Goal: Information Seeking & Learning: Learn about a topic

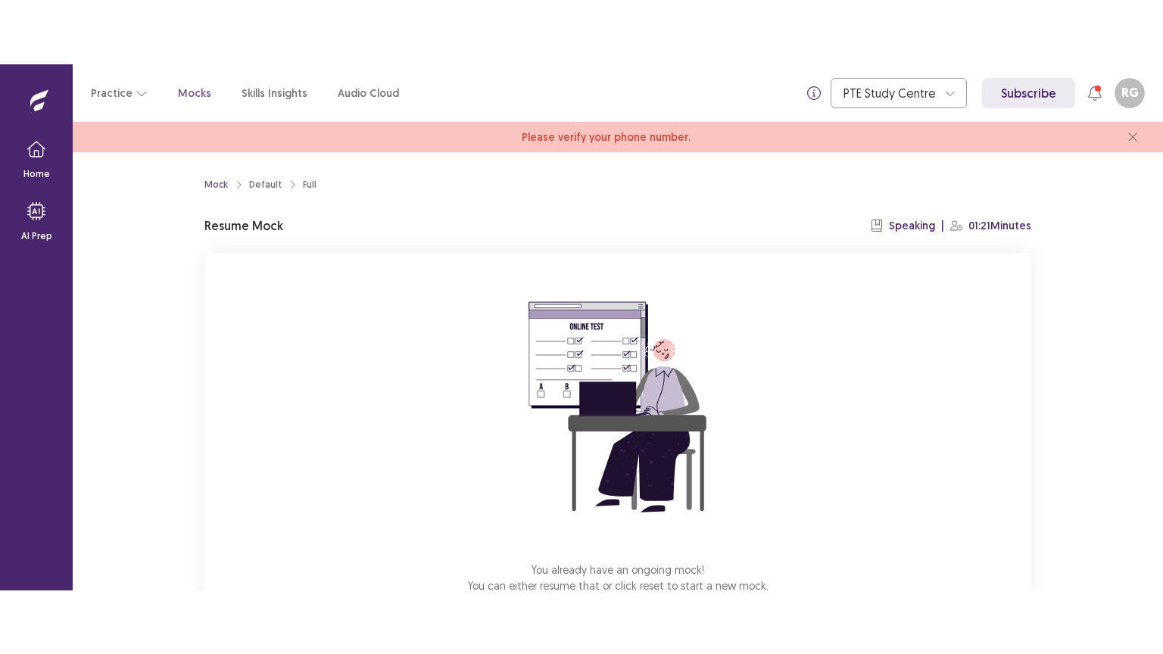
scroll to position [103, 0]
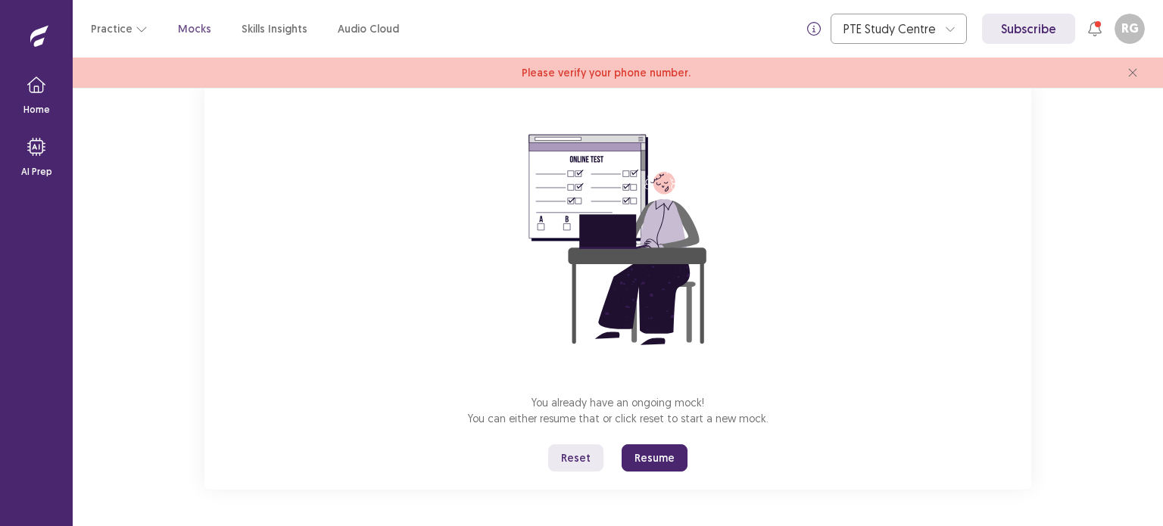
click at [656, 457] on button "Resume" at bounding box center [655, 458] width 66 height 27
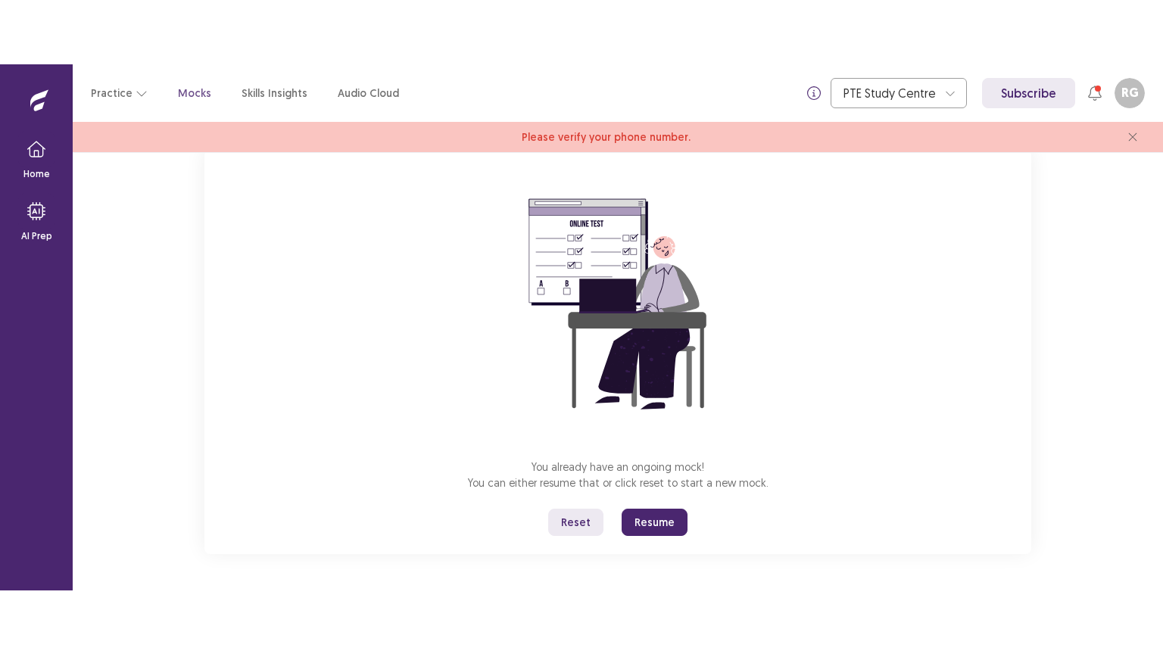
scroll to position [0, 0]
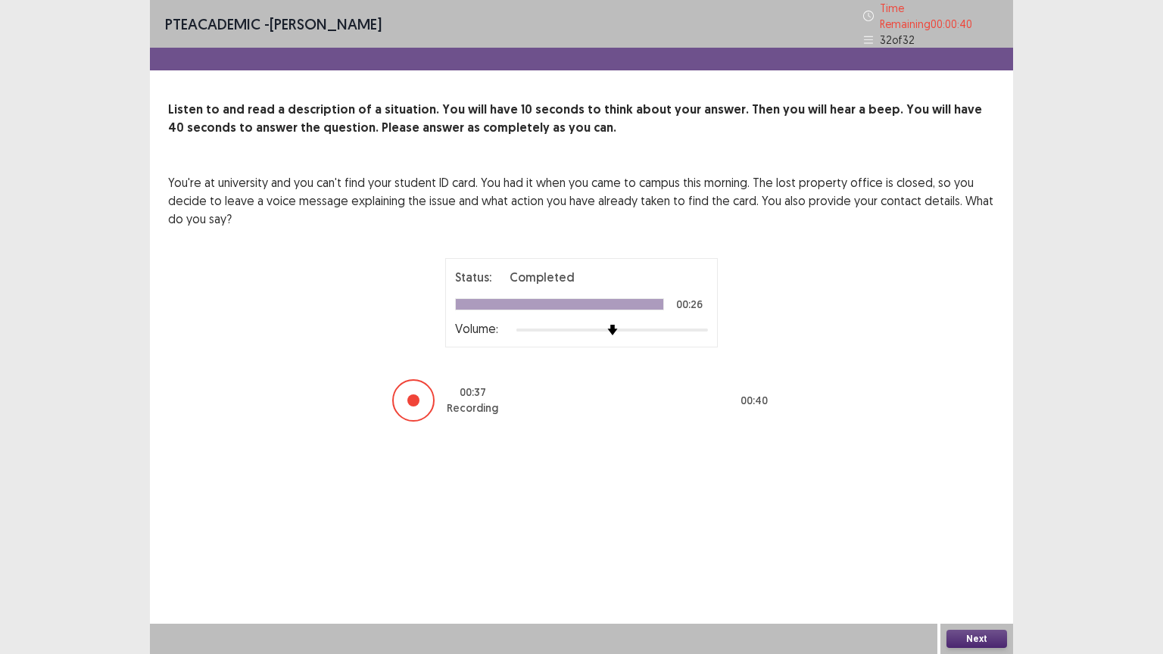
click at [988, 526] on button "Next" at bounding box center [977, 639] width 61 height 18
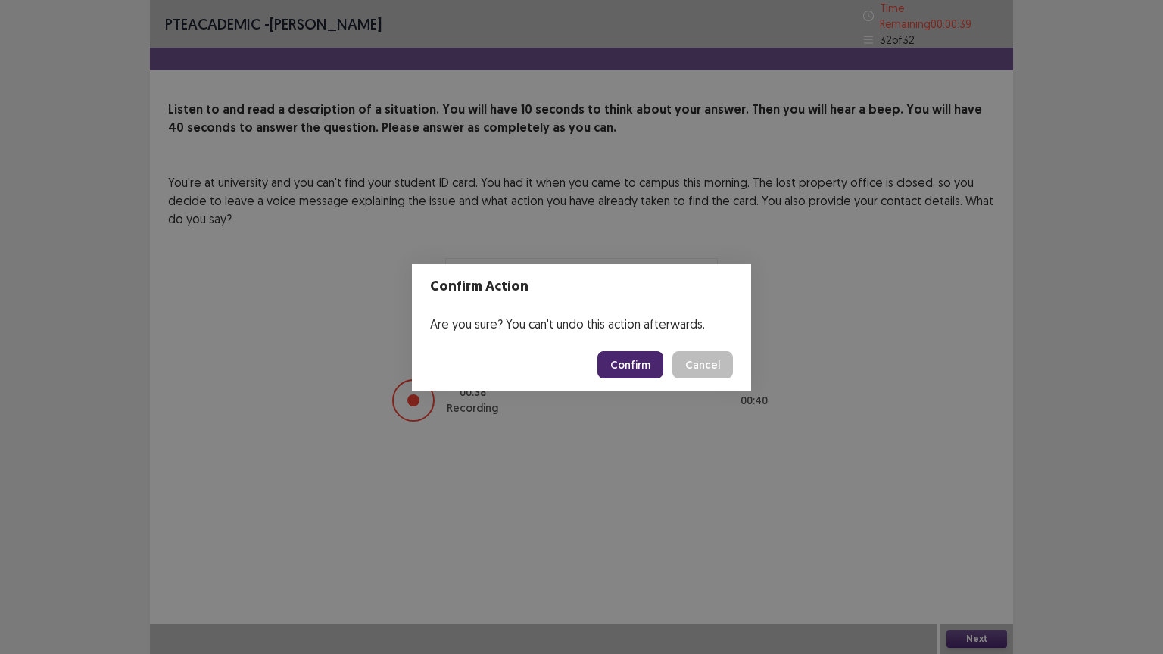
click at [638, 367] on button "Confirm" at bounding box center [631, 364] width 66 height 27
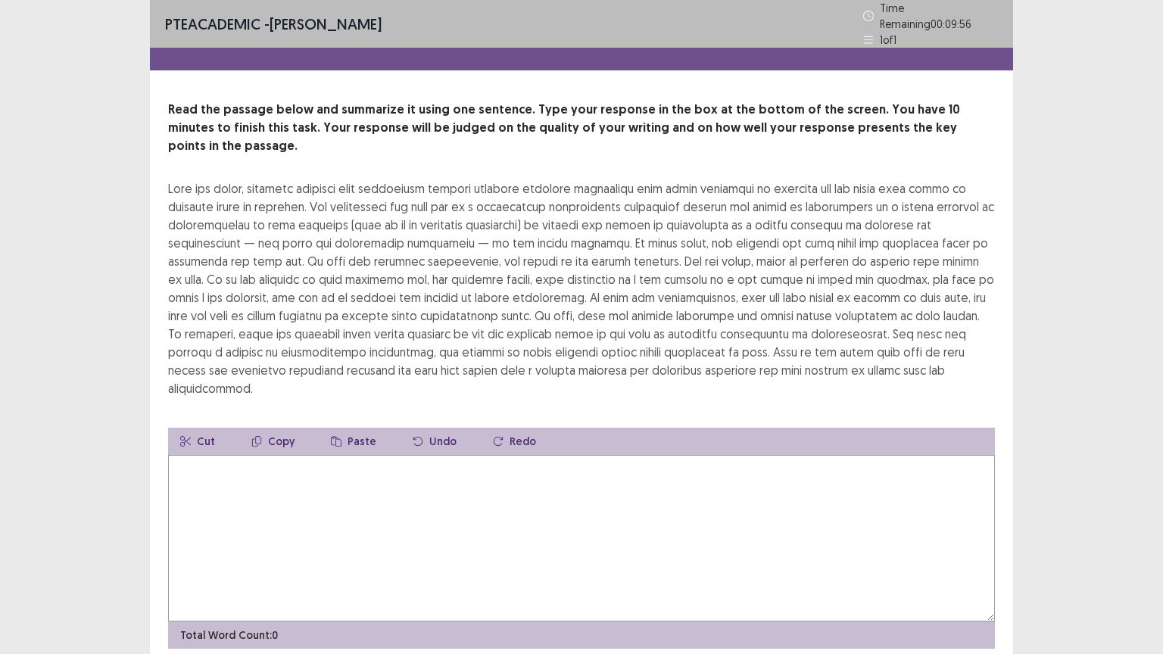
click at [546, 455] on textarea at bounding box center [581, 538] width 827 height 167
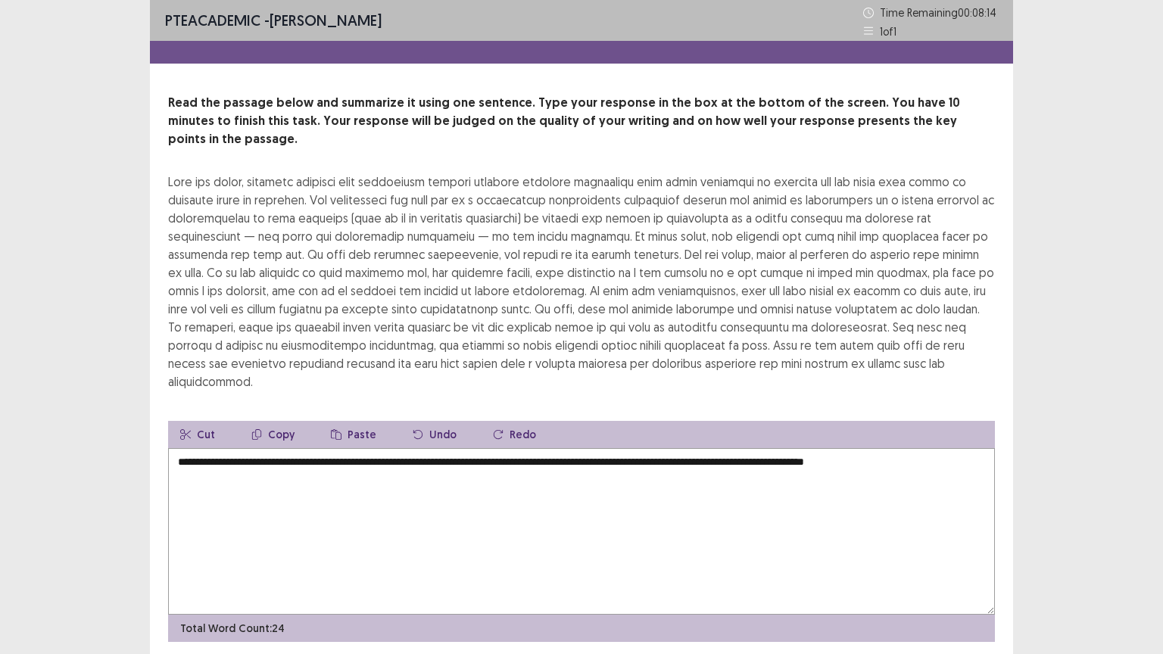
click at [940, 448] on textarea "**********" at bounding box center [581, 531] width 827 height 167
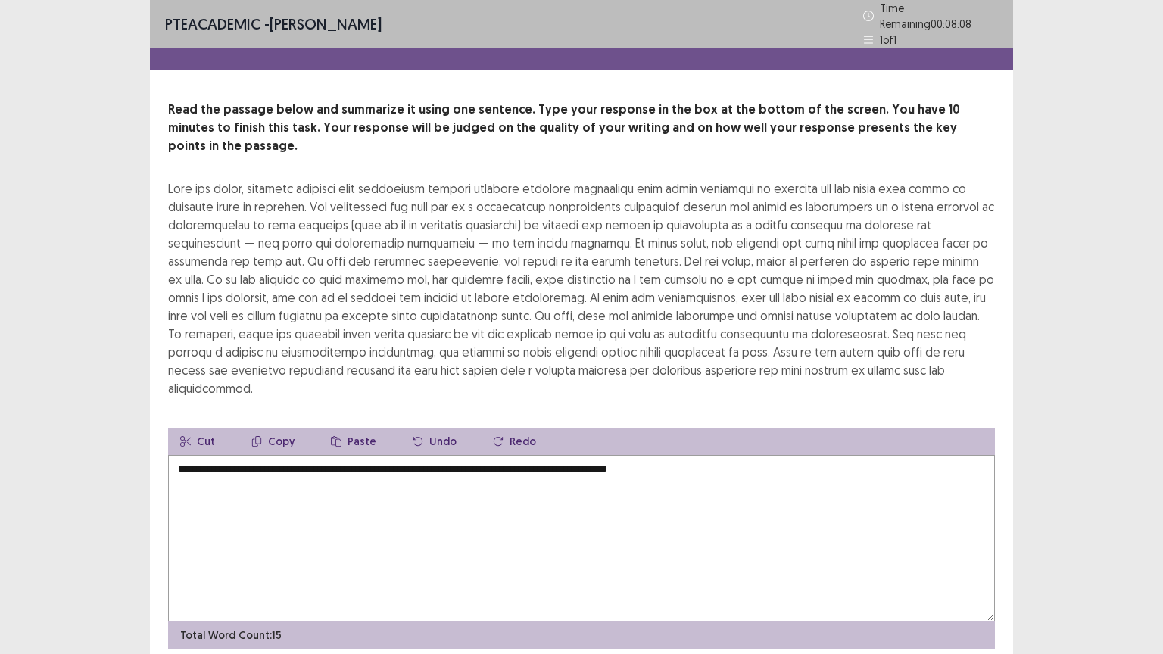
click at [767, 455] on textarea "**********" at bounding box center [581, 538] width 827 height 167
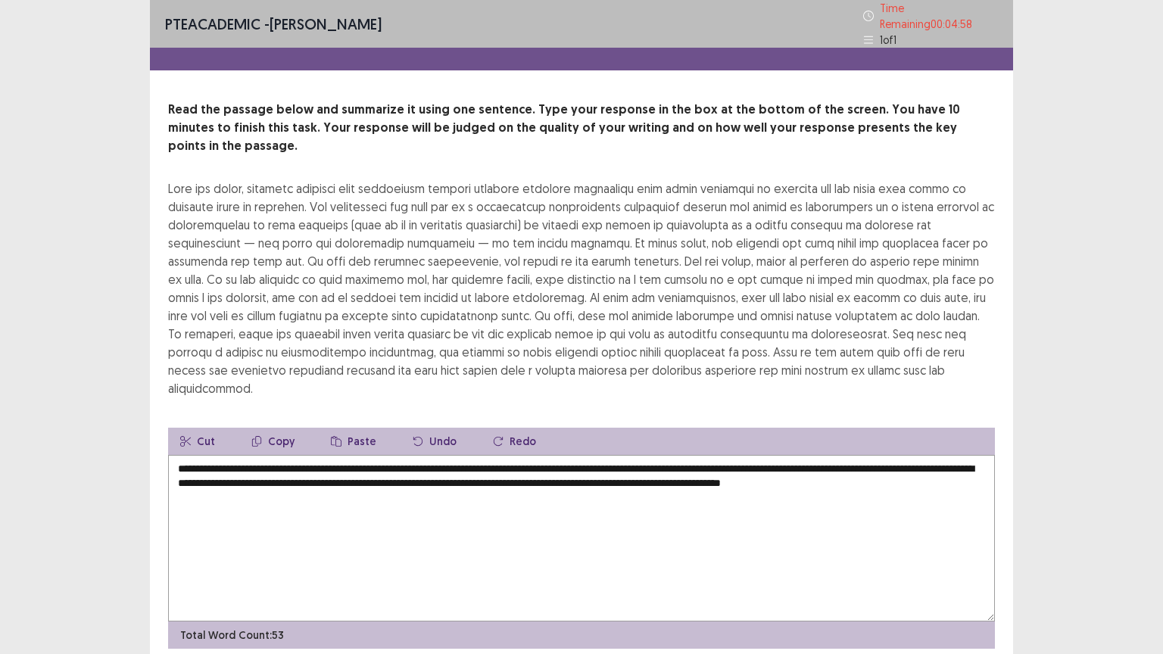
click at [313, 457] on textarea "**********" at bounding box center [581, 538] width 827 height 167
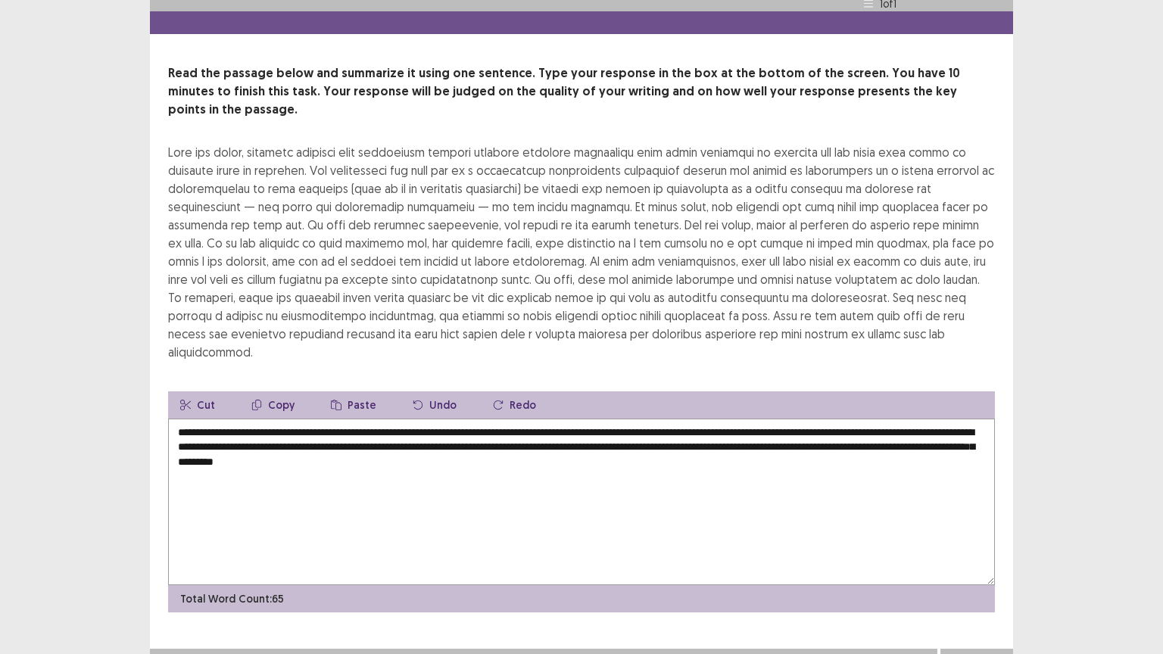
type textarea "**********"
drag, startPoint x: 979, startPoint y: 645, endPoint x: 688, endPoint y: 387, distance: 389.0
click at [688, 387] on div "**********" at bounding box center [581, 322] width 863 height 716
click at [982, 526] on button "Next" at bounding box center [977, 664] width 61 height 18
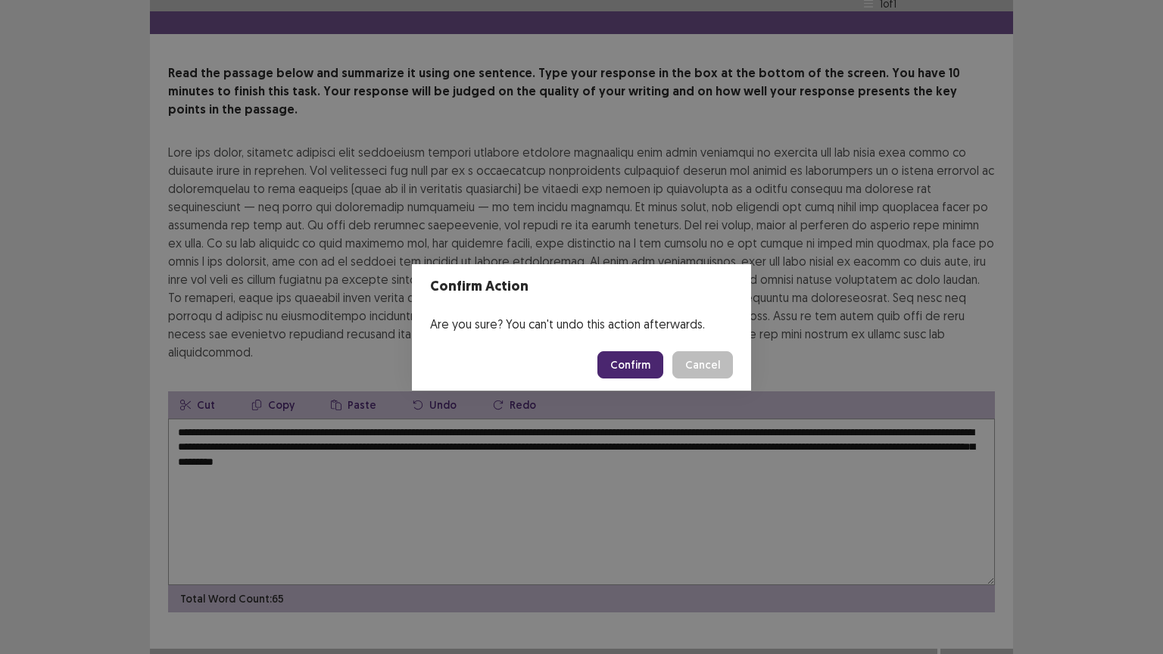
click at [637, 366] on button "Confirm" at bounding box center [631, 364] width 66 height 27
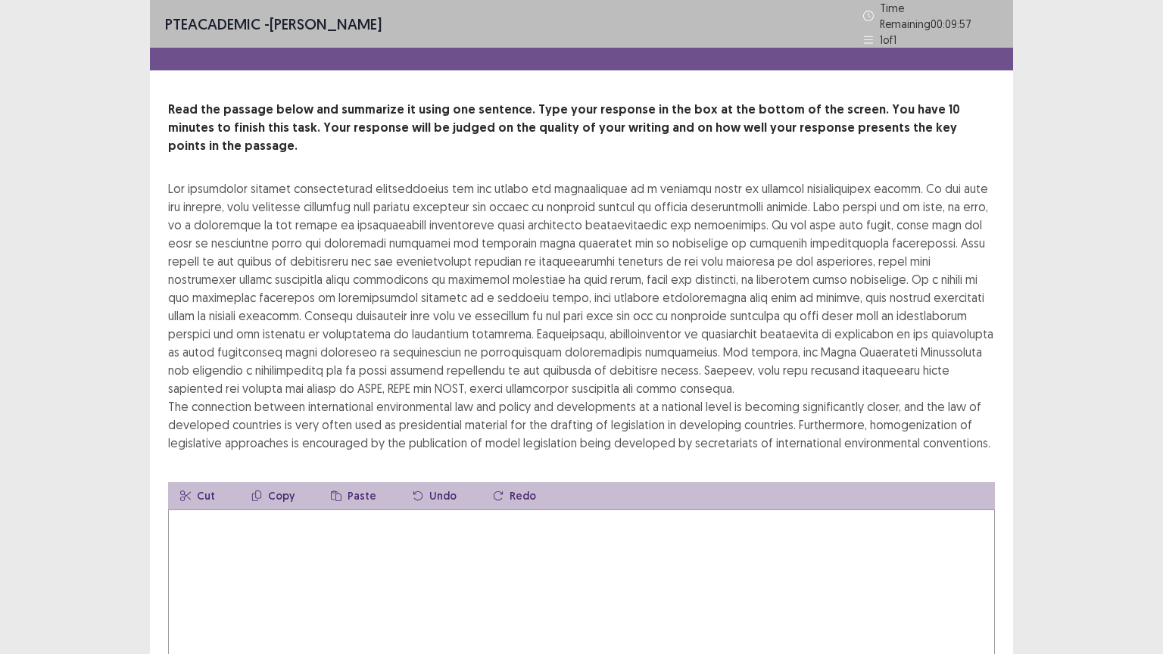
click at [400, 526] on textarea at bounding box center [581, 593] width 827 height 167
click at [323, 510] on textarea at bounding box center [581, 593] width 827 height 167
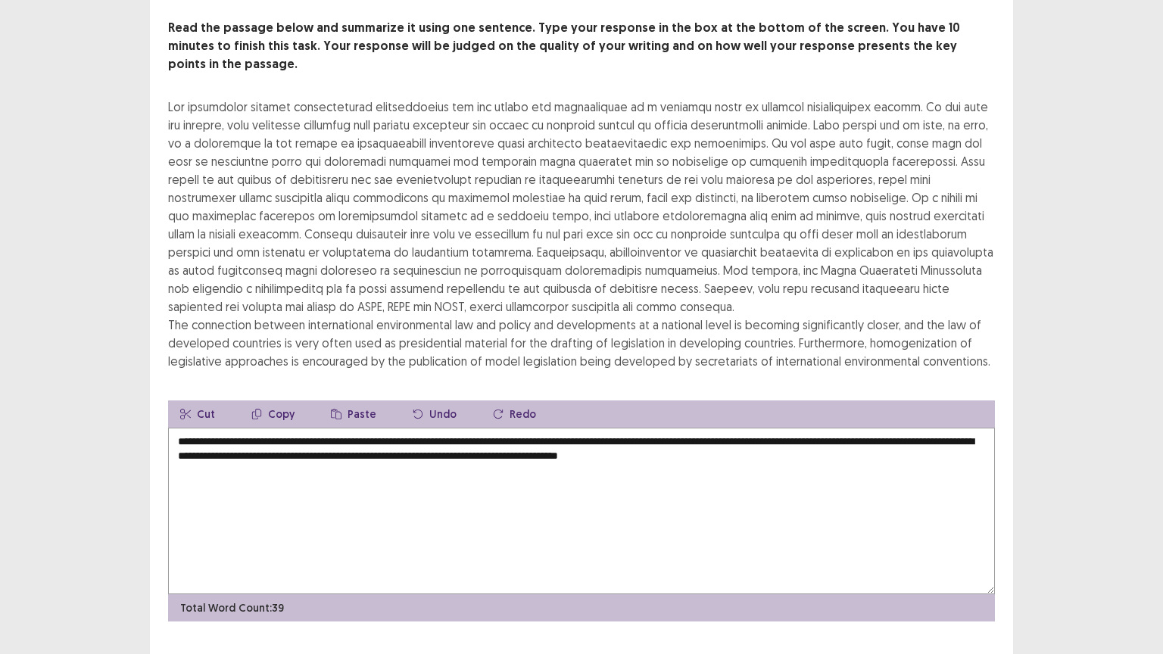
scroll to position [82, 0]
click at [813, 428] on textarea "**********" at bounding box center [581, 511] width 827 height 167
click at [816, 428] on textarea "**********" at bounding box center [581, 511] width 827 height 167
click at [835, 428] on textarea "**********" at bounding box center [581, 511] width 827 height 167
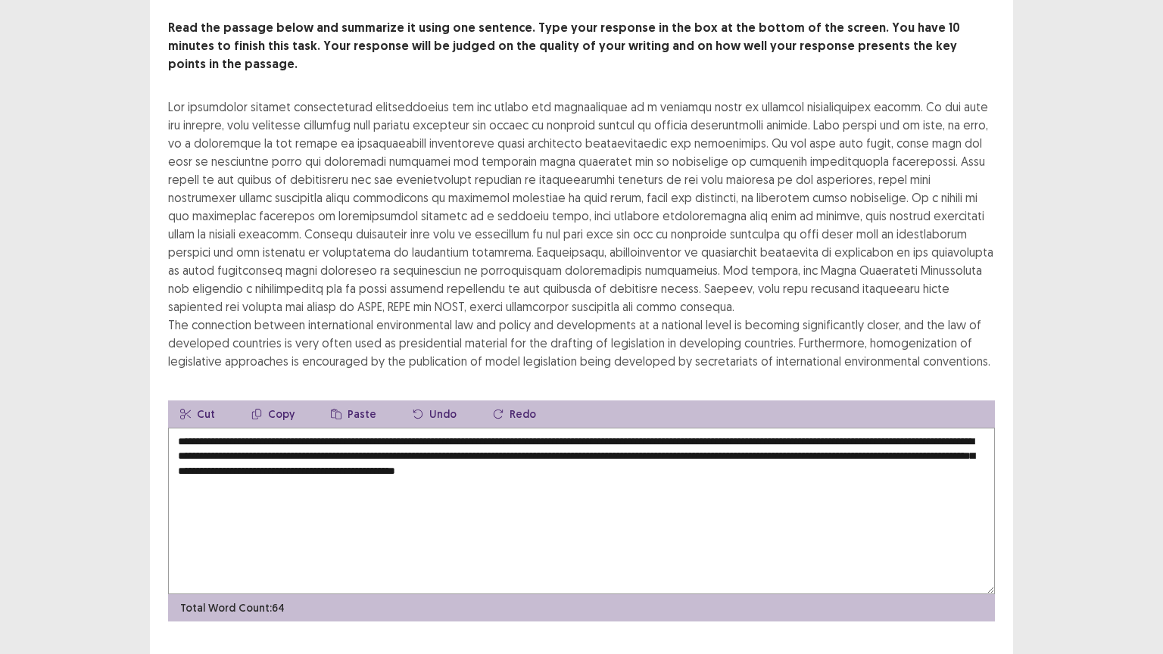
click at [802, 432] on textarea "**********" at bounding box center [581, 511] width 827 height 167
click at [799, 429] on textarea "**********" at bounding box center [581, 511] width 827 height 167
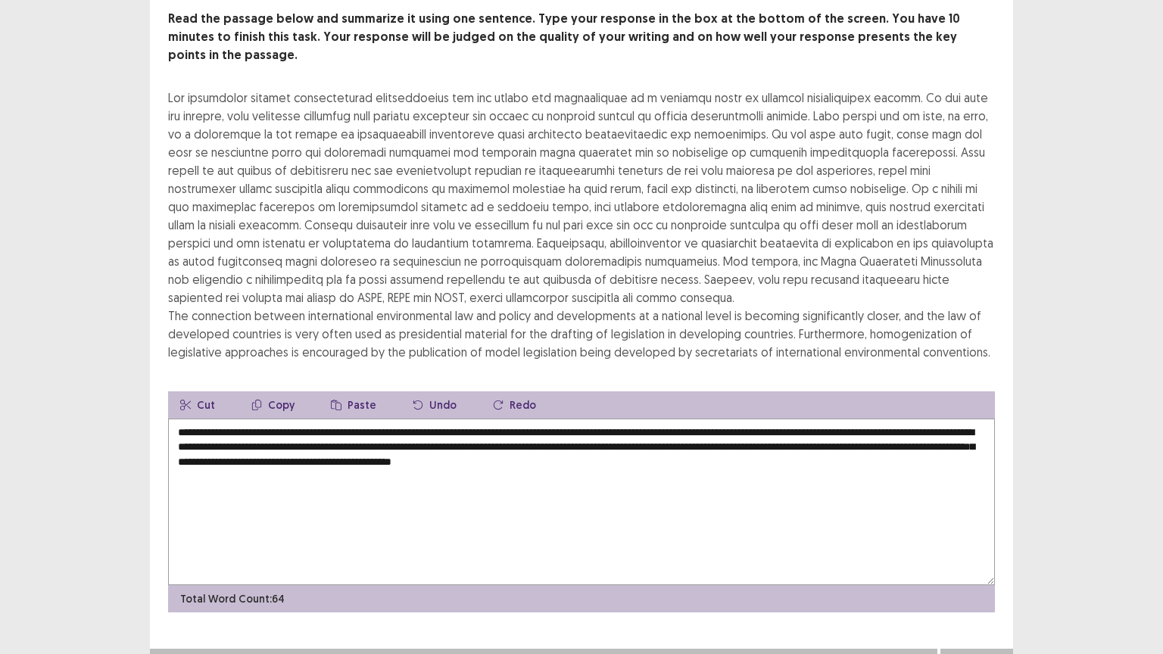
type textarea "**********"
click at [980, 526] on button "Next" at bounding box center [977, 664] width 61 height 18
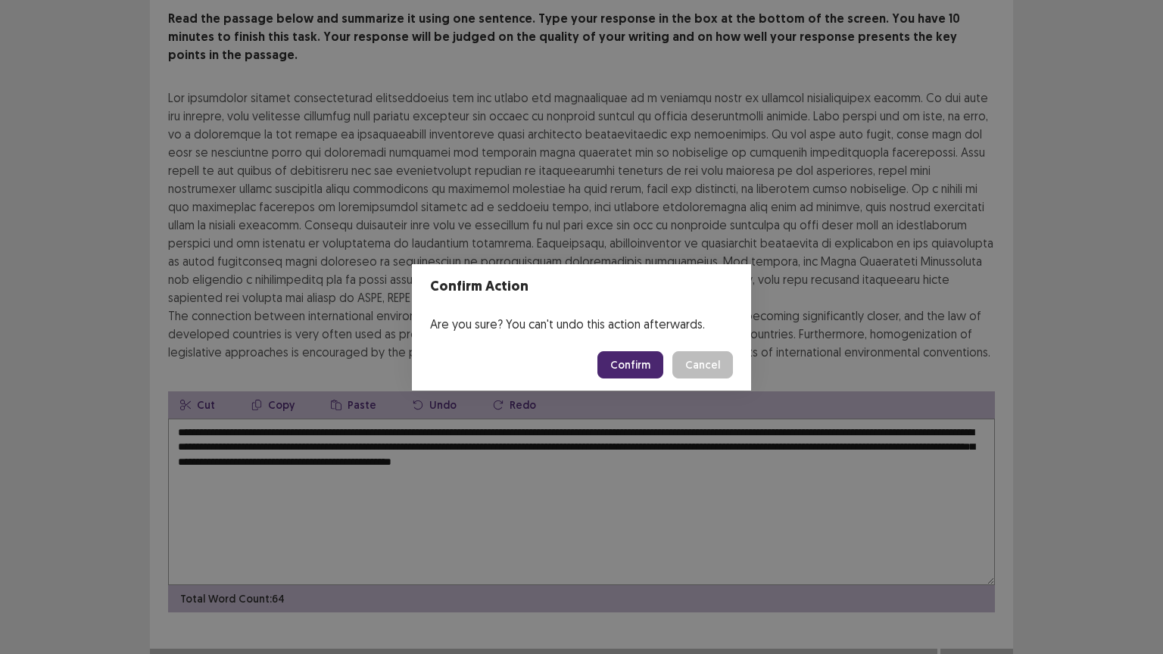
click at [648, 372] on button "Confirm" at bounding box center [631, 364] width 66 height 27
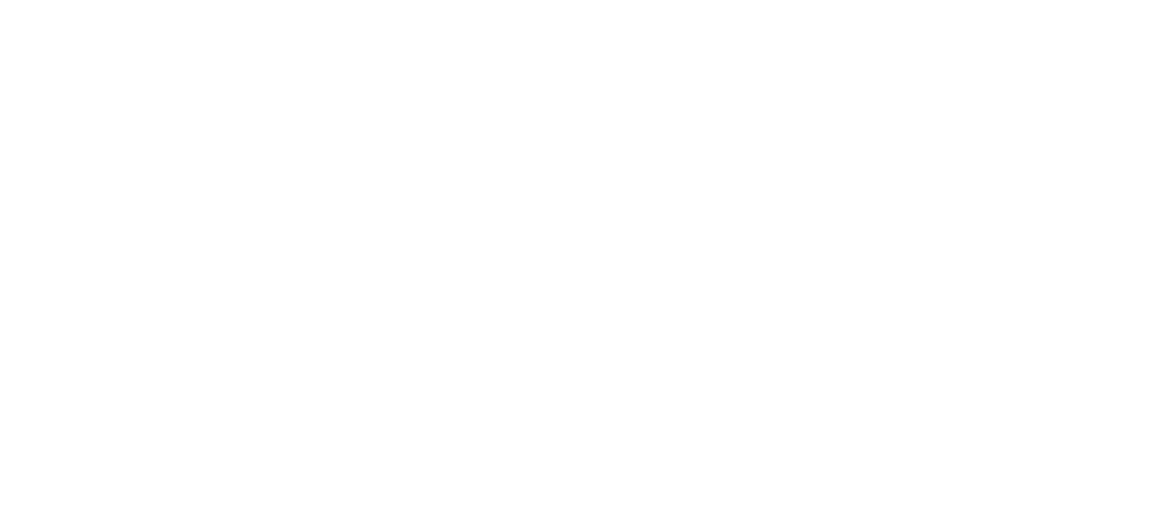
scroll to position [0, 0]
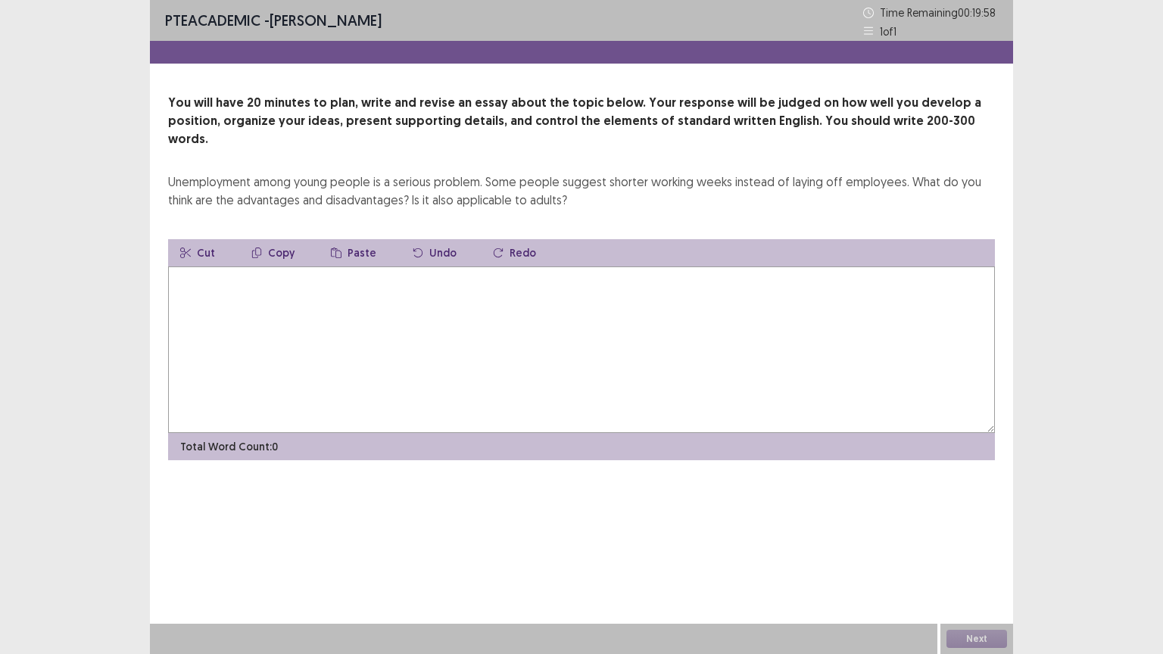
click at [393, 270] on textarea at bounding box center [581, 350] width 827 height 167
click at [245, 267] on textarea "**********" at bounding box center [581, 350] width 827 height 167
click at [382, 267] on textarea "**********" at bounding box center [581, 350] width 827 height 167
click at [236, 267] on textarea "**********" at bounding box center [581, 350] width 827 height 167
click at [441, 276] on textarea "**********" at bounding box center [581, 350] width 827 height 167
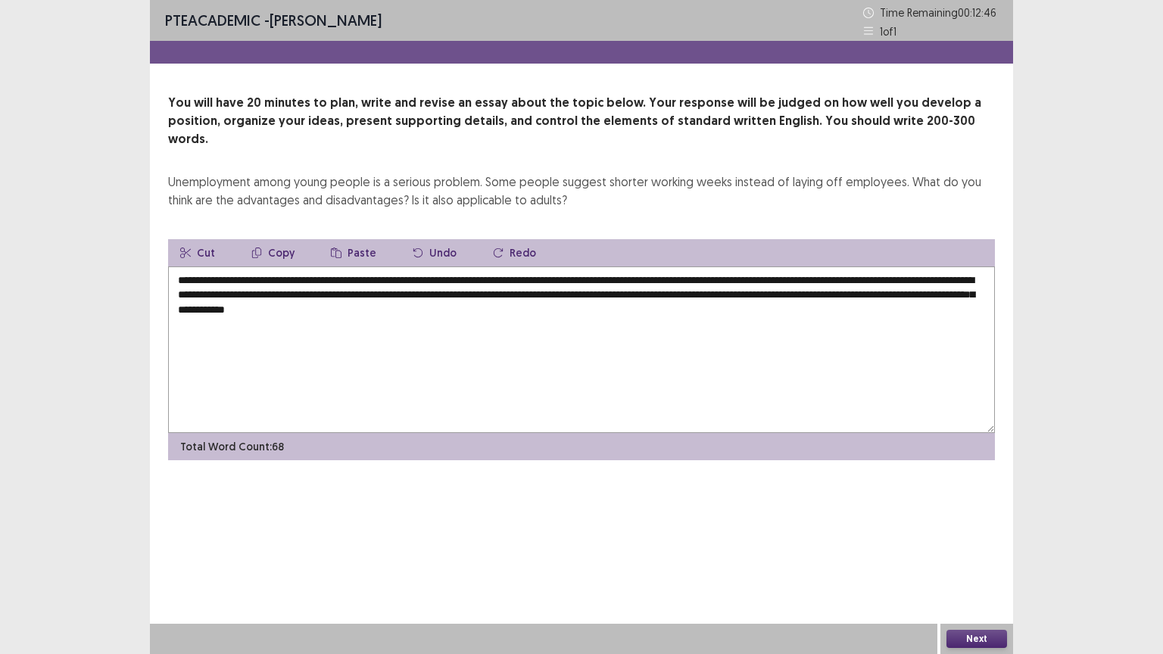
click at [519, 294] on textarea "**********" at bounding box center [581, 350] width 827 height 167
click at [631, 294] on textarea "**********" at bounding box center [581, 350] width 827 height 167
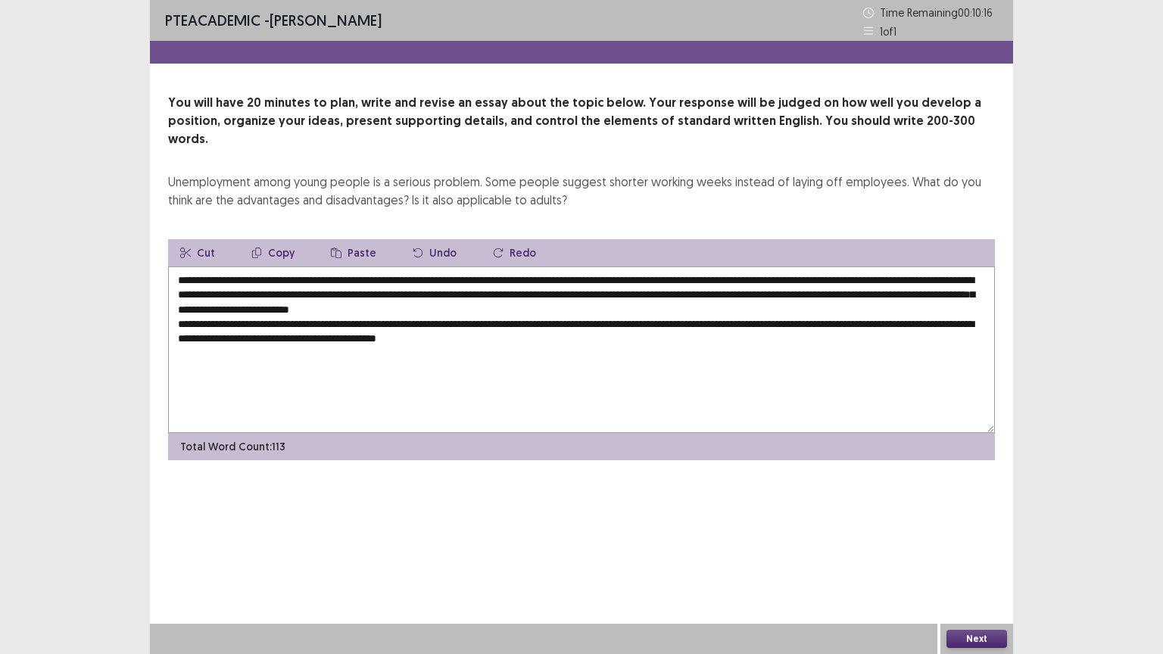
click at [623, 318] on textarea "**********" at bounding box center [581, 350] width 827 height 167
click at [664, 318] on textarea "**********" at bounding box center [581, 350] width 827 height 167
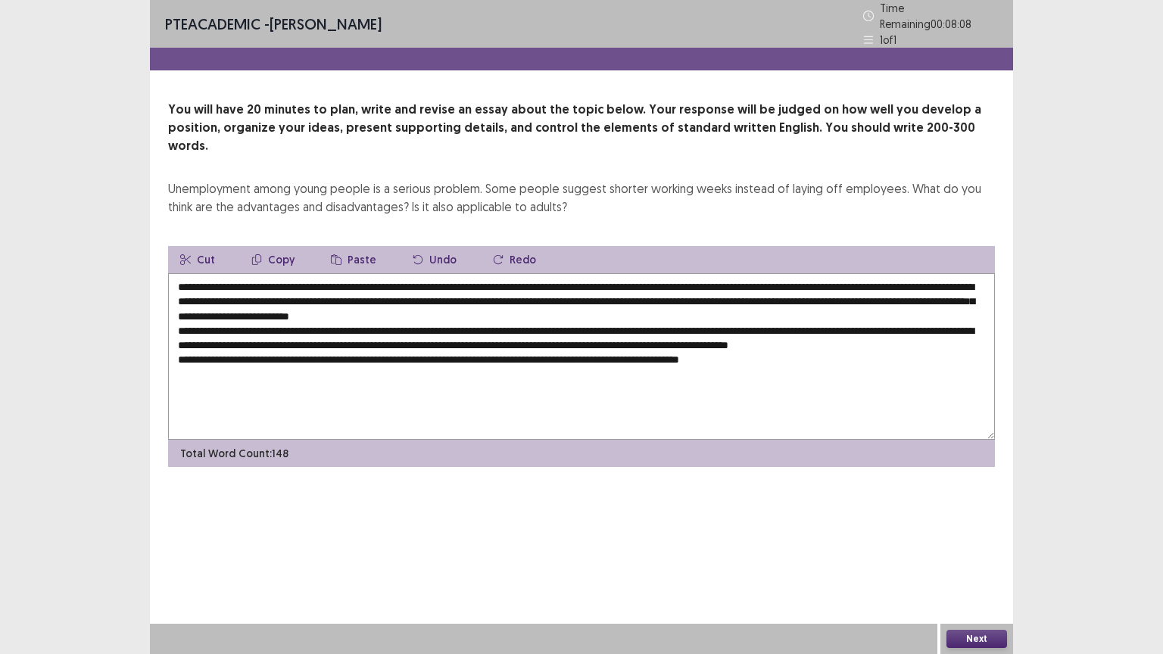
click at [315, 340] on textarea "**********" at bounding box center [581, 356] width 827 height 167
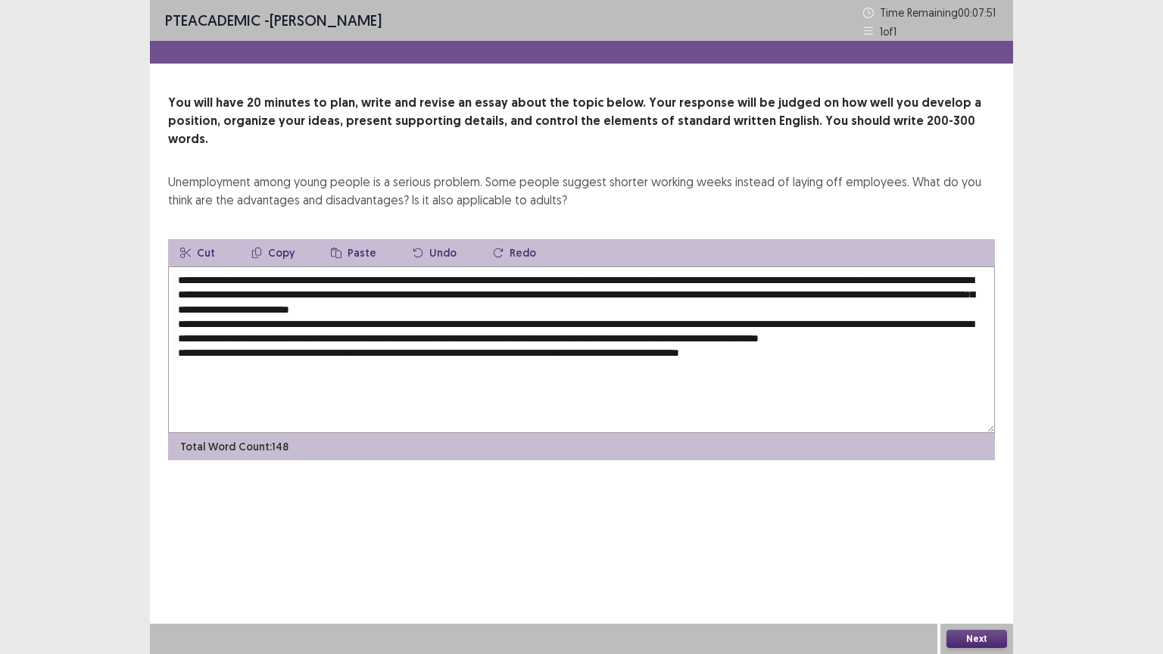
click at [308, 333] on textarea "**********" at bounding box center [581, 350] width 827 height 167
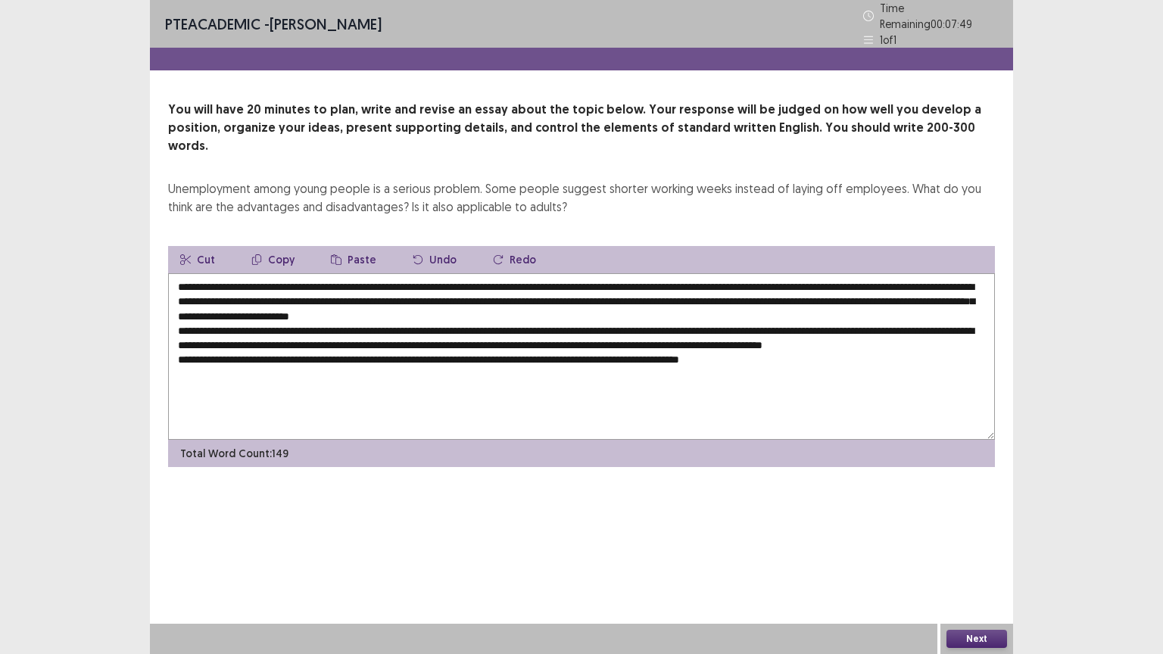
click at [357, 336] on textarea "**********" at bounding box center [581, 356] width 827 height 167
click at [539, 333] on textarea "**********" at bounding box center [581, 356] width 827 height 167
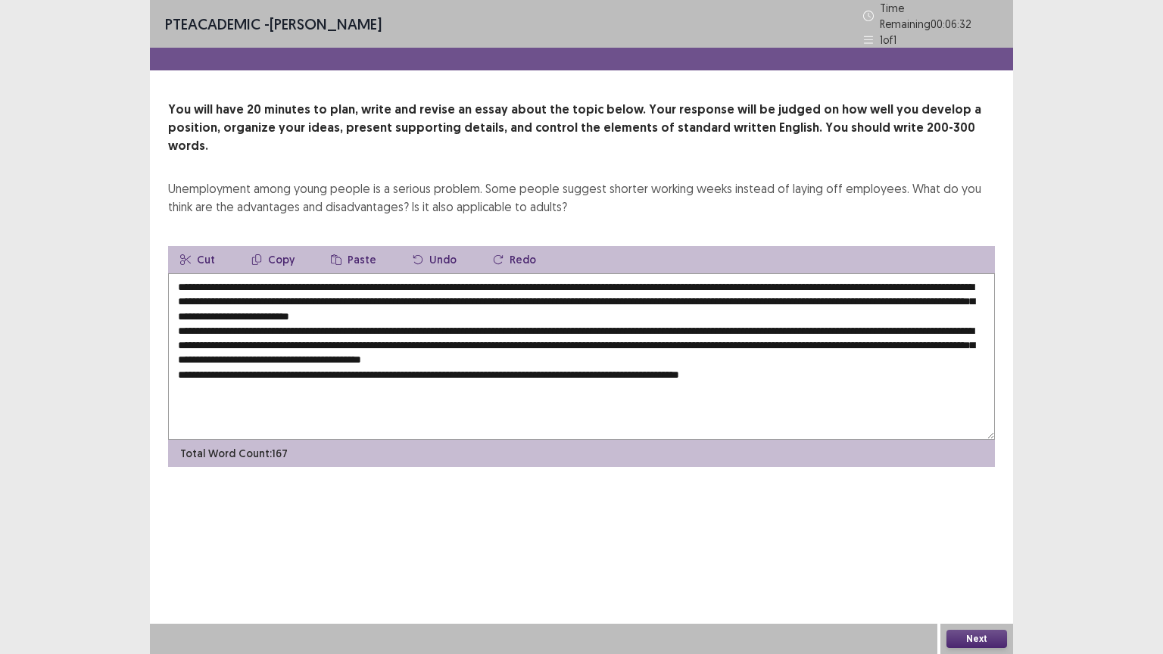
click at [859, 340] on textarea at bounding box center [581, 356] width 827 height 167
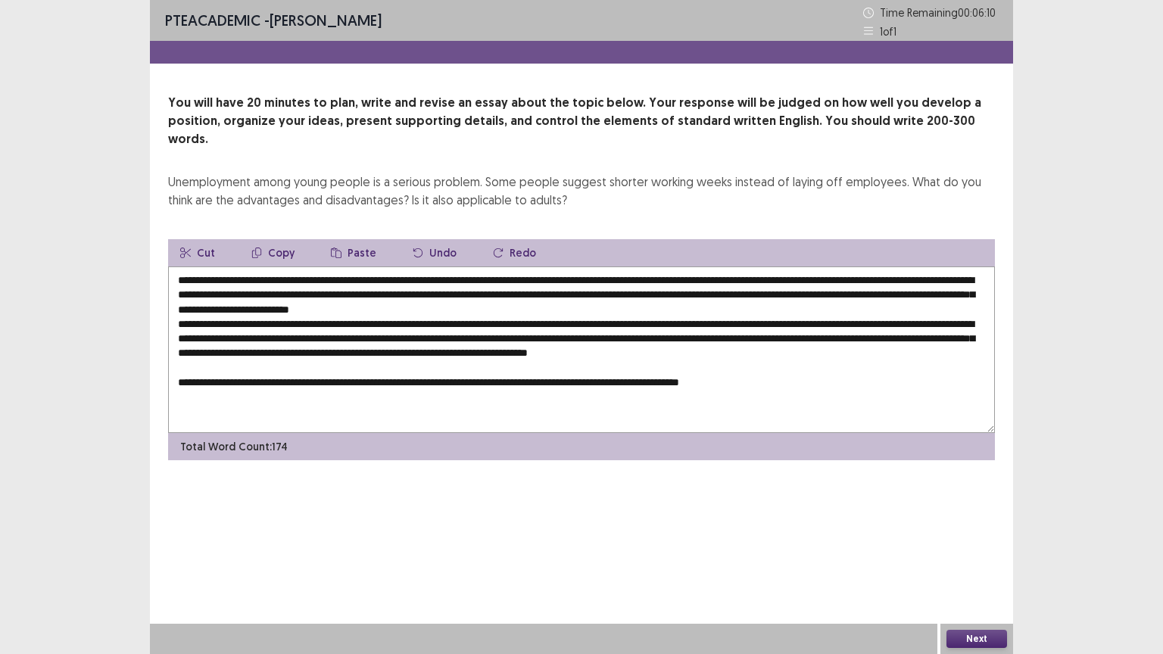
click at [841, 369] on textarea at bounding box center [581, 350] width 827 height 167
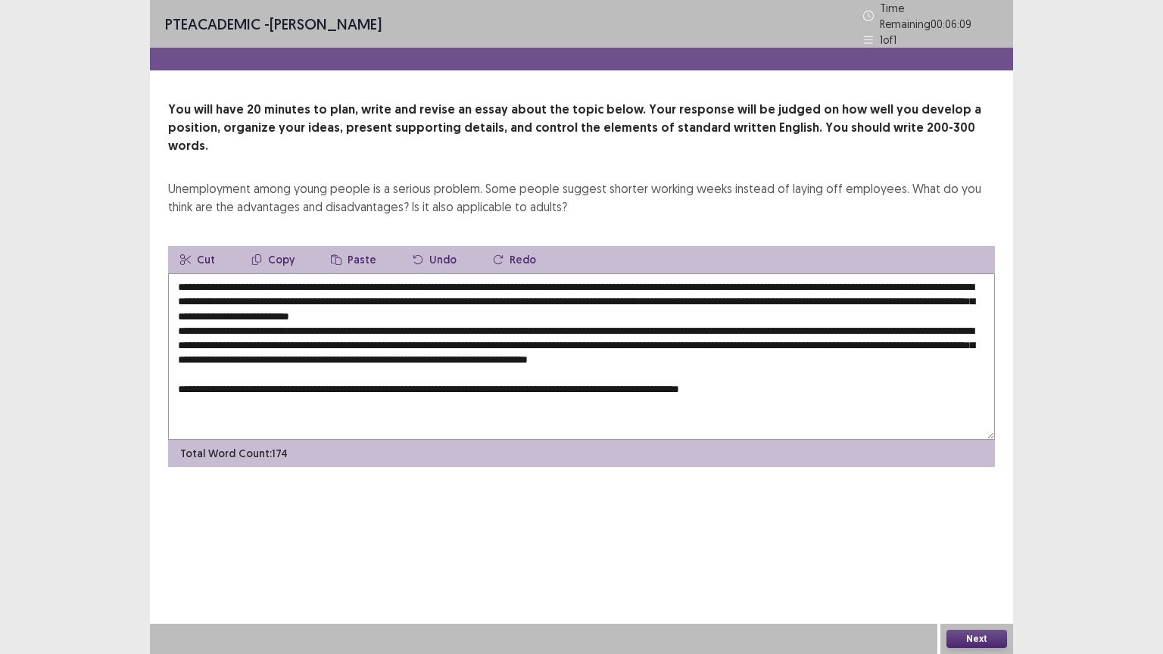
click at [828, 377] on textarea at bounding box center [581, 356] width 827 height 167
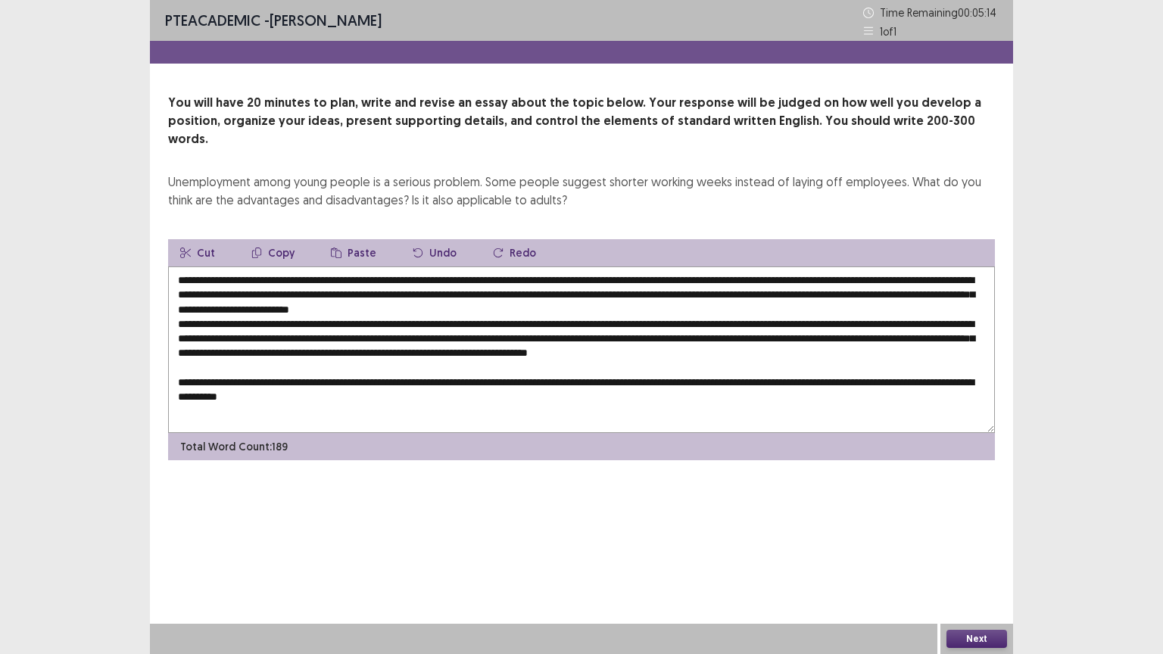
click at [278, 348] on textarea at bounding box center [581, 350] width 827 height 167
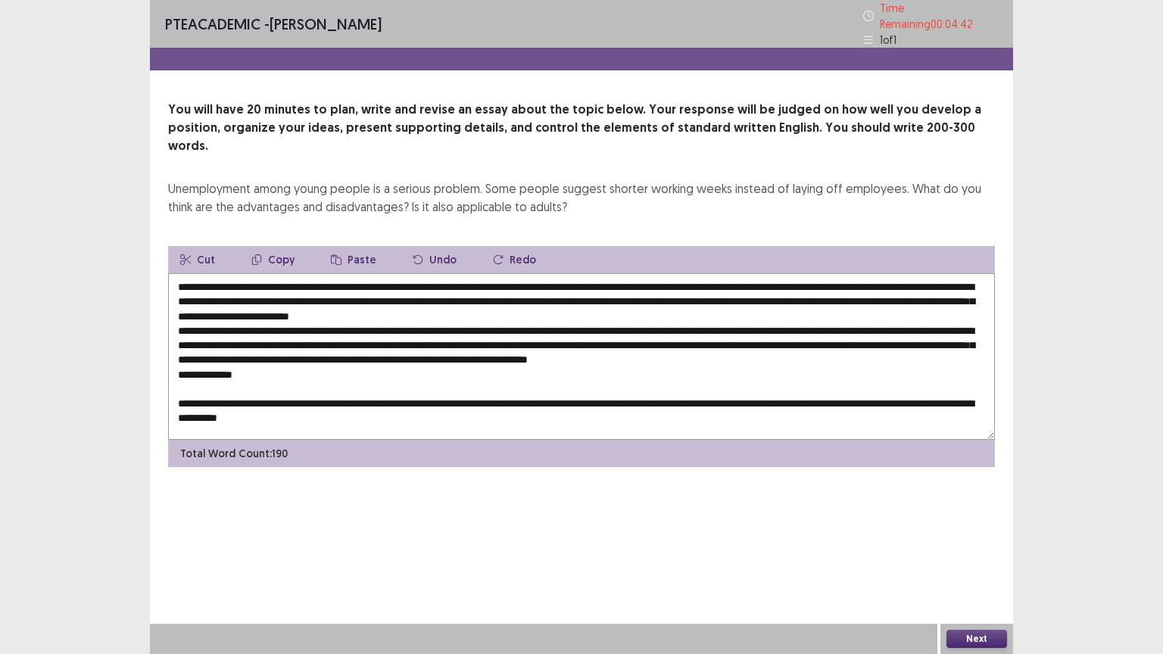
drag, startPoint x: 167, startPoint y: 170, endPoint x: 460, endPoint y: 153, distance: 293.6
click at [460, 153] on div "You will have 20 minutes to plan, write and revise an essay about the topic bel…" at bounding box center [581, 284] width 863 height 367
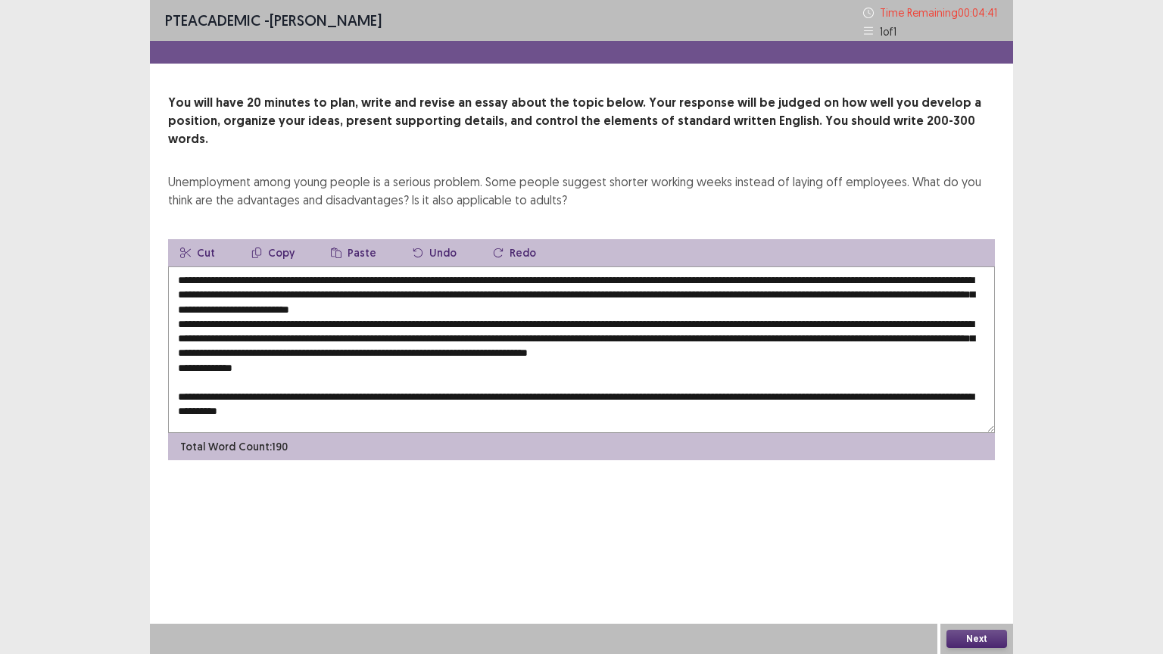
click at [382, 173] on div "Unemployment among young people is a serious problem. Some people suggest short…" at bounding box center [581, 191] width 827 height 36
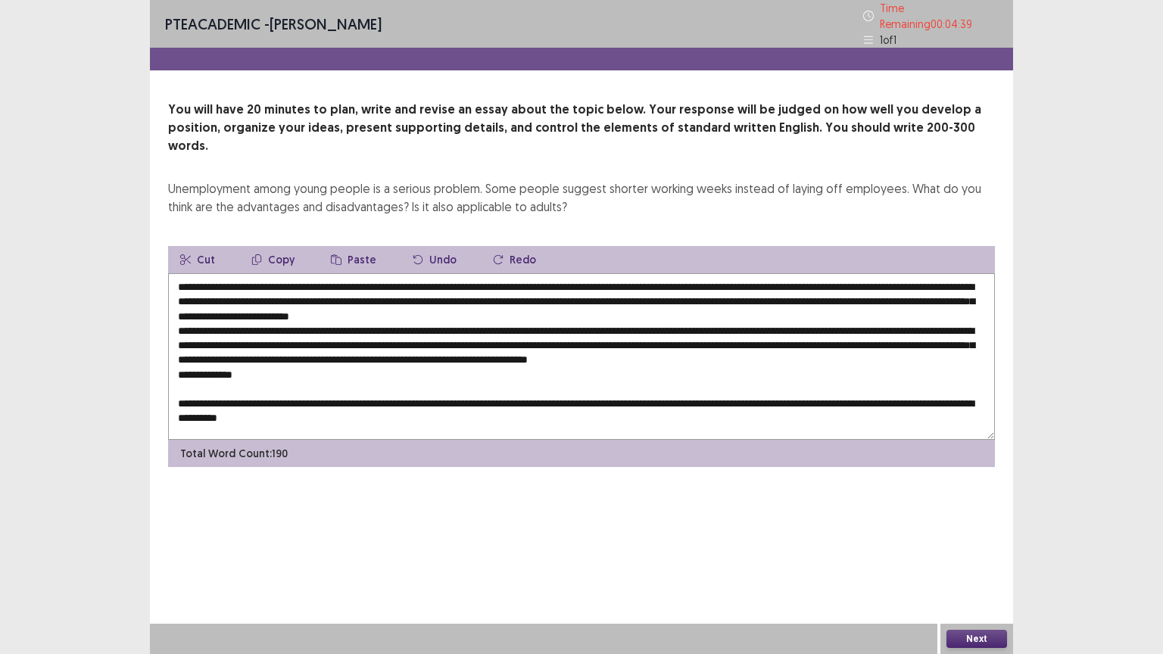
drag, startPoint x: 167, startPoint y: 164, endPoint x: 570, endPoint y: 130, distance: 404.4
click at [570, 130] on div "You will have 20 minutes to plan, write and revise an essay about the topic bel…" at bounding box center [581, 284] width 863 height 367
click at [539, 199] on div "You will have 20 minutes to plan, write and revise an essay about the topic bel…" at bounding box center [581, 284] width 863 height 367
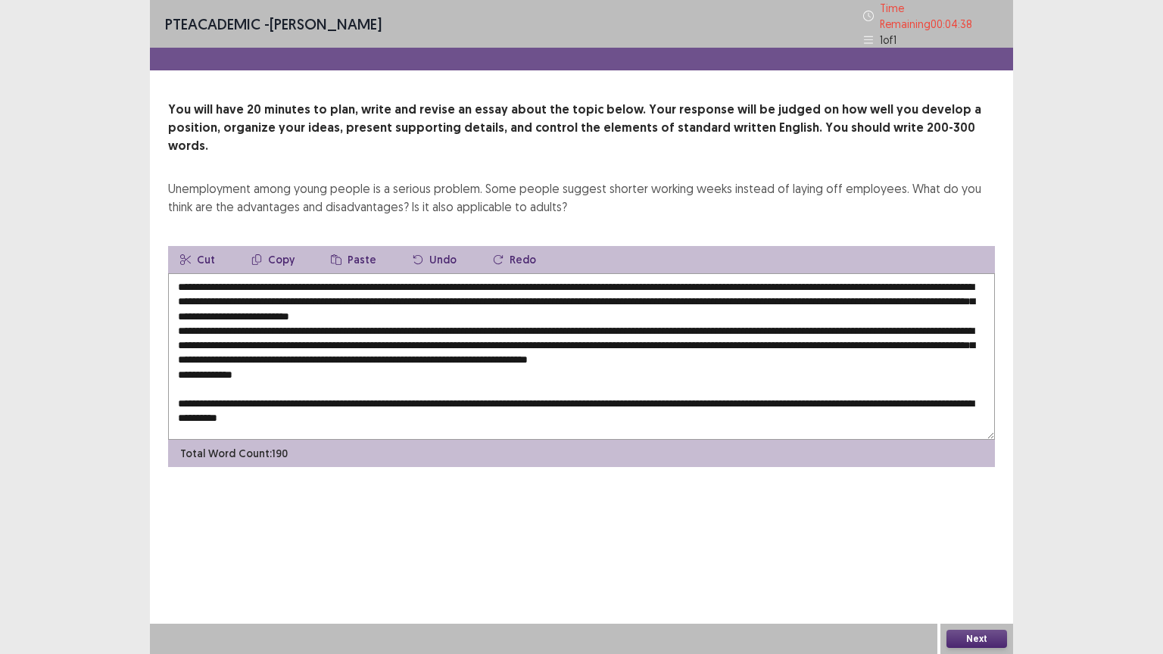
click at [539, 199] on div "You will have 20 minutes to plan, write and revise an essay about the topic bel…" at bounding box center [581, 284] width 863 height 367
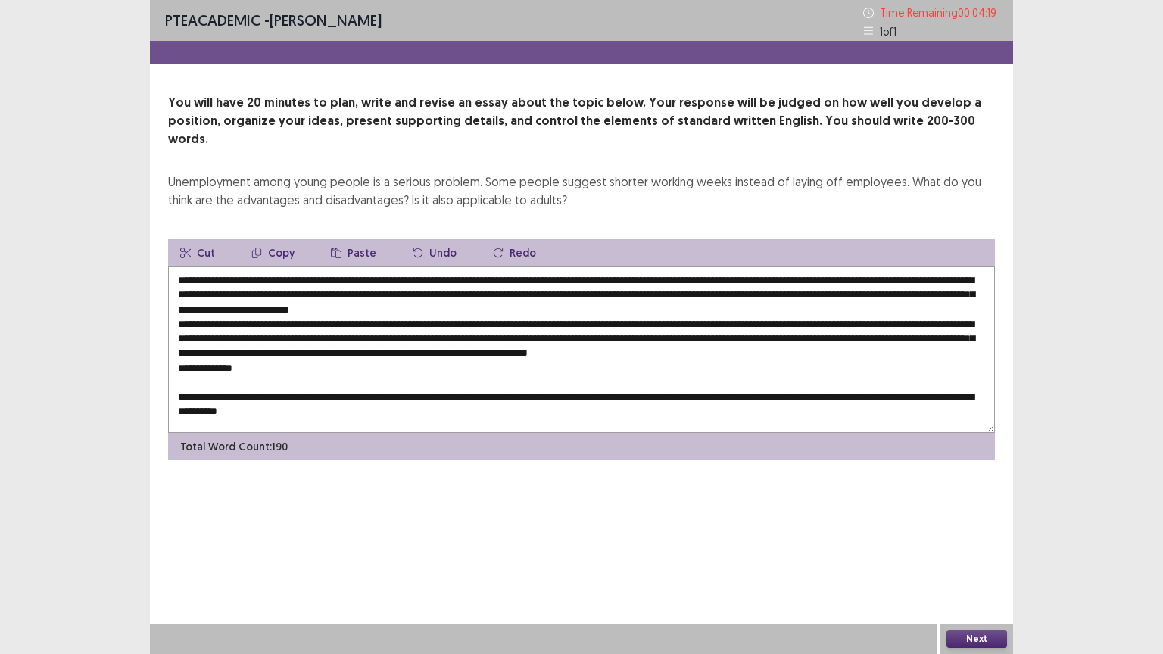
click at [313, 363] on textarea at bounding box center [581, 350] width 827 height 167
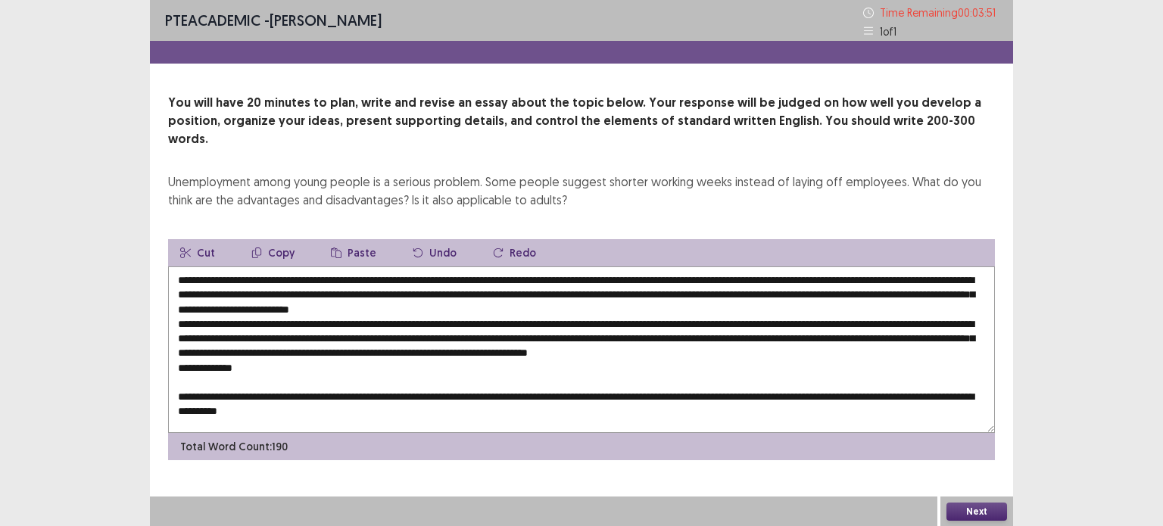
click at [470, 193] on div "You will have 20 minutes to plan, write and revise an essay about the topic bel…" at bounding box center [581, 277] width 863 height 367
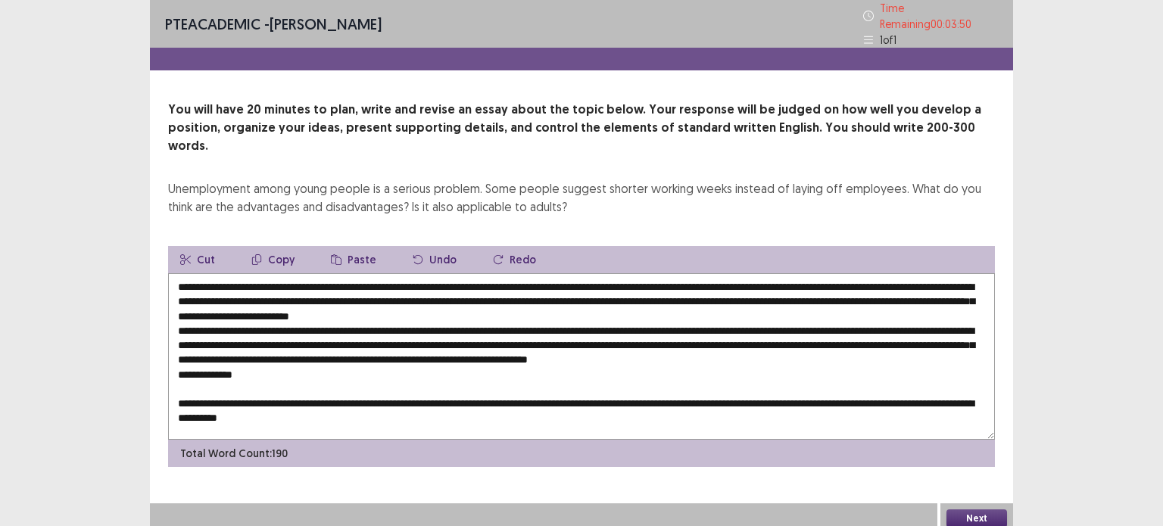
click at [470, 193] on div "You will have 20 minutes to plan, write and revise an essay about the topic bel…" at bounding box center [581, 284] width 863 height 367
click at [700, 315] on textarea at bounding box center [581, 356] width 827 height 167
drag, startPoint x: 736, startPoint y: 169, endPoint x: 675, endPoint y: 152, distance: 63.6
click at [675, 152] on div "You will have 20 minutes to plan, write and revise an essay about the topic bel…" at bounding box center [581, 158] width 827 height 115
click at [365, 369] on textarea at bounding box center [581, 356] width 827 height 167
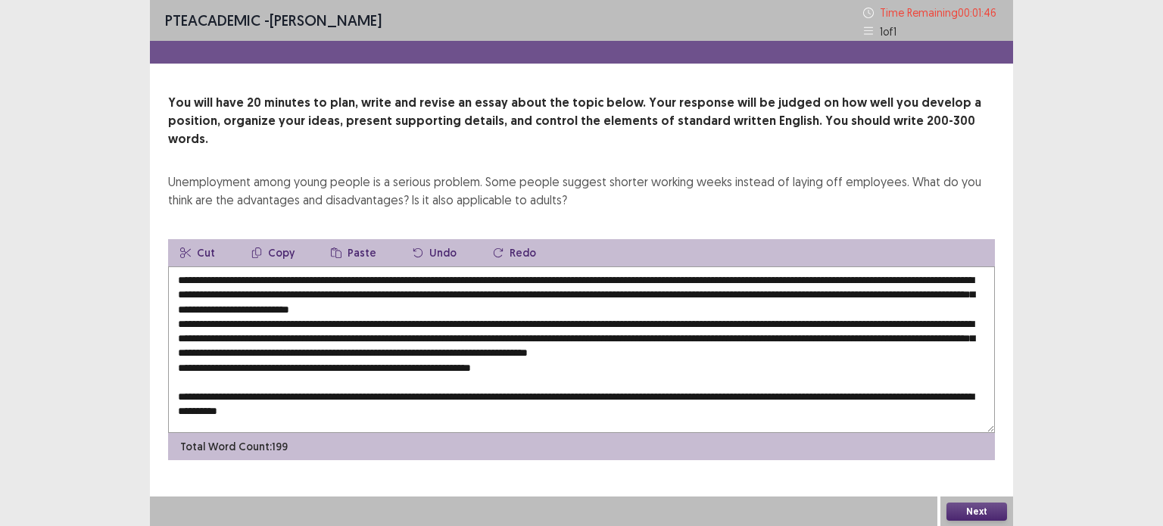
click at [318, 305] on textarea at bounding box center [581, 350] width 827 height 167
click at [568, 364] on textarea at bounding box center [581, 350] width 827 height 167
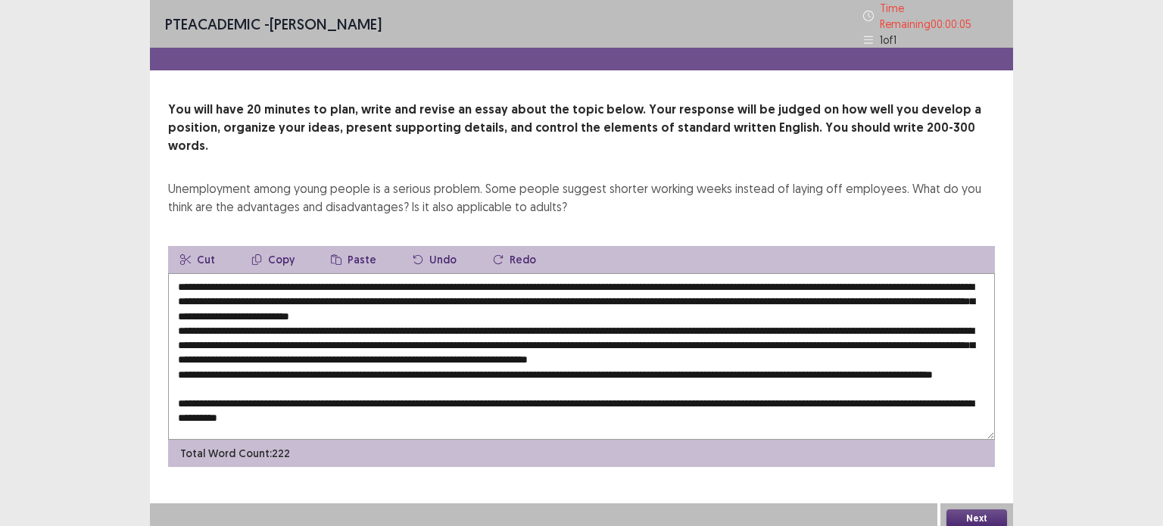
click at [174, 402] on textarea at bounding box center [581, 356] width 827 height 167
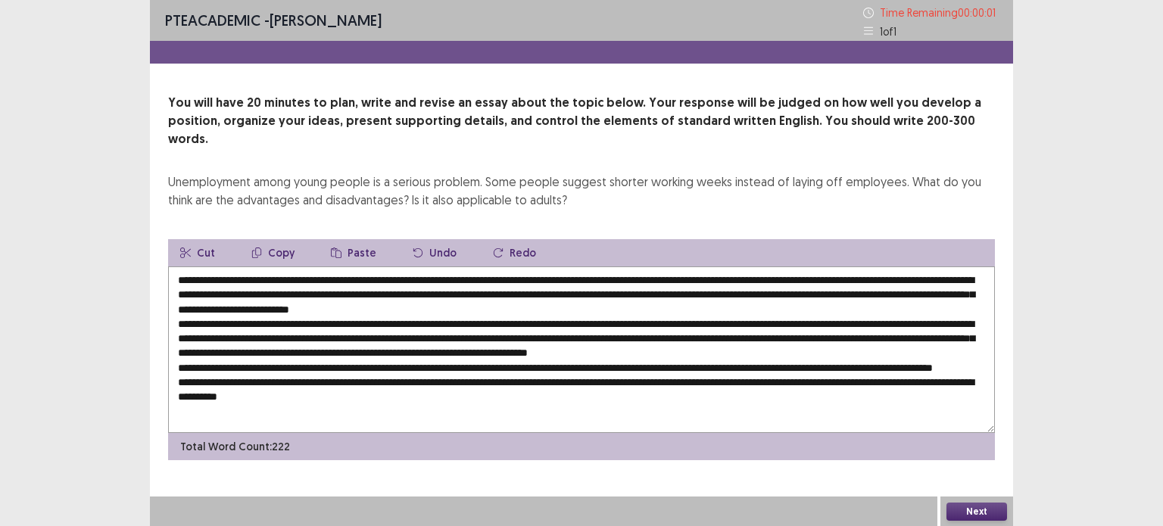
type textarea "**********"
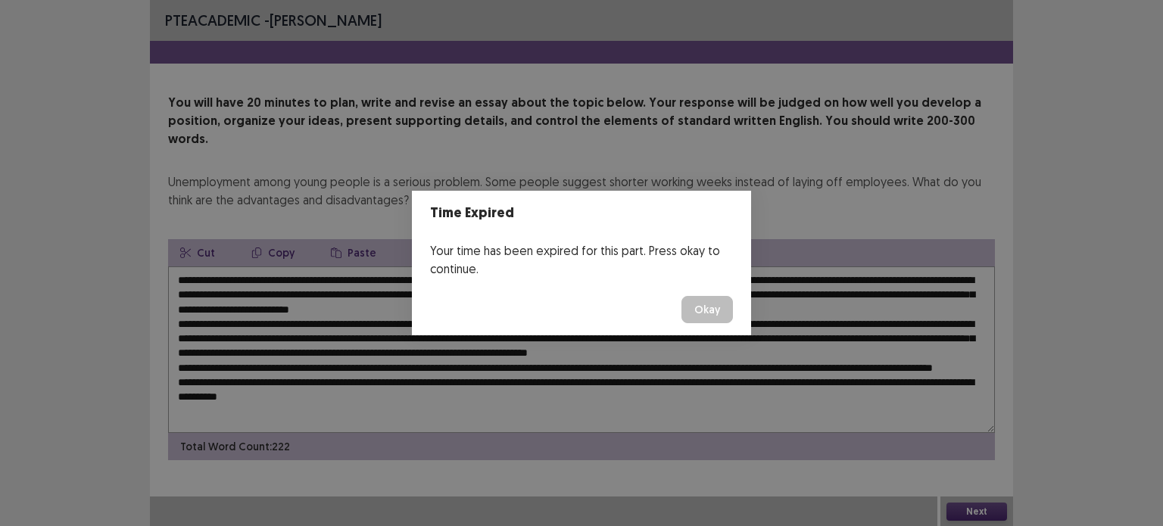
click at [276, 332] on div "Time Expired Your time has been expired for this part. Press okay to continue. …" at bounding box center [581, 263] width 1163 height 526
click at [461, 315] on footer "Okay" at bounding box center [581, 310] width 339 height 52
drag, startPoint x: 821, startPoint y: 235, endPoint x: 783, endPoint y: 302, distance: 77.3
click at [783, 302] on div "Time Expired Your time has been expired for this part. Press okay to continue. …" at bounding box center [581, 263] width 1163 height 526
click at [680, 370] on div "Time Expired Your time has been expired for this part. Press okay to continue. …" at bounding box center [581, 263] width 1163 height 526
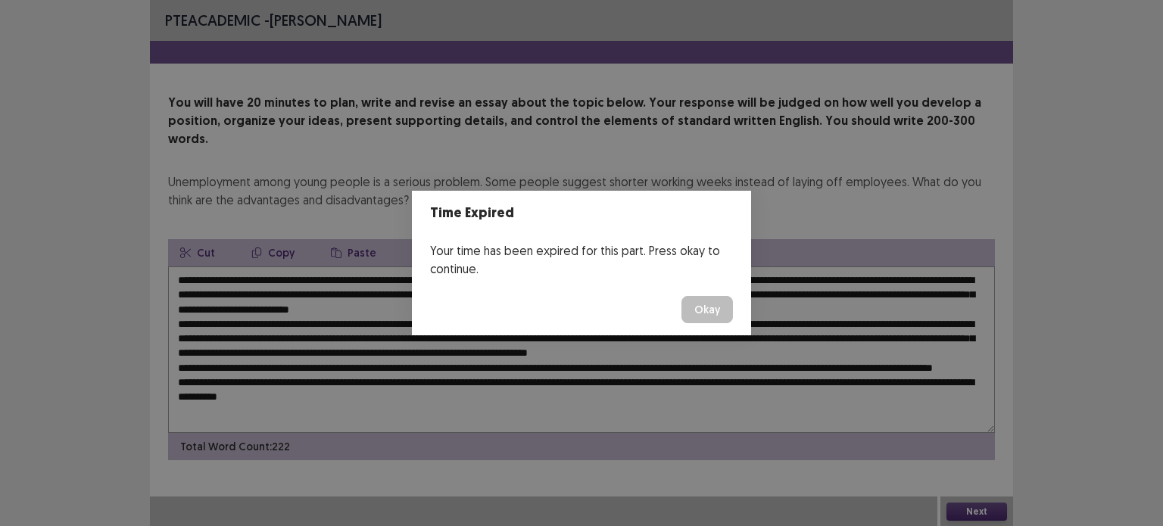
click at [691, 373] on div "Time Expired Your time has been expired for this part. Press okay to continue. …" at bounding box center [581, 263] width 1163 height 526
click at [479, 276] on div "Your time has been expired for this part. Press okay to continue." at bounding box center [581, 260] width 339 height 48
click at [695, 311] on button "Okay" at bounding box center [708, 309] width 52 height 27
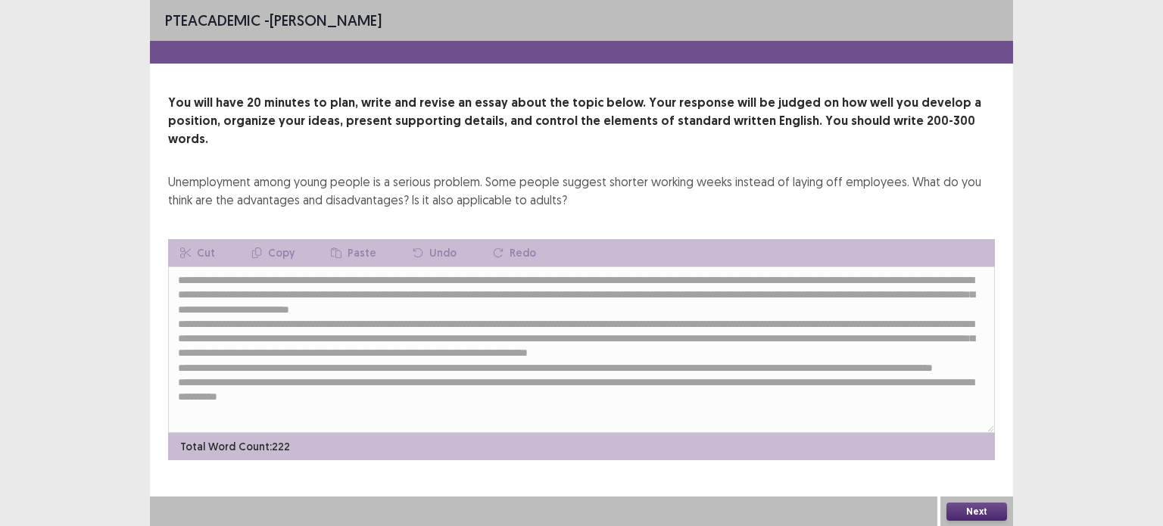
click at [976, 508] on button "Next" at bounding box center [977, 512] width 61 height 18
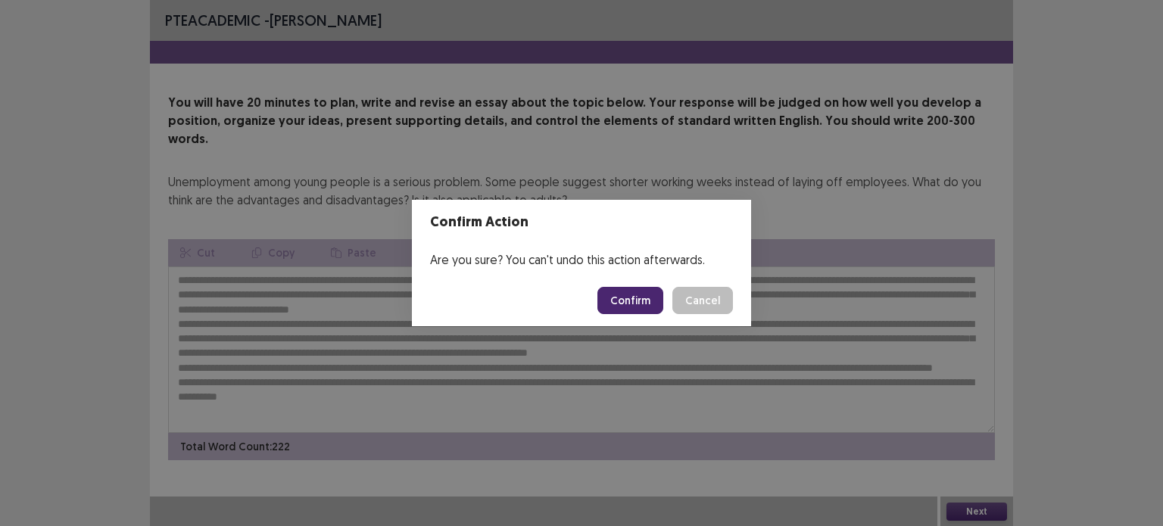
click at [636, 303] on button "Confirm" at bounding box center [631, 300] width 66 height 27
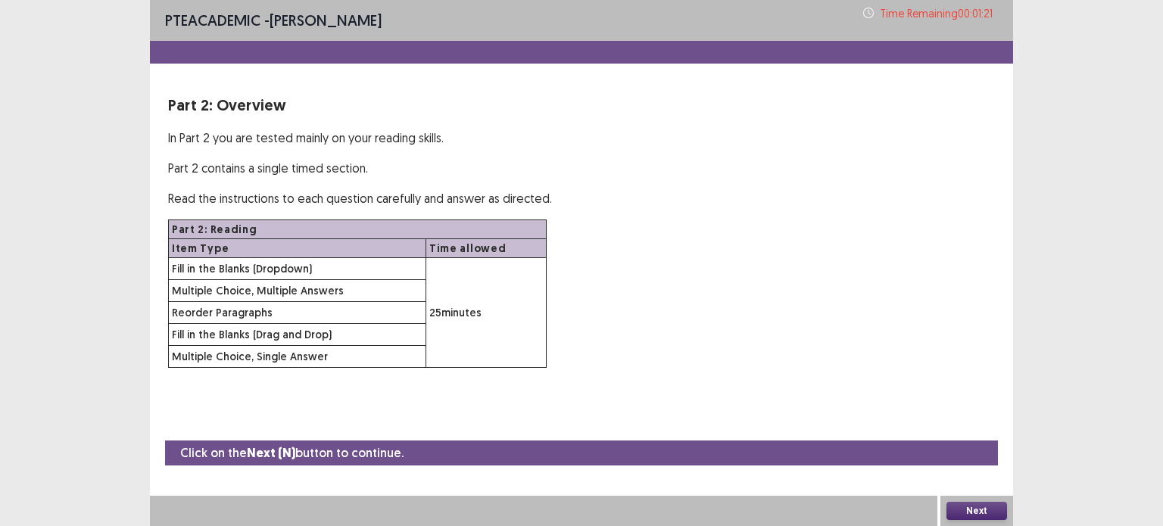
click at [982, 498] on div "Next" at bounding box center [977, 511] width 73 height 30
click at [976, 505] on button "Next" at bounding box center [977, 511] width 61 height 18
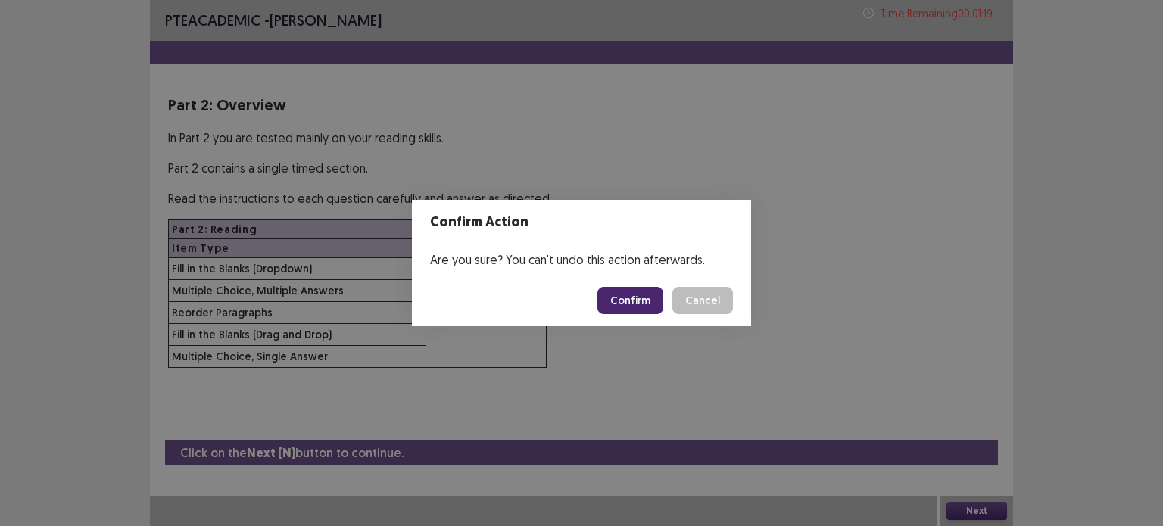
click at [643, 311] on button "Confirm" at bounding box center [631, 300] width 66 height 27
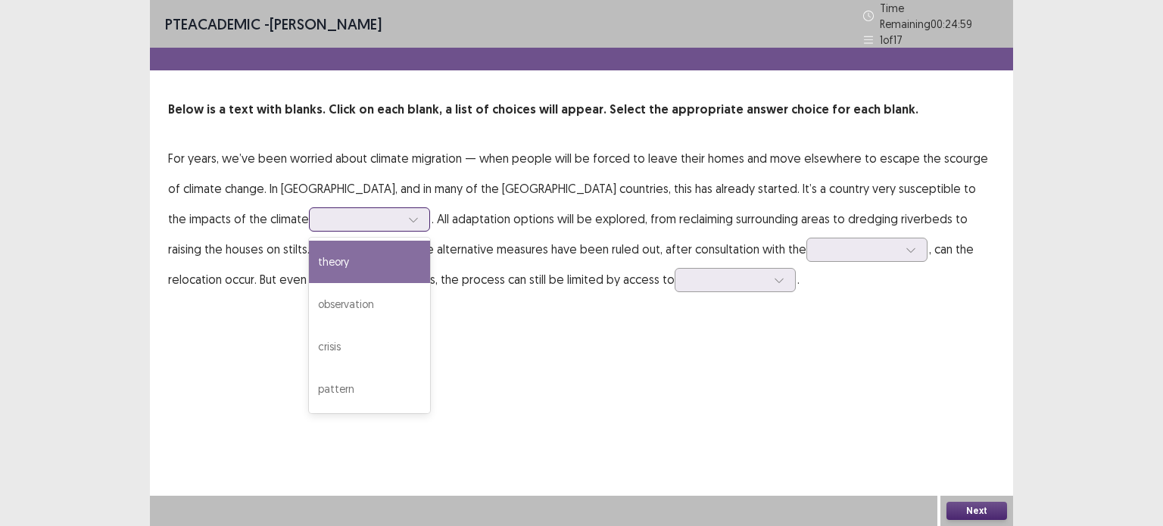
click at [408, 214] on icon at bounding box center [413, 219] width 11 height 11
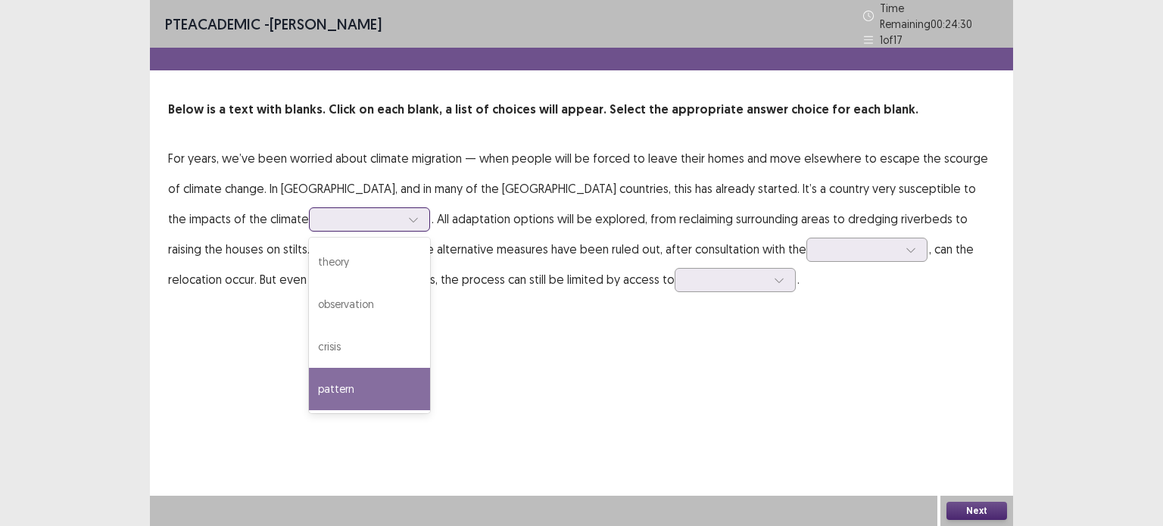
click at [309, 381] on div "pattern" at bounding box center [369, 389] width 121 height 42
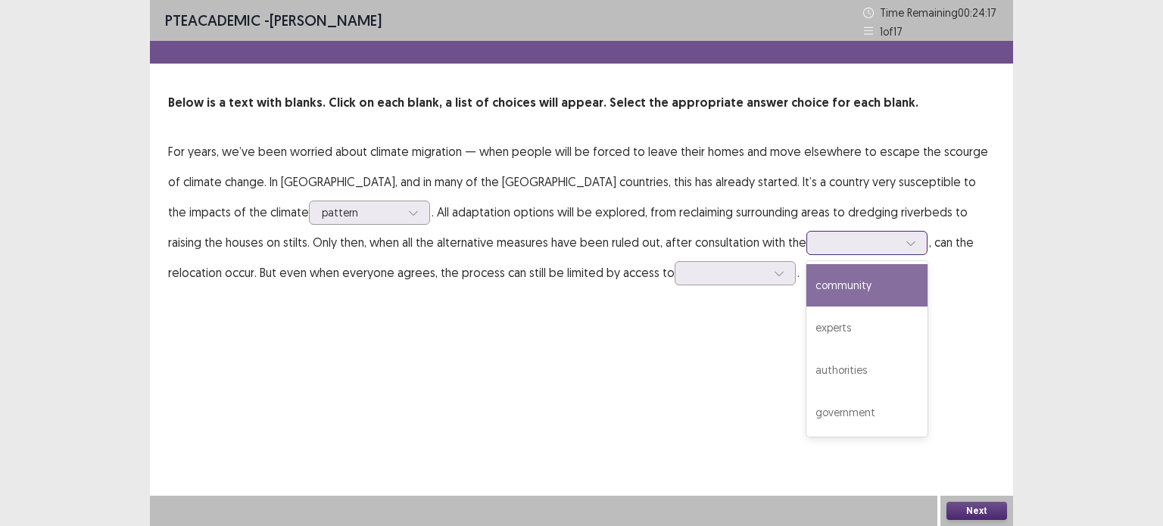
click at [820, 239] on div at bounding box center [859, 243] width 79 height 14
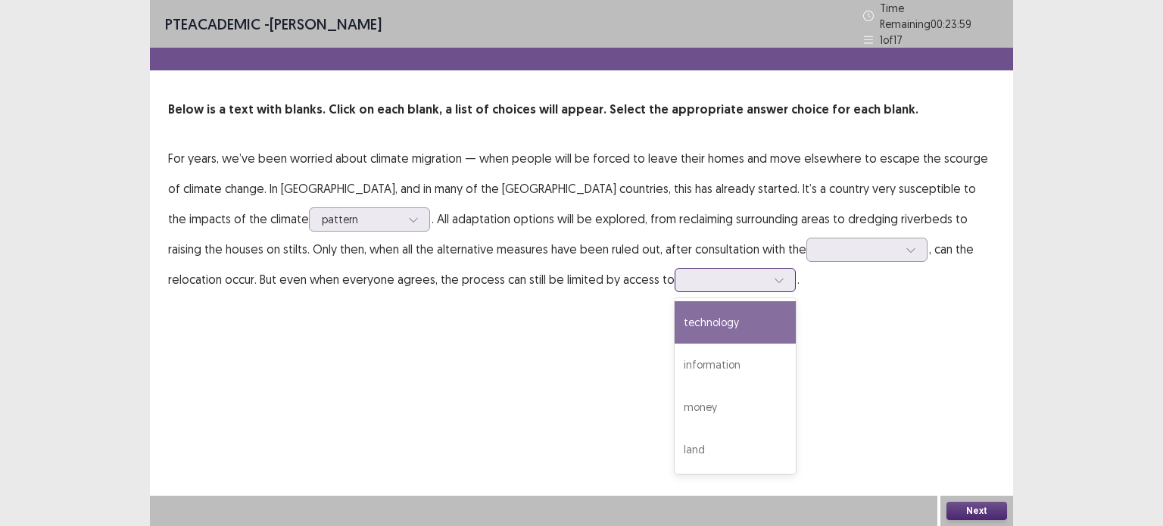
click at [688, 273] on div at bounding box center [727, 280] width 79 height 14
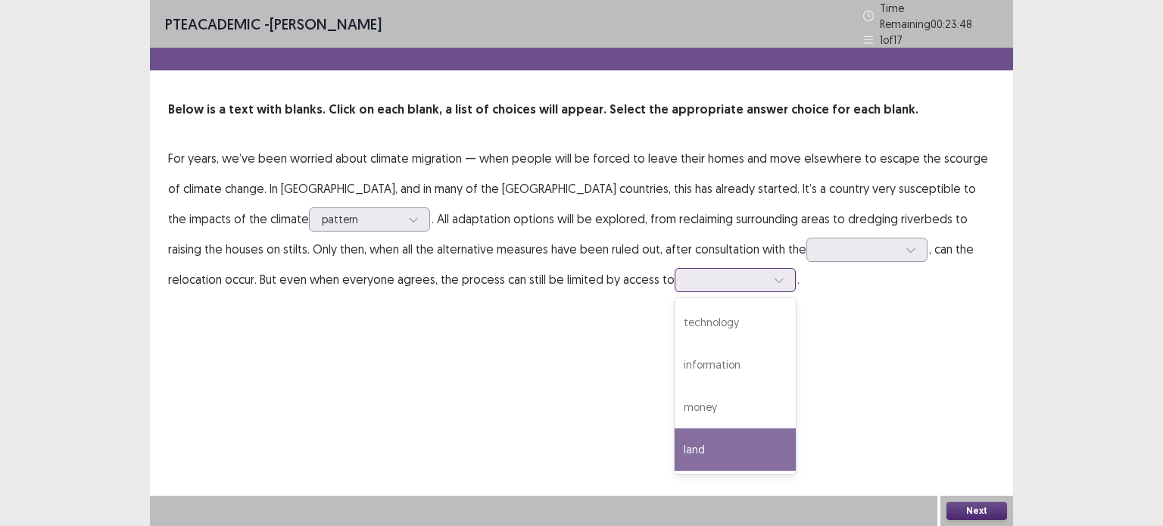
click at [675, 431] on div "land" at bounding box center [735, 450] width 121 height 42
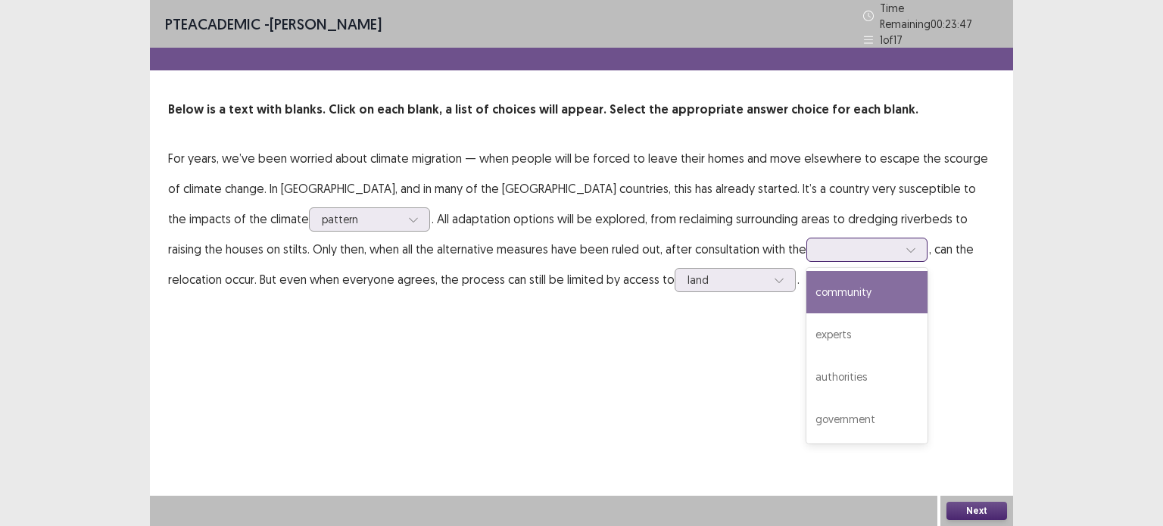
click at [807, 254] on div at bounding box center [867, 250] width 121 height 24
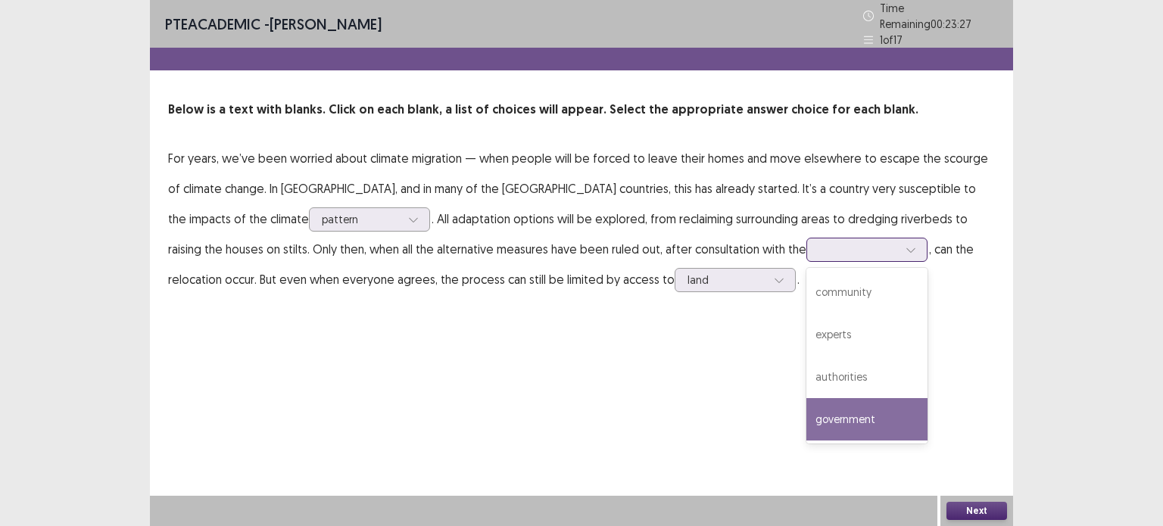
click at [807, 417] on div "government" at bounding box center [867, 419] width 121 height 42
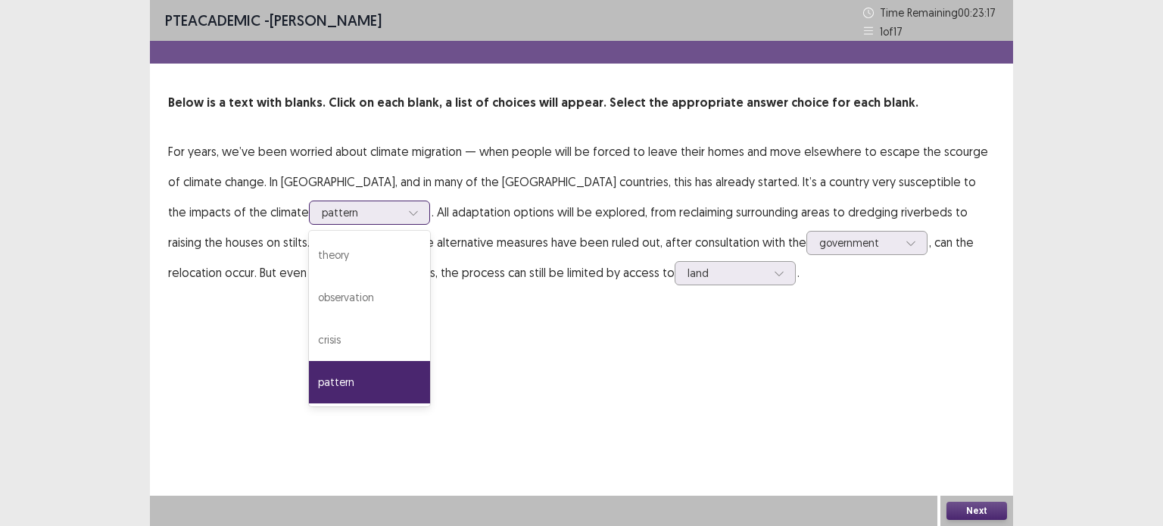
click at [322, 208] on div at bounding box center [361, 212] width 79 height 14
click at [309, 336] on div "crisis" at bounding box center [369, 340] width 121 height 42
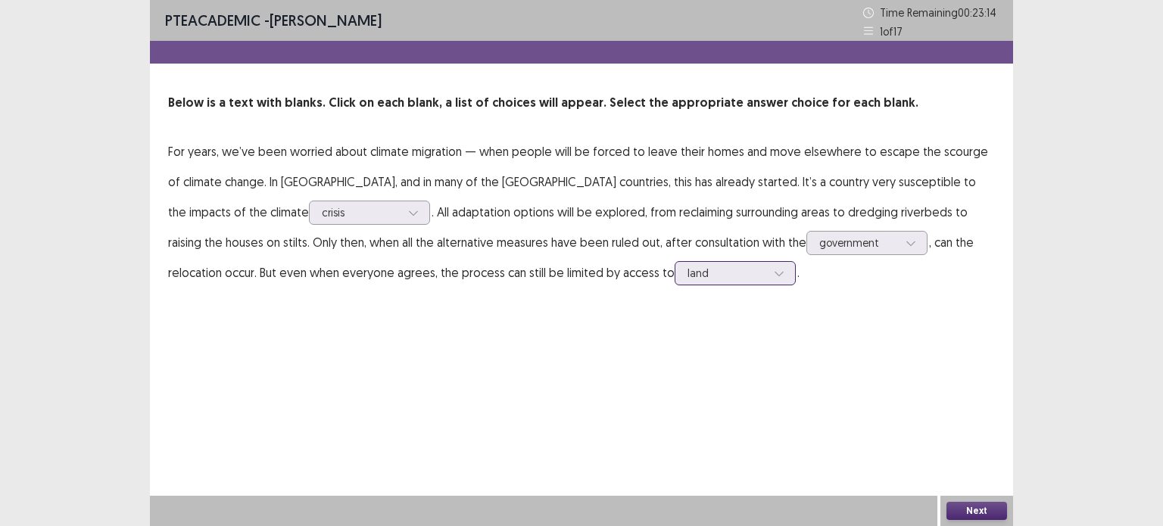
drag, startPoint x: 979, startPoint y: 510, endPoint x: 616, endPoint y: 275, distance: 432.8
click at [616, 275] on div "PTE academic - [PERSON_NAME] Time Remaining 00 : 23 : 14 1 of 17 Below is a tex…" at bounding box center [581, 263] width 863 height 526
click at [991, 509] on button "Next" at bounding box center [977, 511] width 61 height 18
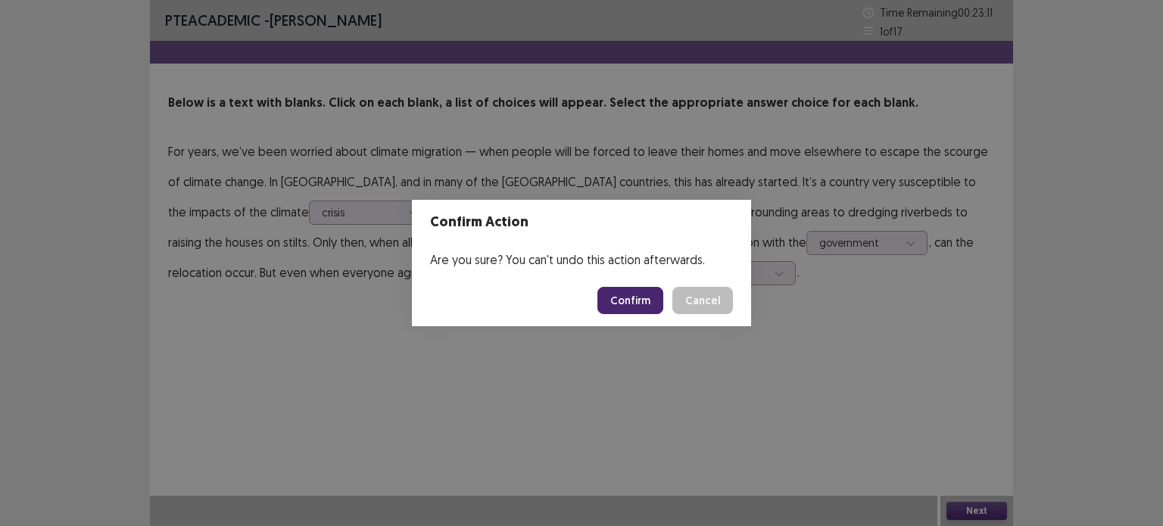
click at [629, 290] on button "Confirm" at bounding box center [631, 300] width 66 height 27
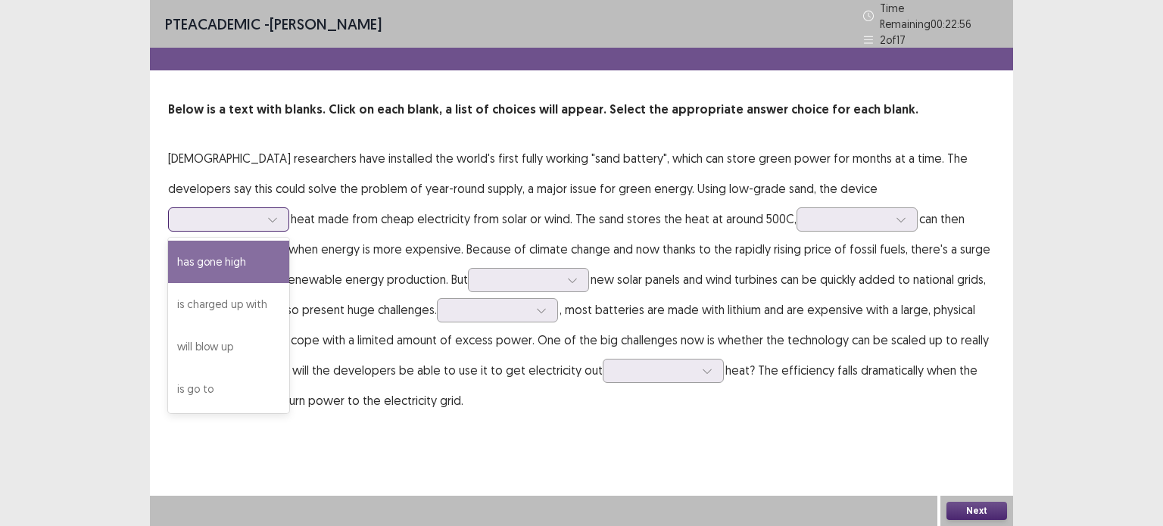
click at [260, 212] on div at bounding box center [220, 219] width 79 height 14
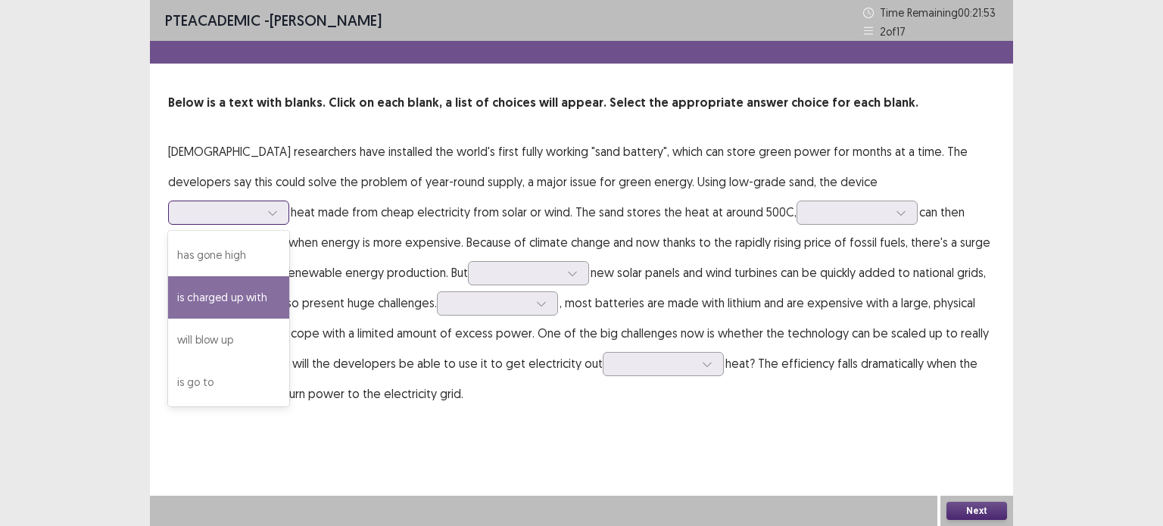
click at [289, 276] on div "is charged up with" at bounding box center [228, 297] width 121 height 42
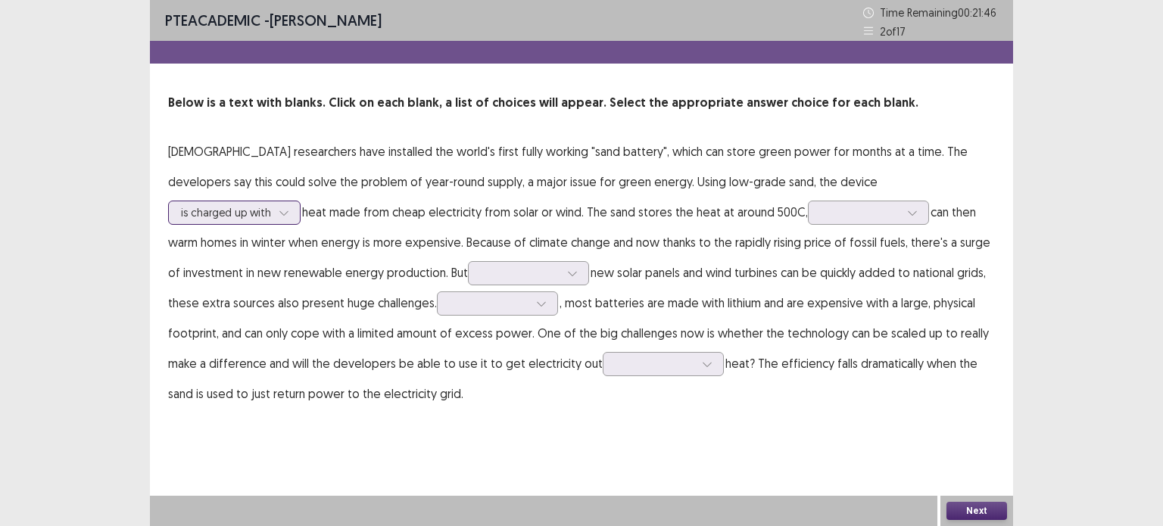
click at [271, 205] on div at bounding box center [226, 212] width 90 height 14
click at [798, 414] on div "PTE academic - [PERSON_NAME] Time Remaining 00 : 21 : 44 2 of 17 Below is a tex…" at bounding box center [581, 219] width 863 height 439
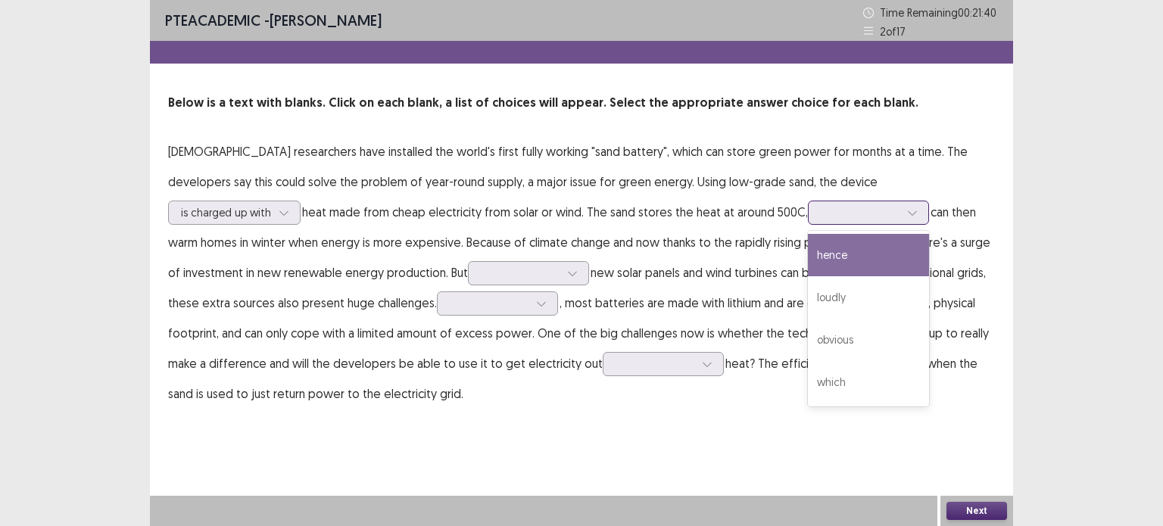
click at [808, 202] on div at bounding box center [868, 213] width 121 height 24
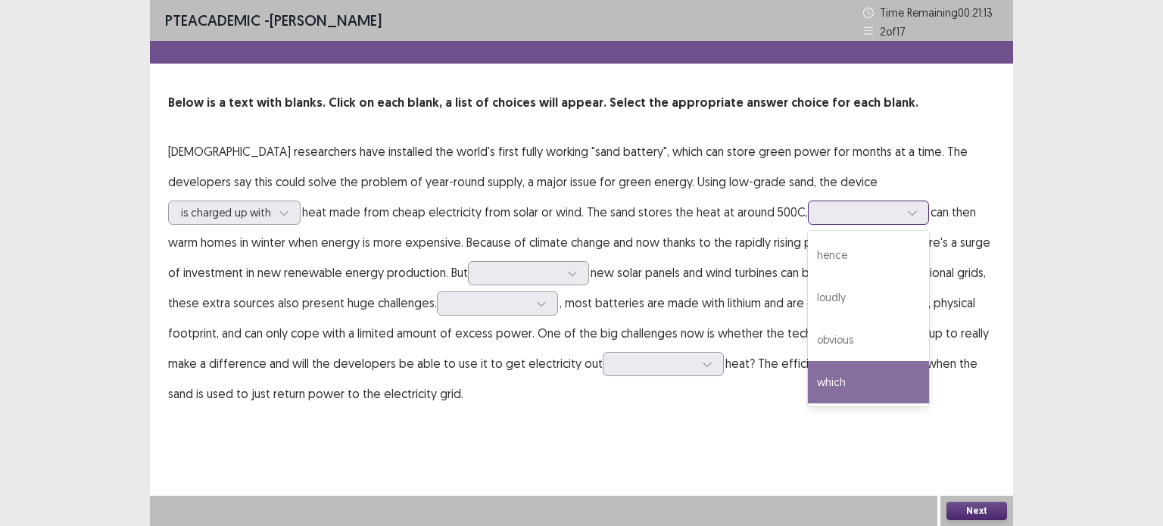
click at [808, 375] on div "which" at bounding box center [868, 382] width 121 height 42
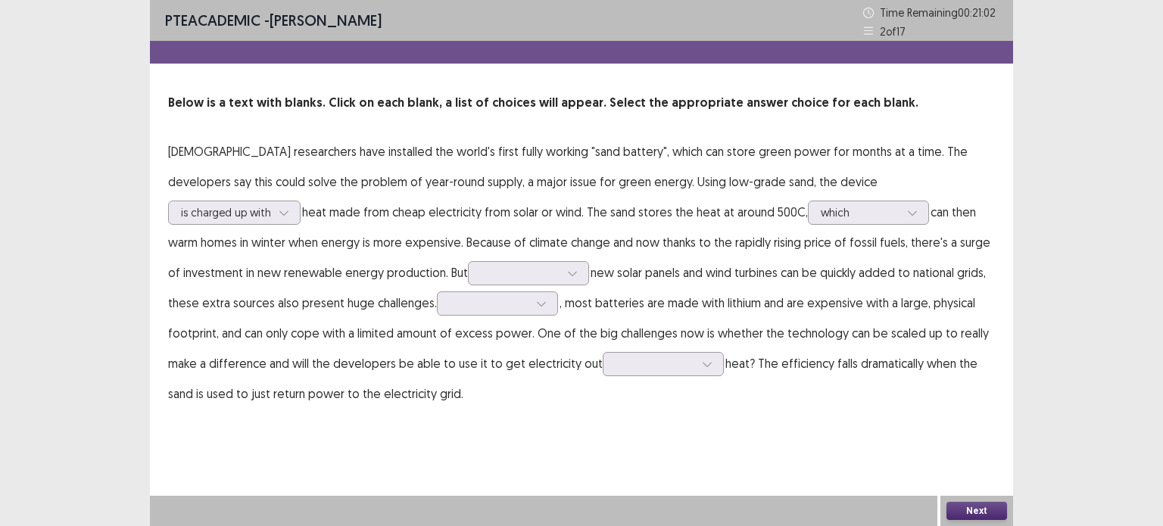
click at [345, 260] on p "[DEMOGRAPHIC_DATA] researchers have installed the world's first fully working "…" at bounding box center [581, 272] width 827 height 273
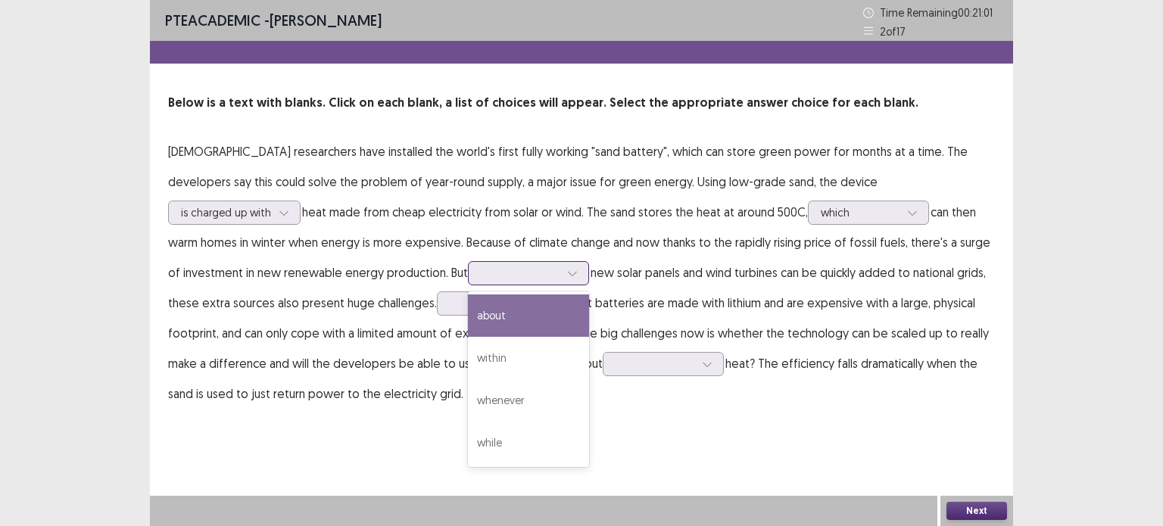
click at [561, 270] on div at bounding box center [572, 273] width 23 height 23
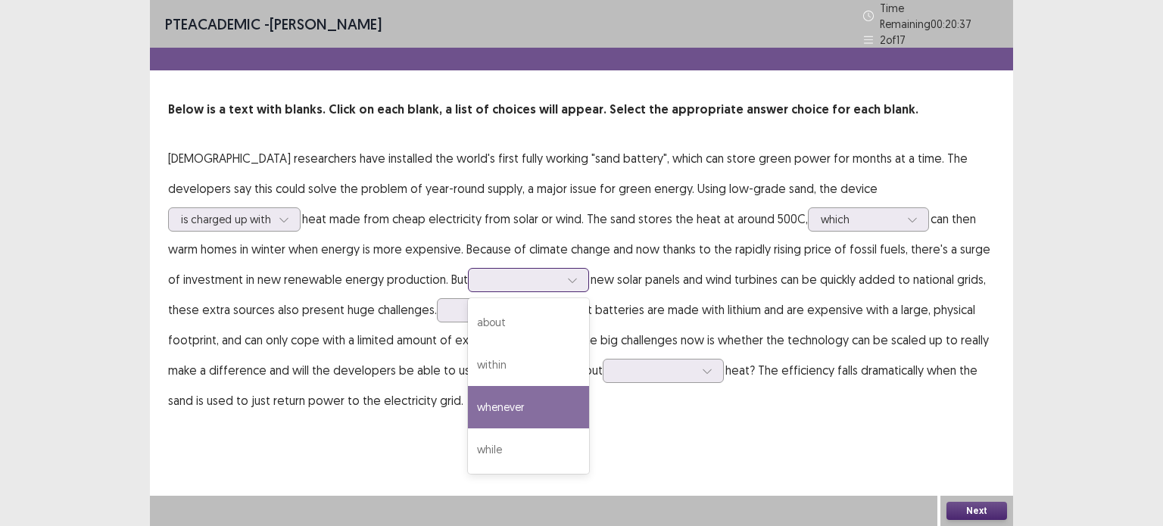
click at [468, 393] on div "whenever" at bounding box center [528, 407] width 121 height 42
click at [481, 273] on div at bounding box center [520, 280] width 79 height 14
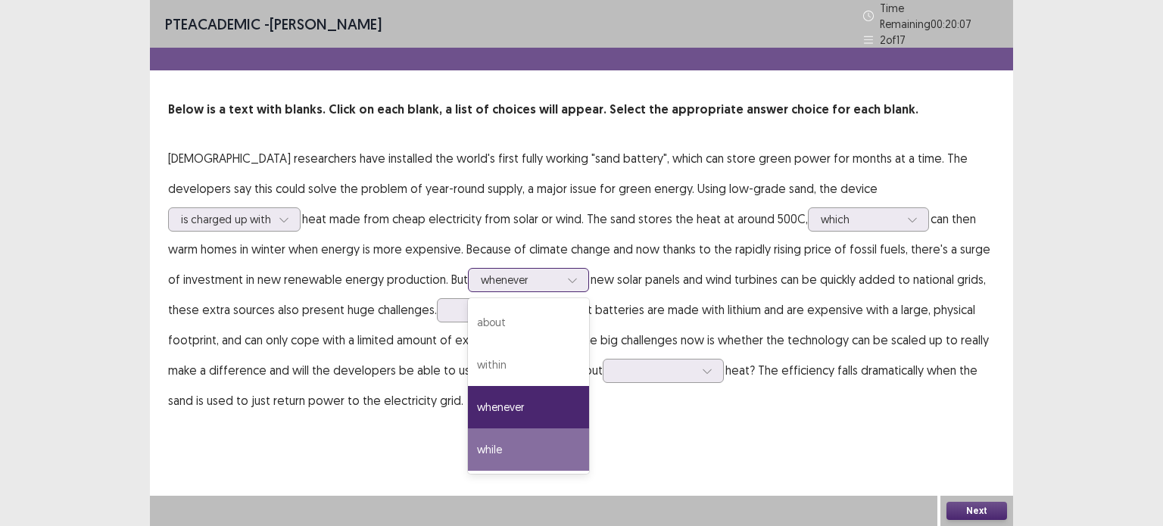
click at [468, 442] on div "while" at bounding box center [528, 450] width 121 height 42
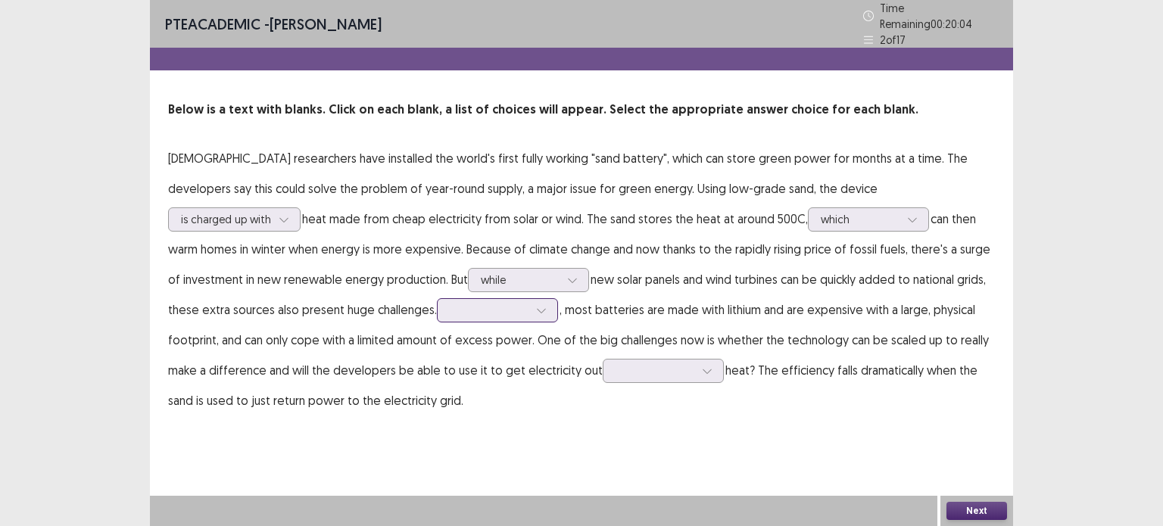
click at [450, 304] on div at bounding box center [489, 310] width 79 height 14
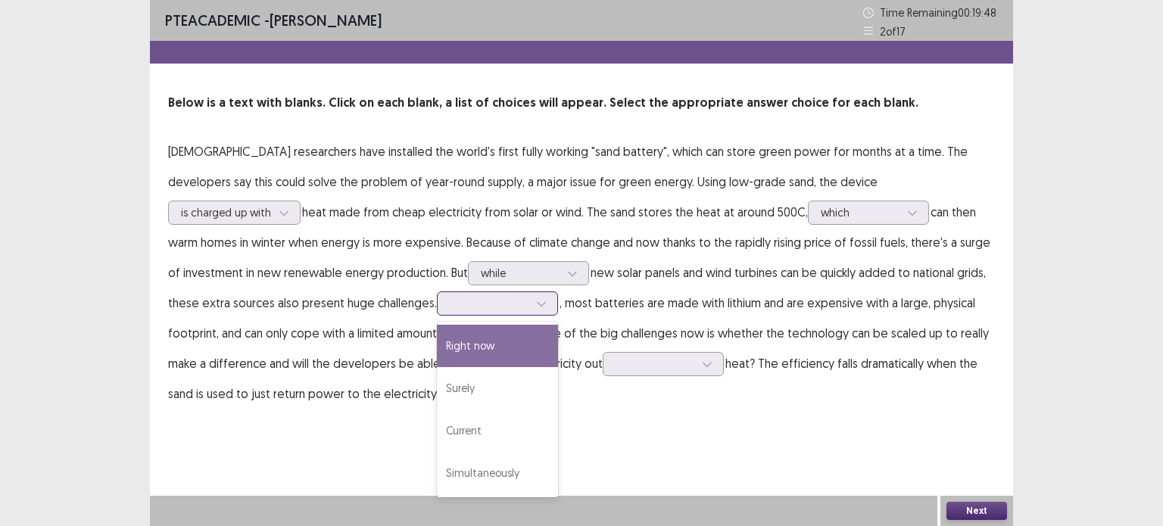
click at [437, 348] on div "Right now" at bounding box center [497, 346] width 121 height 42
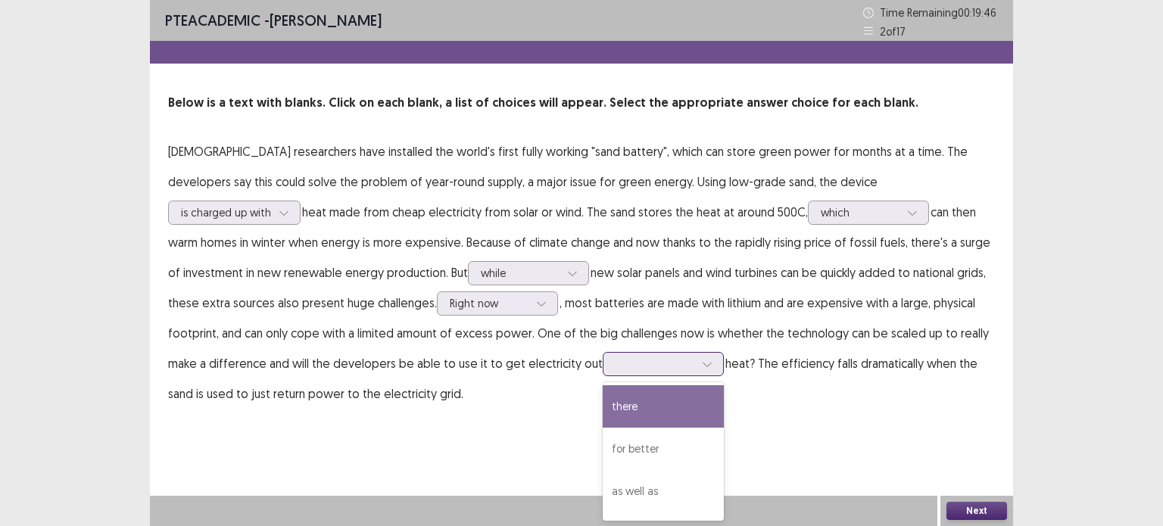
click at [616, 368] on div at bounding box center [655, 364] width 79 height 14
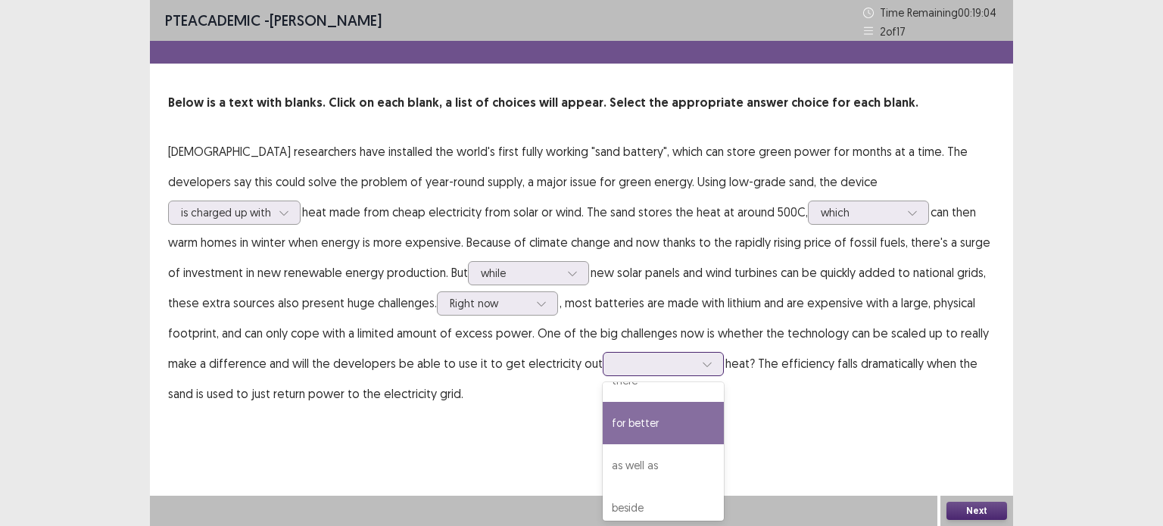
scroll to position [24, 0]
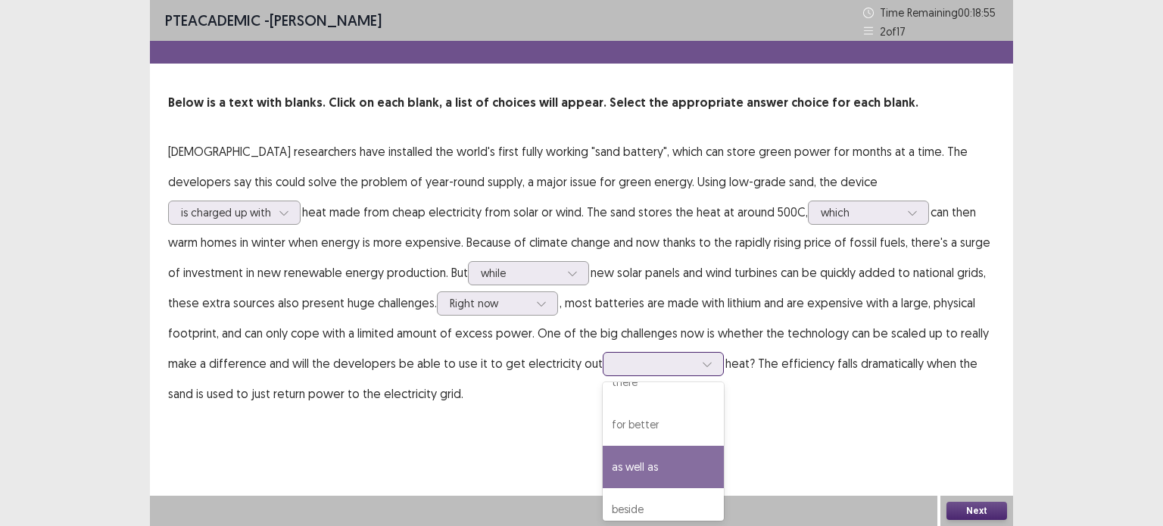
click at [603, 464] on div "as well as" at bounding box center [663, 467] width 121 height 42
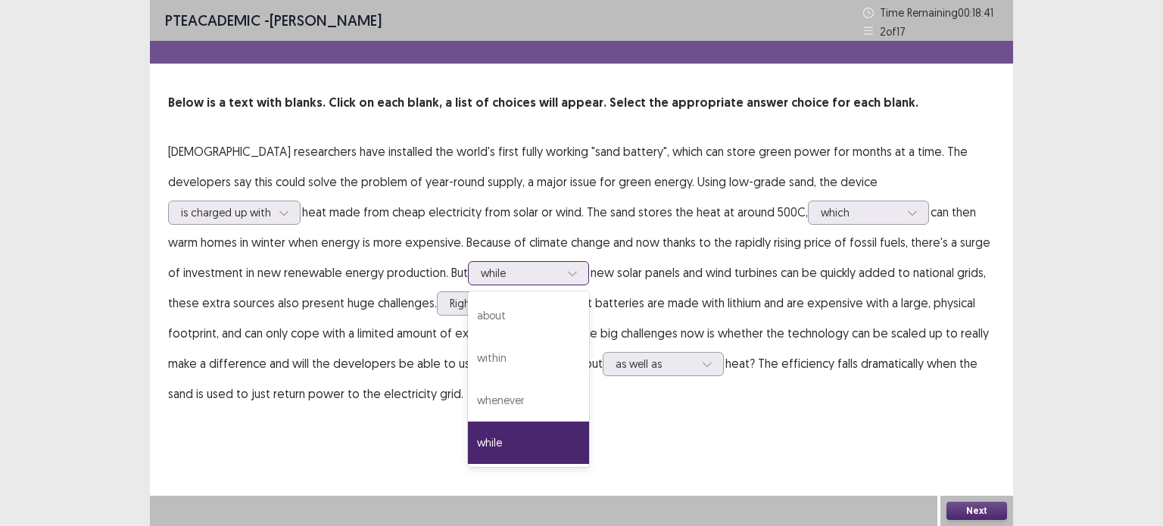
click at [567, 269] on icon at bounding box center [572, 273] width 11 height 11
click at [468, 384] on div "whenever" at bounding box center [528, 400] width 121 height 42
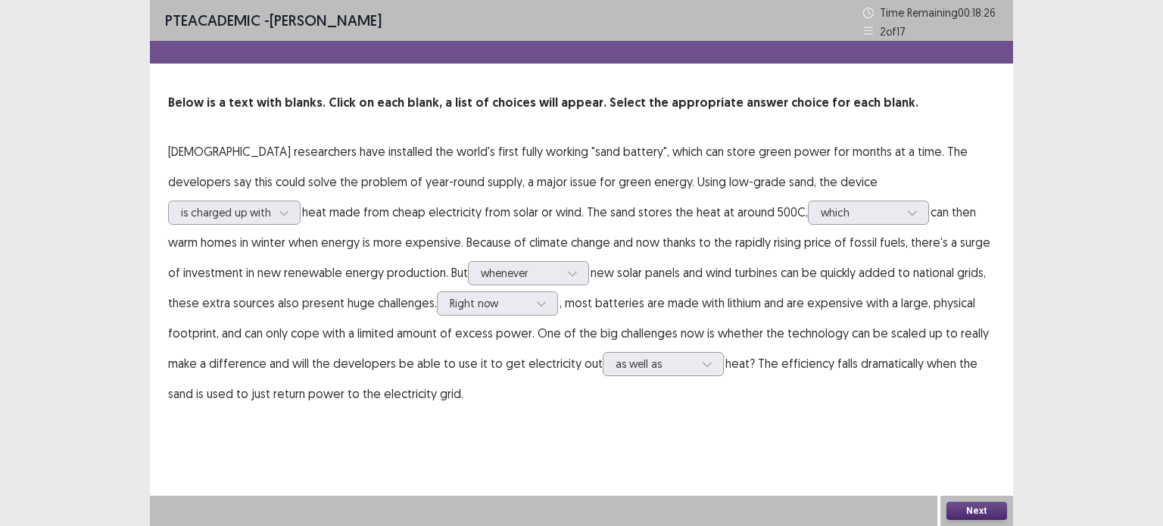
click at [962, 504] on button "Next" at bounding box center [977, 511] width 61 height 18
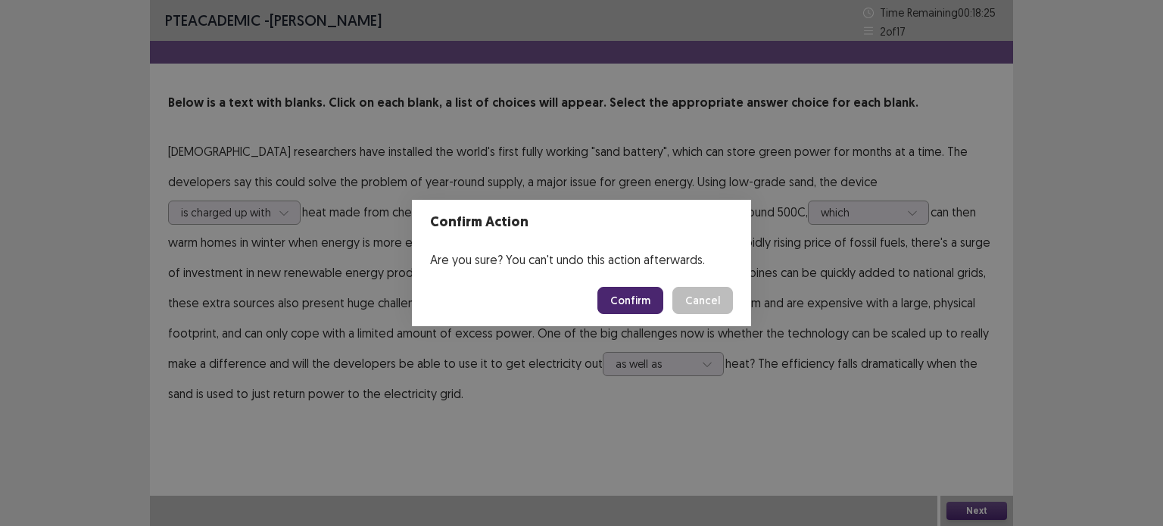
click at [632, 312] on button "Confirm" at bounding box center [631, 300] width 66 height 27
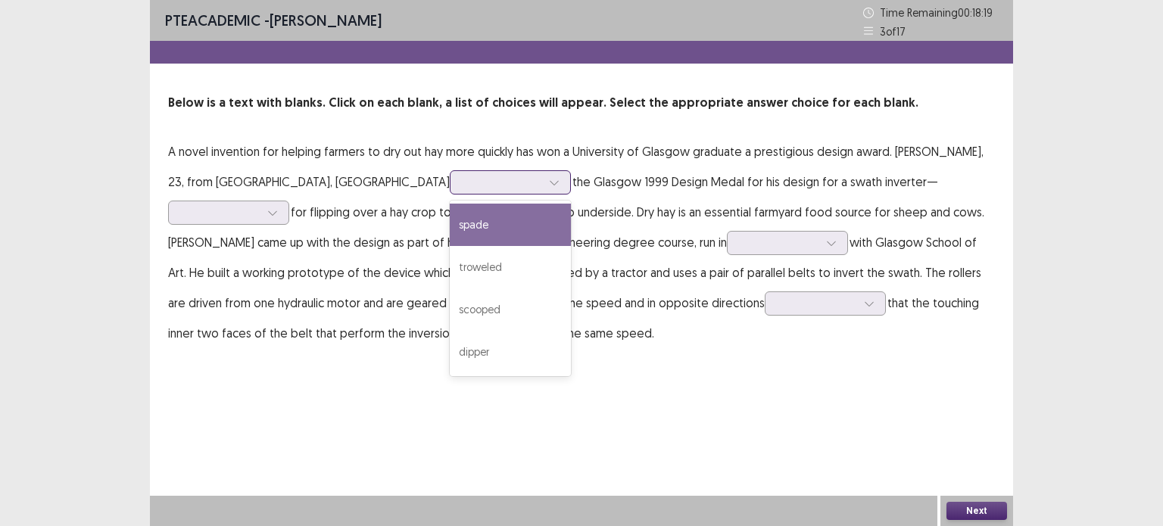
click at [463, 180] on div at bounding box center [502, 182] width 79 height 14
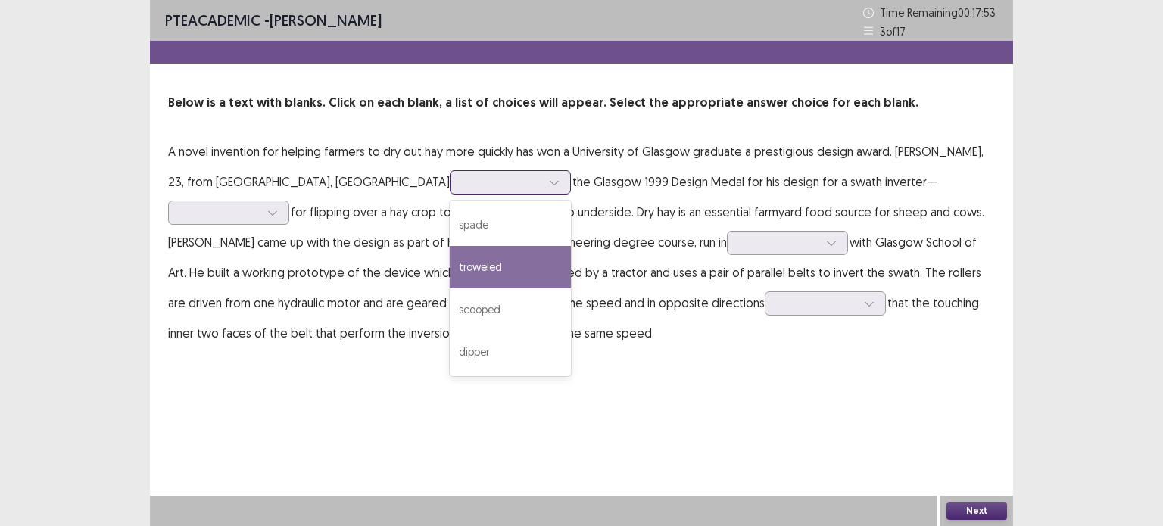
click at [450, 264] on div "troweled" at bounding box center [510, 267] width 121 height 42
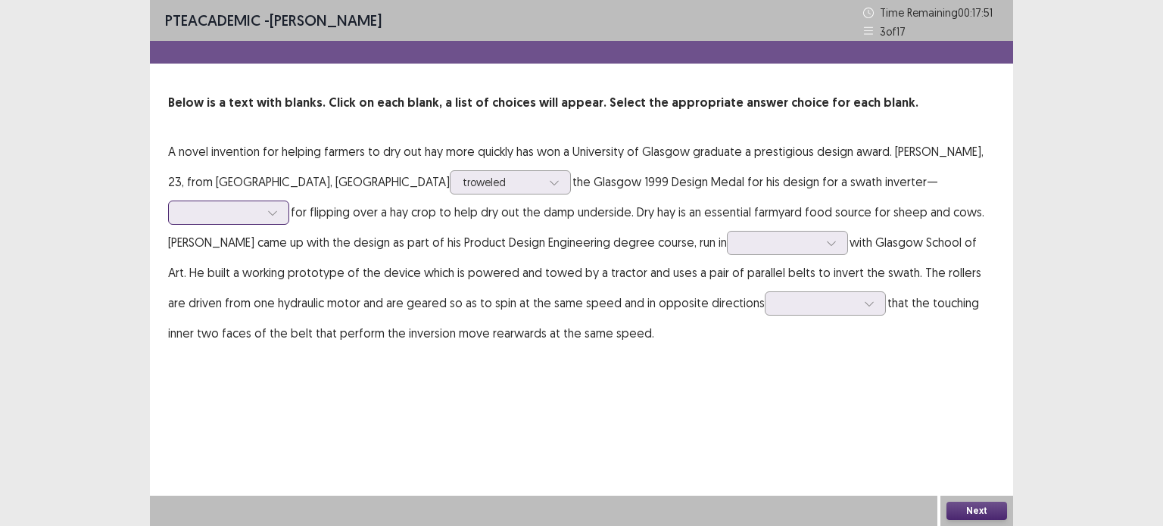
drag, startPoint x: 871, startPoint y: 166, endPoint x: 866, endPoint y: 175, distance: 10.2
click at [866, 175] on p "A novel invention for helping farmers to dry out hay more quickly has won a Uni…" at bounding box center [581, 242] width 827 height 212
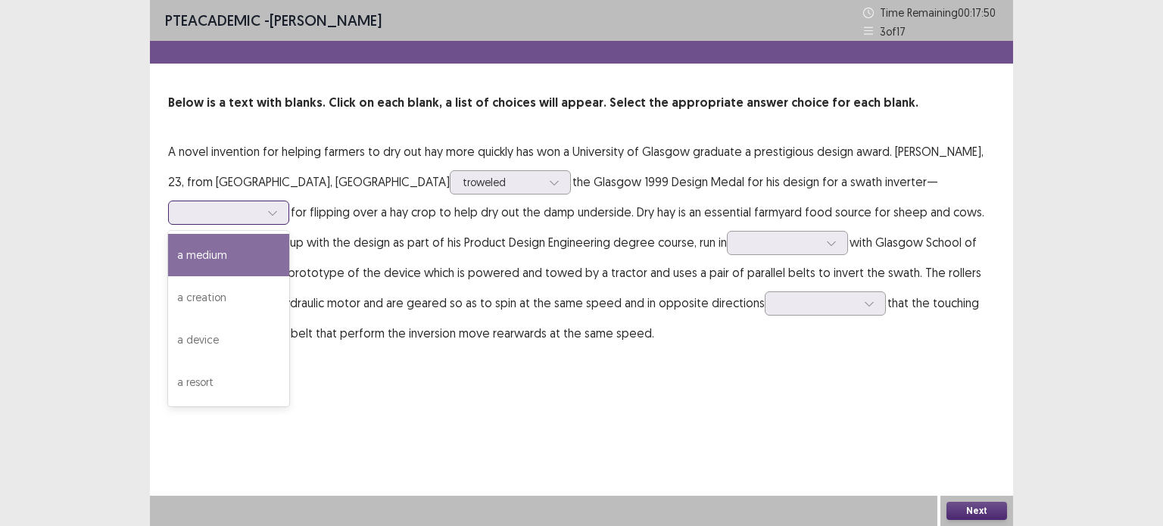
click at [260, 205] on div at bounding box center [220, 212] width 79 height 14
click at [289, 234] on div "a medium" at bounding box center [228, 255] width 121 height 42
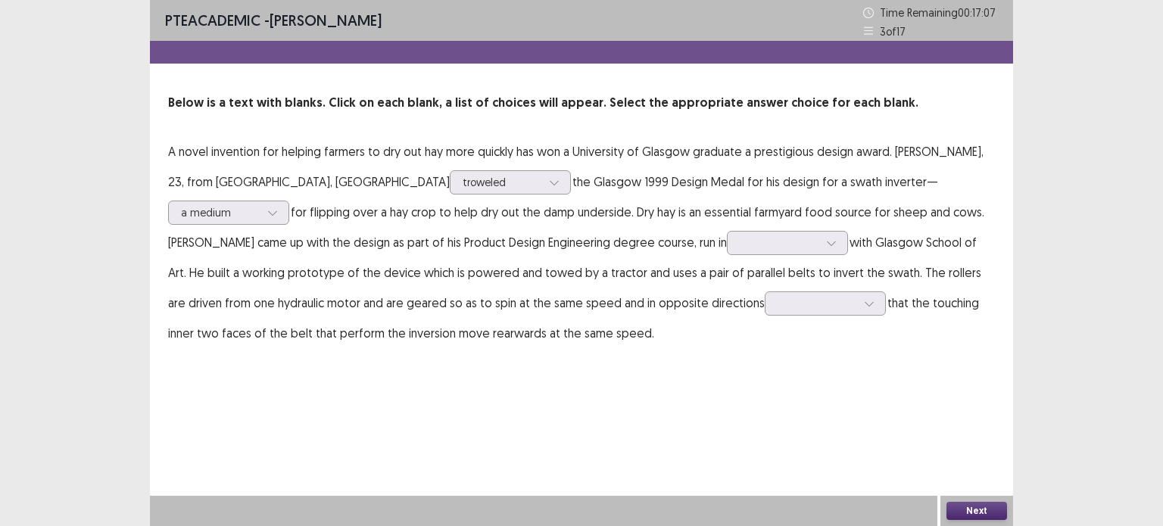
click at [568, 229] on p "A novel invention for helping farmers to dry out hay more quickly has won a Uni…" at bounding box center [581, 242] width 827 height 212
click at [738, 237] on div at bounding box center [779, 242] width 82 height 17
click at [727, 276] on div "parallelism" at bounding box center [787, 285] width 121 height 42
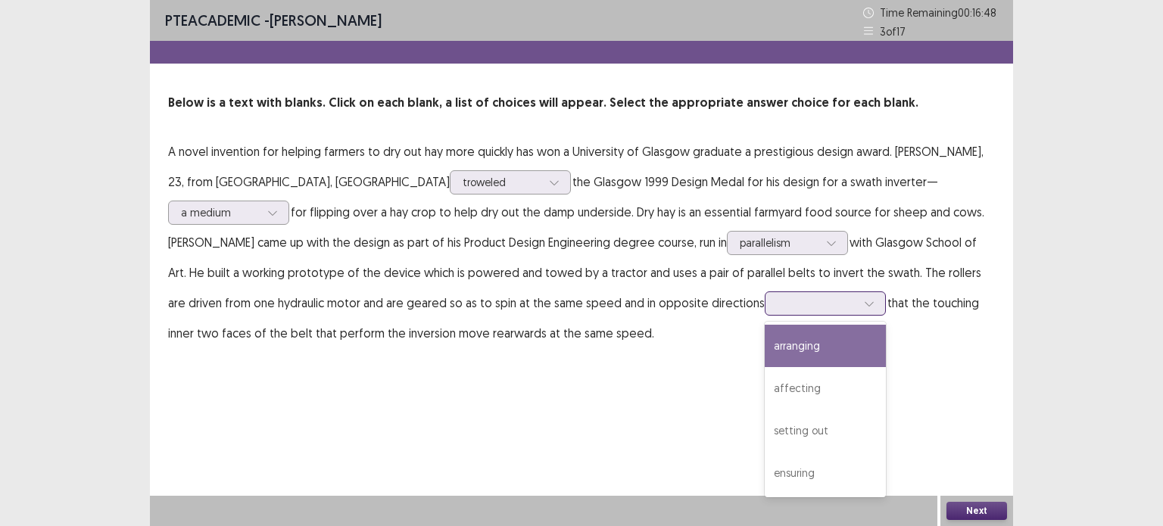
click at [765, 313] on div at bounding box center [825, 304] width 121 height 24
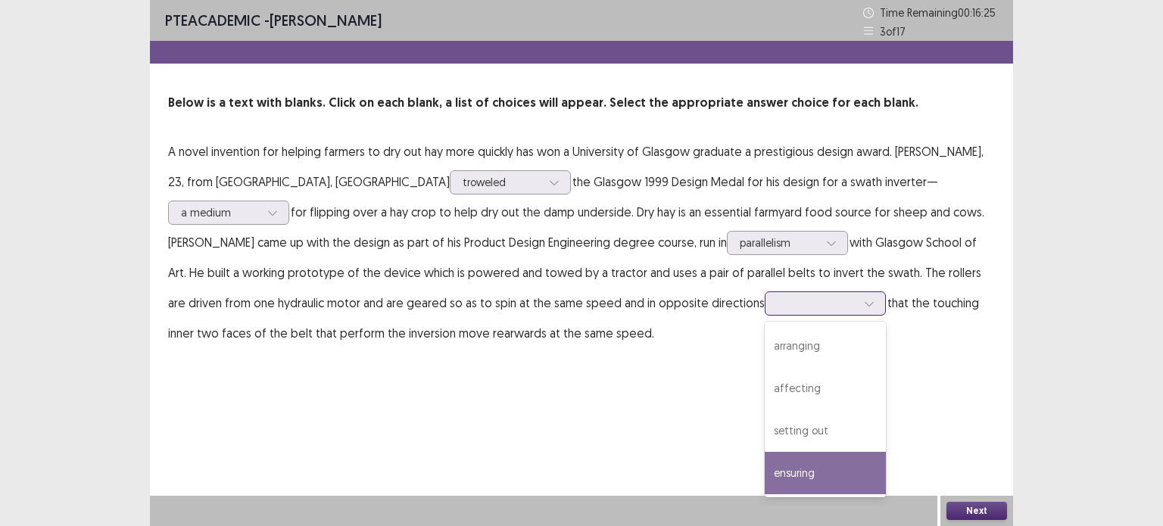
click at [765, 460] on div "ensuring" at bounding box center [825, 473] width 121 height 42
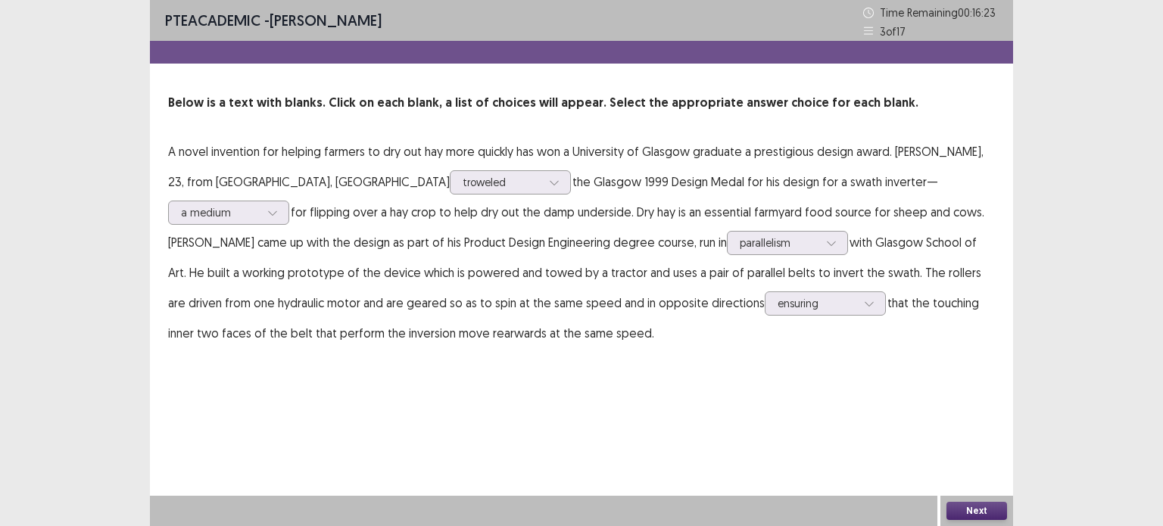
click at [960, 504] on button "Next" at bounding box center [977, 511] width 61 height 18
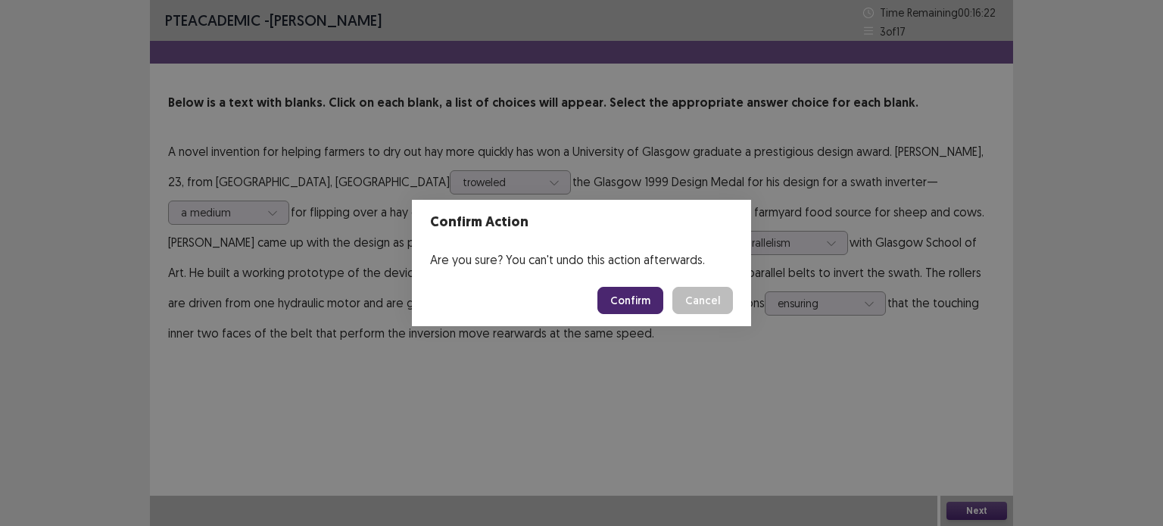
click at [638, 305] on button "Confirm" at bounding box center [631, 300] width 66 height 27
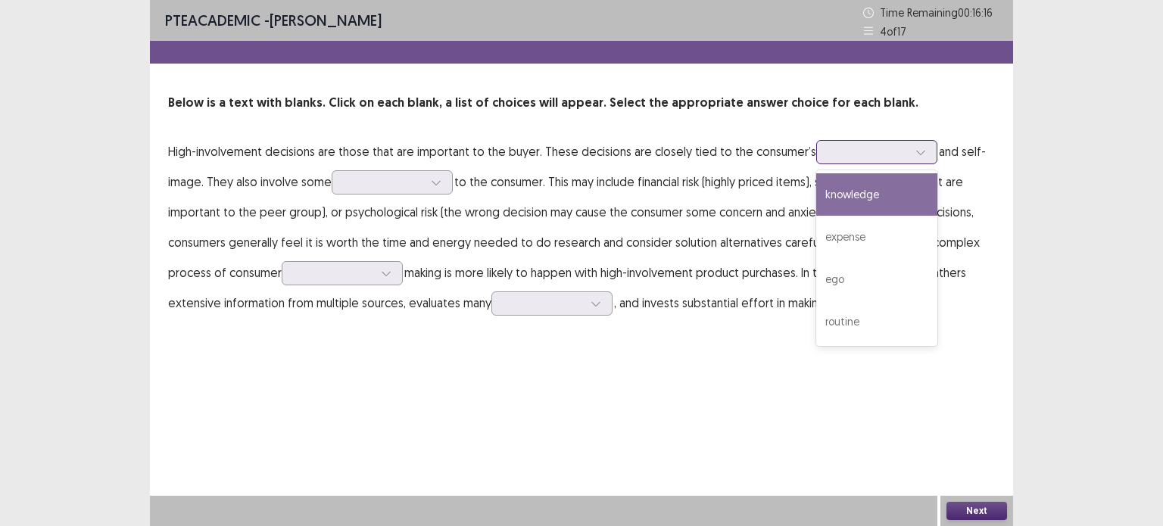
click at [861, 157] on div at bounding box center [868, 152] width 79 height 14
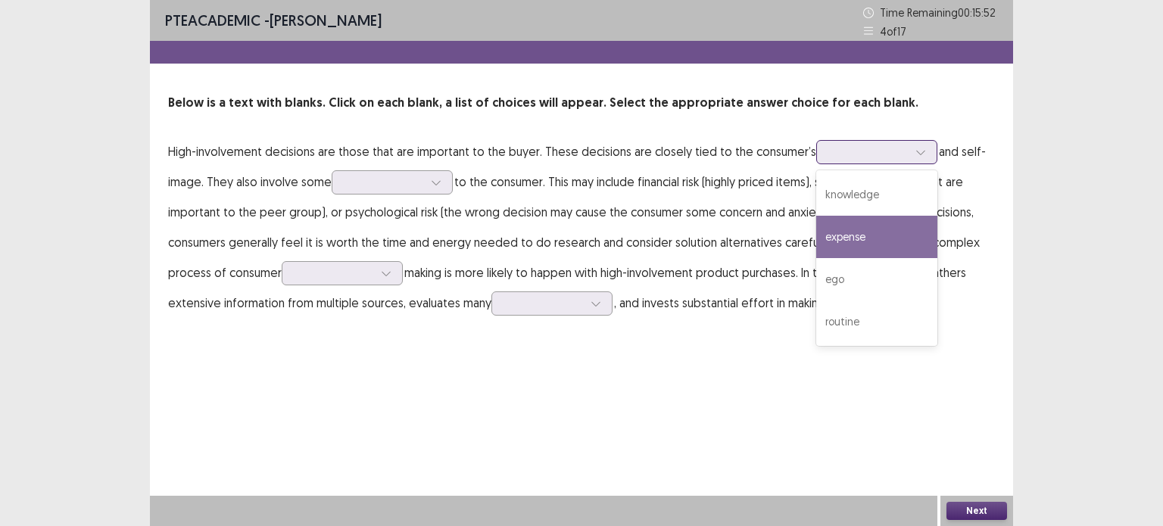
click at [860, 223] on div "expense" at bounding box center [876, 237] width 121 height 42
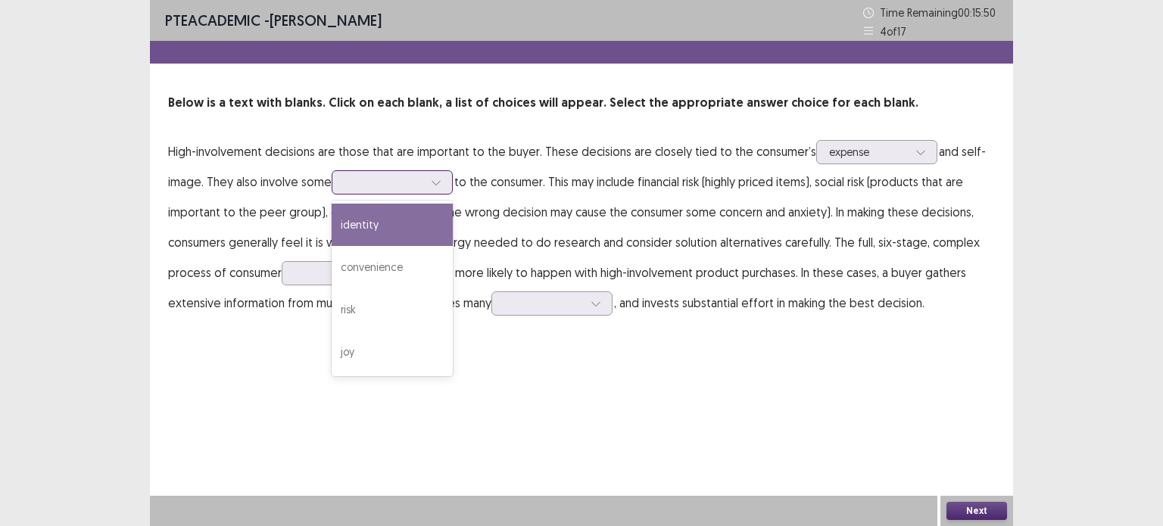
click at [415, 180] on div at bounding box center [384, 182] width 79 height 14
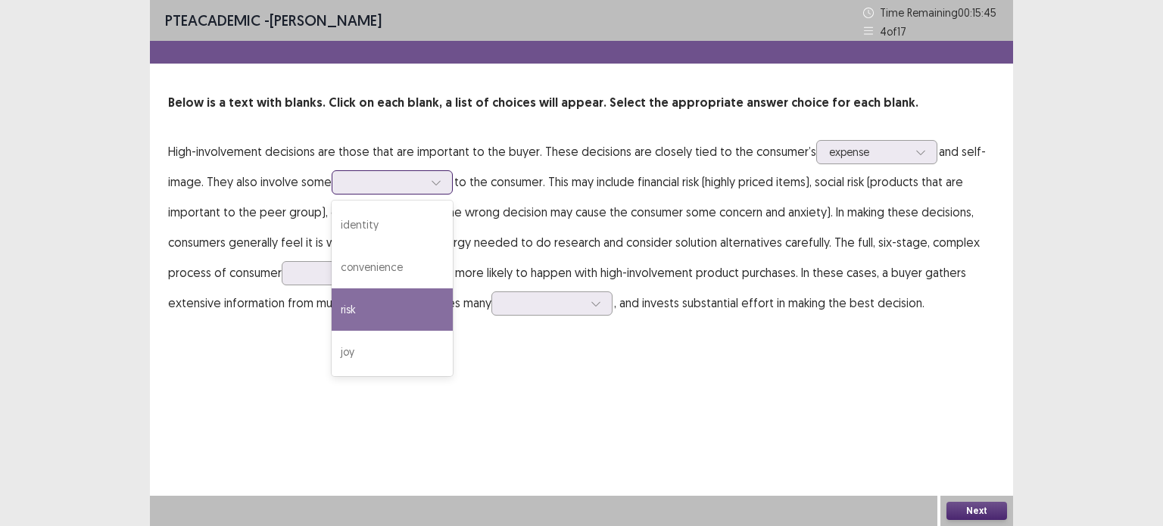
click at [402, 304] on div "risk" at bounding box center [392, 310] width 121 height 42
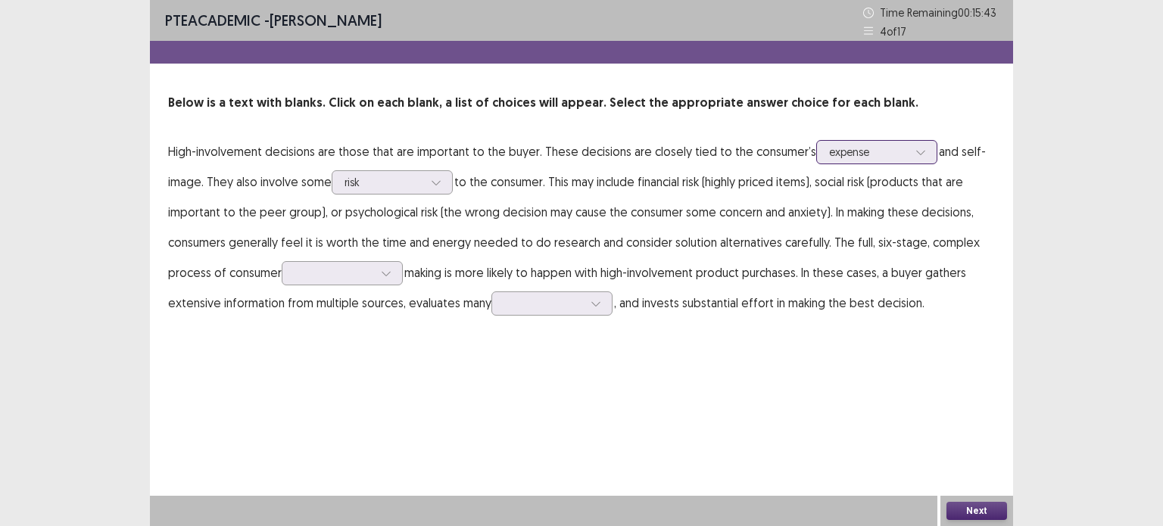
click at [912, 145] on div at bounding box center [921, 152] width 23 height 23
click at [751, 364] on div "PTE academic - [PERSON_NAME] Time Remaining 00 : 15 : 41 4 of 17 Below is a tex…" at bounding box center [581, 263] width 863 height 526
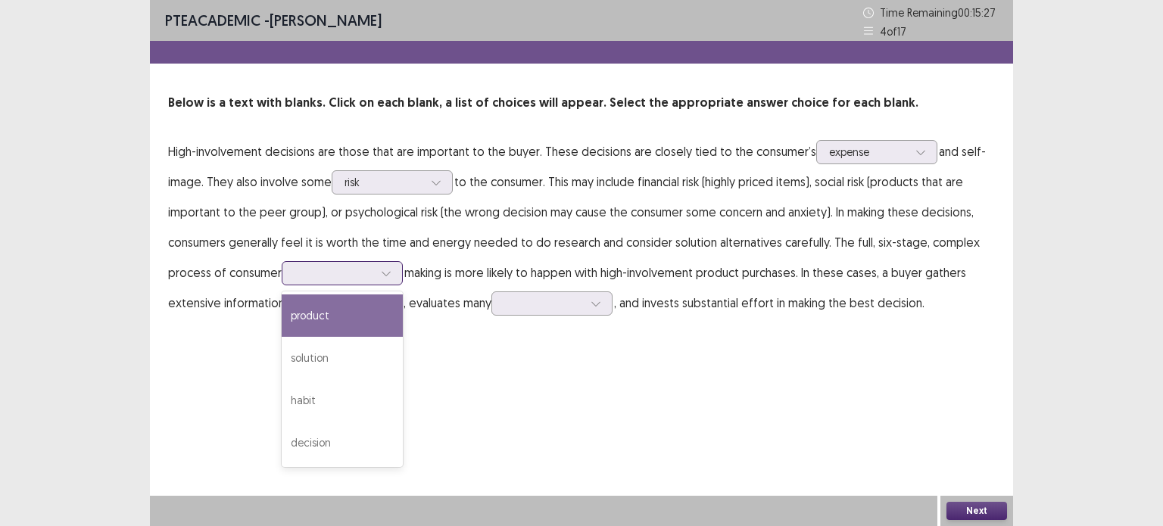
click at [330, 275] on div at bounding box center [334, 273] width 79 height 14
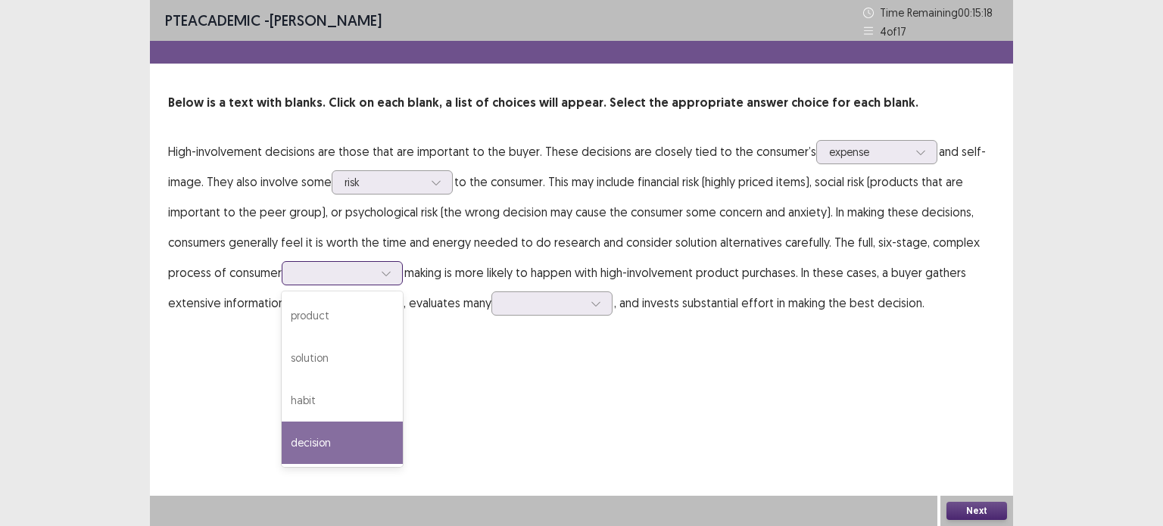
click at [332, 436] on div "decision" at bounding box center [342, 443] width 121 height 42
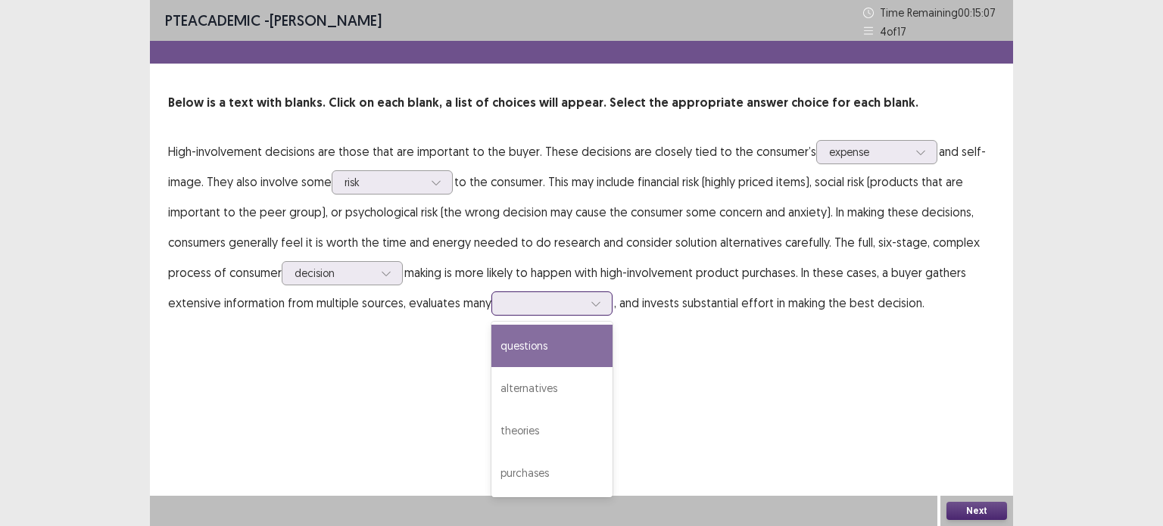
click at [521, 292] on div at bounding box center [552, 304] width 121 height 24
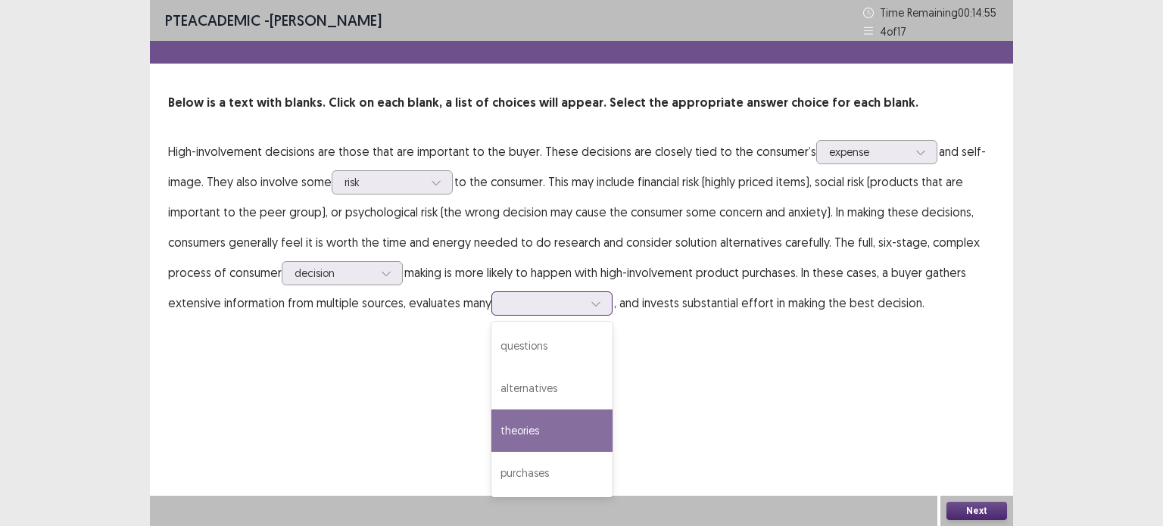
click at [571, 420] on div "theories" at bounding box center [552, 431] width 121 height 42
click at [564, 311] on div "theories" at bounding box center [543, 303] width 79 height 23
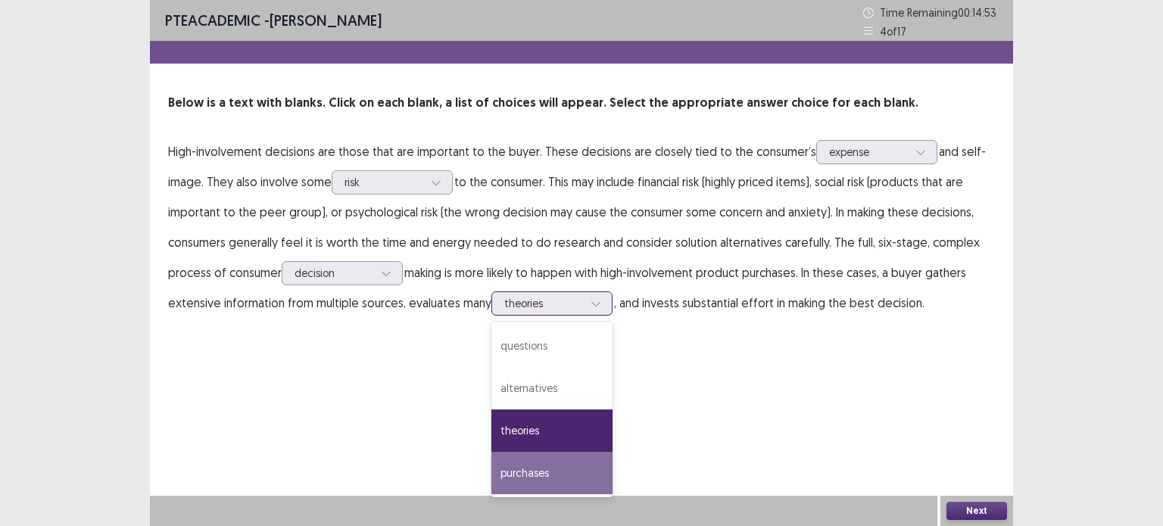
click at [549, 470] on div "purchases" at bounding box center [552, 473] width 121 height 42
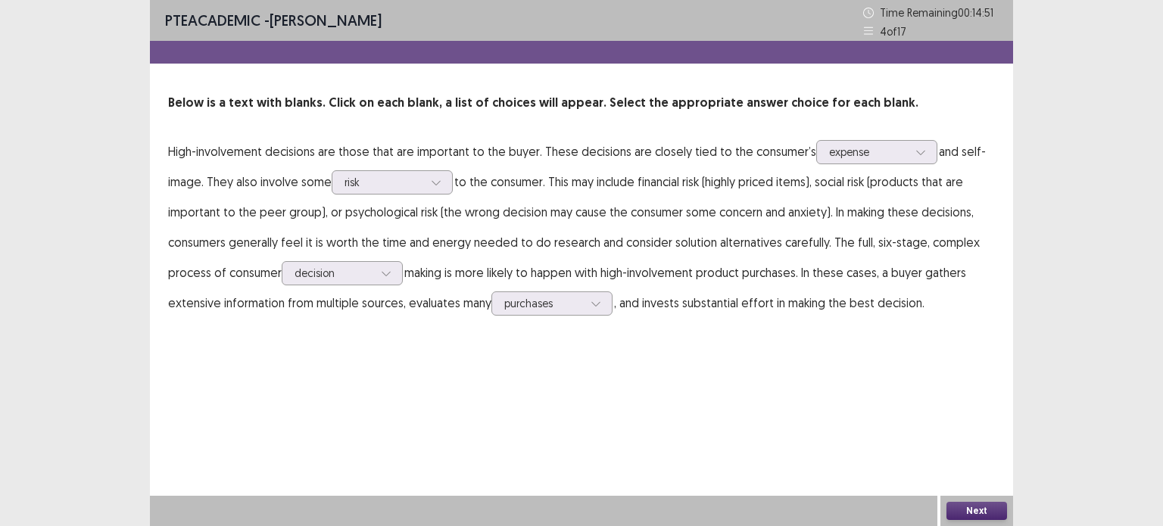
click at [992, 516] on button "Next" at bounding box center [977, 511] width 61 height 18
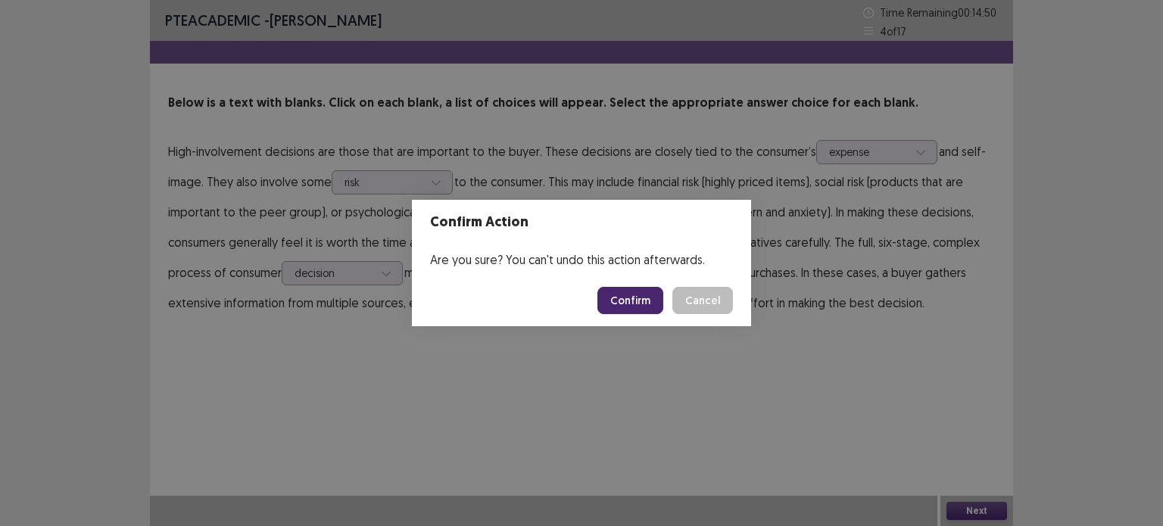
click at [643, 295] on button "Confirm" at bounding box center [631, 300] width 66 height 27
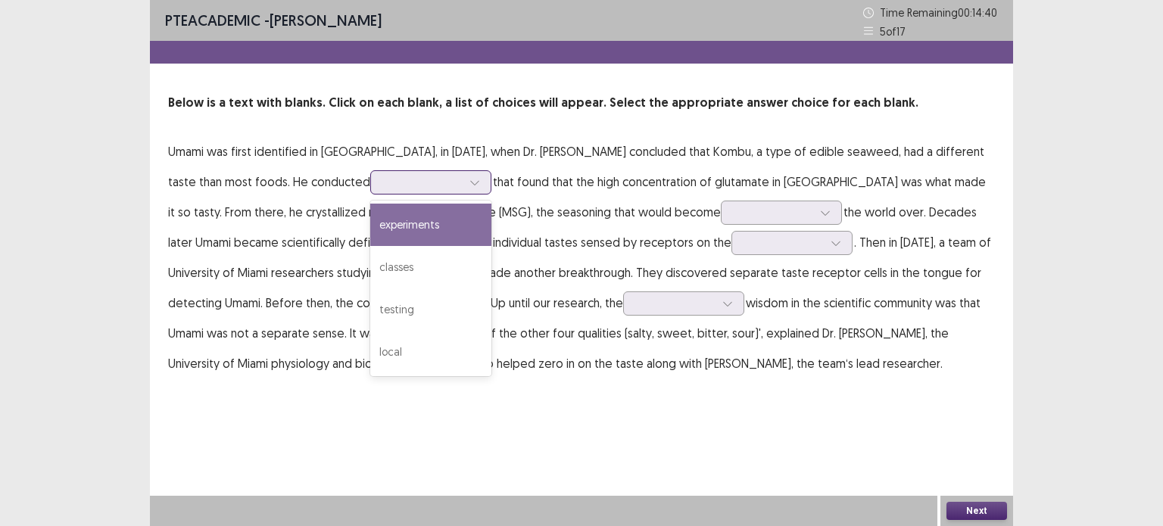
click at [383, 175] on div at bounding box center [422, 182] width 79 height 14
click at [370, 223] on div "experiments" at bounding box center [430, 225] width 121 height 42
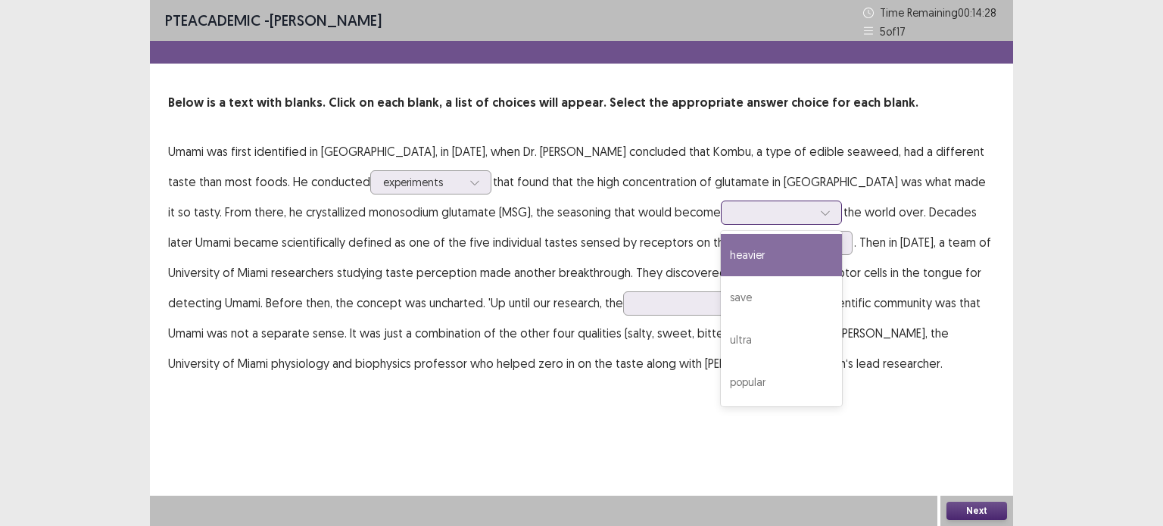
click at [734, 207] on div at bounding box center [773, 212] width 79 height 14
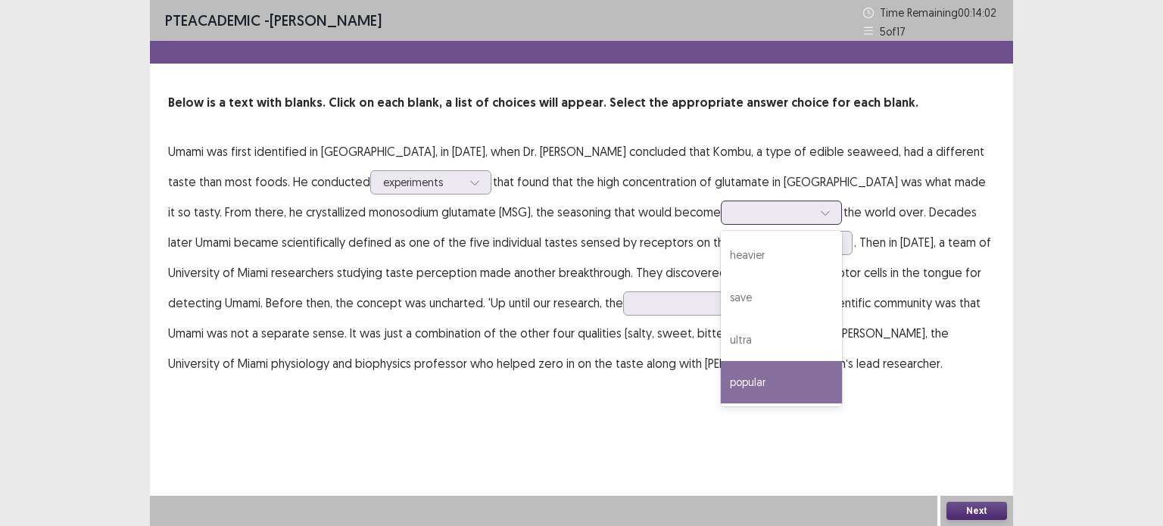
click at [721, 378] on div "popular" at bounding box center [781, 382] width 121 height 42
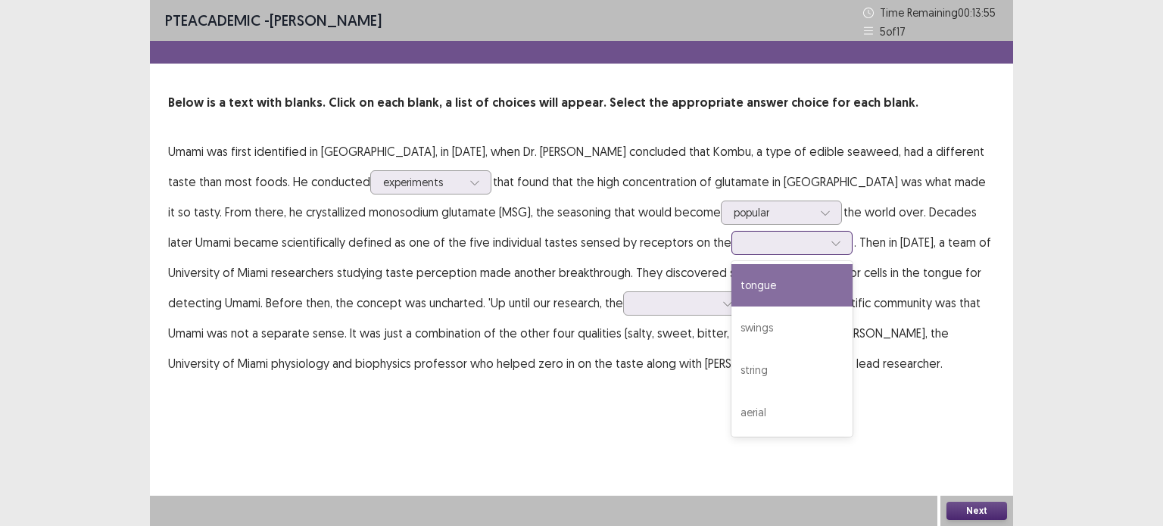
click at [825, 239] on div at bounding box center [836, 243] width 23 height 23
click at [732, 304] on div "tongue" at bounding box center [792, 285] width 121 height 42
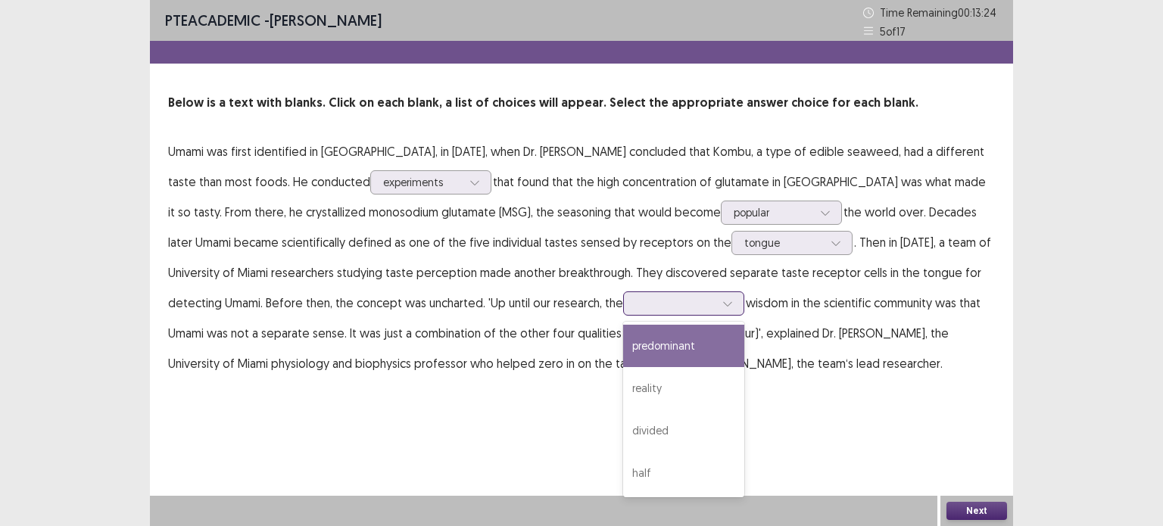
click at [636, 306] on div at bounding box center [675, 303] width 79 height 14
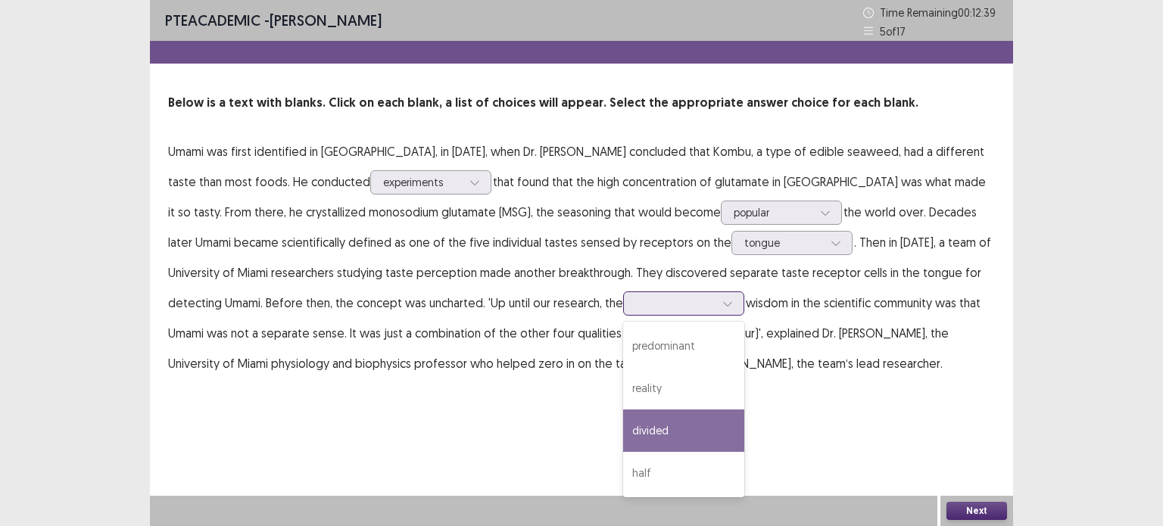
click at [623, 429] on div "divided" at bounding box center [683, 431] width 121 height 42
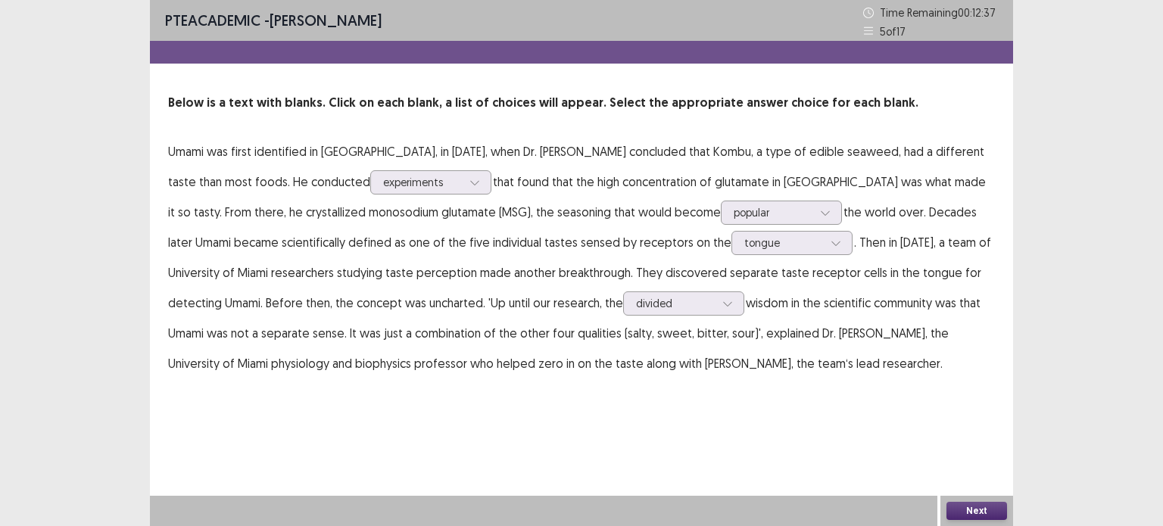
click at [982, 511] on button "Next" at bounding box center [977, 511] width 61 height 18
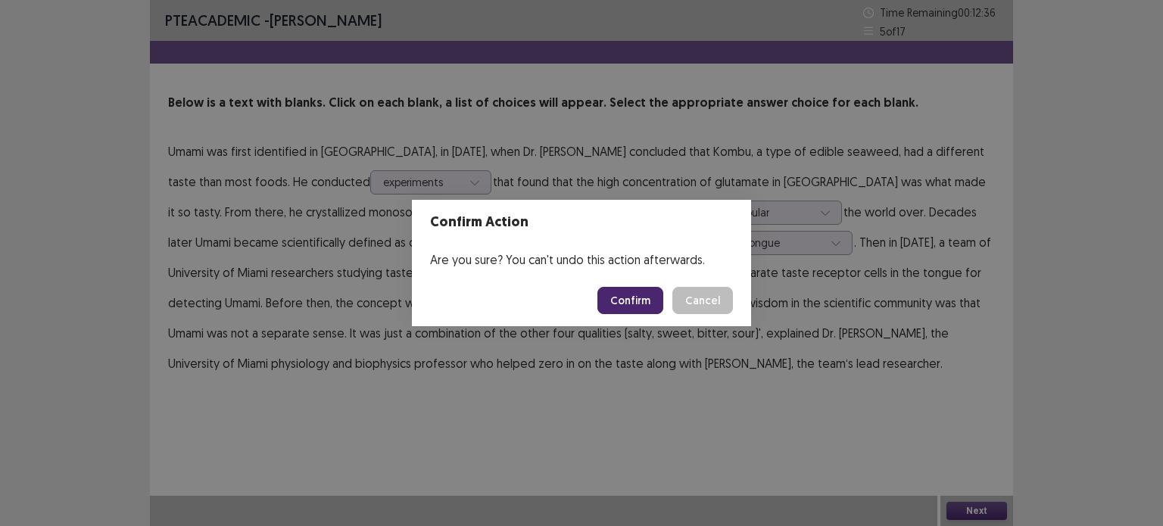
click at [632, 308] on button "Confirm" at bounding box center [631, 300] width 66 height 27
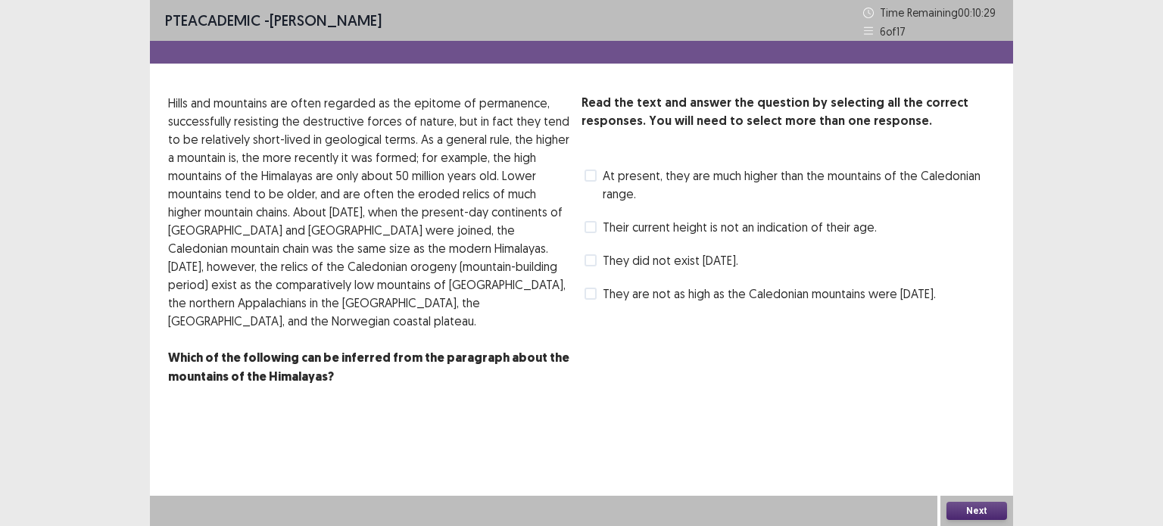
click at [610, 227] on span "Their current height is not an indication of their age." at bounding box center [740, 227] width 274 height 18
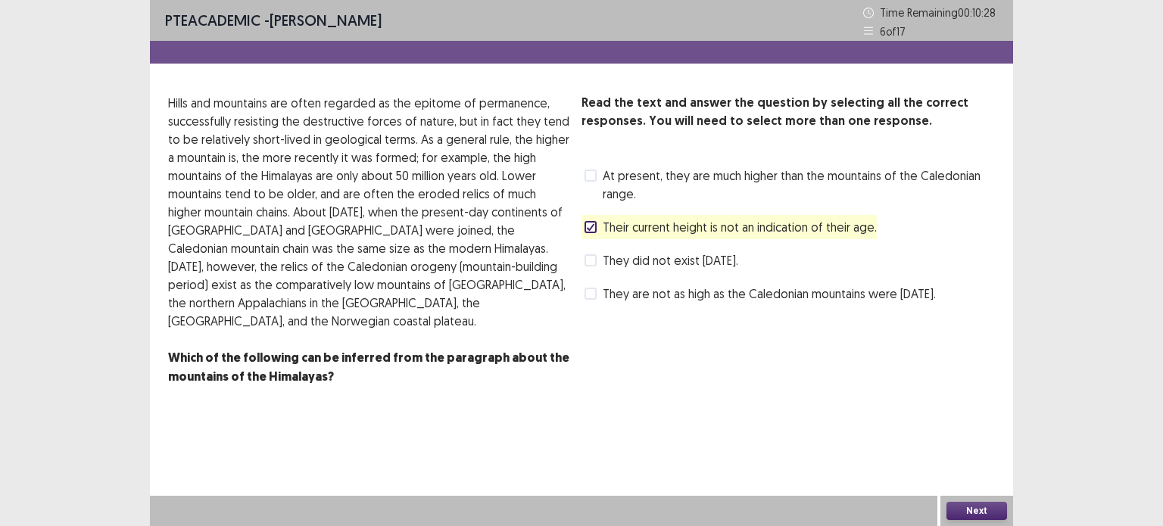
click at [979, 517] on button "Next" at bounding box center [977, 511] width 61 height 18
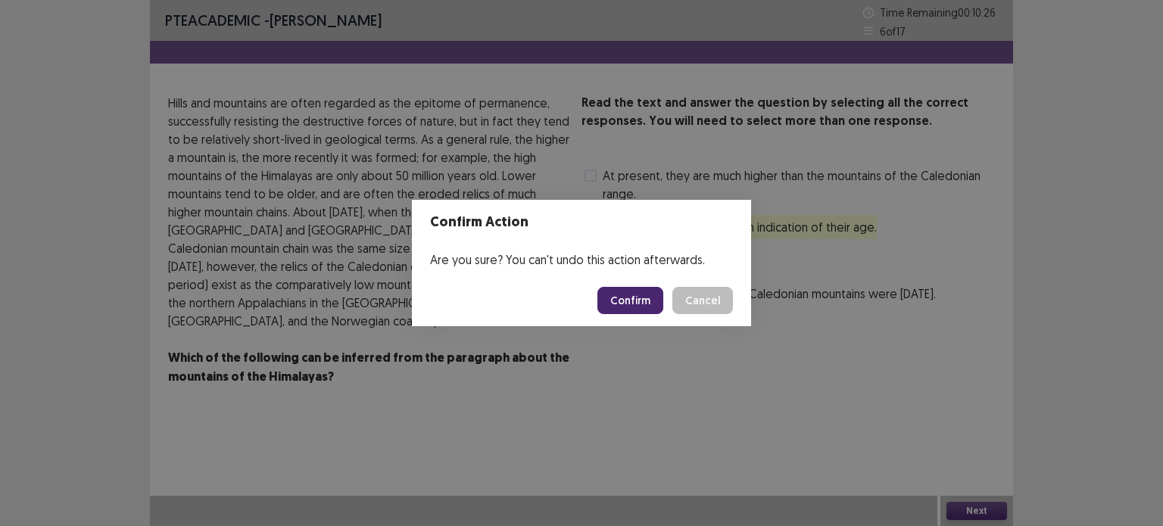
click at [635, 304] on button "Confirm" at bounding box center [631, 300] width 66 height 27
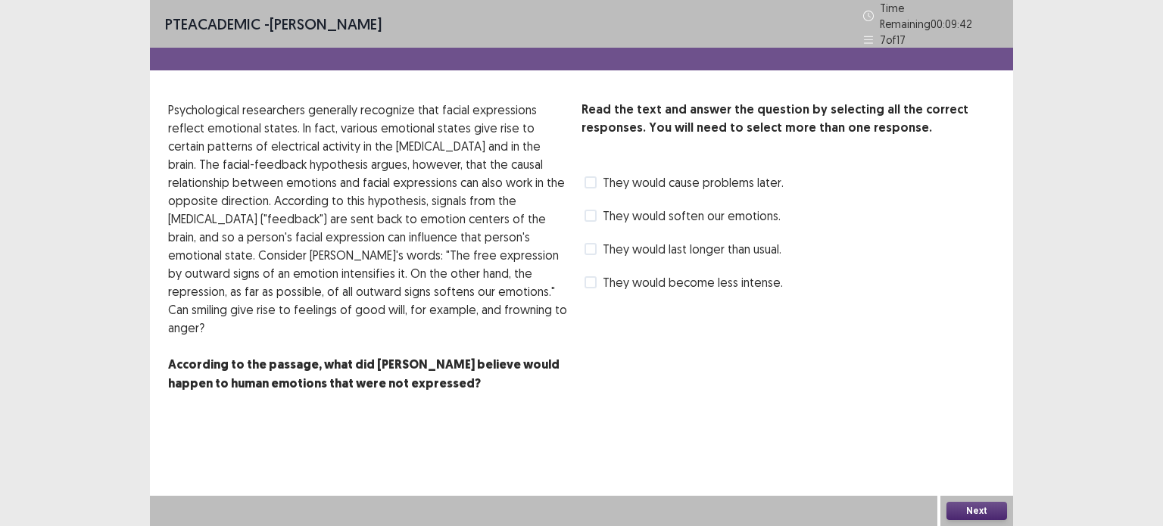
click at [615, 207] on span "They would soften our emotions." at bounding box center [692, 216] width 178 height 18
click at [981, 504] on button "Next" at bounding box center [977, 511] width 61 height 18
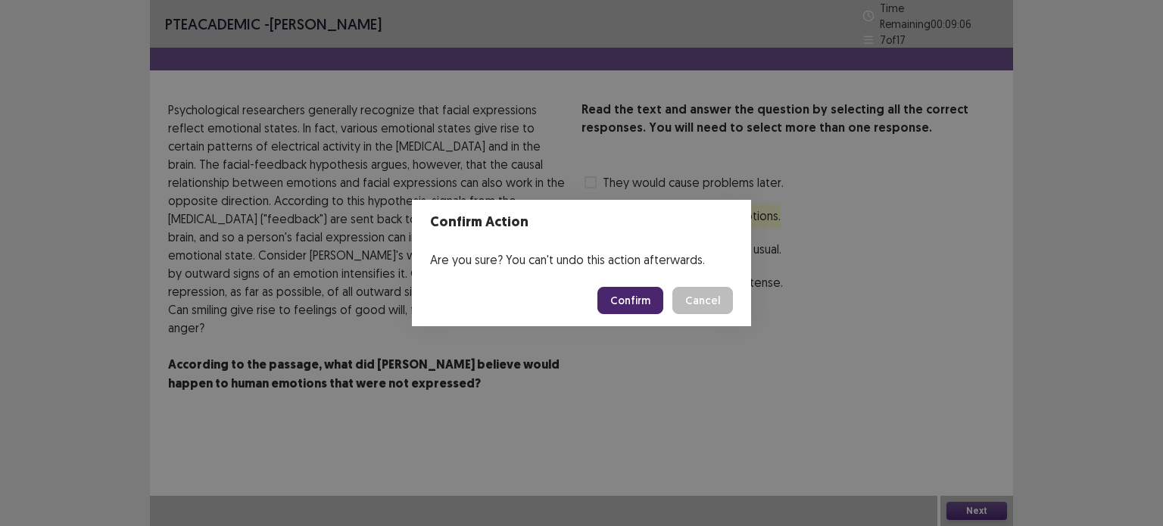
click at [648, 301] on button "Confirm" at bounding box center [631, 300] width 66 height 27
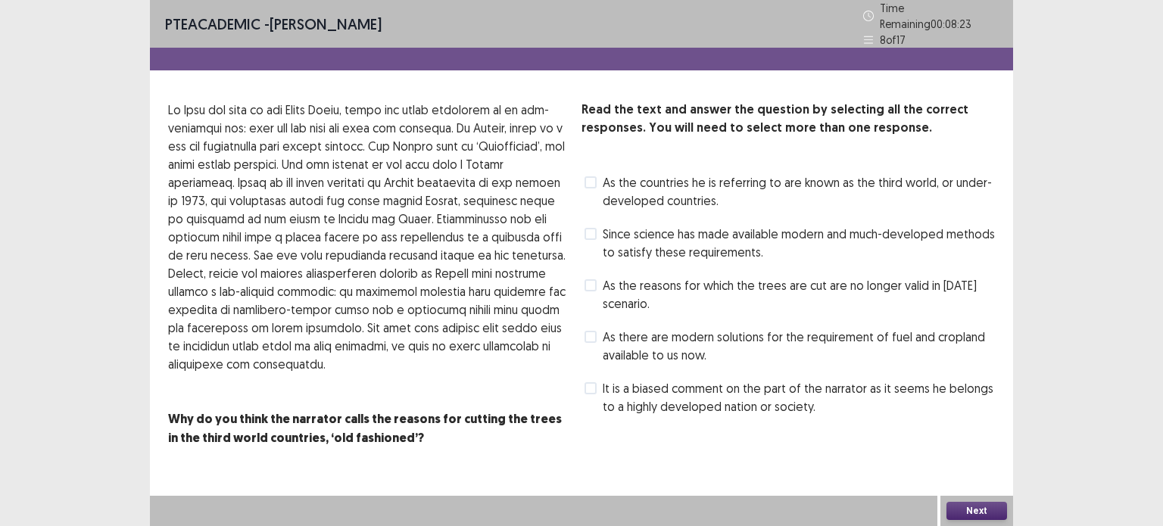
drag, startPoint x: 591, startPoint y: 380, endPoint x: 590, endPoint y: 329, distance: 51.5
click at [590, 329] on div "Read the text and answer the question by selecting all the correct responses. Y…" at bounding box center [789, 260] width 414 height 318
click at [590, 331] on span at bounding box center [591, 337] width 12 height 12
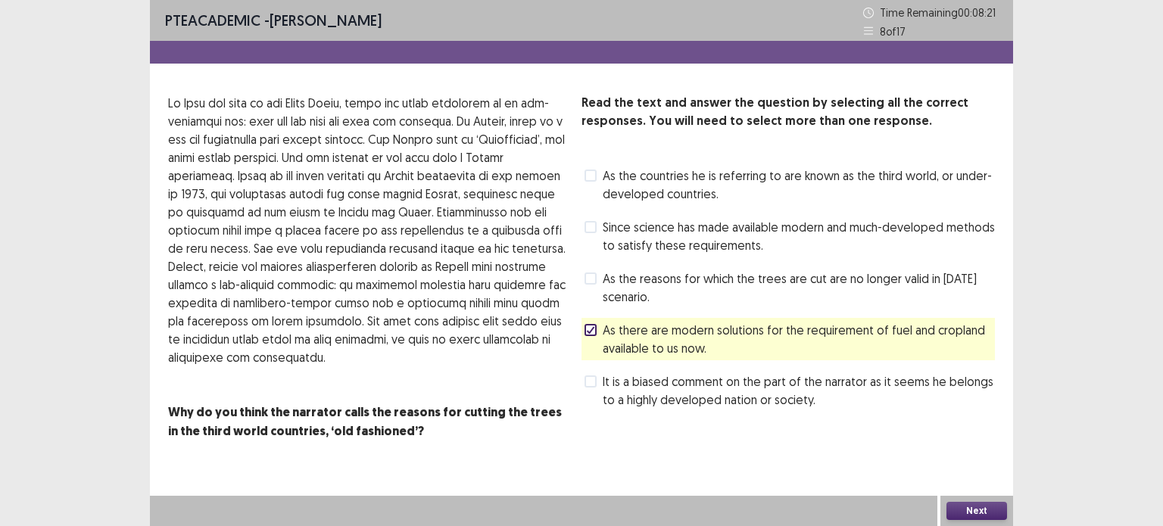
click at [590, 277] on span at bounding box center [591, 279] width 12 height 12
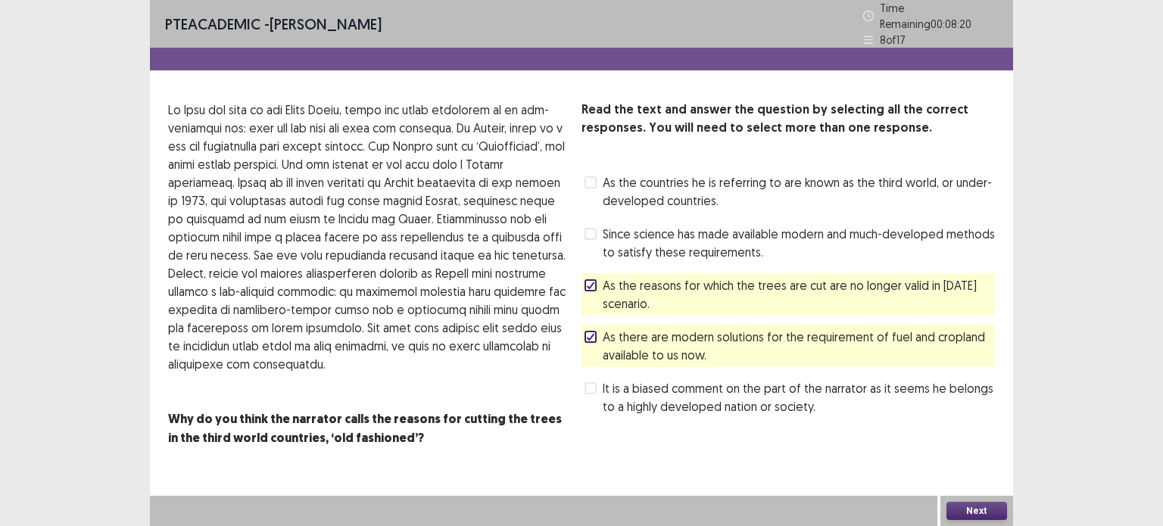
click at [588, 228] on span at bounding box center [591, 234] width 12 height 12
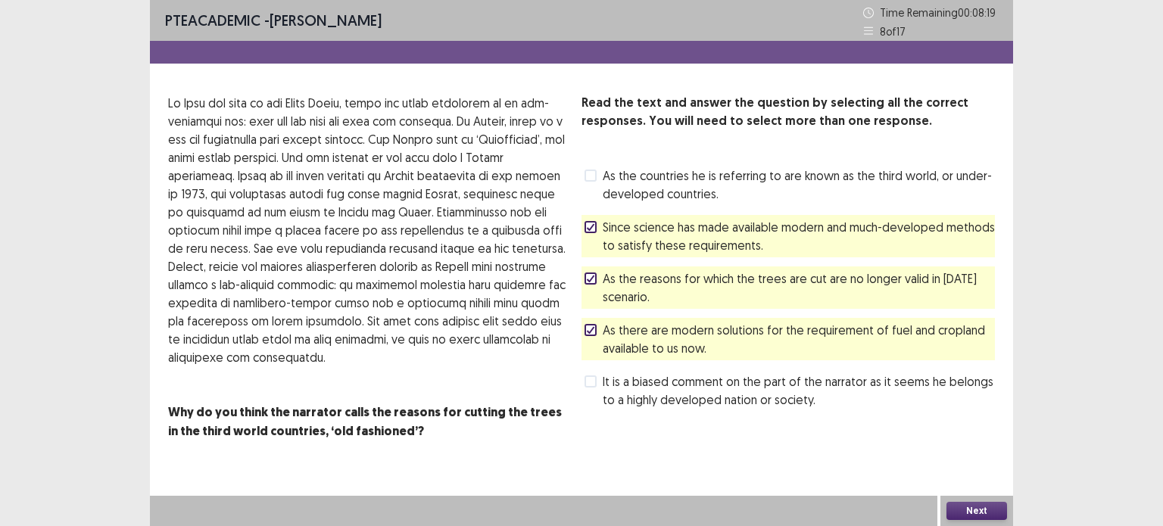
click at [594, 178] on span at bounding box center [591, 176] width 12 height 12
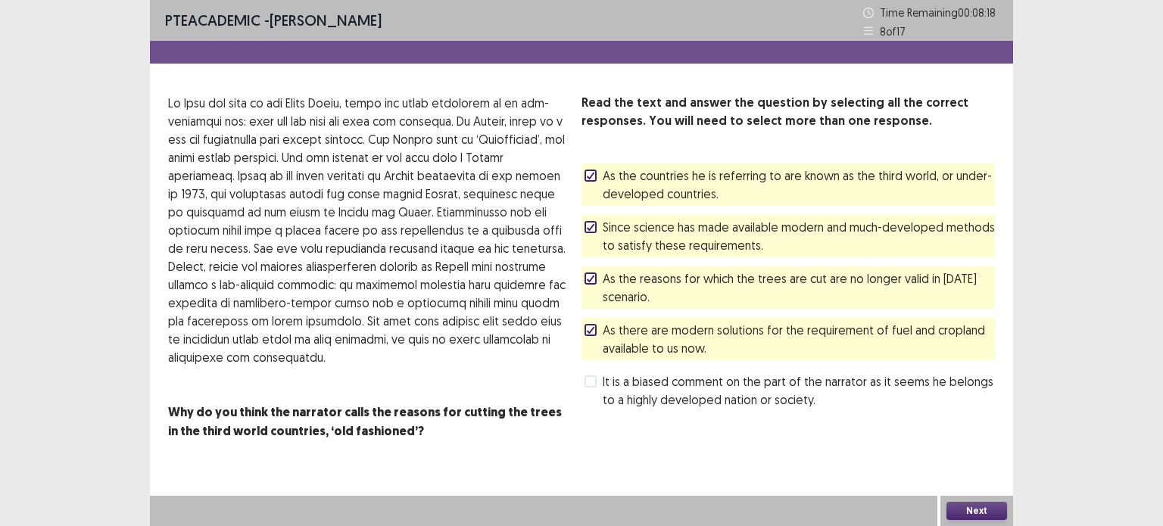
click at [594, 378] on span at bounding box center [591, 382] width 12 height 12
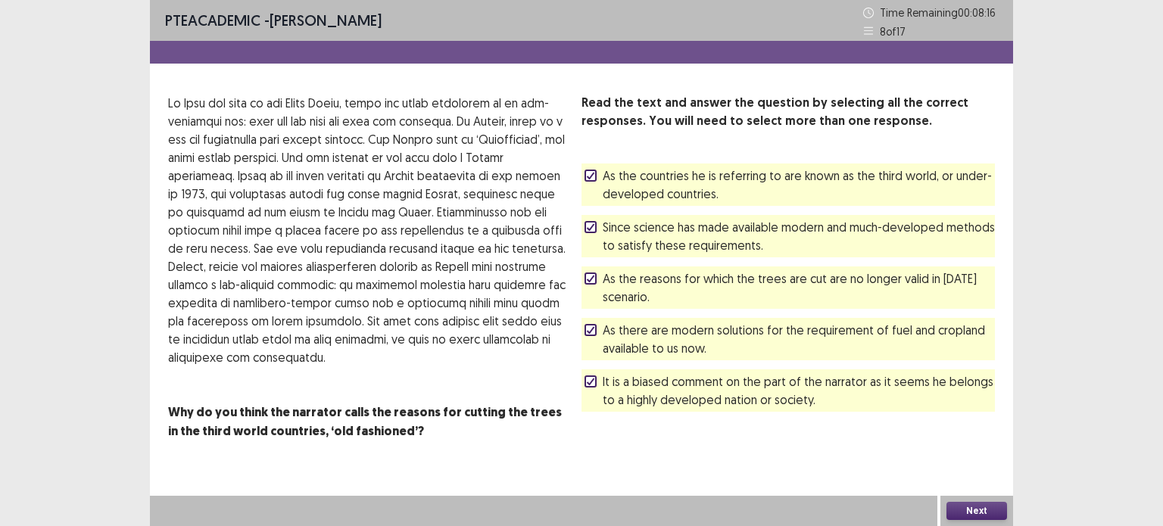
click at [972, 510] on button "Next" at bounding box center [977, 511] width 61 height 18
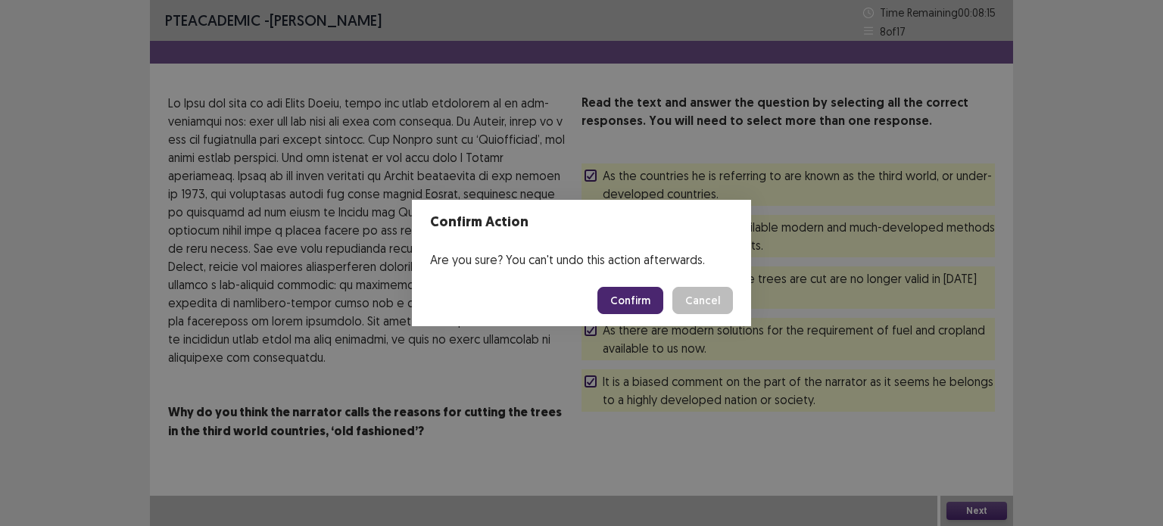
click at [645, 307] on button "Confirm" at bounding box center [631, 300] width 66 height 27
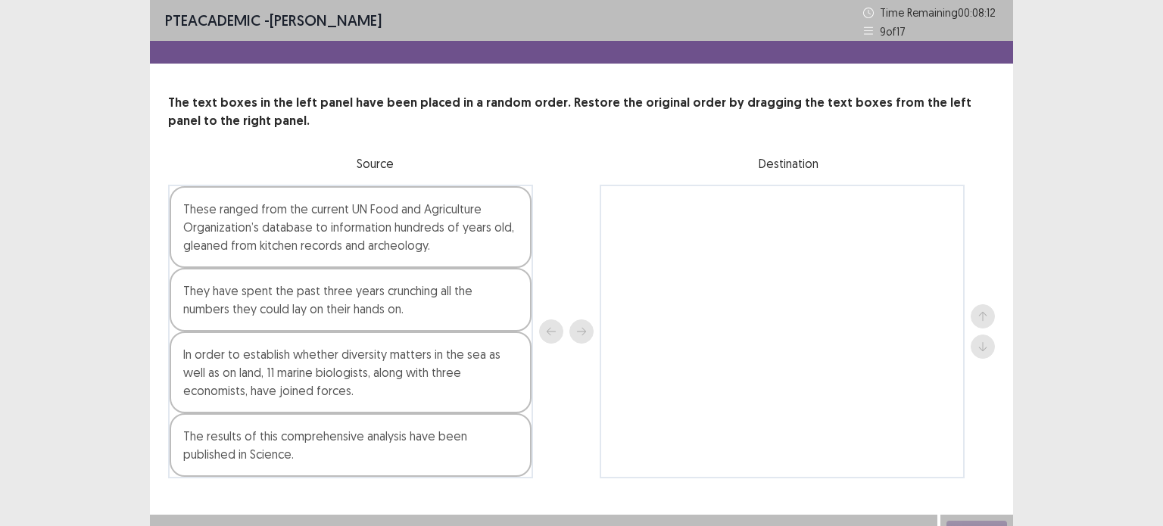
scroll to position [15, 0]
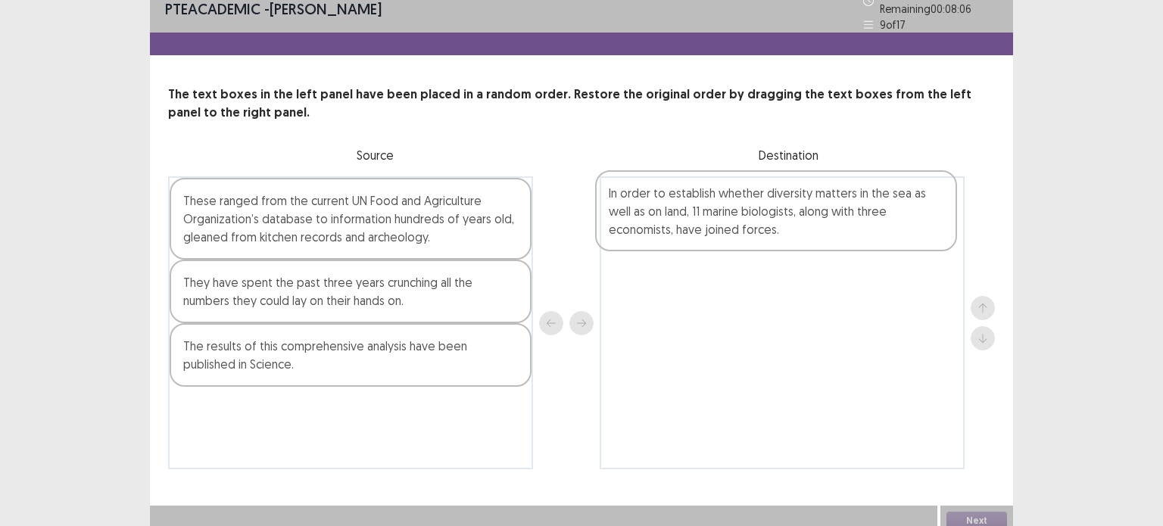
drag, startPoint x: 418, startPoint y: 374, endPoint x: 848, endPoint y: 226, distance: 454.9
click at [848, 226] on div "These ranged from the current UN Food and Agriculture Organization’s database t…" at bounding box center [581, 322] width 827 height 293
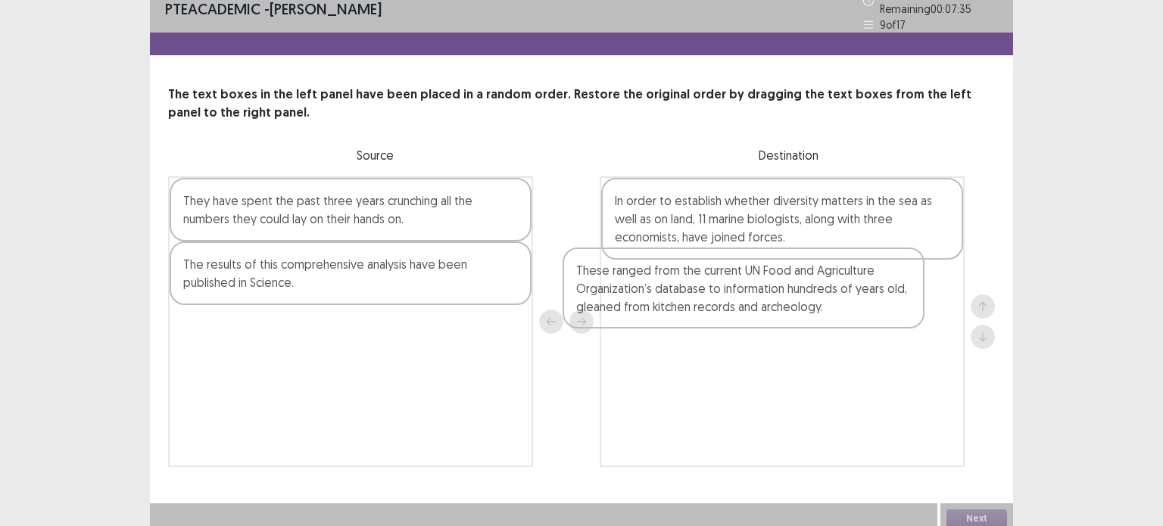
drag, startPoint x: 485, startPoint y: 227, endPoint x: 919, endPoint y: 311, distance: 442.8
click at [919, 311] on div "These ranged from the current UN Food and Agriculture Organization’s database t…" at bounding box center [581, 321] width 827 height 291
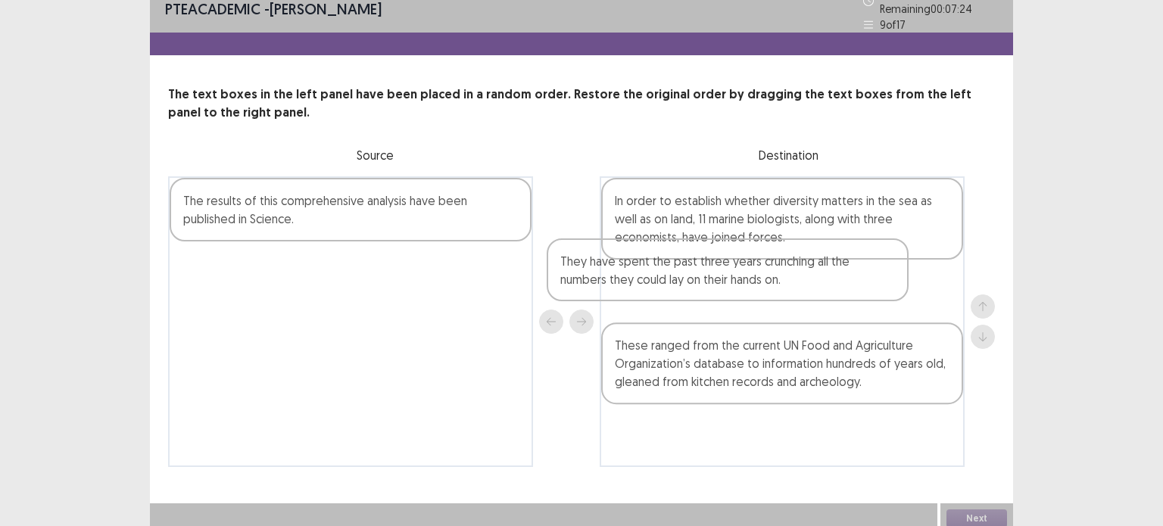
drag, startPoint x: 382, startPoint y: 207, endPoint x: 765, endPoint y: 276, distance: 388.8
click at [765, 276] on div "They have spent the past three years crunching all the numbers they could lay o…" at bounding box center [581, 321] width 827 height 291
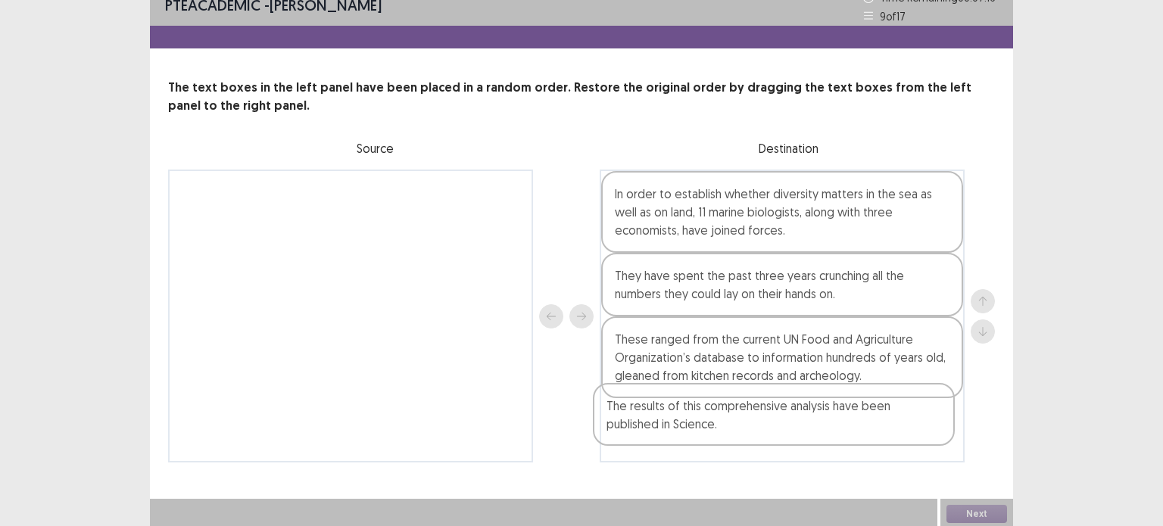
drag, startPoint x: 457, startPoint y: 205, endPoint x: 888, endPoint y: 422, distance: 482.3
click at [888, 422] on div "The results of this comprehensive analysis have been published in Science. In o…" at bounding box center [581, 316] width 827 height 293
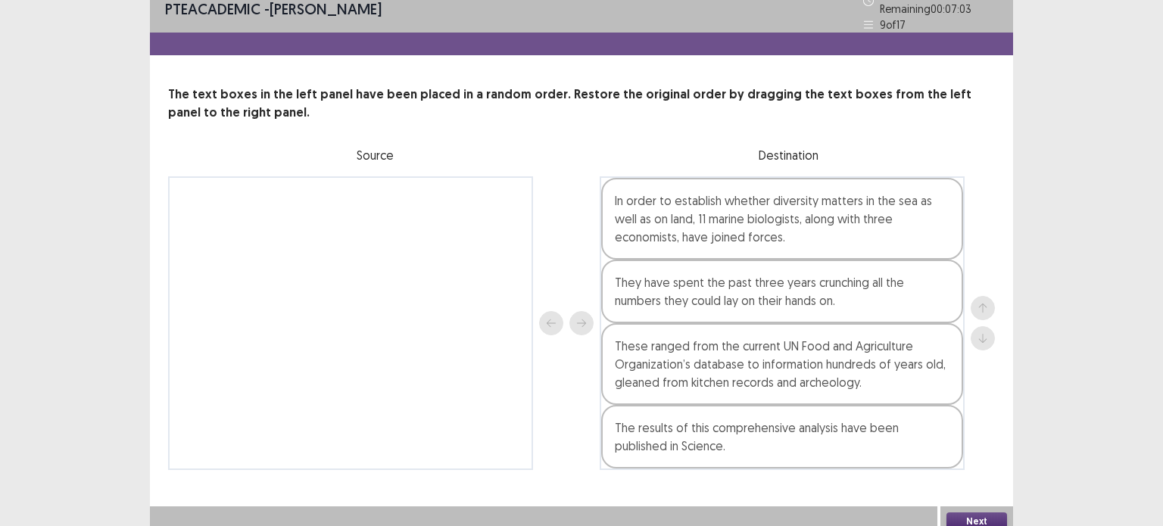
click at [984, 513] on button "Next" at bounding box center [977, 522] width 61 height 18
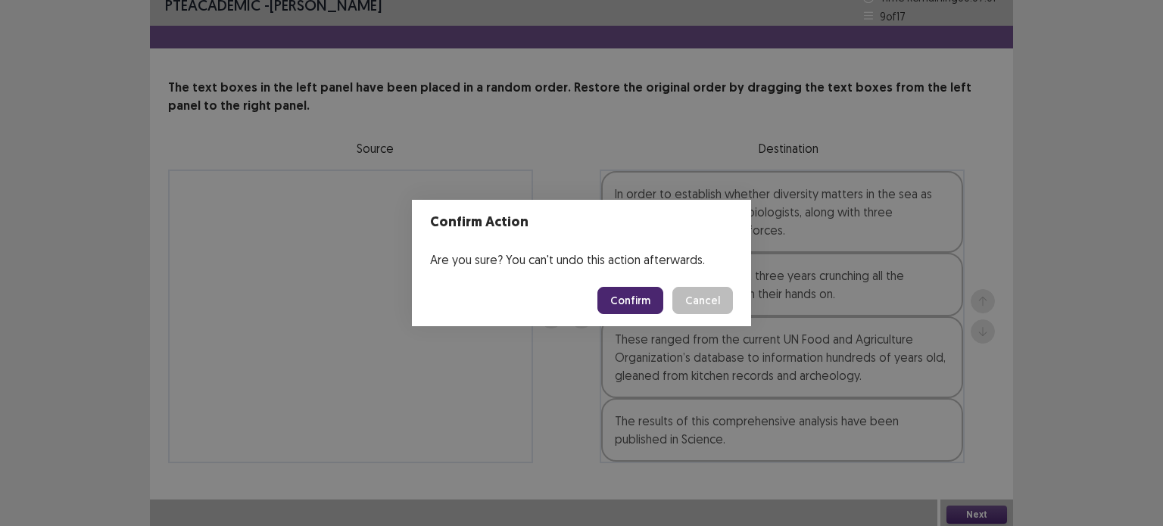
click at [629, 304] on button "Confirm" at bounding box center [631, 300] width 66 height 27
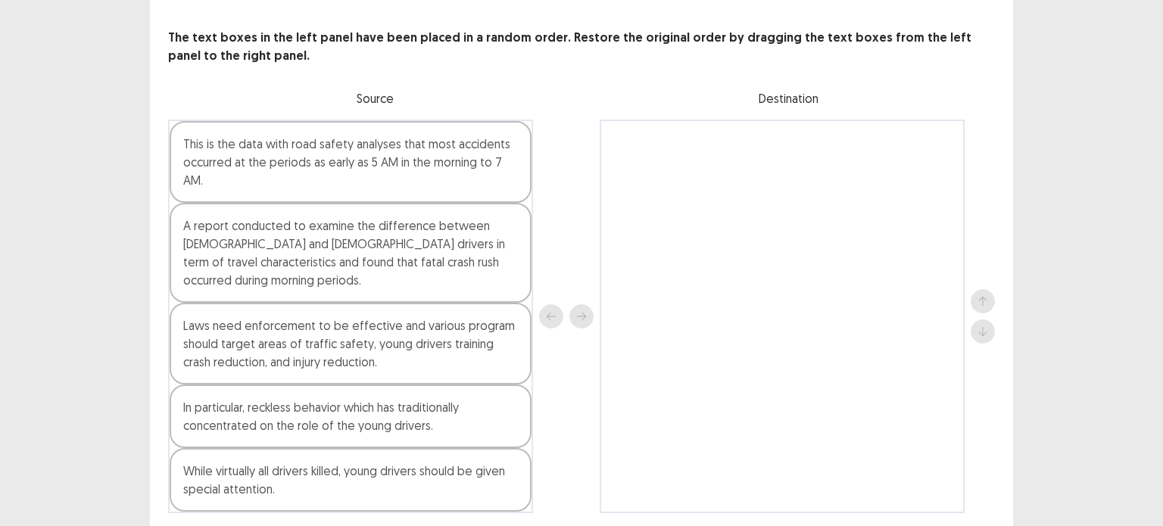
scroll to position [73, 0]
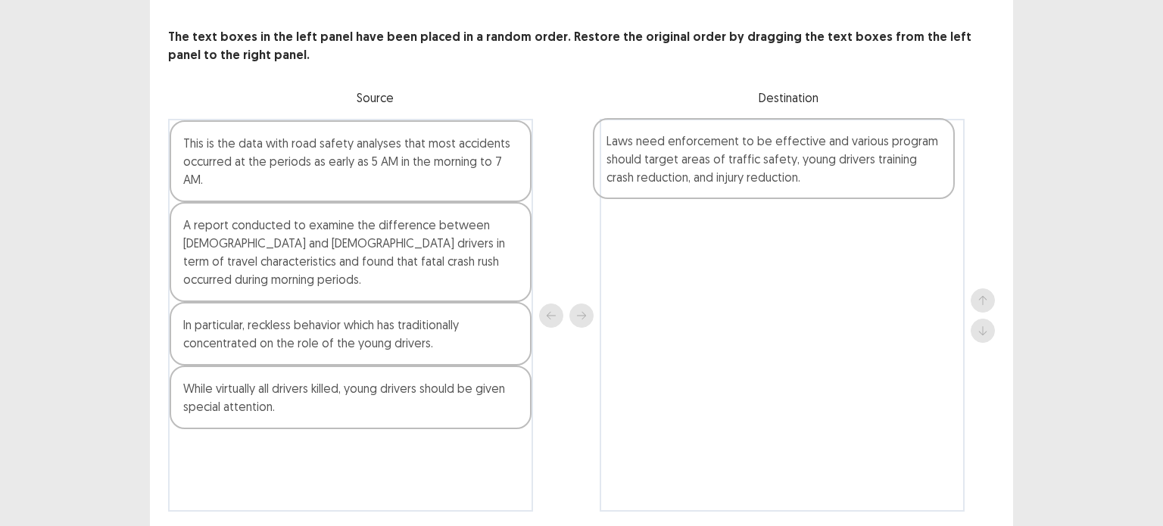
drag, startPoint x: 455, startPoint y: 326, endPoint x: 885, endPoint y: 166, distance: 458.9
click at [885, 166] on div "This is the data with road safety analyses that most accidents occurred at the …" at bounding box center [581, 315] width 827 height 393
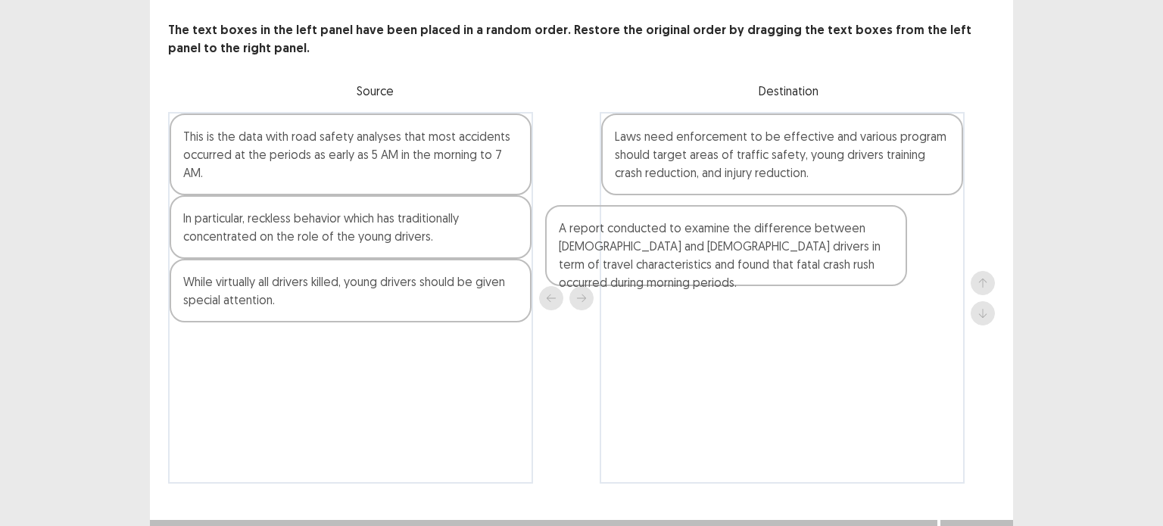
drag, startPoint x: 468, startPoint y: 258, endPoint x: 906, endPoint y: 245, distance: 438.0
click at [906, 245] on div "This is the data with road safety analyses that most accidents occurred at the …" at bounding box center [581, 298] width 827 height 372
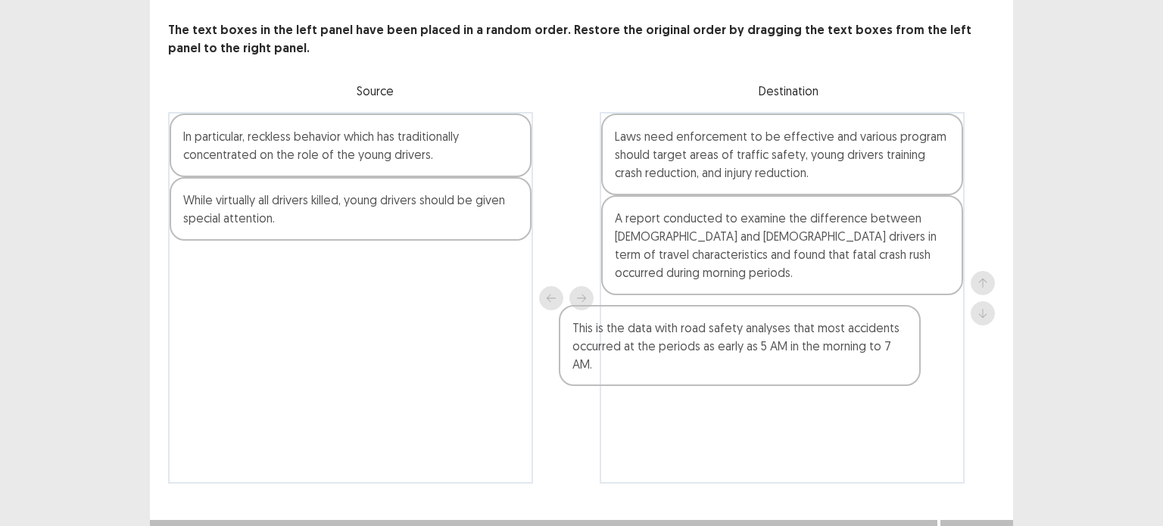
drag, startPoint x: 483, startPoint y: 169, endPoint x: 876, endPoint y: 364, distance: 438.3
click at [876, 364] on div "This is the data with road safety analyses that most accidents occurred at the …" at bounding box center [581, 298] width 827 height 372
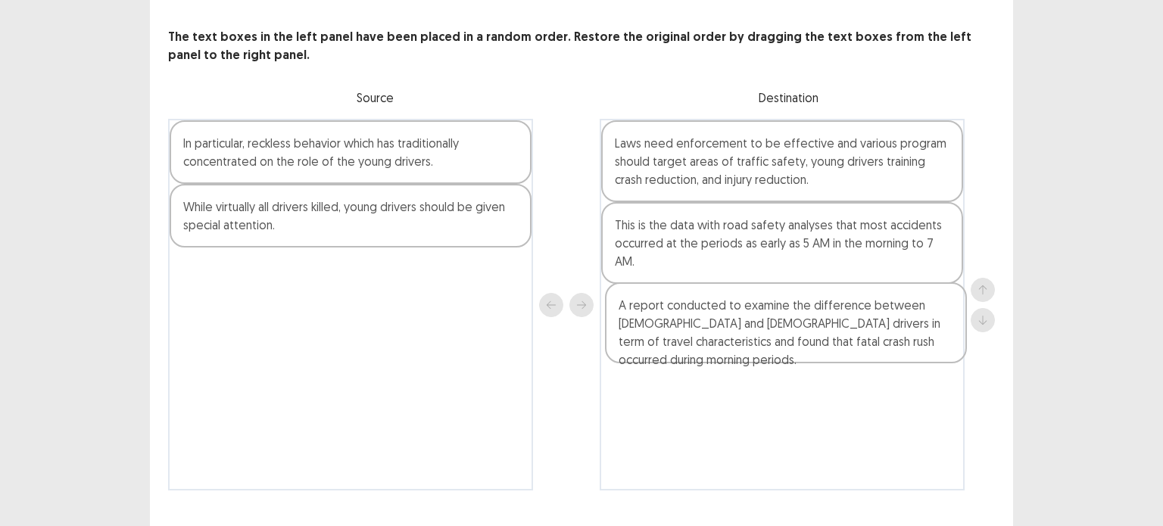
drag, startPoint x: 782, startPoint y: 259, endPoint x: 785, endPoint y: 357, distance: 98.5
click at [785, 357] on div "Laws need enforcement to be effective and various program should target areas o…" at bounding box center [782, 305] width 365 height 372
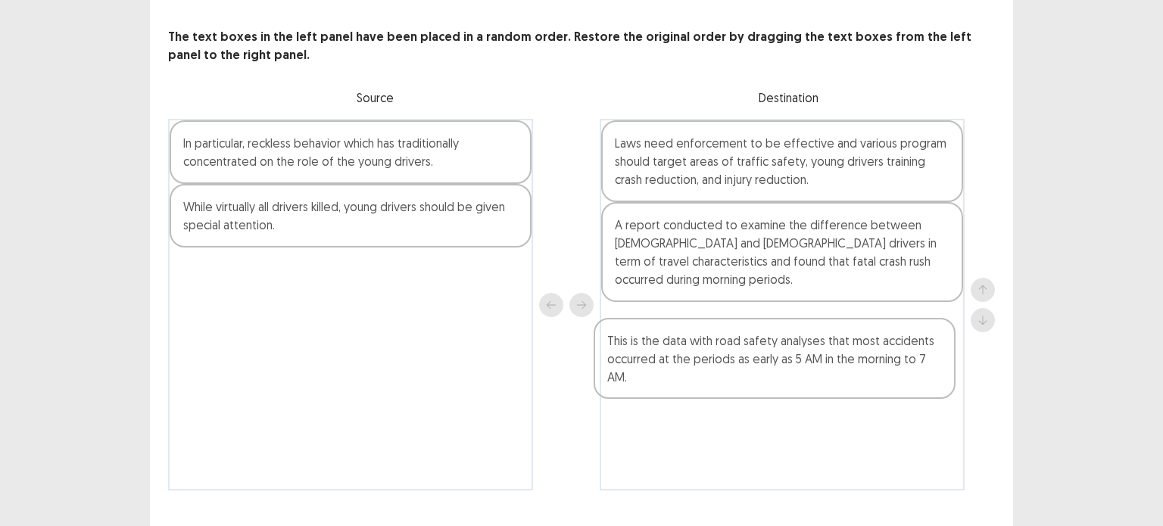
drag, startPoint x: 845, startPoint y: 266, endPoint x: 835, endPoint y: 396, distance: 130.7
click at [835, 396] on div "Laws need enforcement to be effective and various program should target areas o…" at bounding box center [782, 305] width 365 height 372
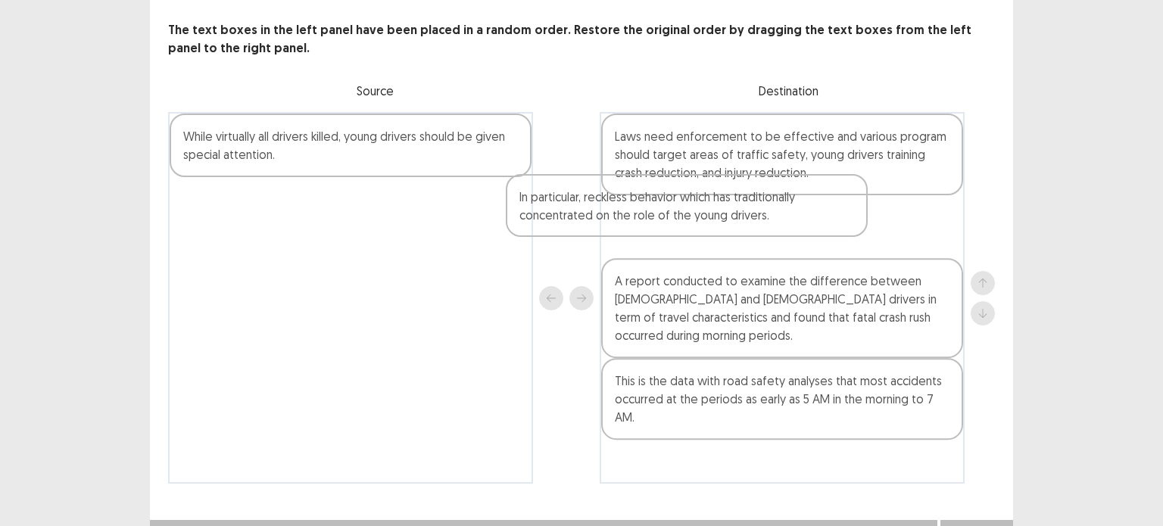
drag, startPoint x: 461, startPoint y: 172, endPoint x: 824, endPoint y: 239, distance: 369.6
click at [824, 239] on div "In particular, reckless behavior which has traditionally concentrated on the ro…" at bounding box center [581, 298] width 827 height 372
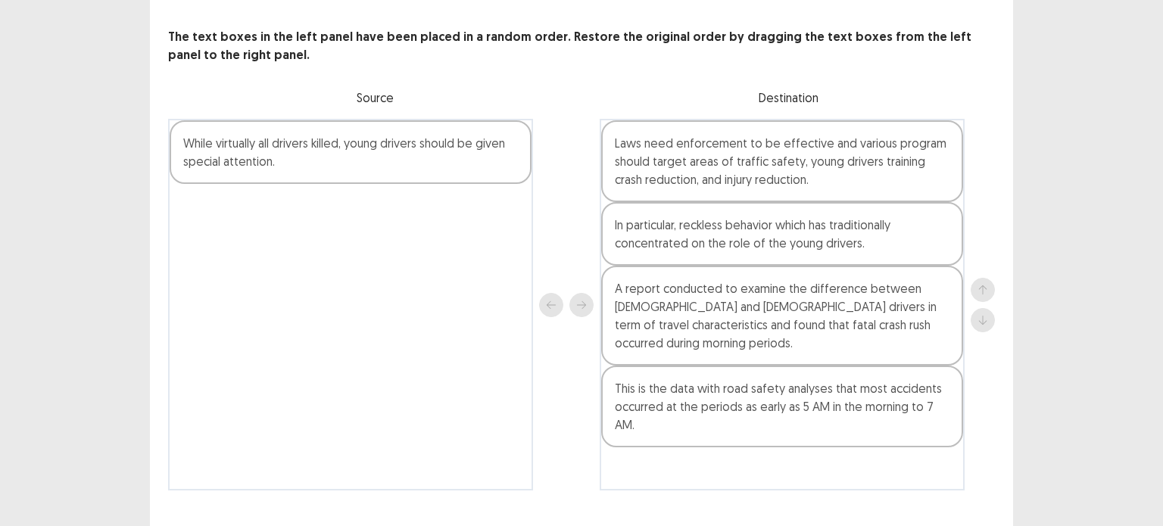
click at [366, 154] on div "While virtually all drivers killed, young drivers should be given special atten…" at bounding box center [351, 152] width 362 height 64
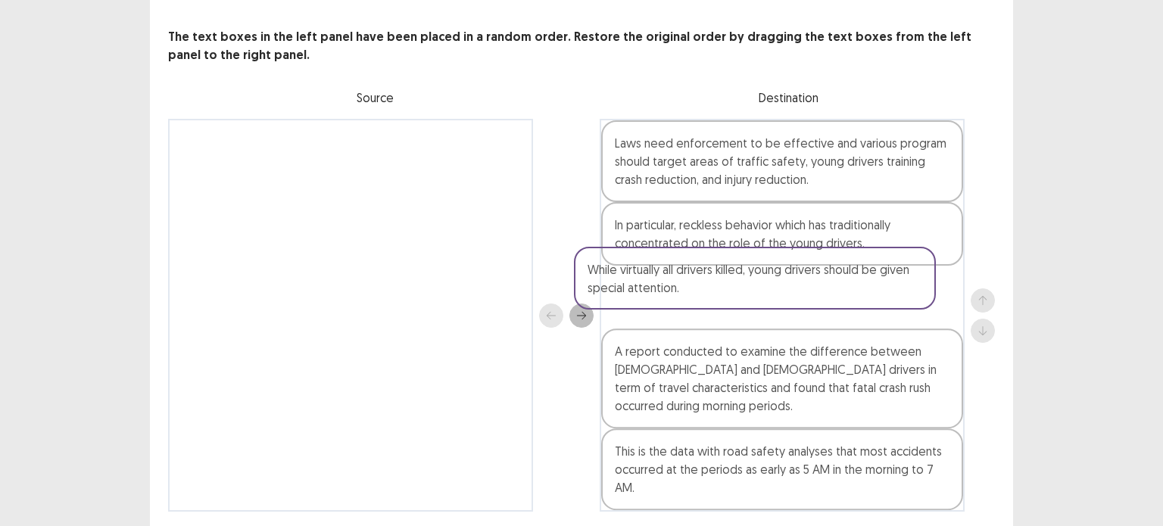
drag, startPoint x: 366, startPoint y: 154, endPoint x: 784, endPoint y: 304, distance: 444.2
click at [784, 304] on div "While virtually all drivers killed, young drivers should be given special atten…" at bounding box center [581, 315] width 827 height 393
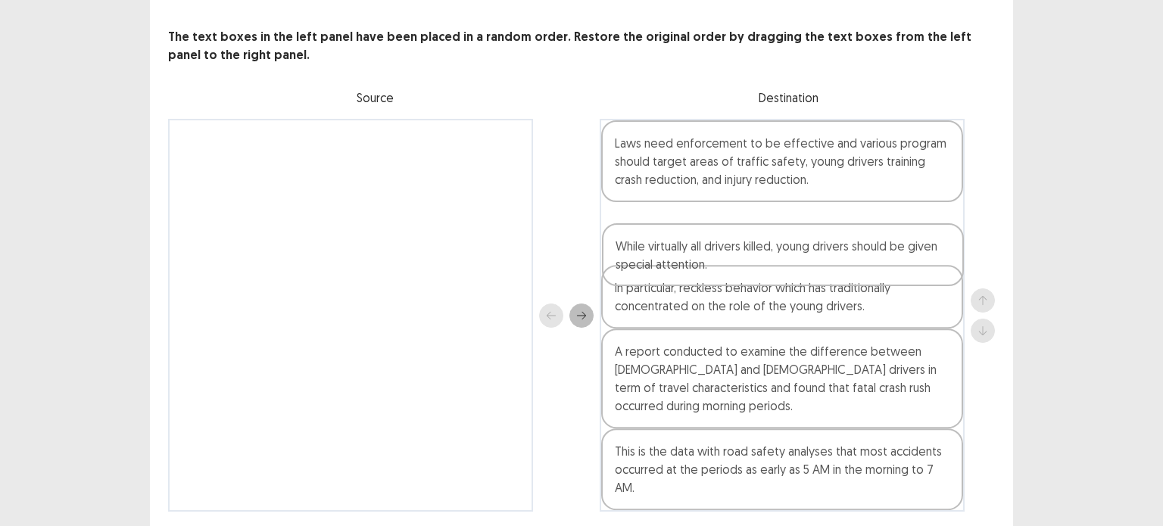
drag, startPoint x: 706, startPoint y: 260, endPoint x: 707, endPoint y: 196, distance: 63.6
click at [707, 196] on div "Laws need enforcement to be effective and various program should target areas o…" at bounding box center [782, 315] width 365 height 393
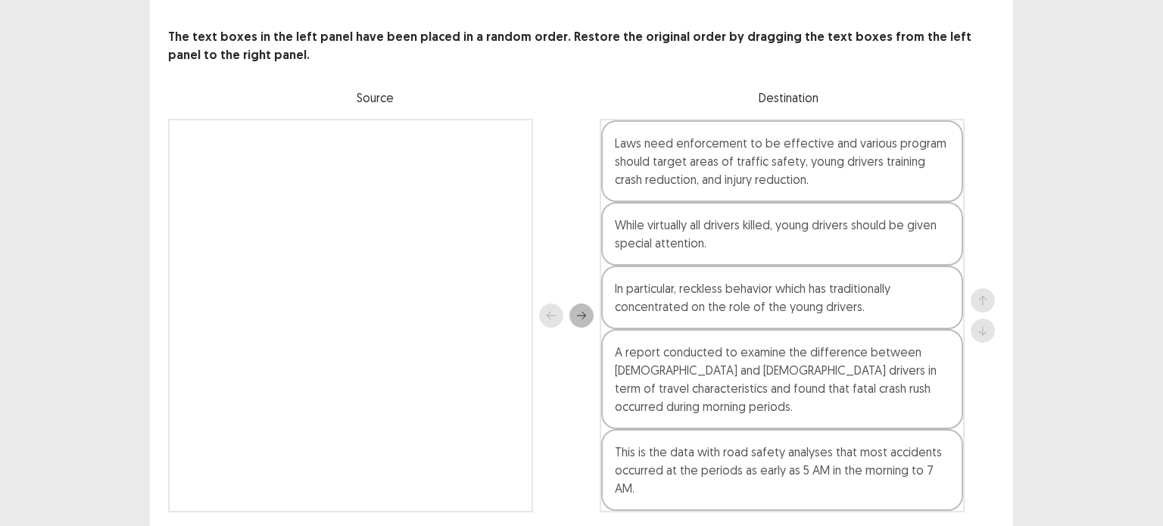
scroll to position [97, 0]
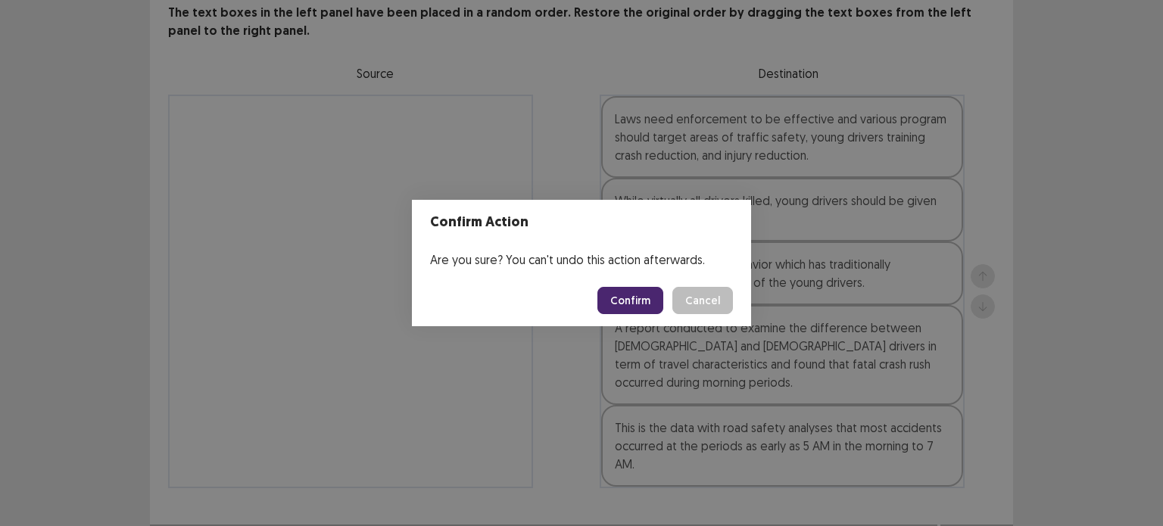
click at [647, 296] on button "Confirm" at bounding box center [631, 300] width 66 height 27
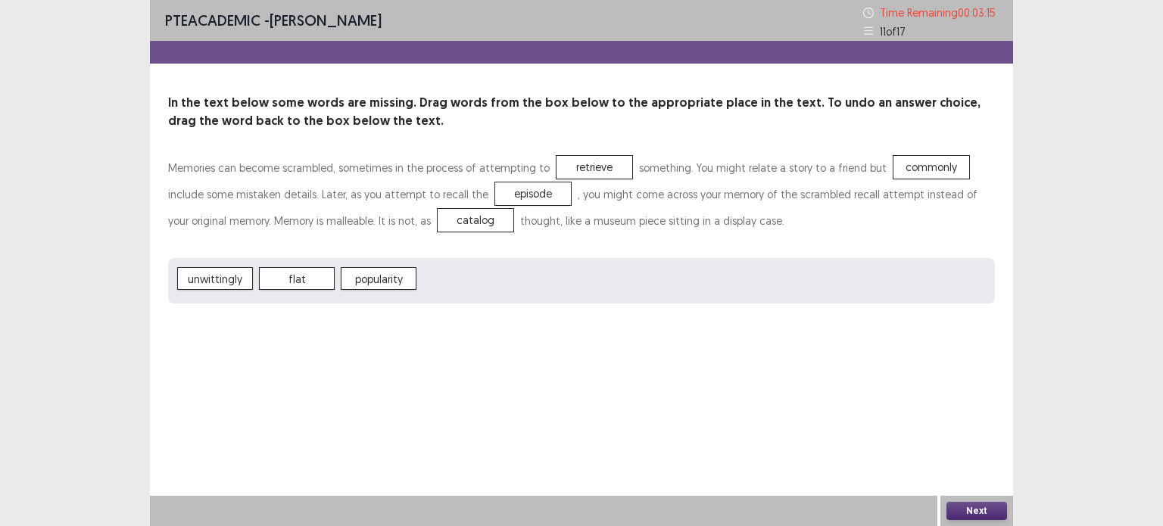
click at [963, 505] on button "Next" at bounding box center [977, 511] width 61 height 18
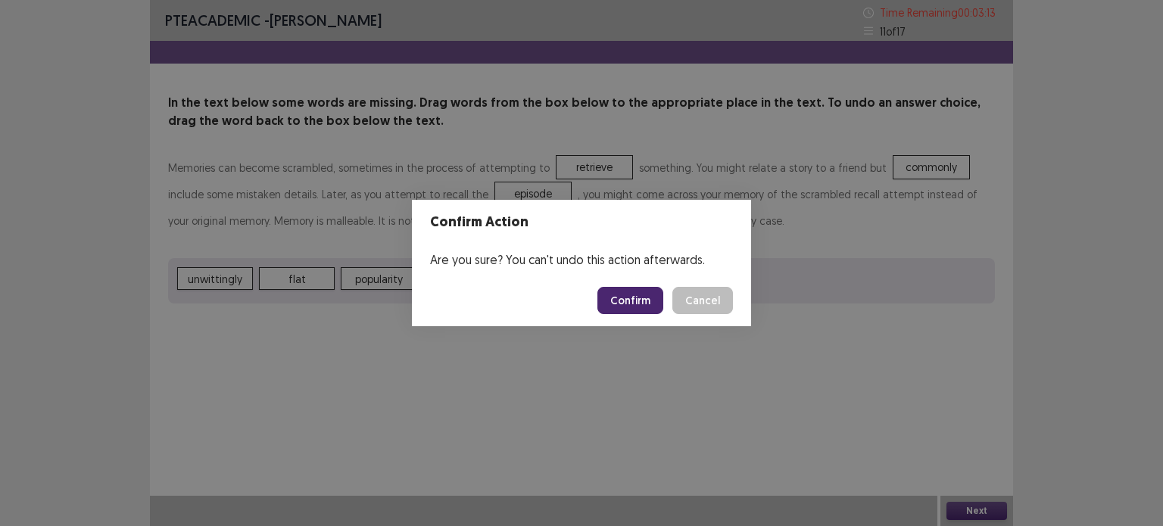
click at [640, 299] on button "Confirm" at bounding box center [631, 300] width 66 height 27
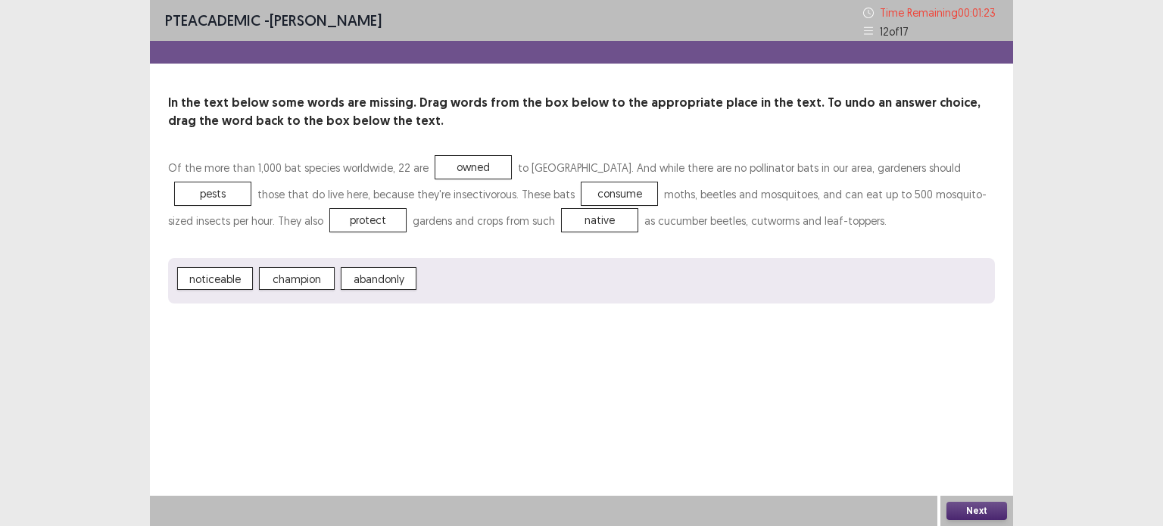
click at [973, 508] on button "Next" at bounding box center [977, 511] width 61 height 18
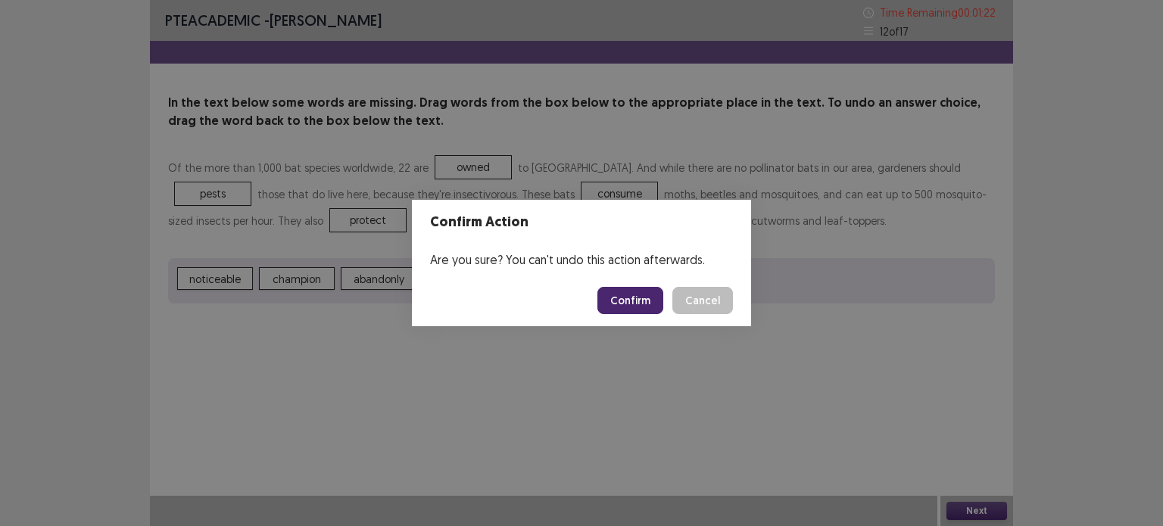
click at [651, 302] on button "Confirm" at bounding box center [631, 300] width 66 height 27
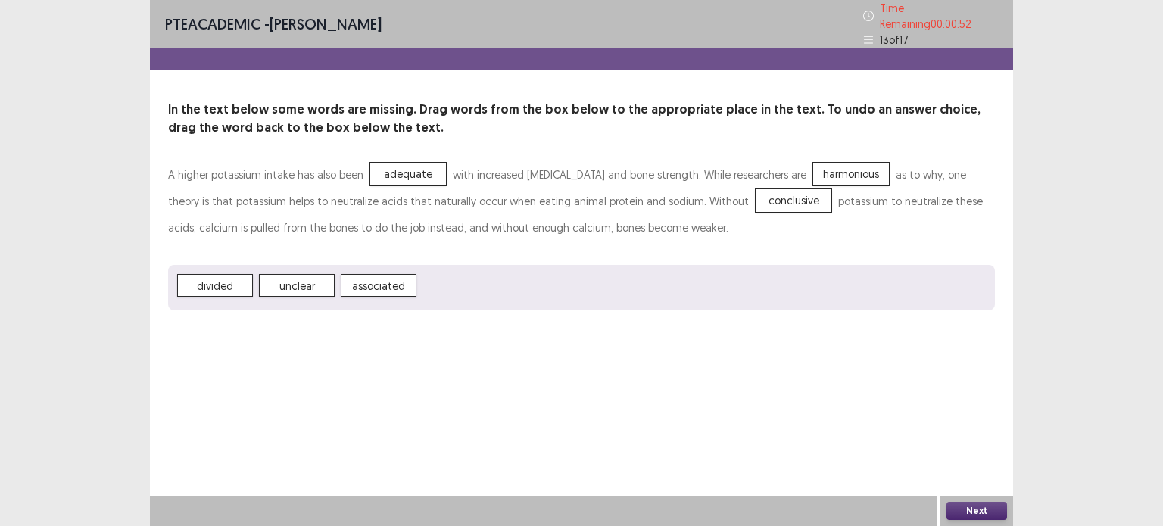
click at [973, 514] on button "Next" at bounding box center [977, 511] width 61 height 18
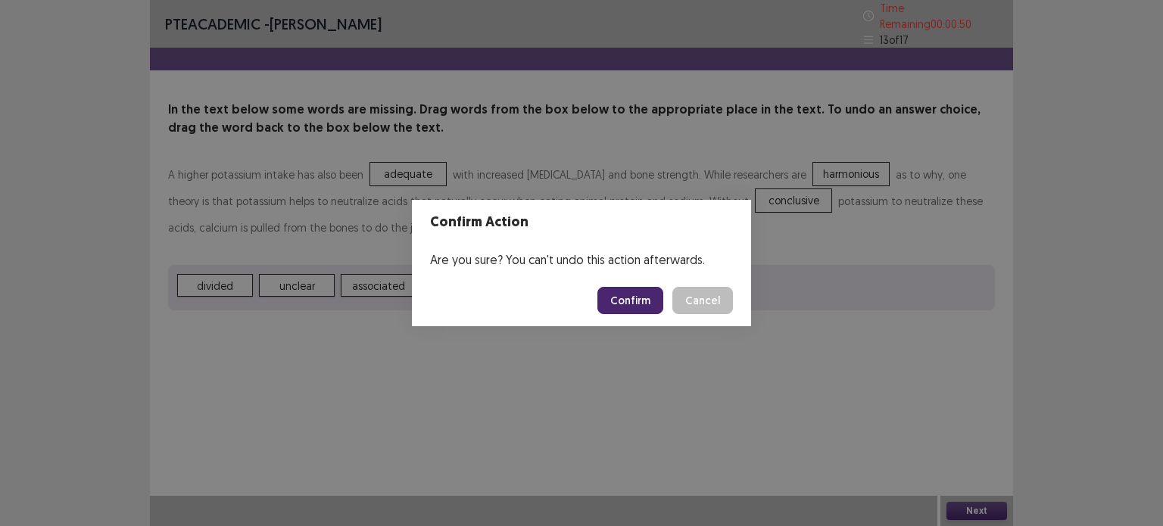
click at [633, 293] on button "Confirm" at bounding box center [631, 300] width 66 height 27
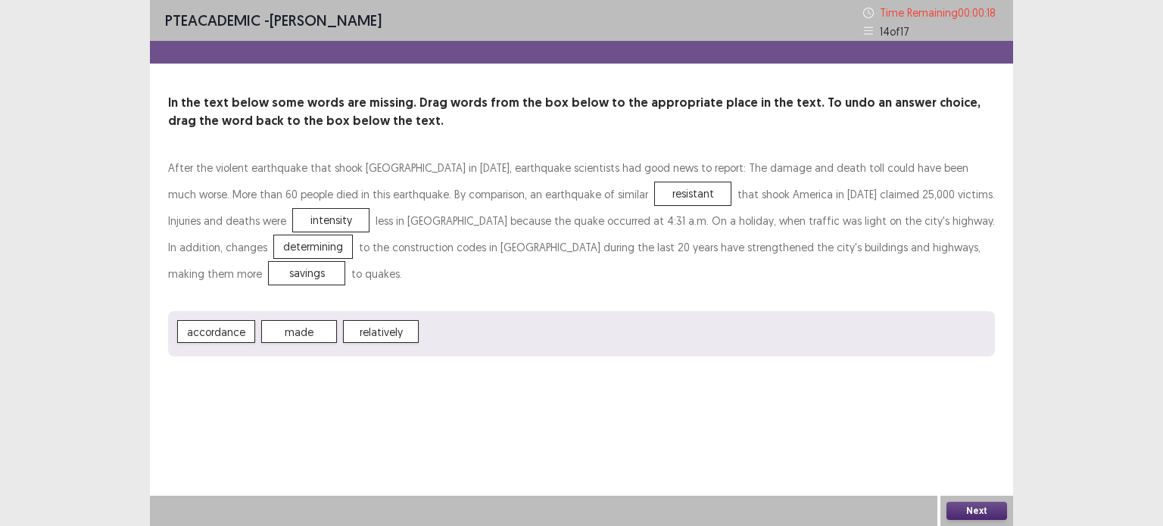
click at [970, 511] on button "Next" at bounding box center [977, 511] width 61 height 18
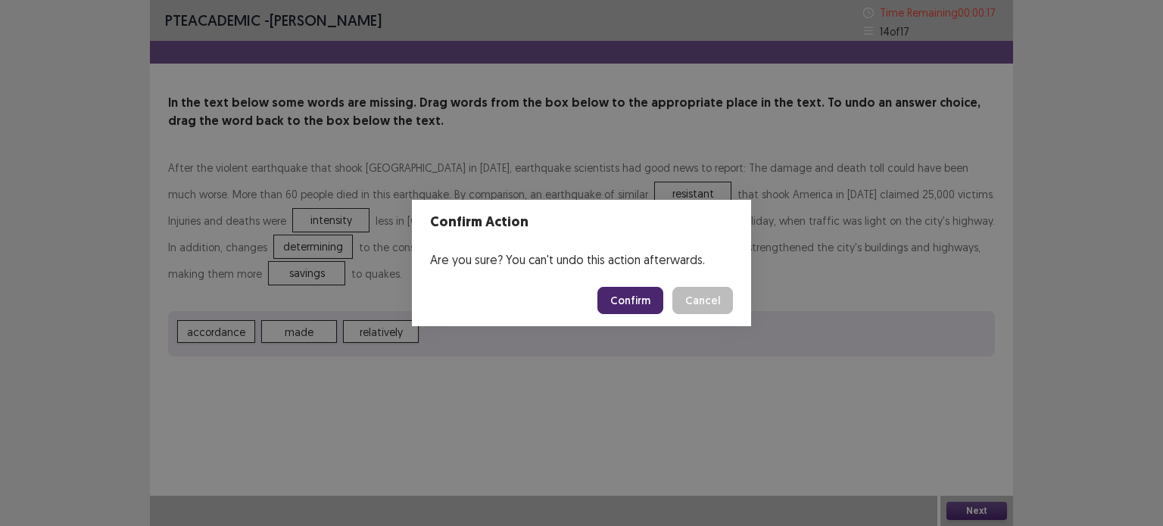
click at [637, 296] on button "Confirm" at bounding box center [631, 300] width 66 height 27
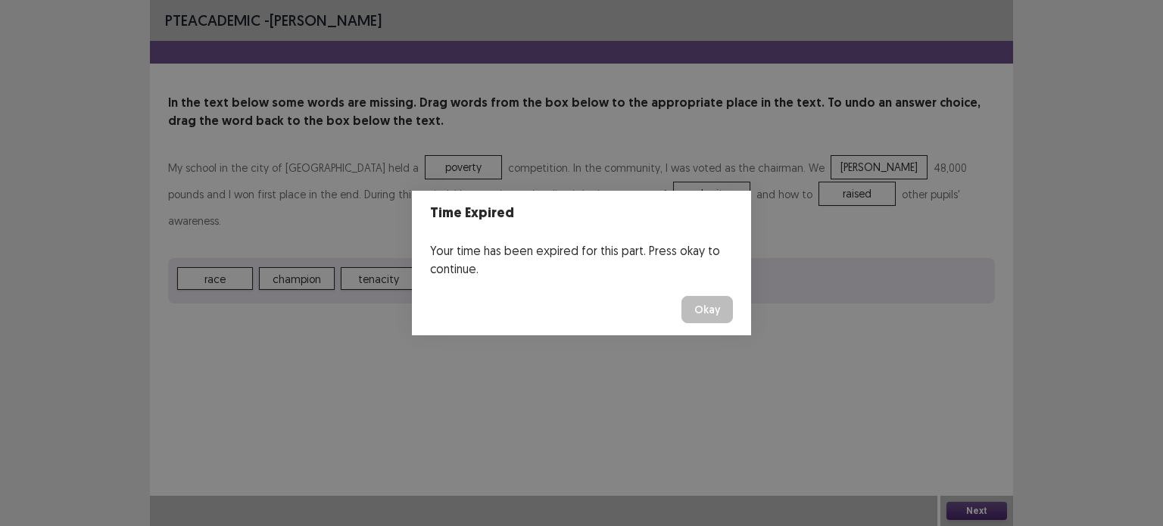
click at [693, 302] on button "Okay" at bounding box center [708, 309] width 52 height 27
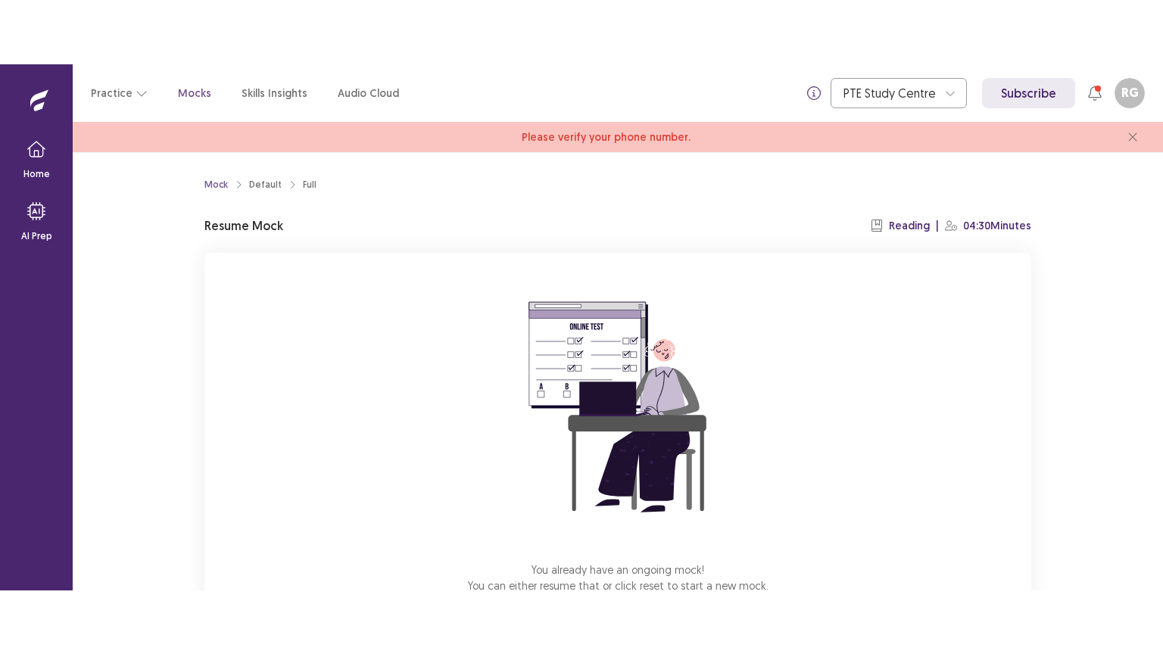
scroll to position [103, 0]
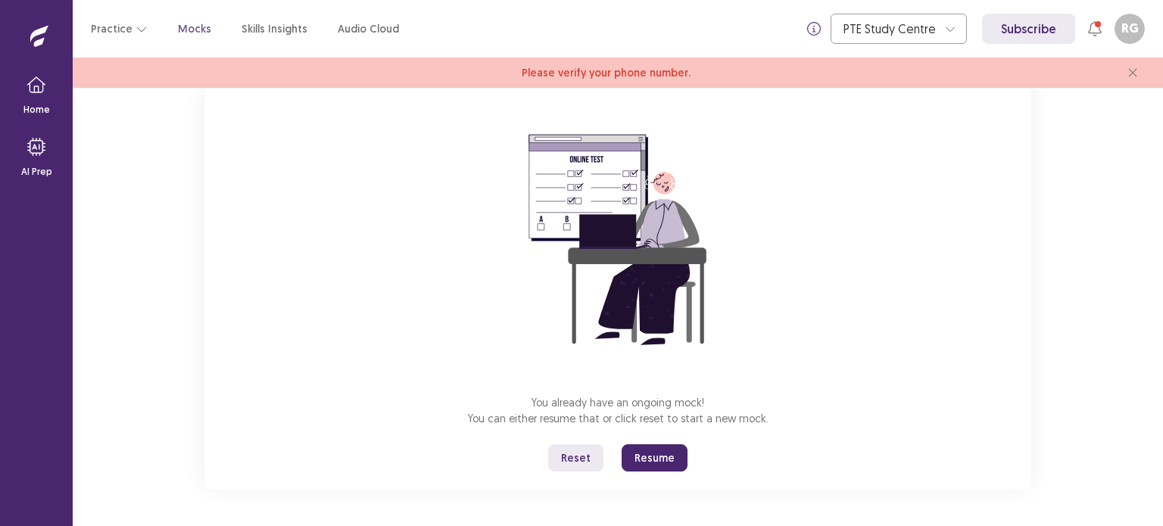
click at [672, 451] on button "Resume" at bounding box center [655, 458] width 66 height 27
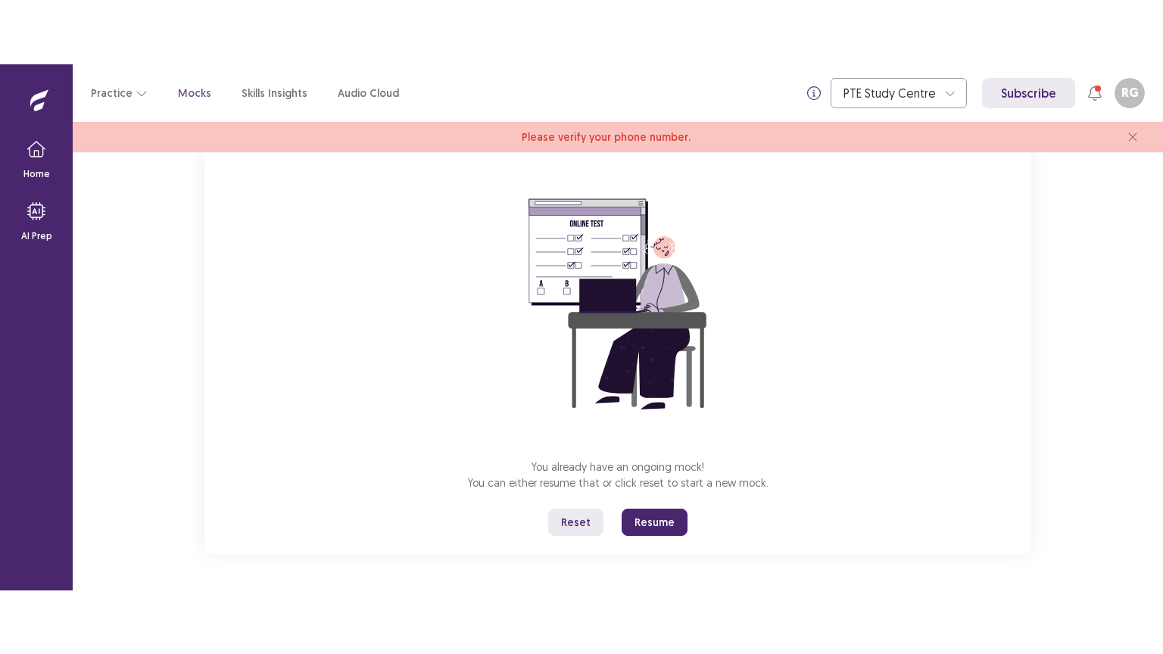
scroll to position [0, 0]
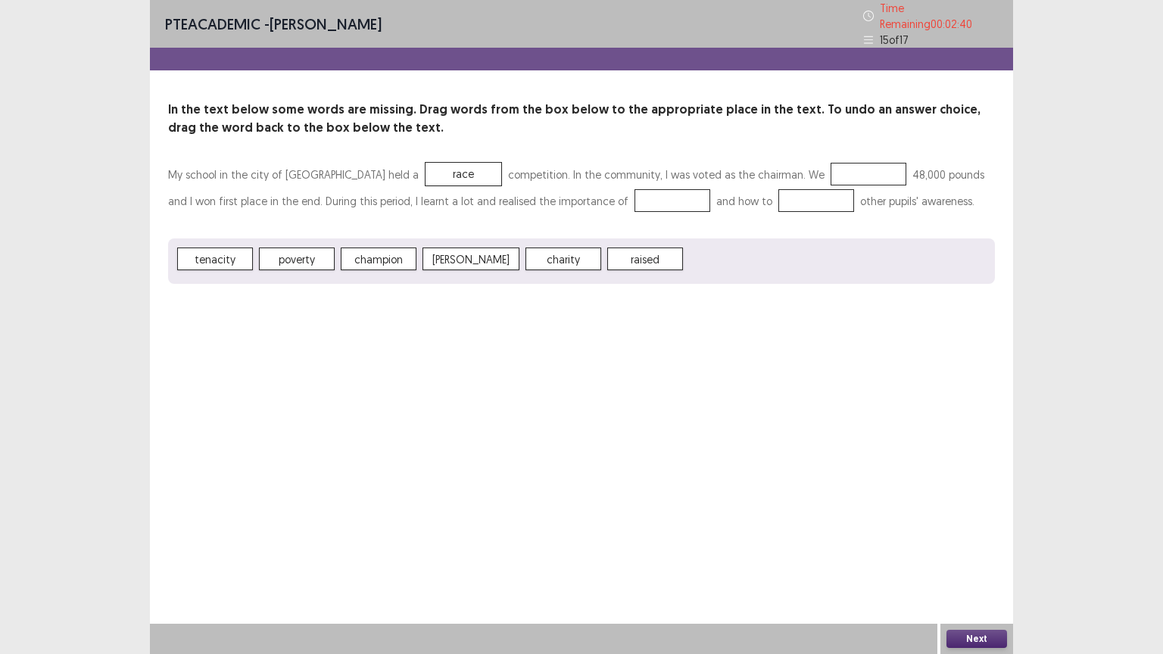
click at [473, 252] on span "[PERSON_NAME]" at bounding box center [471, 259] width 97 height 23
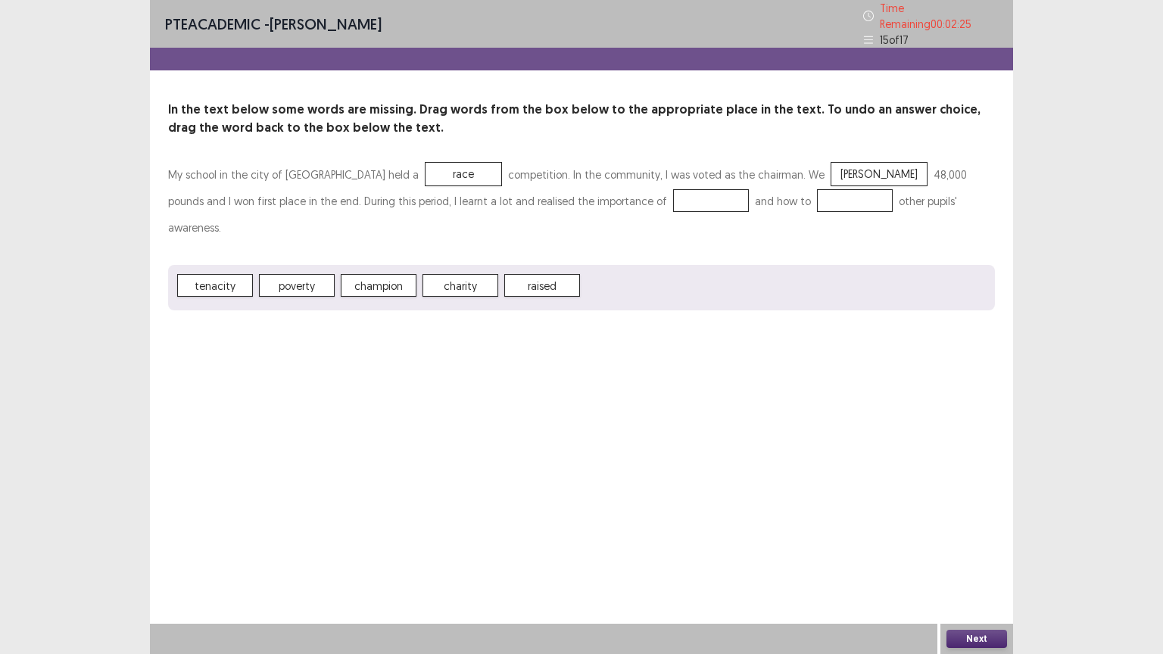
click at [461, 274] on span "charity" at bounding box center [461, 285] width 76 height 23
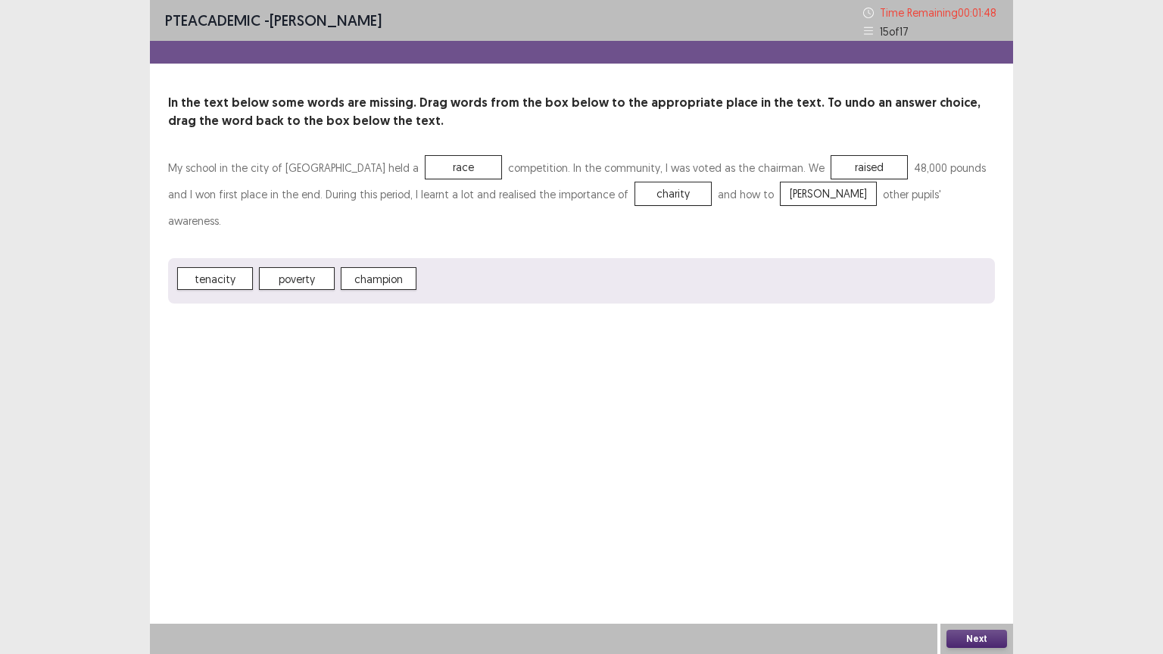
click at [975, 526] on button "Next" at bounding box center [977, 639] width 61 height 18
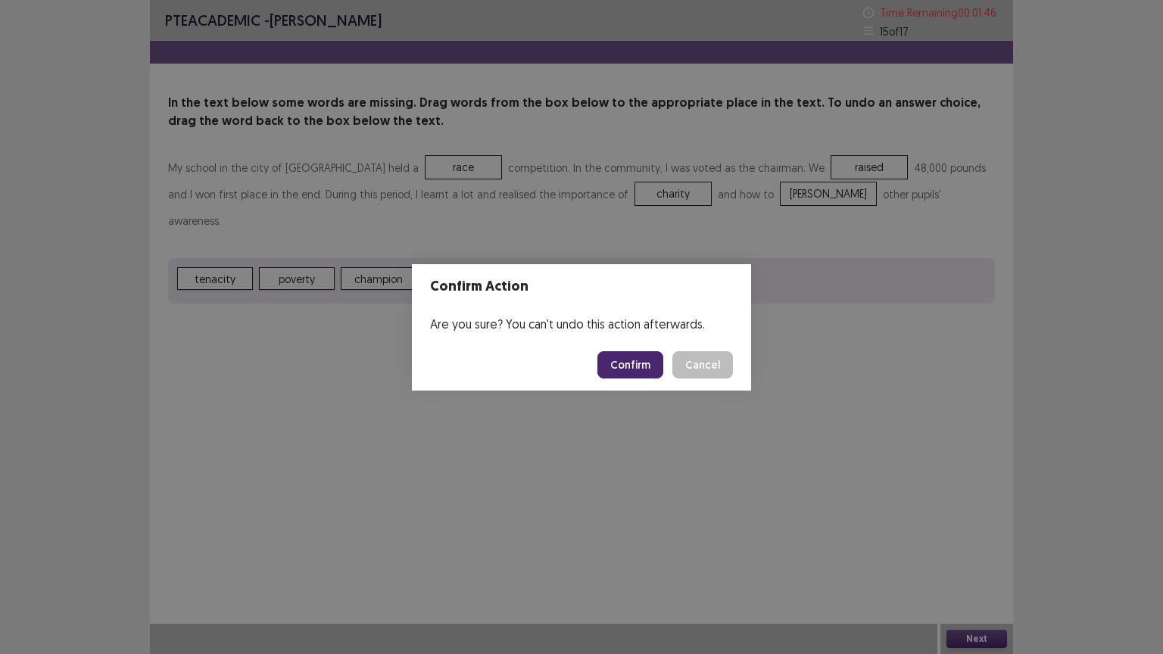
click at [629, 368] on button "Confirm" at bounding box center [631, 364] width 66 height 27
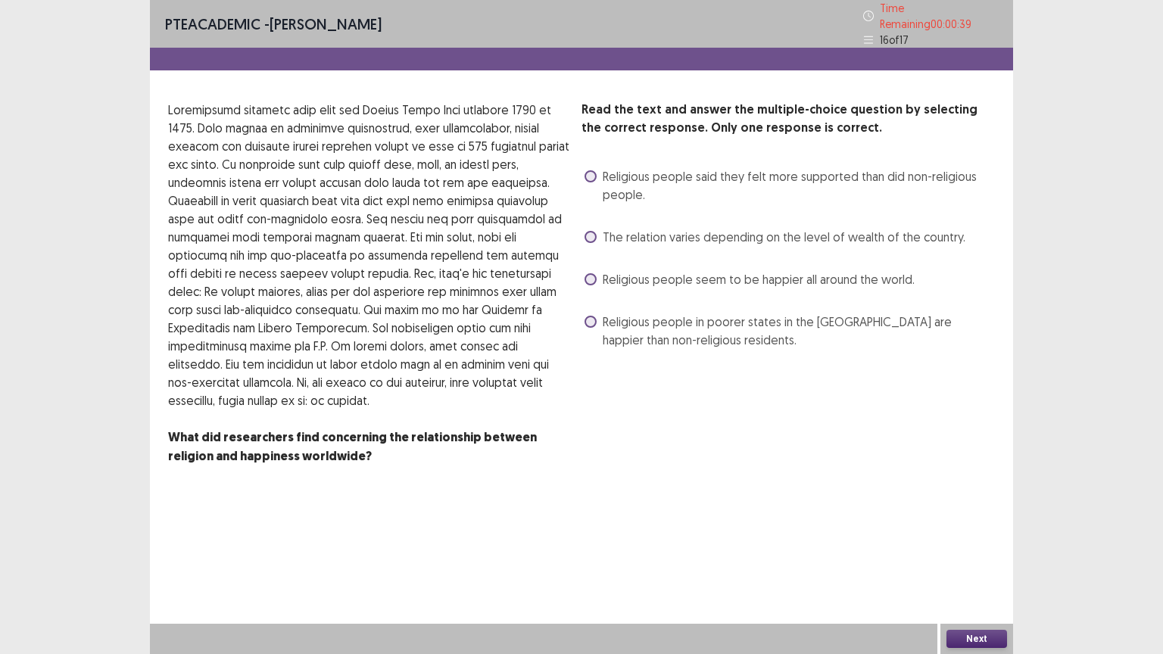
click at [613, 329] on span "Religious people in poorer states in the [GEOGRAPHIC_DATA] are happier than non…" at bounding box center [799, 331] width 392 height 36
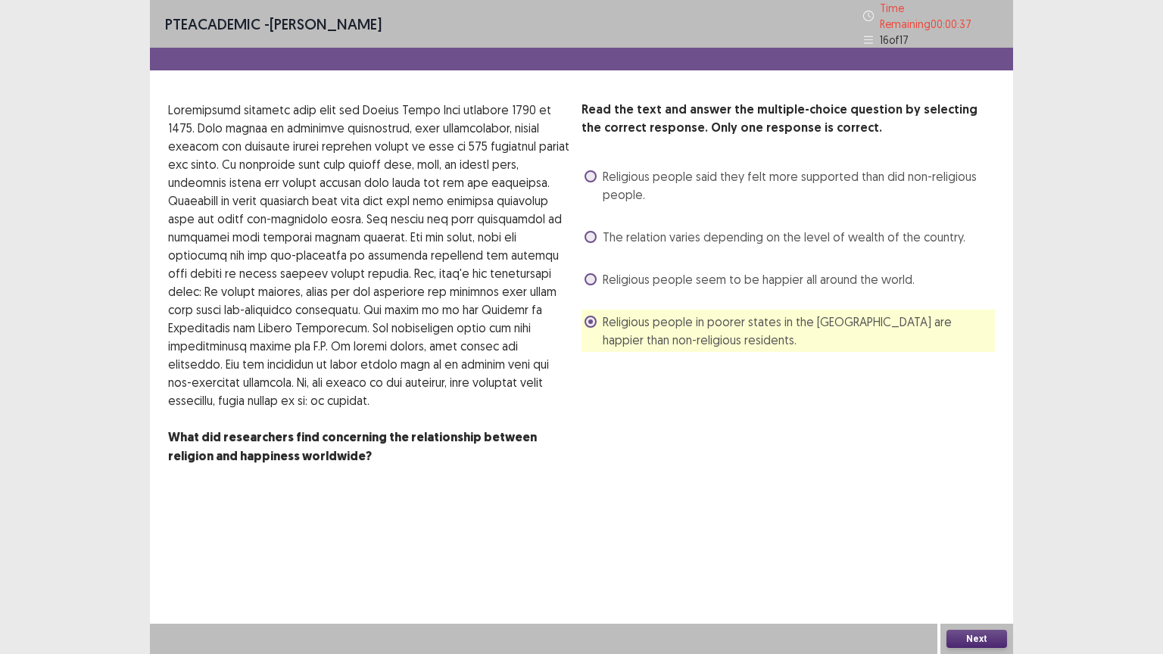
click at [991, 526] on button "Next" at bounding box center [977, 639] width 61 height 18
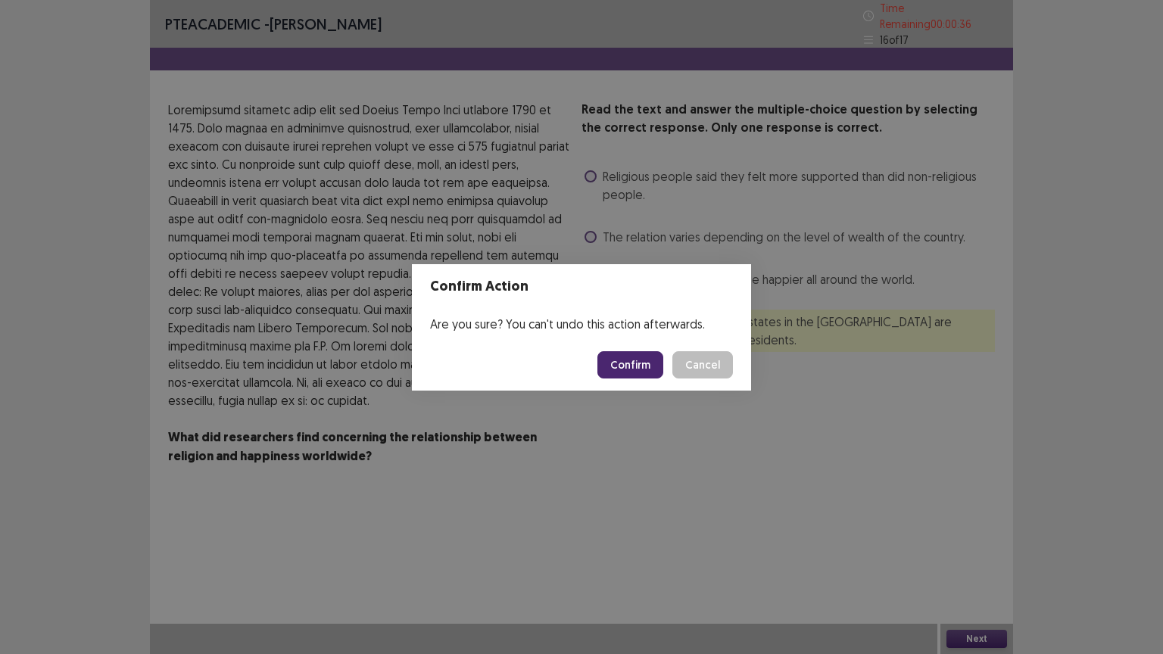
click at [647, 362] on button "Confirm" at bounding box center [631, 364] width 66 height 27
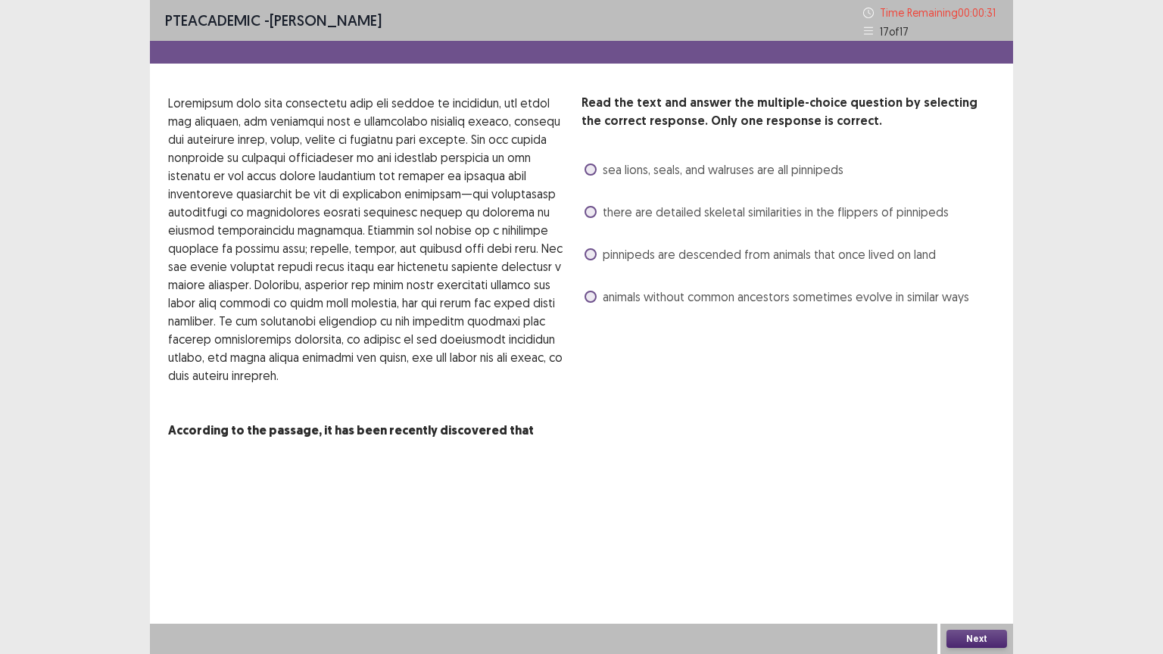
click at [589, 260] on span at bounding box center [591, 254] width 12 height 12
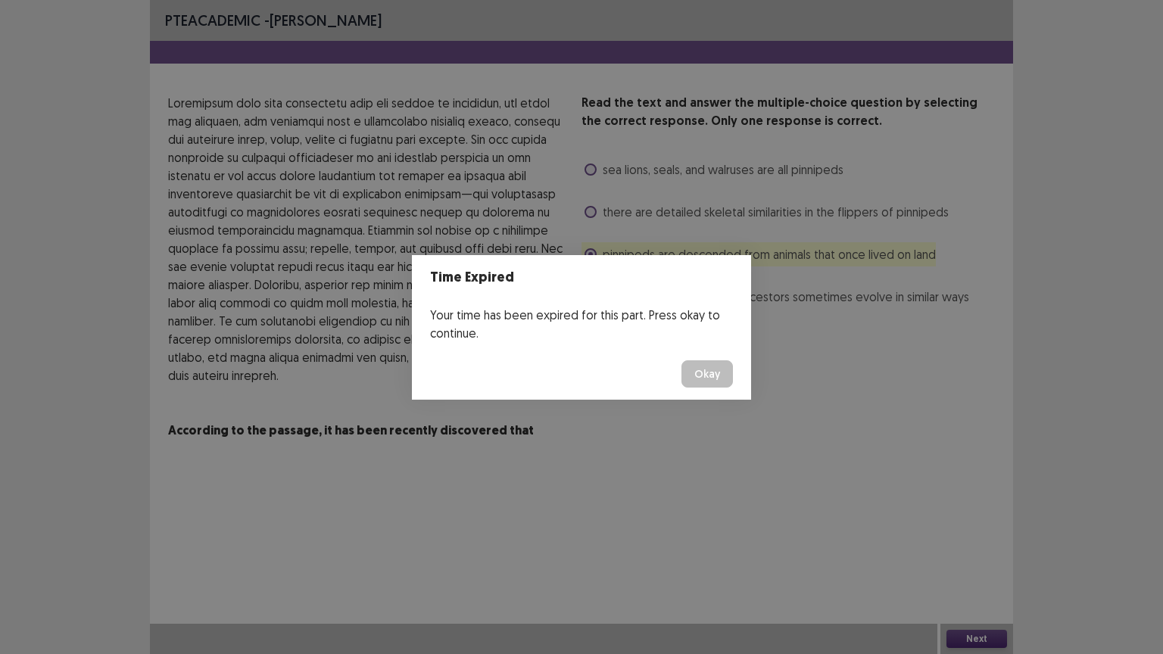
click at [716, 364] on button "Okay" at bounding box center [708, 374] width 52 height 27
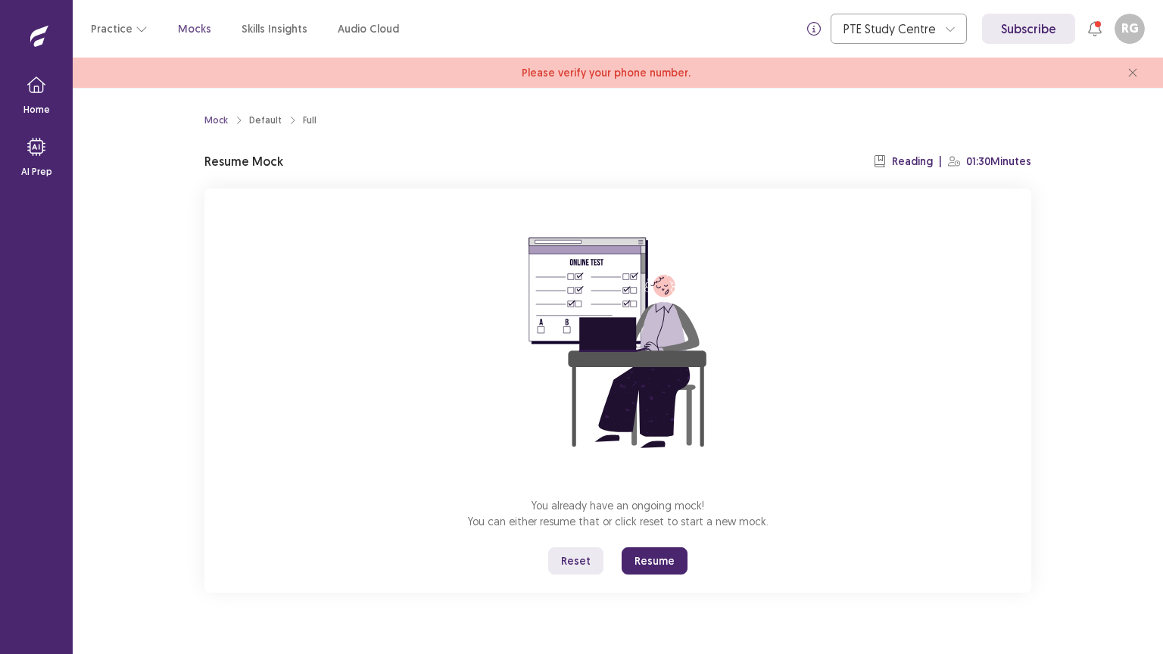
click at [675, 526] on button "Resume" at bounding box center [655, 561] width 66 height 27
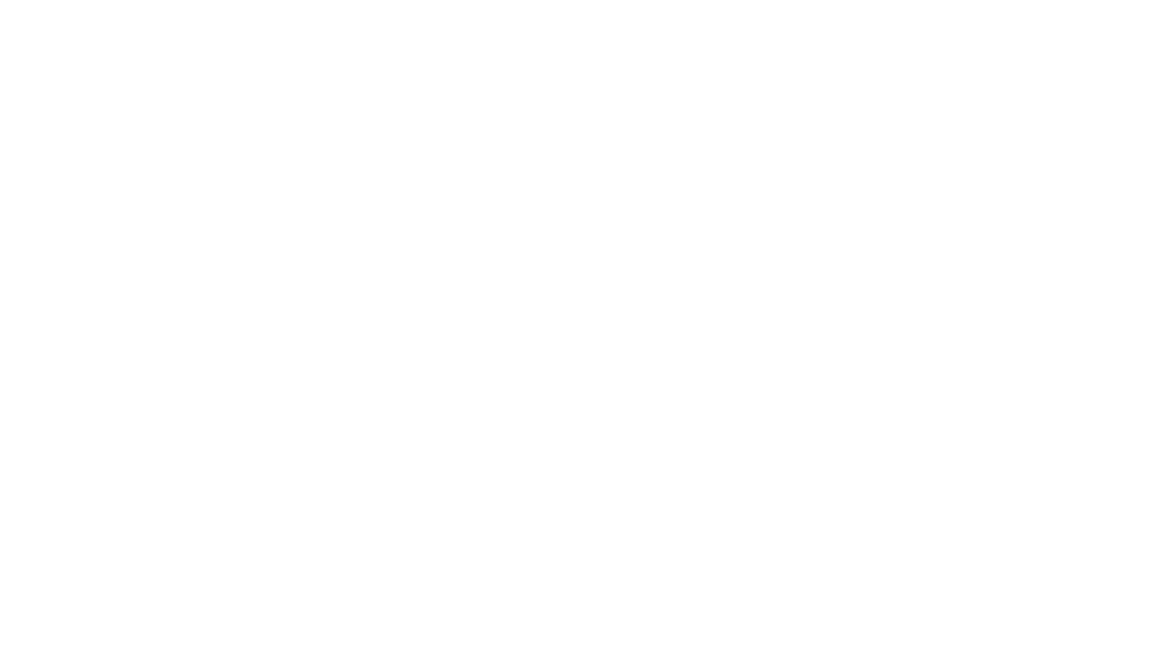
click at [675, 0] on html "Flowy by FastFlowUp — Accelerate. Adapt. Advance." at bounding box center [581, 0] width 1163 height 0
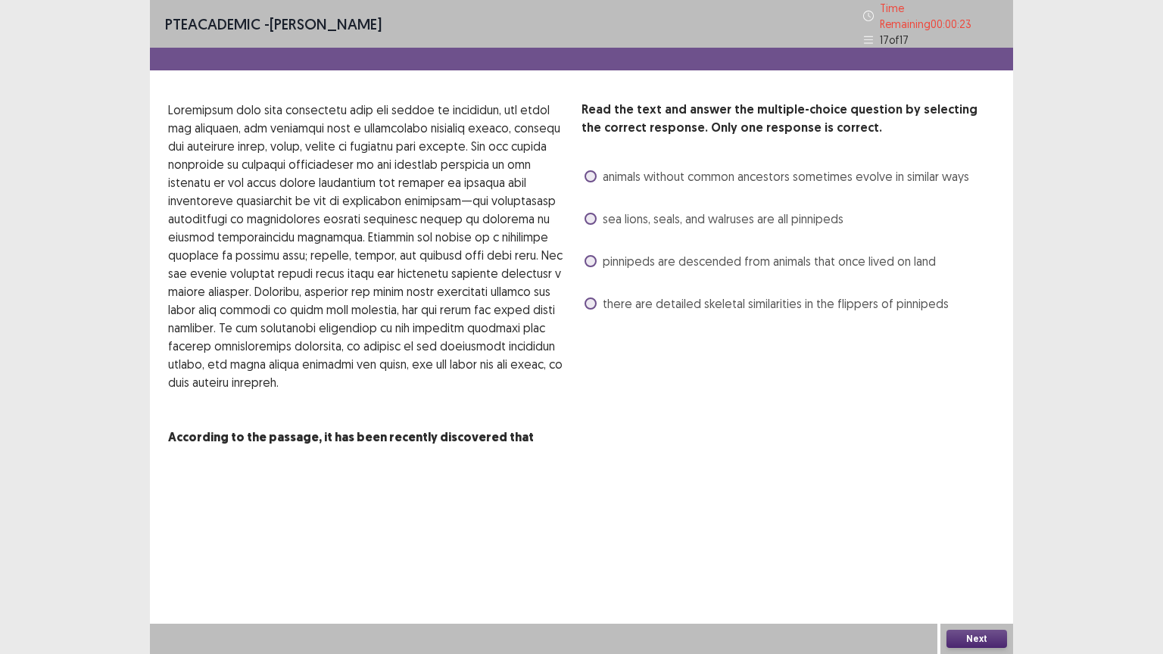
click at [591, 255] on span at bounding box center [591, 261] width 12 height 12
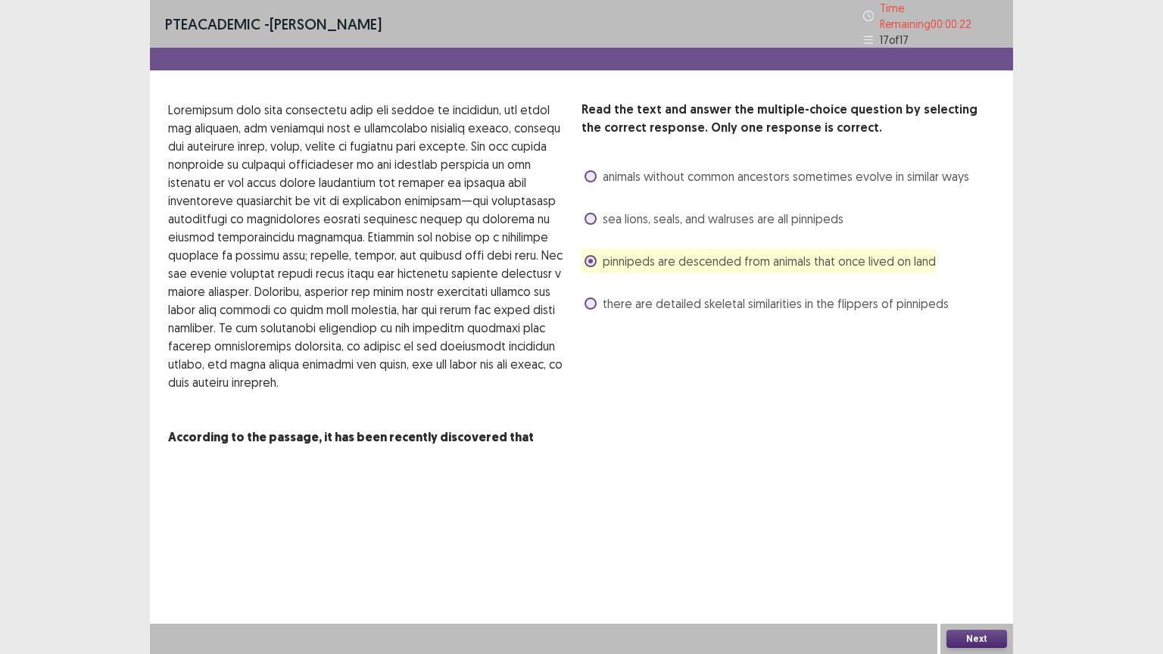
click at [971, 526] on button "Next" at bounding box center [977, 639] width 61 height 18
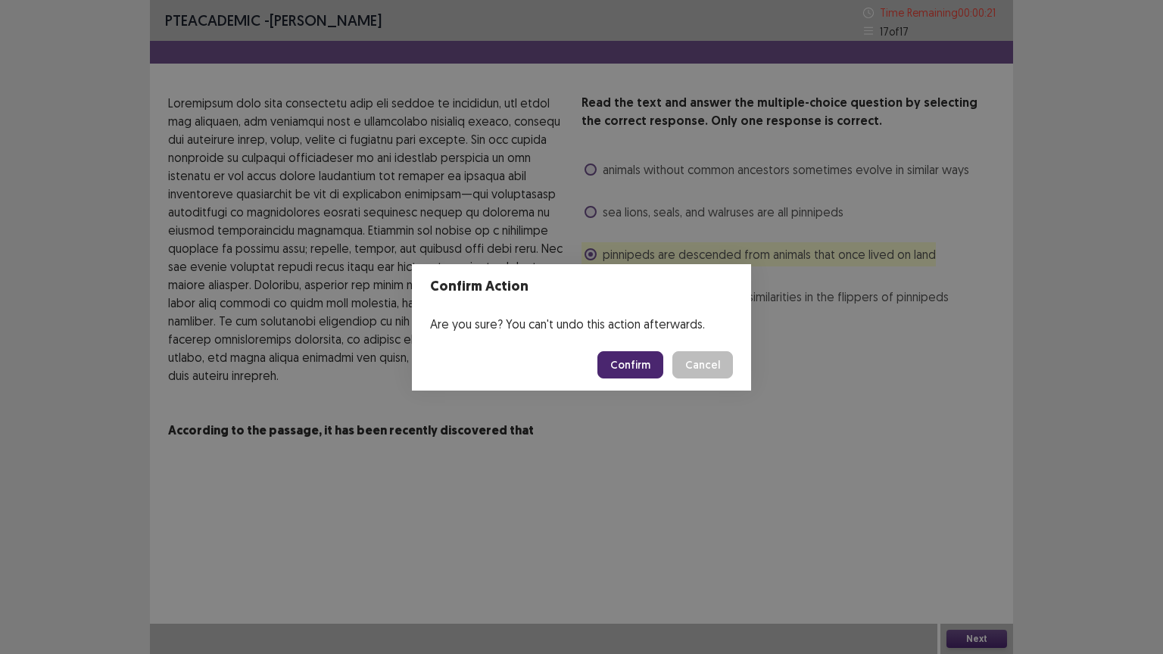
click at [631, 358] on button "Confirm" at bounding box center [631, 364] width 66 height 27
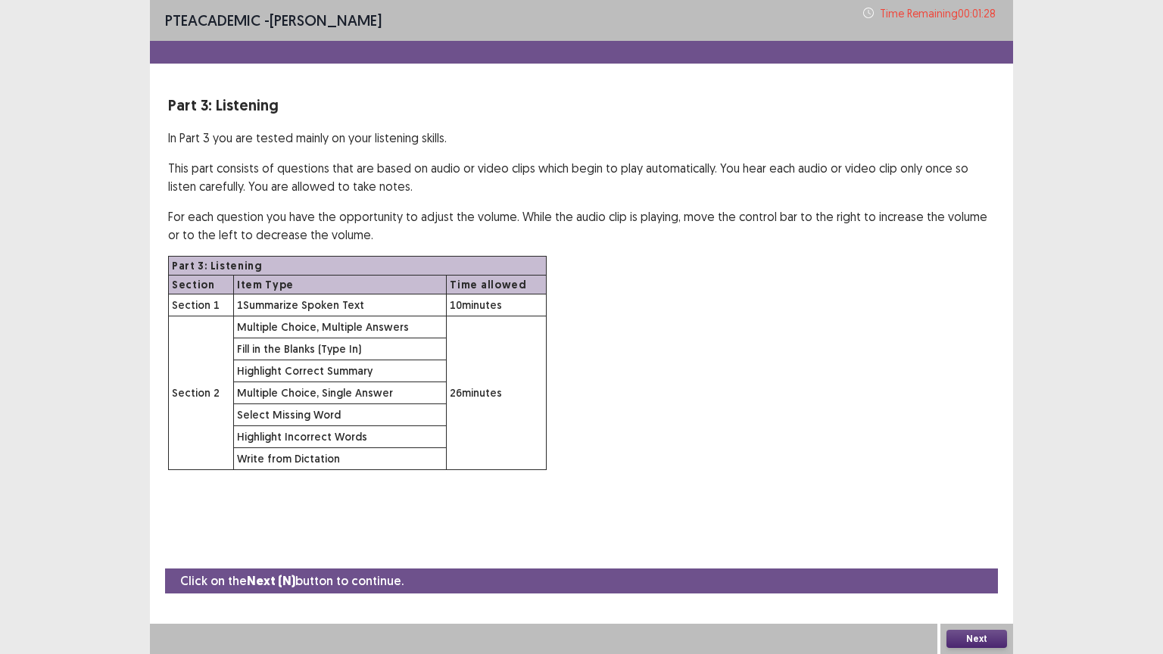
click at [987, 526] on button "Next" at bounding box center [977, 639] width 61 height 18
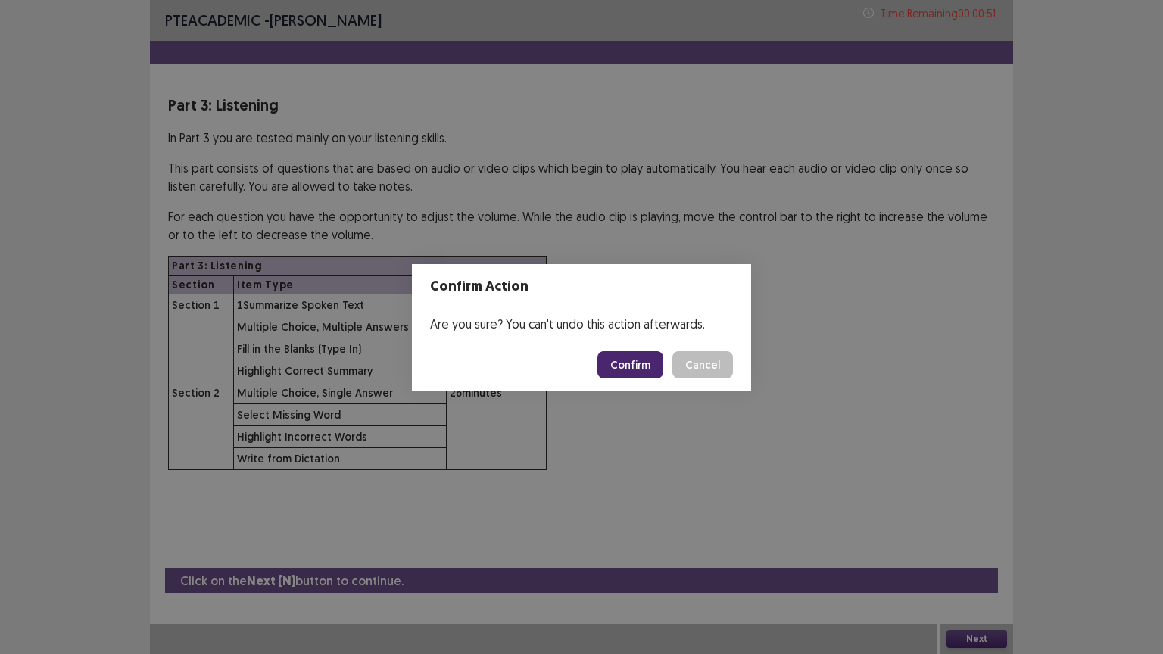
click at [631, 373] on button "Confirm" at bounding box center [631, 364] width 66 height 27
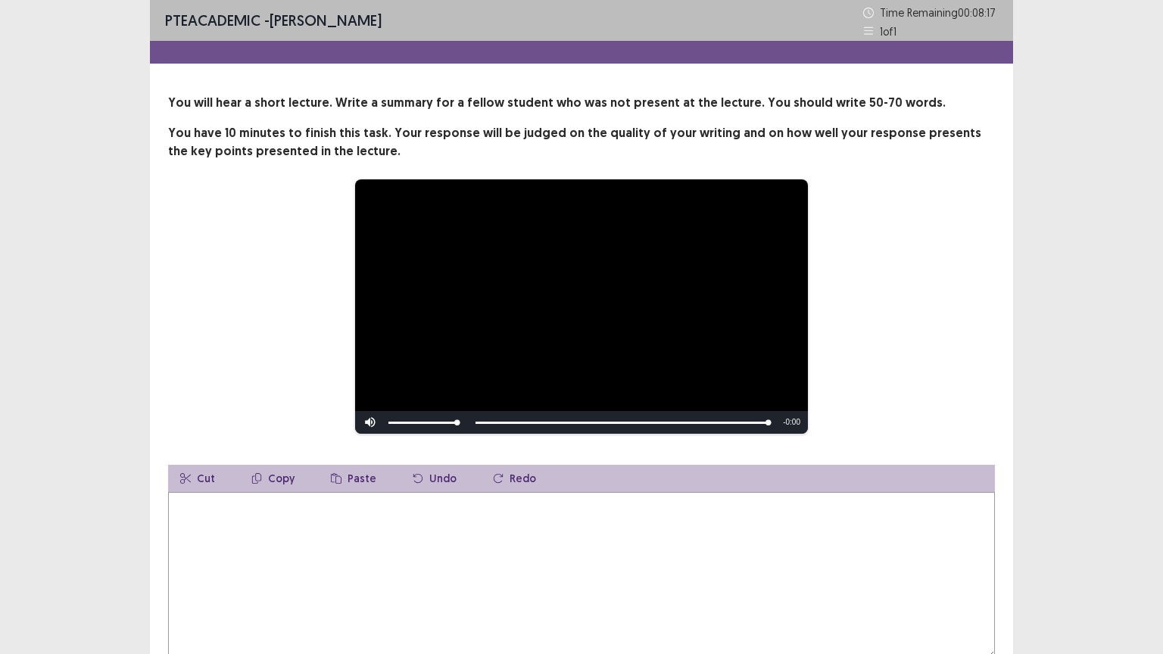
click at [496, 526] on textarea at bounding box center [581, 575] width 827 height 167
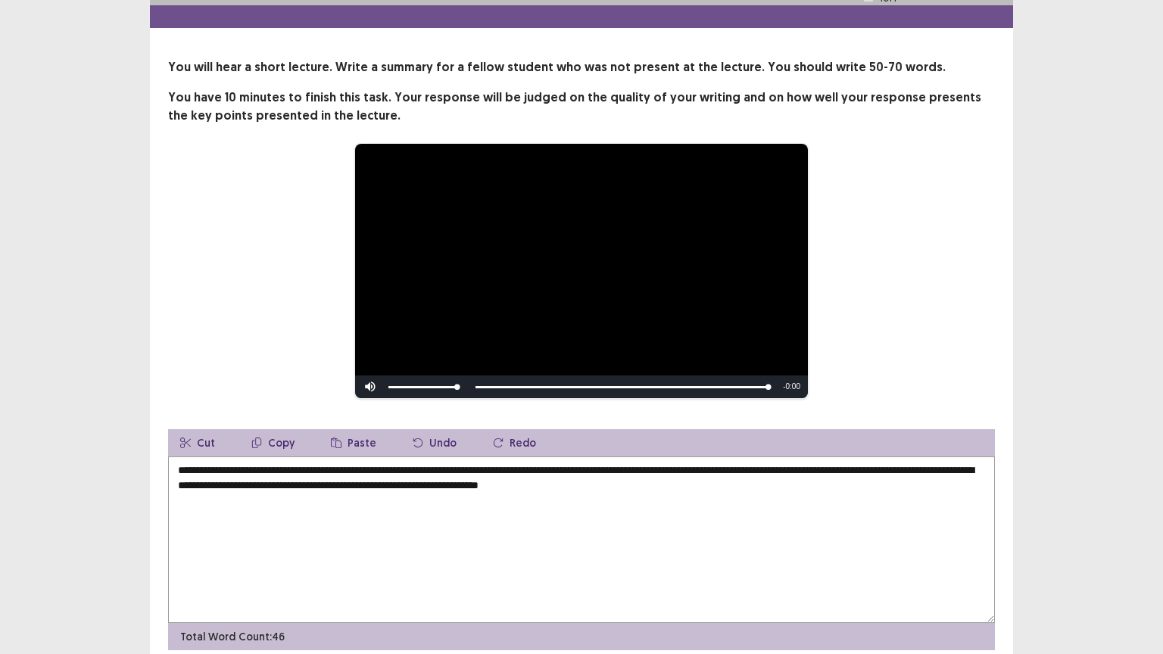
scroll to position [27, 0]
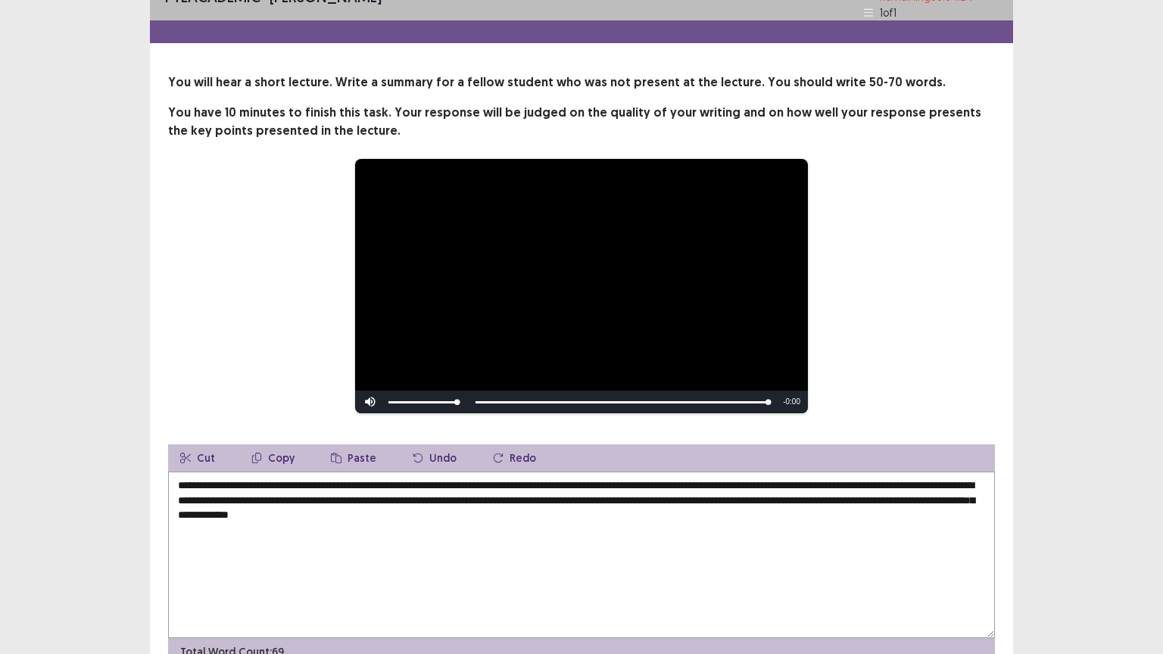
click at [487, 491] on textarea "**********" at bounding box center [581, 555] width 827 height 167
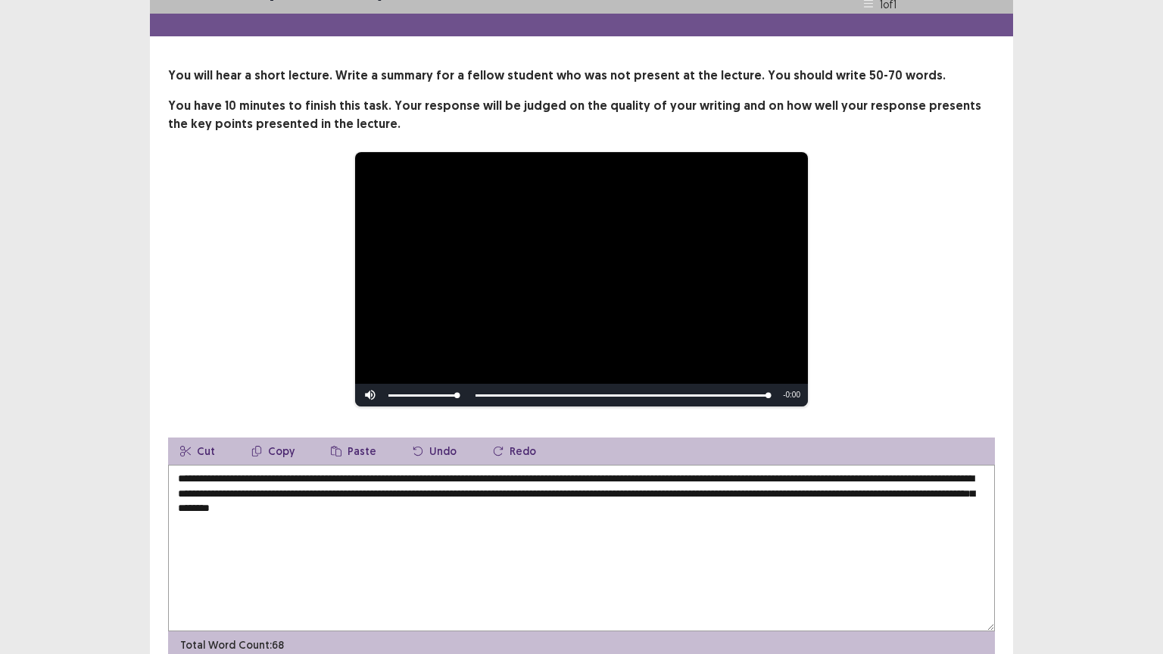
click at [890, 477] on textarea "**********" at bounding box center [581, 548] width 827 height 167
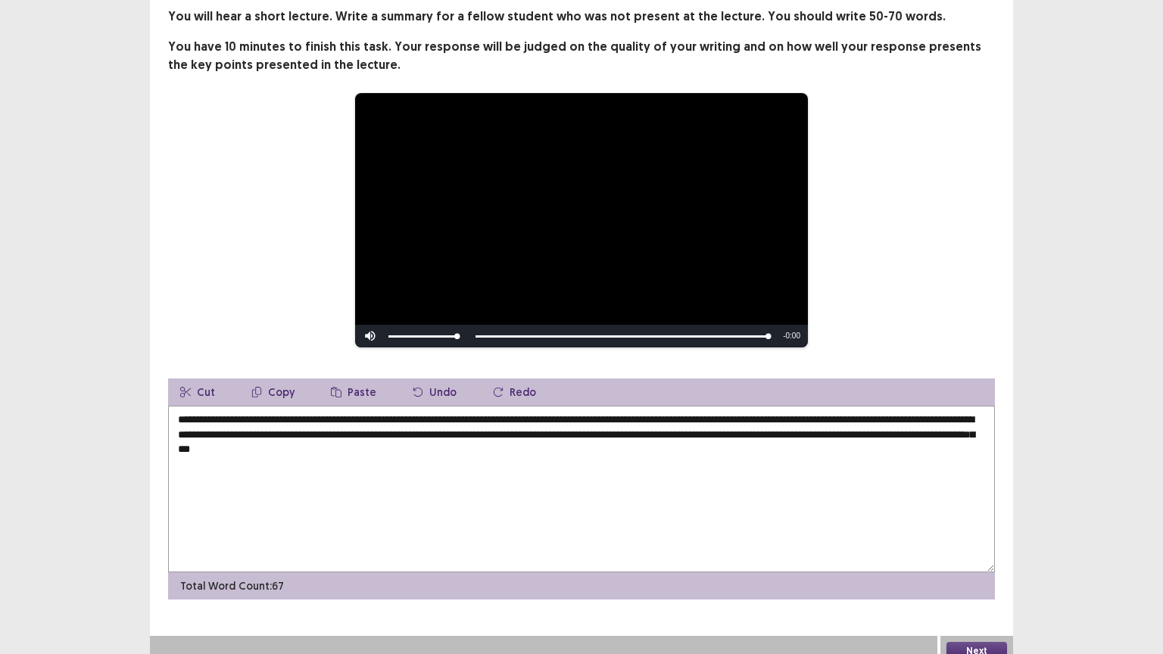
scroll to position [88, 0]
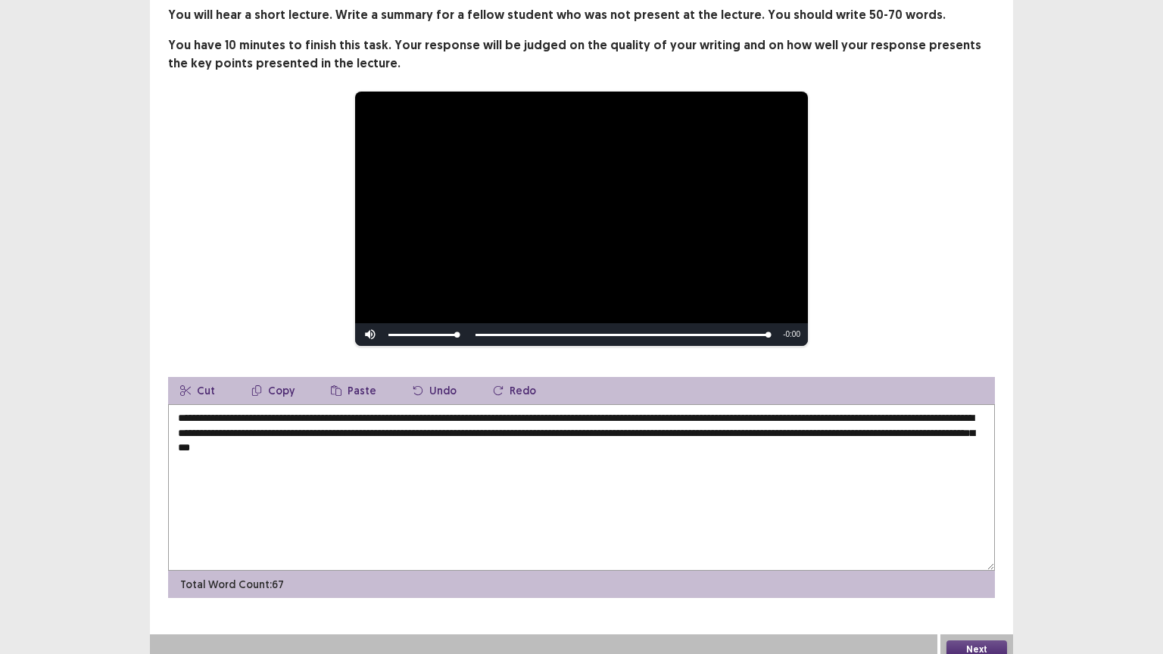
click at [916, 418] on textarea "**********" at bounding box center [581, 487] width 827 height 167
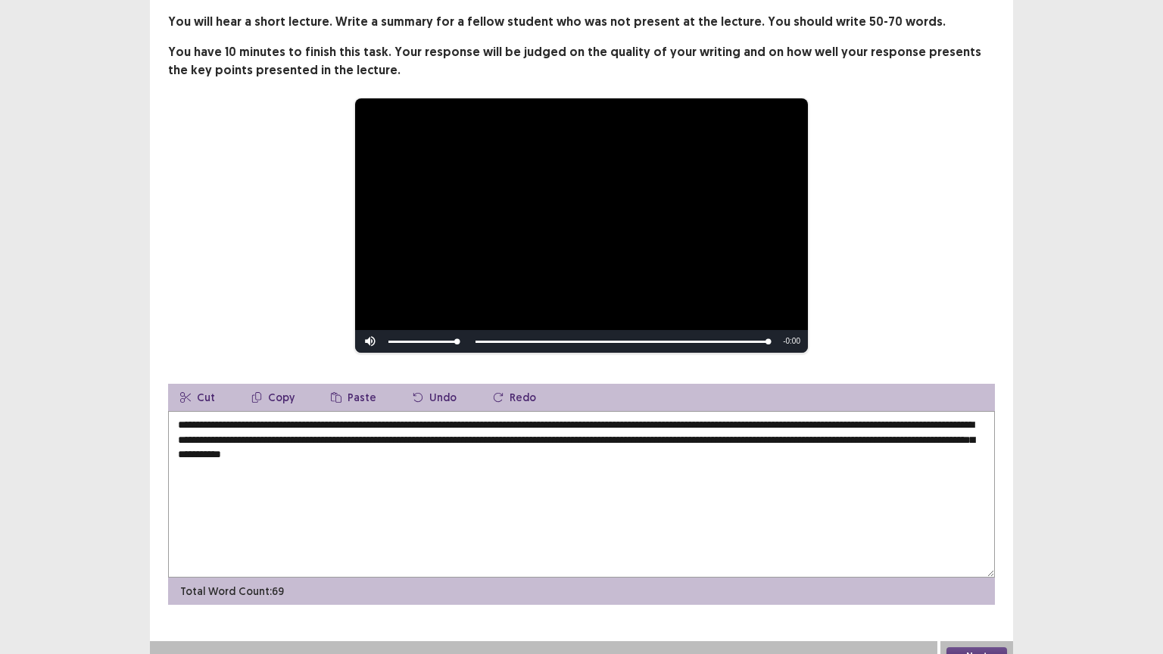
scroll to position [98, 0]
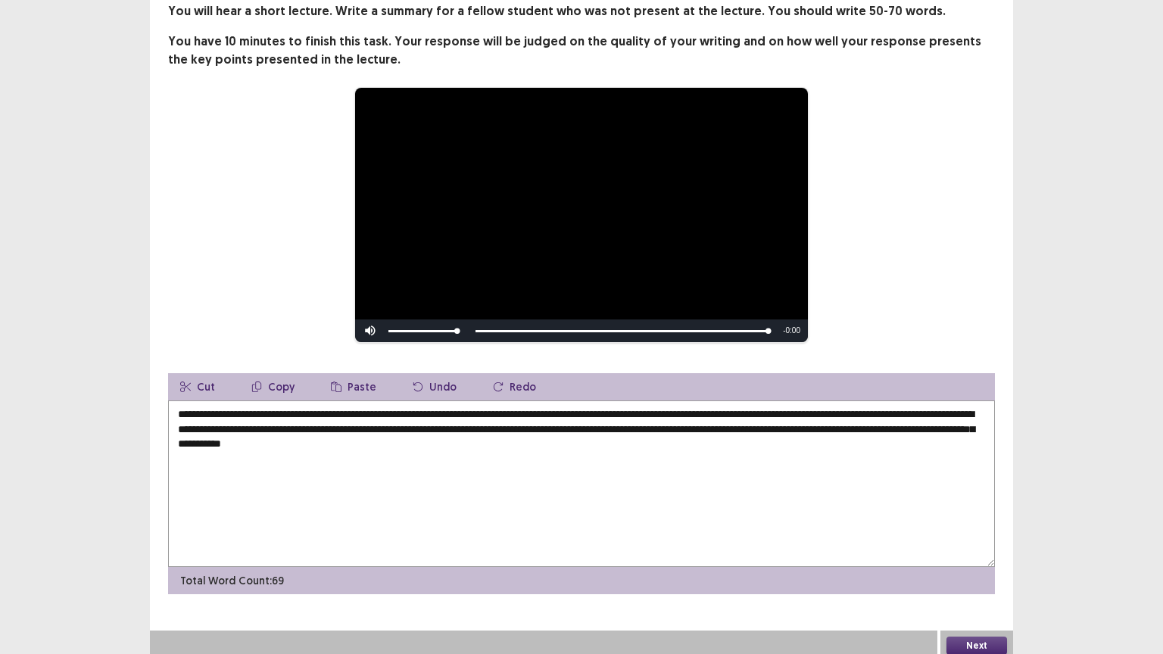
type textarea "**********"
click at [989, 526] on button "Next" at bounding box center [977, 646] width 61 height 18
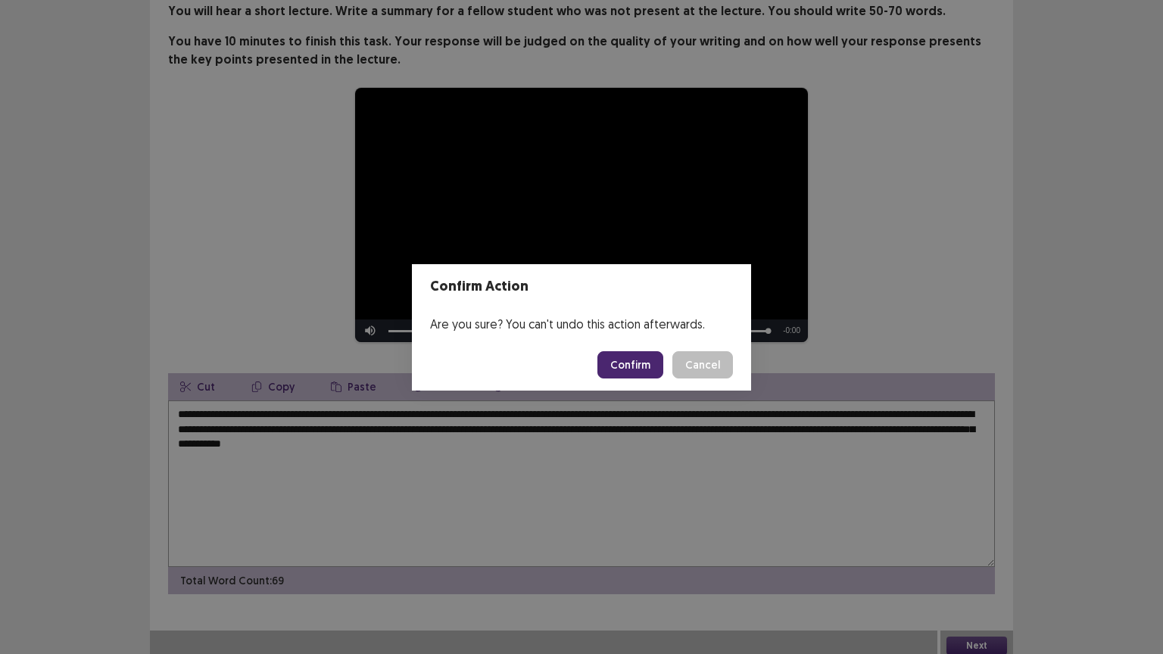
click at [637, 363] on button "Confirm" at bounding box center [631, 364] width 66 height 27
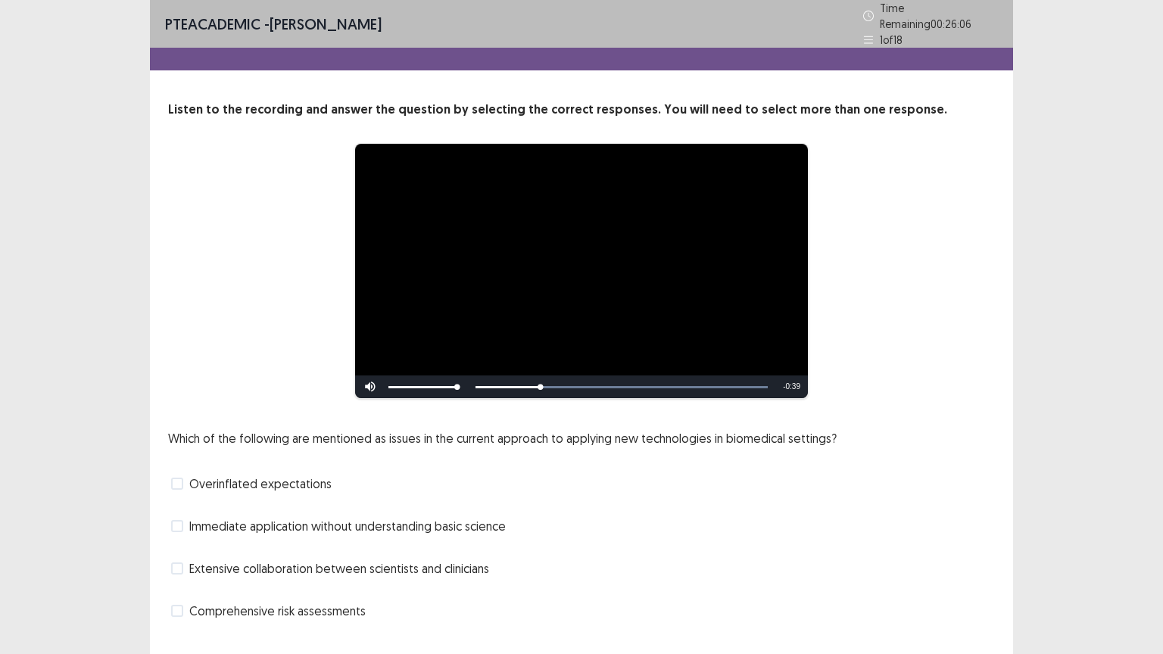
scroll to position [29, 0]
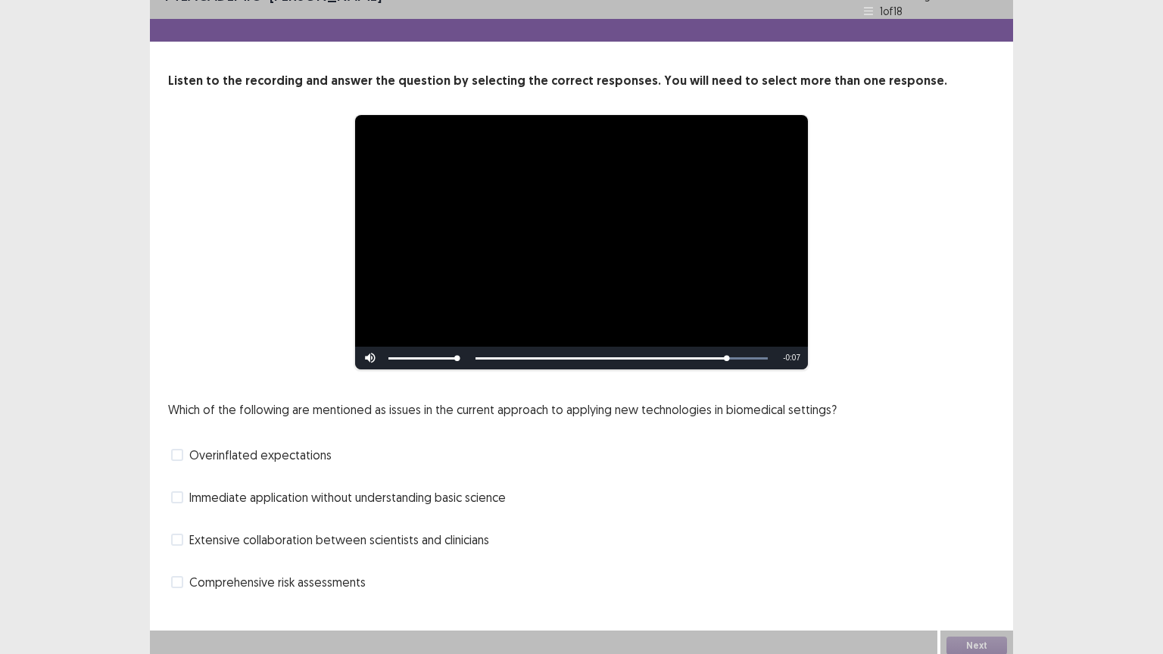
click at [183, 492] on span at bounding box center [177, 498] width 12 height 12
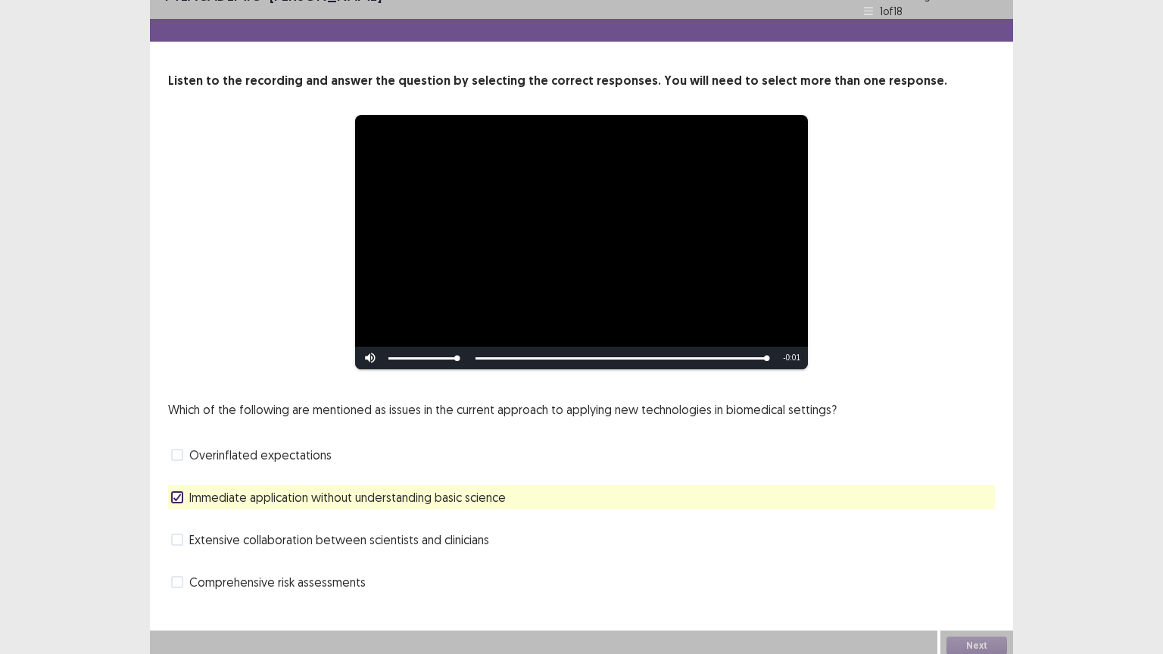
click at [326, 526] on span "Comprehensive risk assessments" at bounding box center [277, 582] width 176 height 18
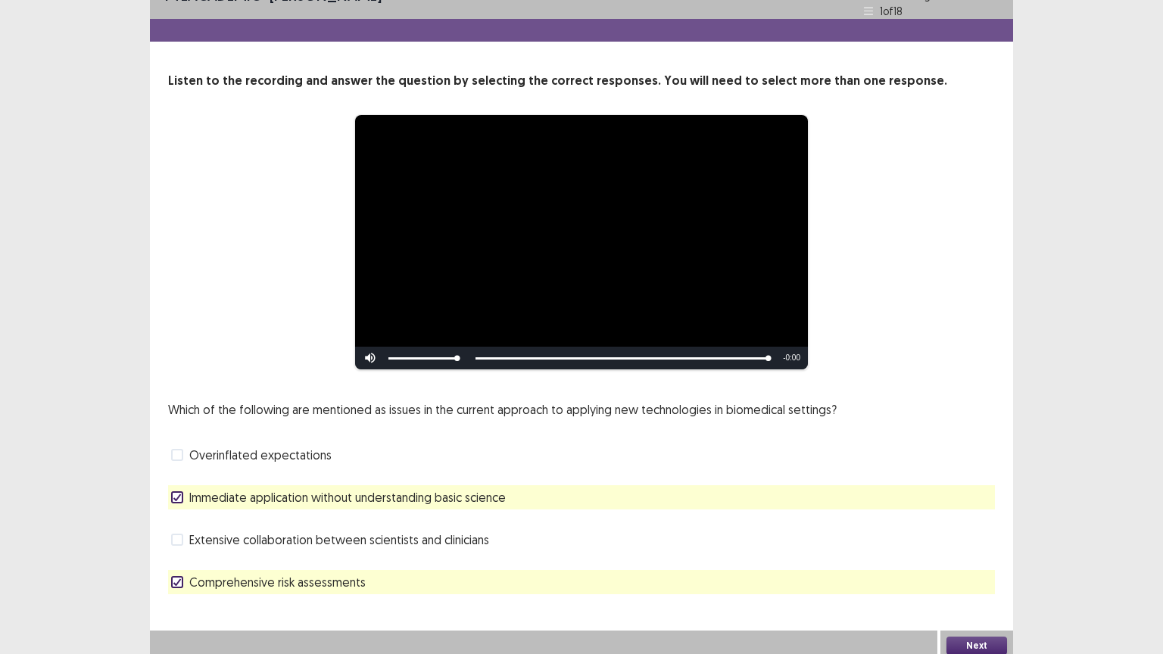
click at [491, 489] on span "Immediate application without understanding basic science" at bounding box center [347, 498] width 317 height 18
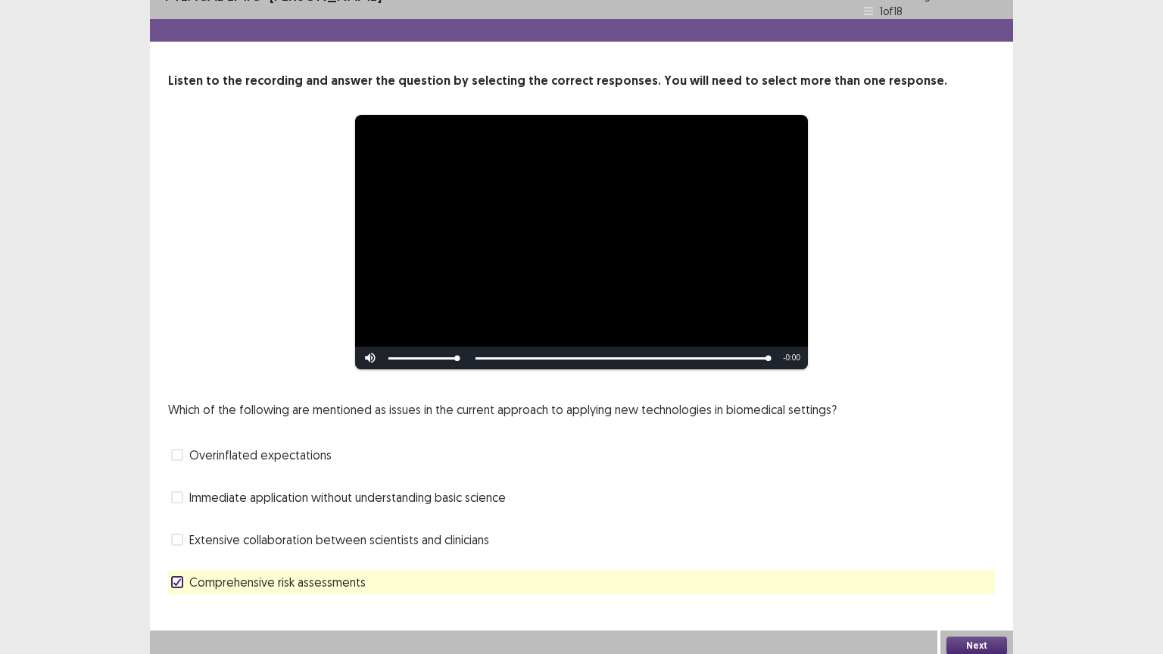
click at [983, 526] on button "Next" at bounding box center [977, 646] width 61 height 18
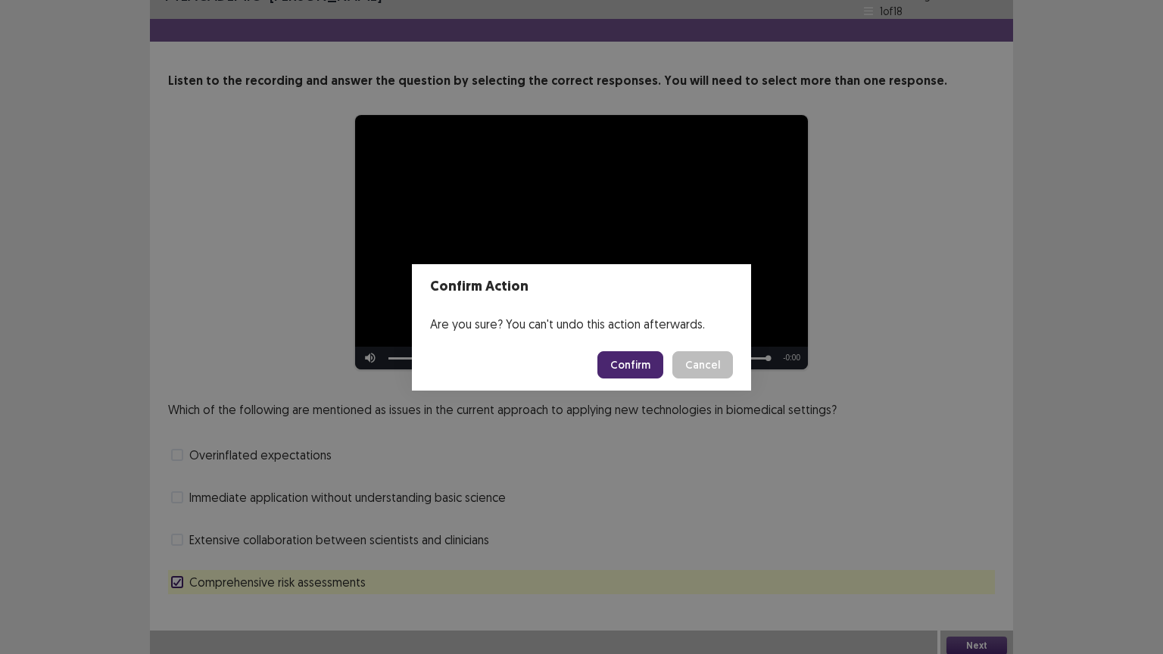
click at [630, 366] on button "Confirm" at bounding box center [631, 364] width 66 height 27
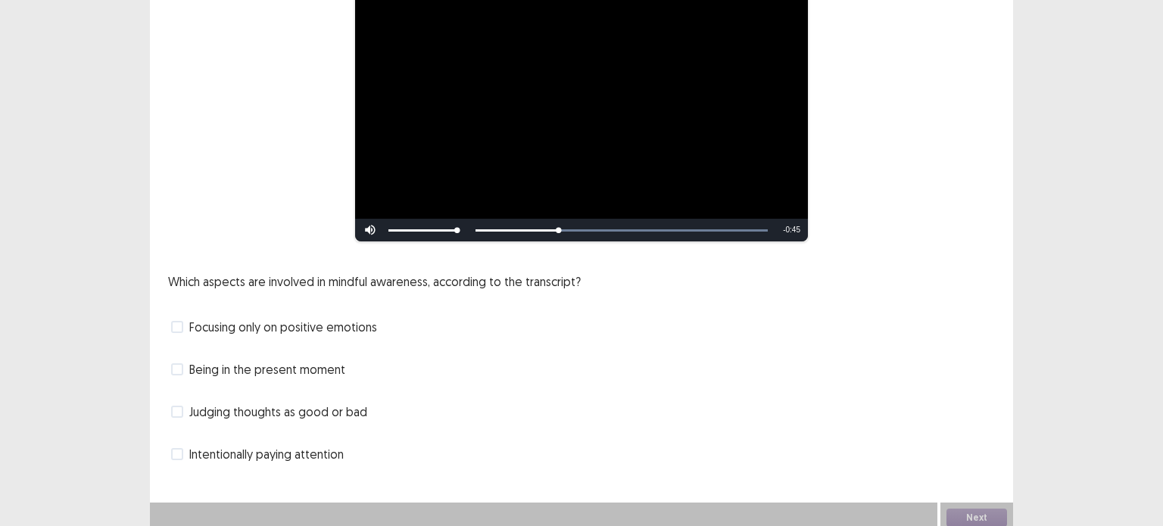
scroll to position [157, 0]
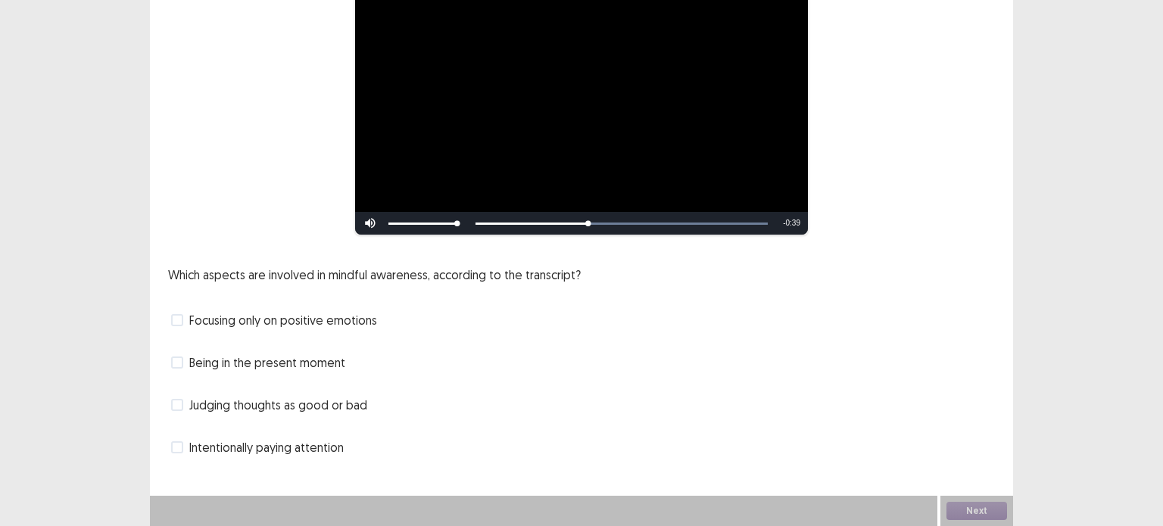
click at [895, 243] on div "**********" at bounding box center [581, 198] width 863 height 523
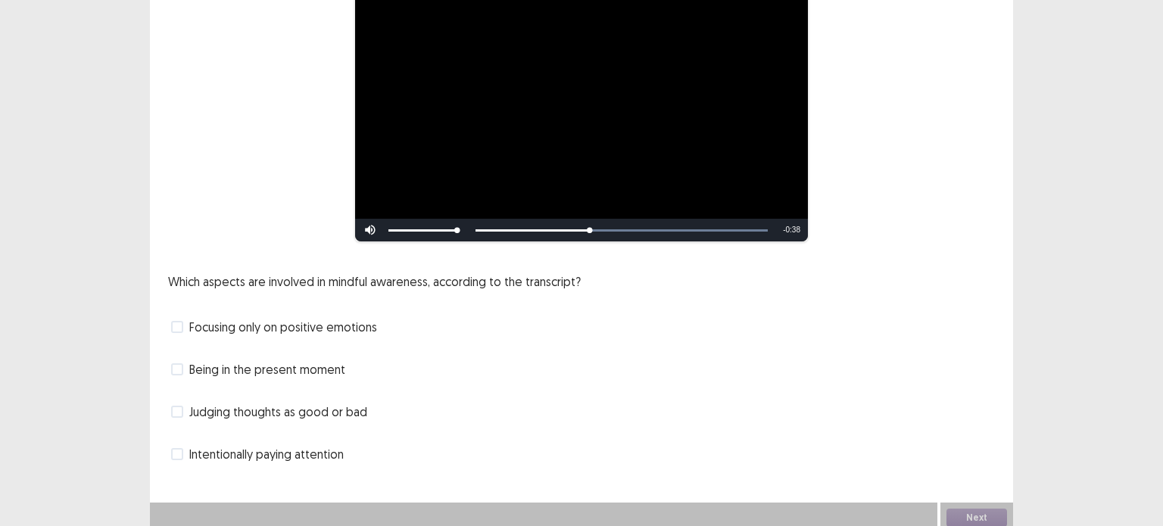
click at [895, 243] on div "**********" at bounding box center [581, 205] width 863 height 523
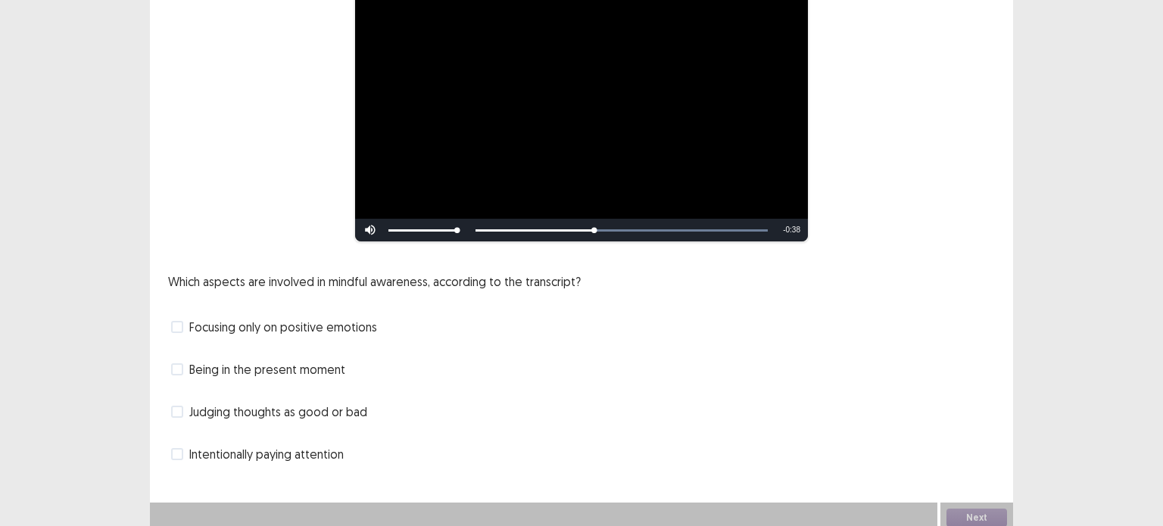
click at [895, 243] on div "**********" at bounding box center [581, 205] width 863 height 523
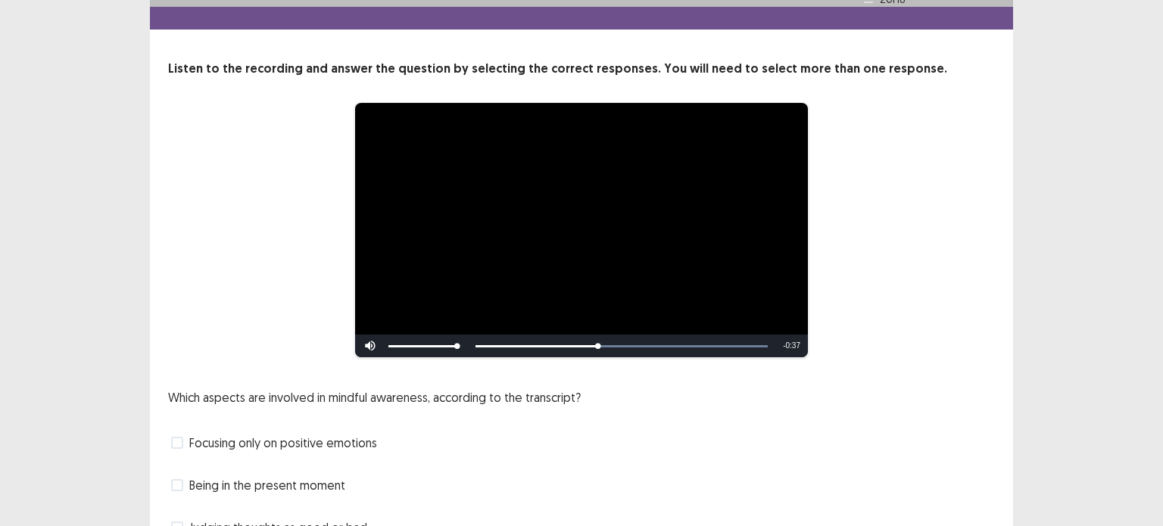
scroll to position [0, 0]
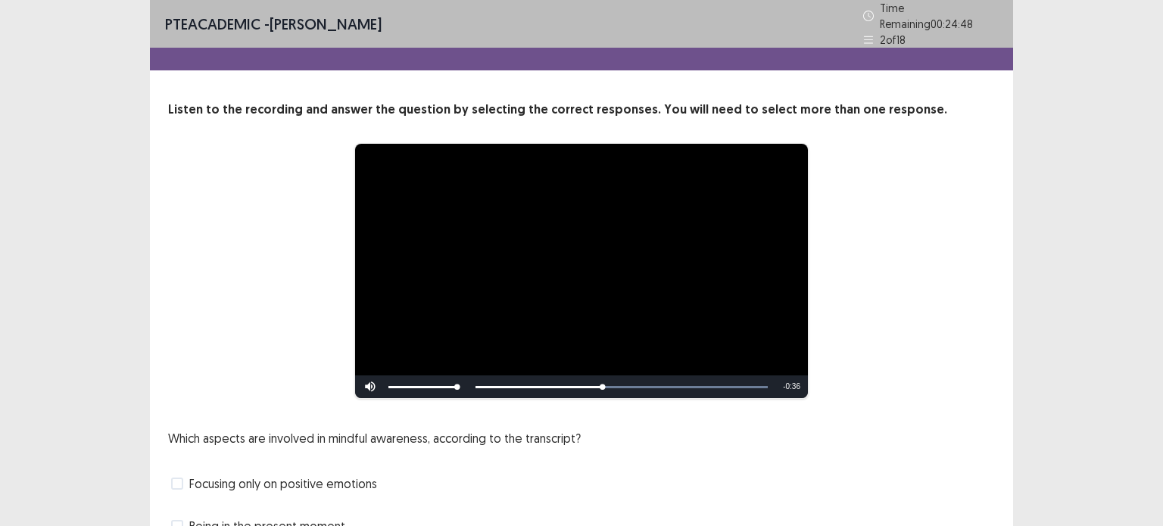
click at [848, 39] on div "PTE academic - [PERSON_NAME] Time Remaining 00 : 24 : 48 2 of 18" at bounding box center [581, 24] width 863 height 48
click at [848, 39] on div "PTE academic - [PERSON_NAME] Time Remaining 00 : 24 : 47 2 of 18" at bounding box center [581, 24] width 863 height 48
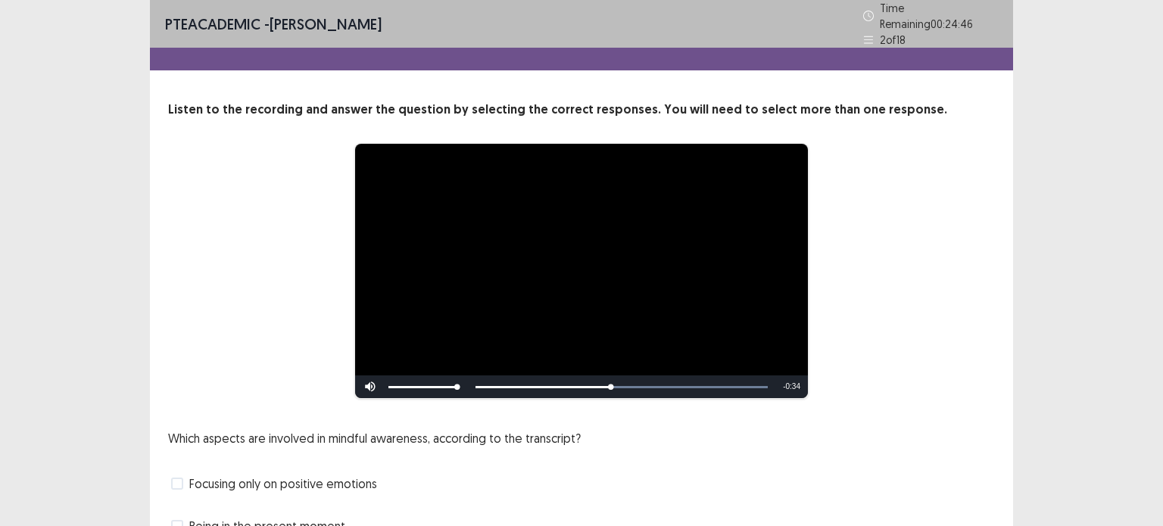
click at [863, 36] on icon at bounding box center [868, 40] width 11 height 11
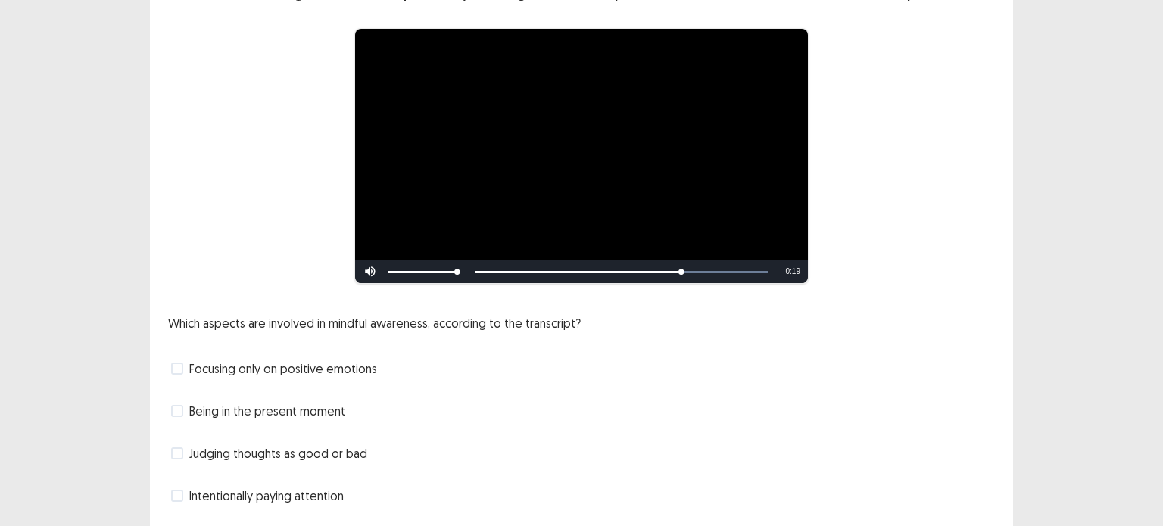
scroll to position [109, 0]
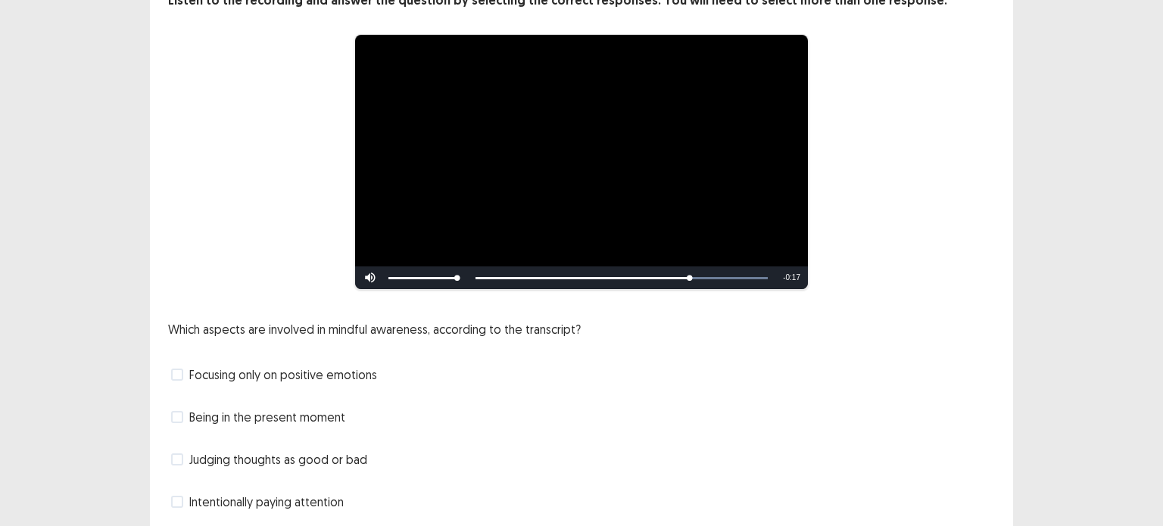
click at [234, 493] on span "Intentionally paying attention" at bounding box center [266, 502] width 155 height 18
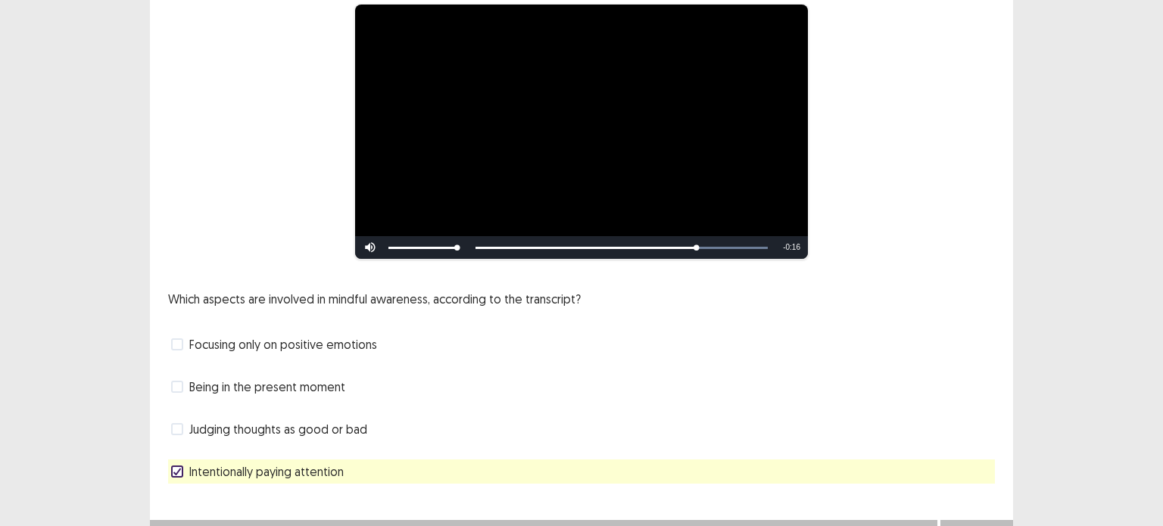
scroll to position [157, 0]
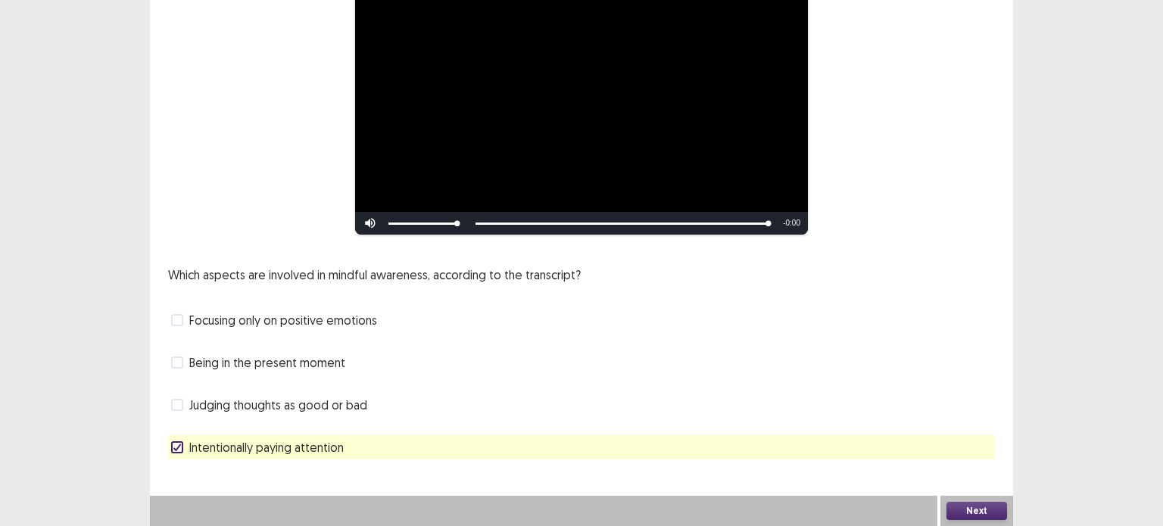
click at [967, 514] on button "Next" at bounding box center [977, 511] width 61 height 18
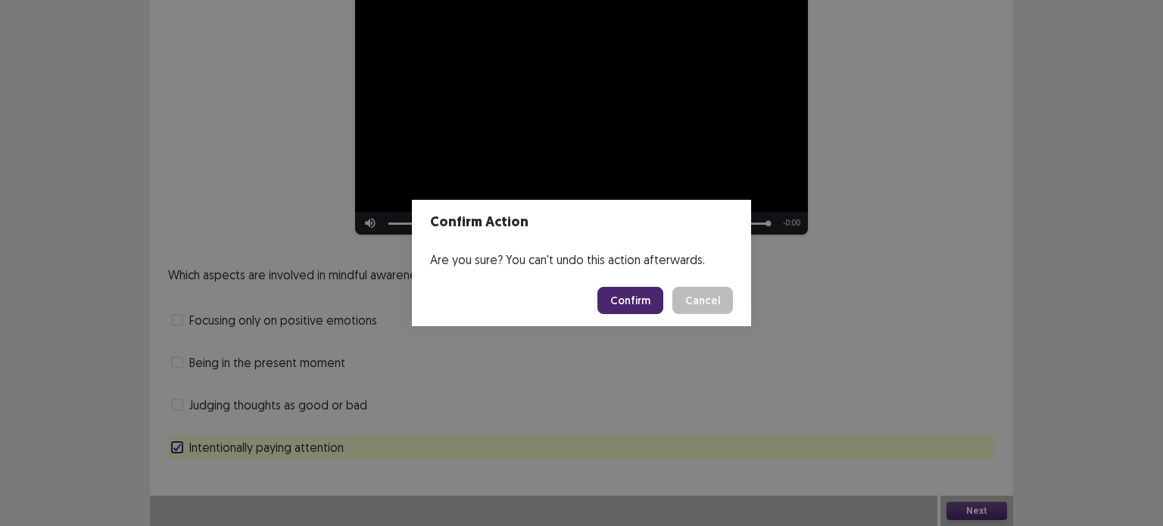
click at [620, 293] on button "Confirm" at bounding box center [631, 300] width 66 height 27
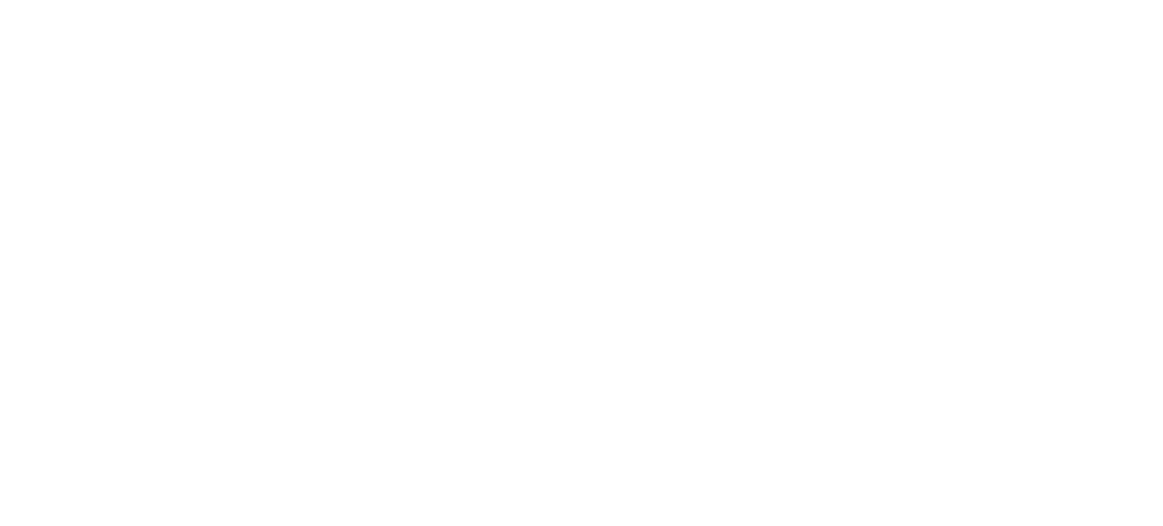
scroll to position [0, 0]
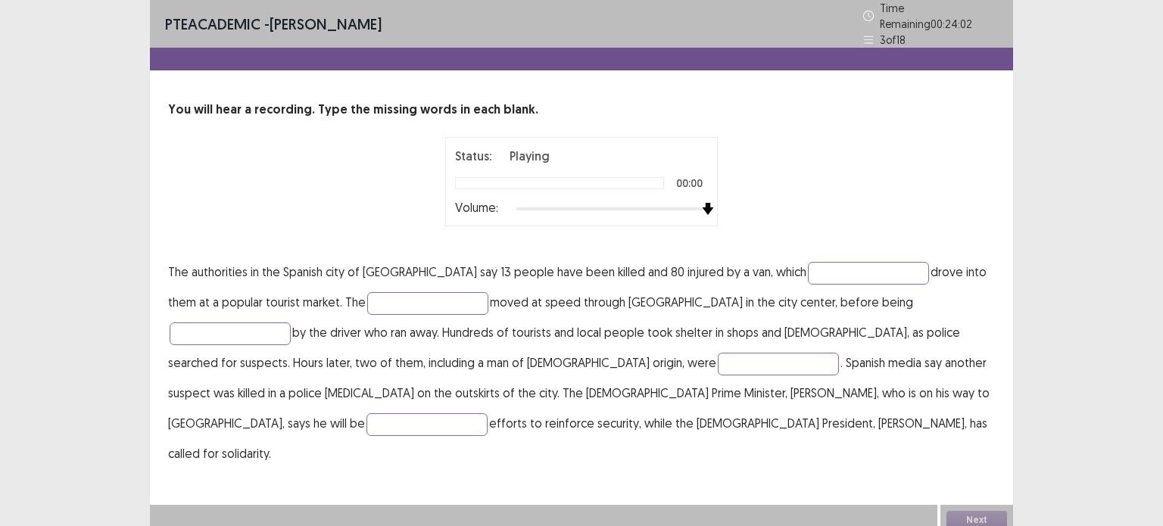
click at [706, 205] on div at bounding box center [613, 209] width 192 height 12
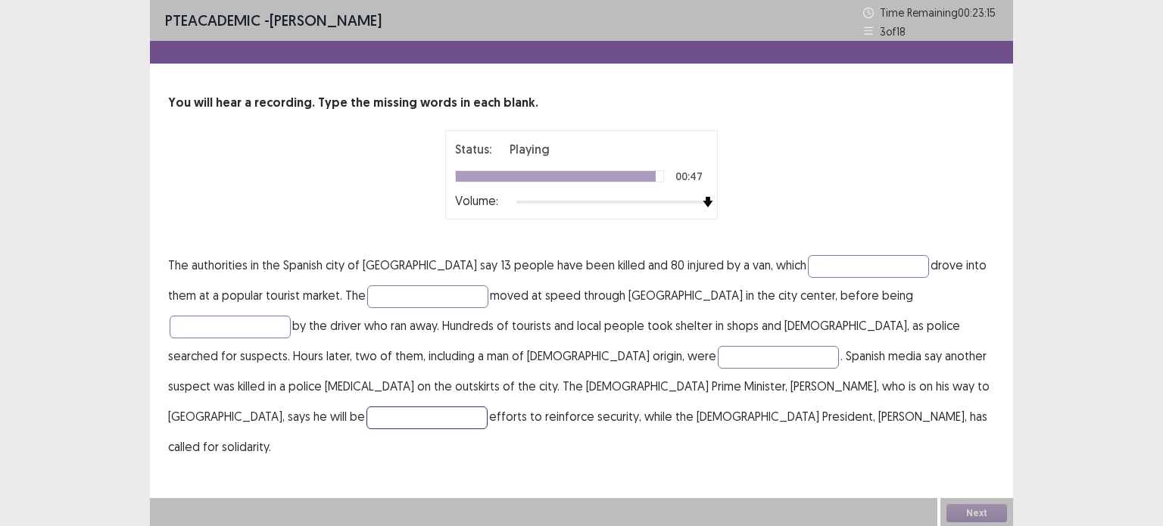
click at [488, 407] on input "text" at bounding box center [427, 418] width 121 height 23
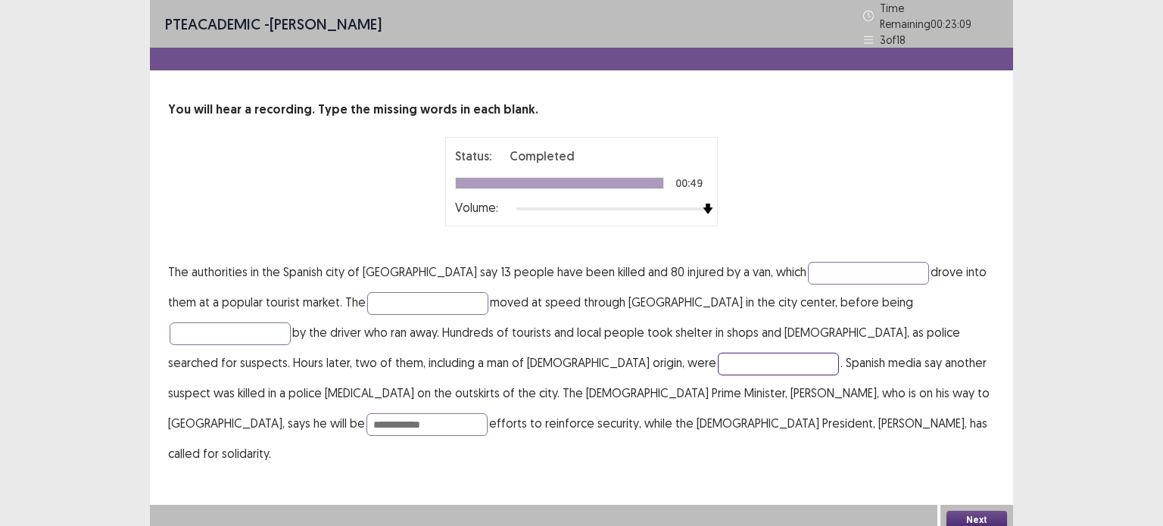
click at [718, 355] on input "text" at bounding box center [778, 364] width 121 height 23
click at [488, 414] on input "**********" at bounding box center [427, 425] width 121 height 23
type input "**********"
click at [718, 365] on input "text" at bounding box center [778, 364] width 121 height 23
type input "********"
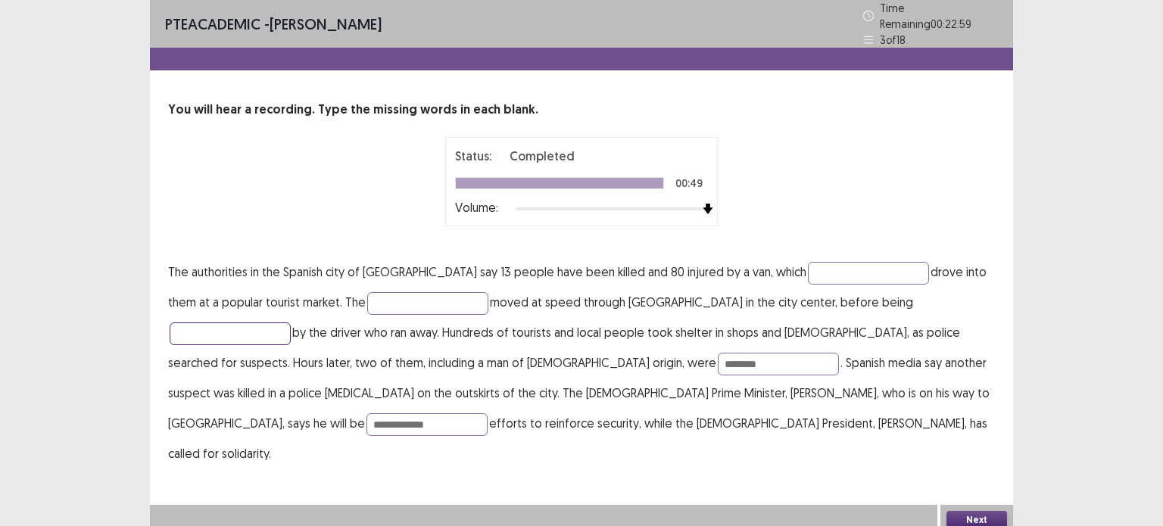
click at [291, 323] on input "text" at bounding box center [230, 334] width 121 height 23
type input "*********"
click at [382, 300] on input "text" at bounding box center [427, 303] width 121 height 23
type input "*******"
click at [808, 267] on input "text" at bounding box center [868, 273] width 121 height 23
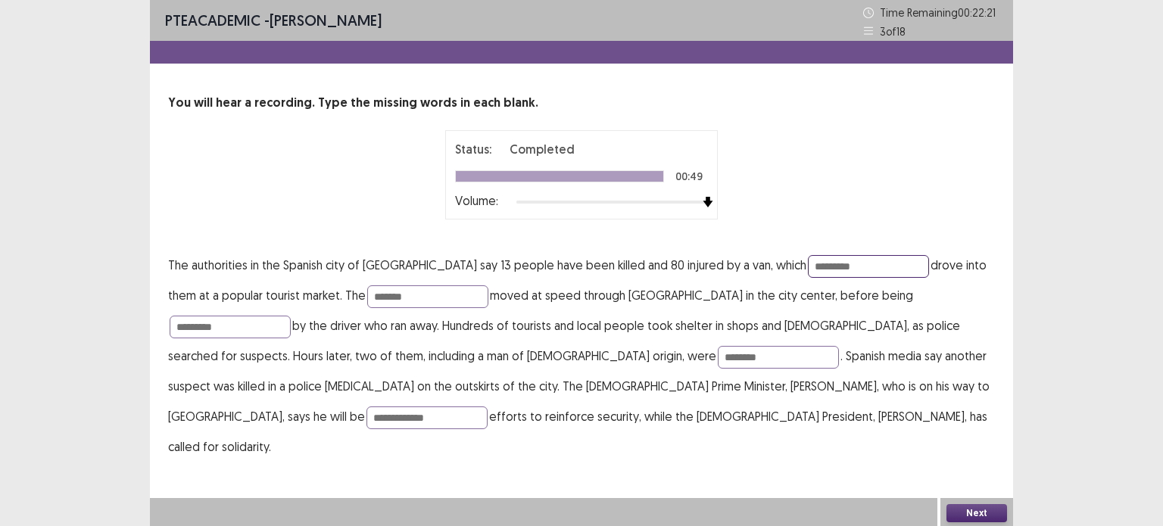
type input "*********"
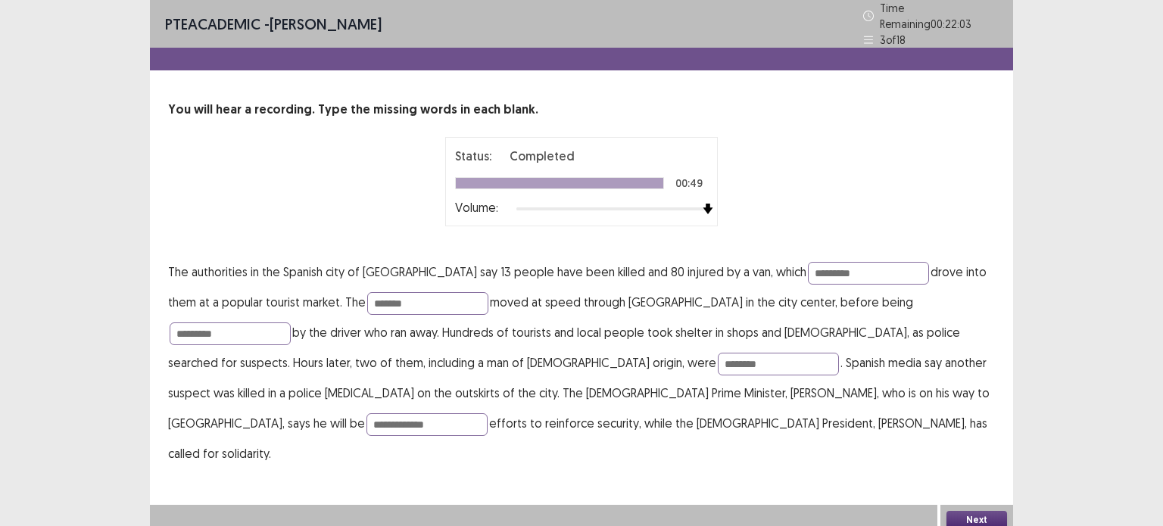
click at [991, 511] on button "Next" at bounding box center [977, 520] width 61 height 18
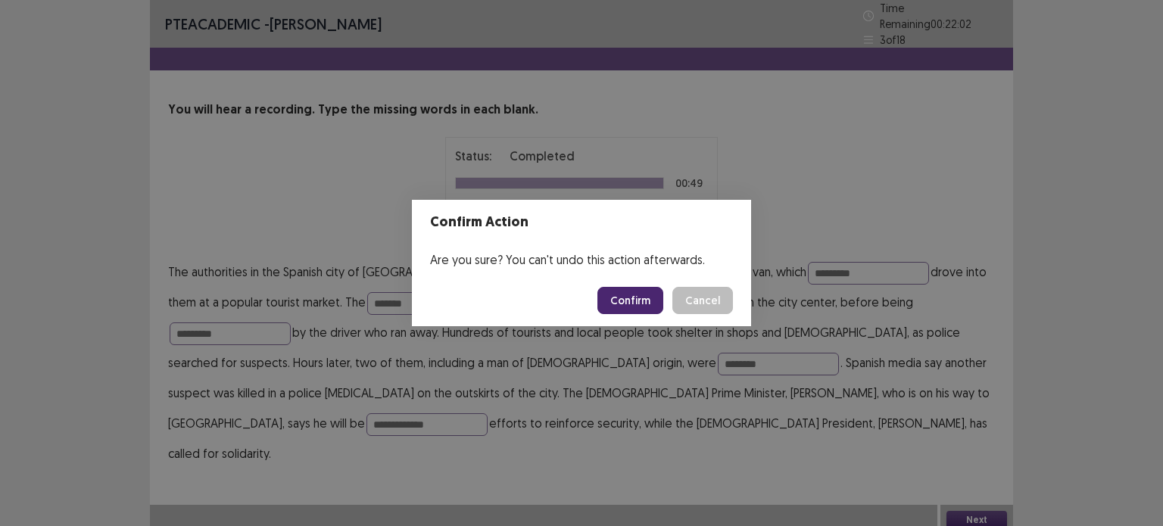
click at [645, 292] on button "Confirm" at bounding box center [631, 300] width 66 height 27
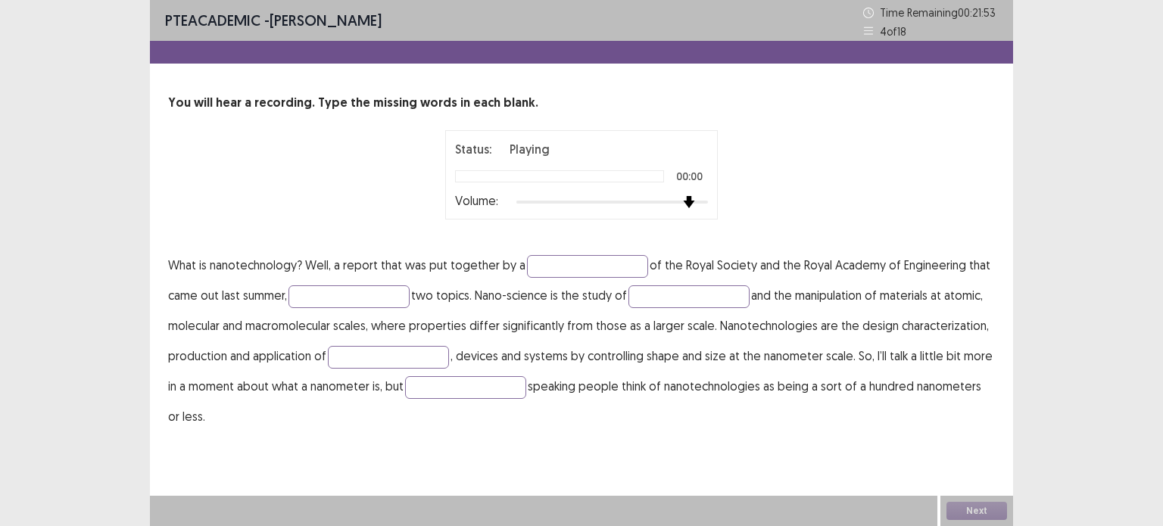
click at [692, 200] on div at bounding box center [613, 202] width 192 height 12
click at [698, 201] on div at bounding box center [613, 202] width 192 height 3
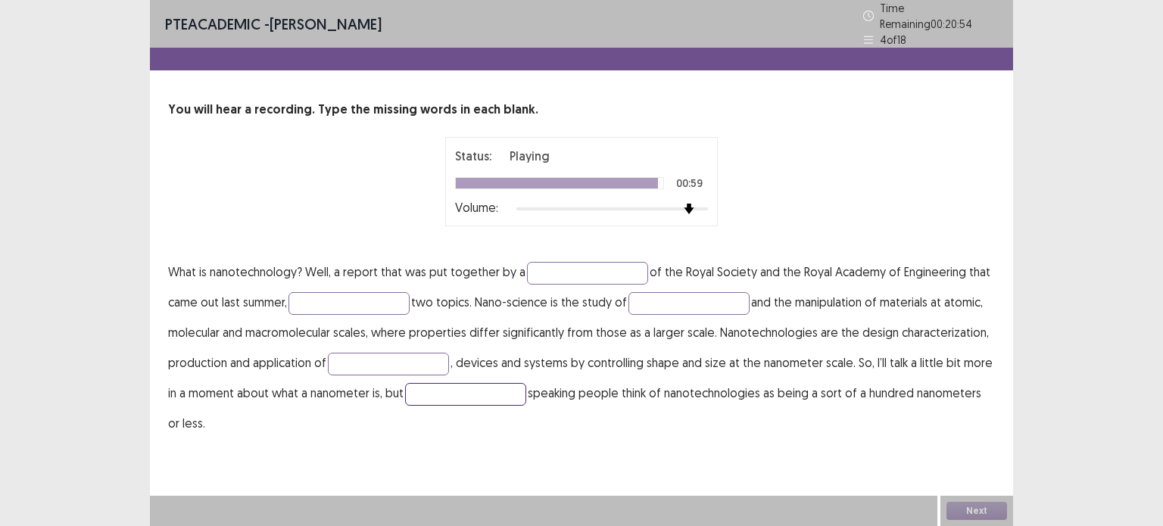
click at [457, 383] on input "text" at bounding box center [465, 394] width 121 height 23
type input "******"
click at [373, 357] on input "text" at bounding box center [388, 364] width 121 height 23
type input "*********"
click at [663, 292] on input "text" at bounding box center [689, 303] width 121 height 23
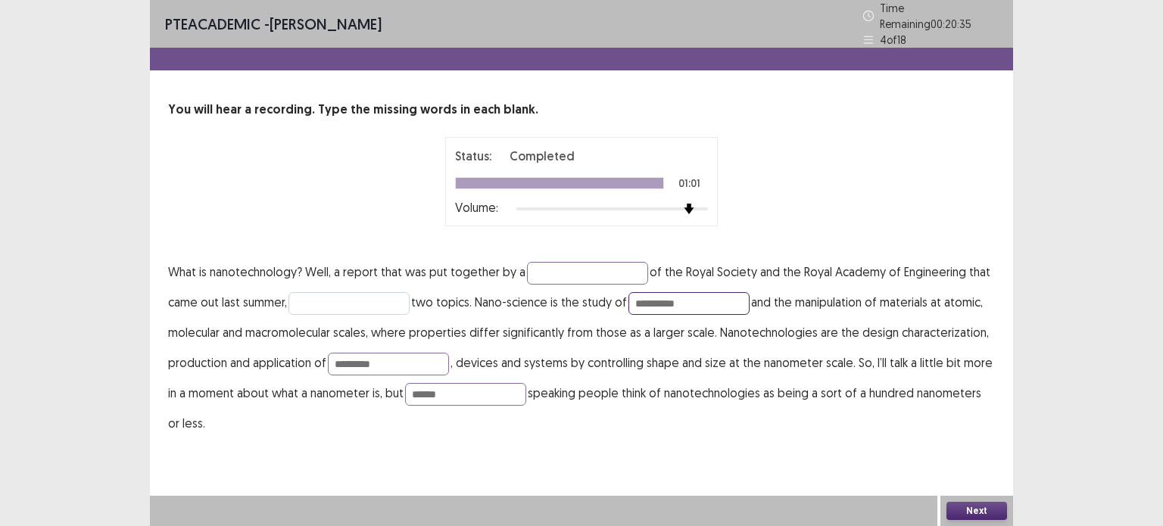
type input "**********"
click at [373, 293] on input "text" at bounding box center [349, 303] width 121 height 23
type input "**********"
click at [569, 262] on input "text" at bounding box center [587, 273] width 121 height 23
type input "**********"
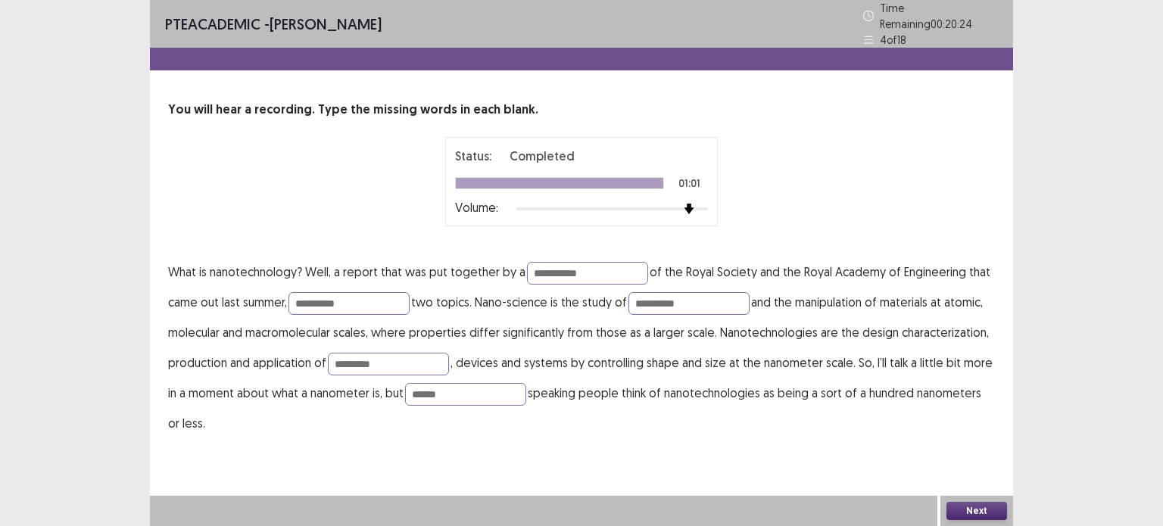
click at [969, 517] on button "Next" at bounding box center [977, 511] width 61 height 18
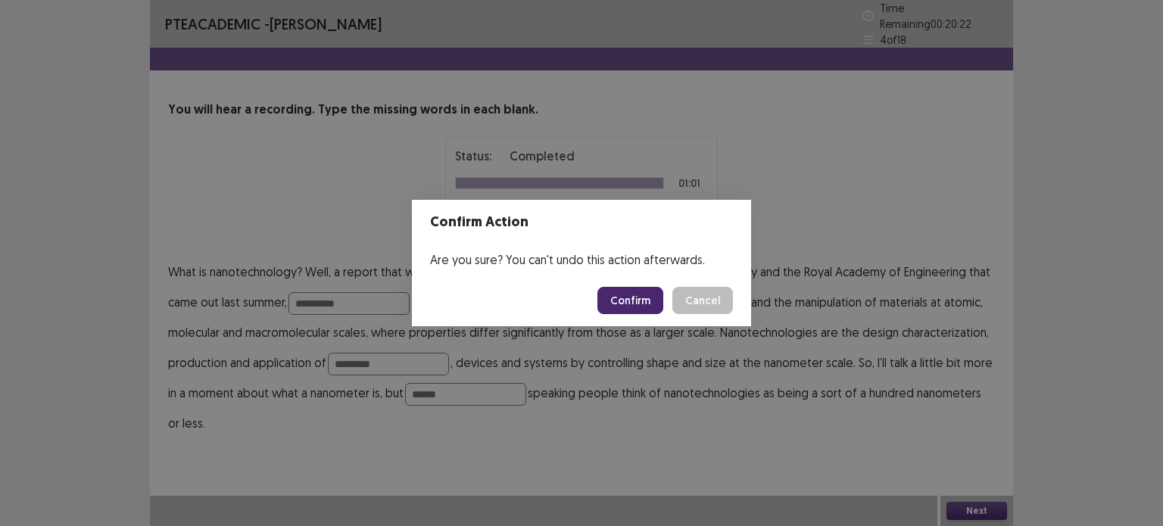
click at [645, 291] on button "Confirm" at bounding box center [631, 300] width 66 height 27
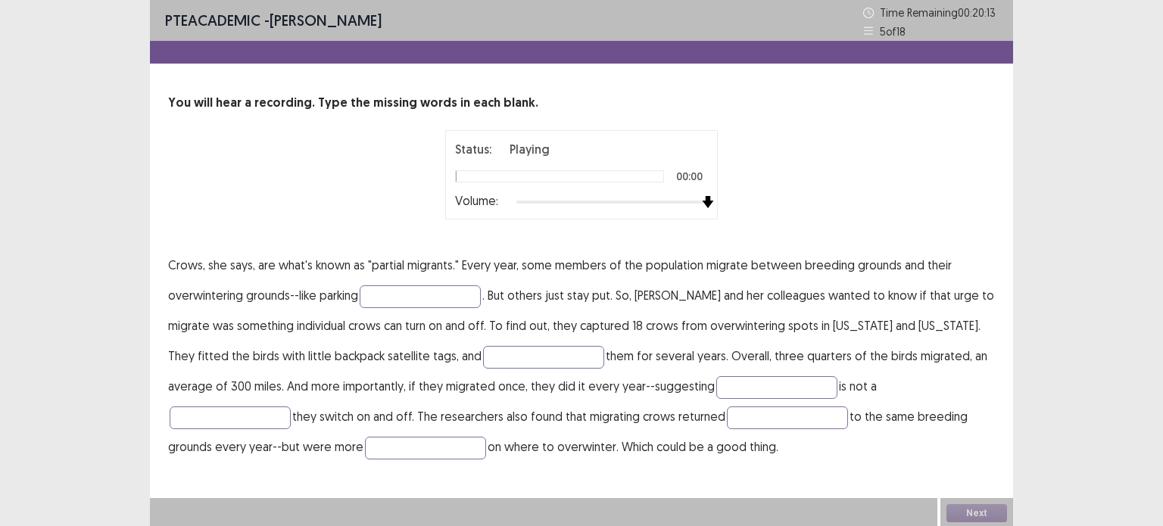
click at [705, 203] on div at bounding box center [613, 202] width 192 height 12
click at [365, 441] on input "text" at bounding box center [425, 448] width 121 height 23
type input "********"
click at [727, 409] on input "text" at bounding box center [787, 418] width 121 height 23
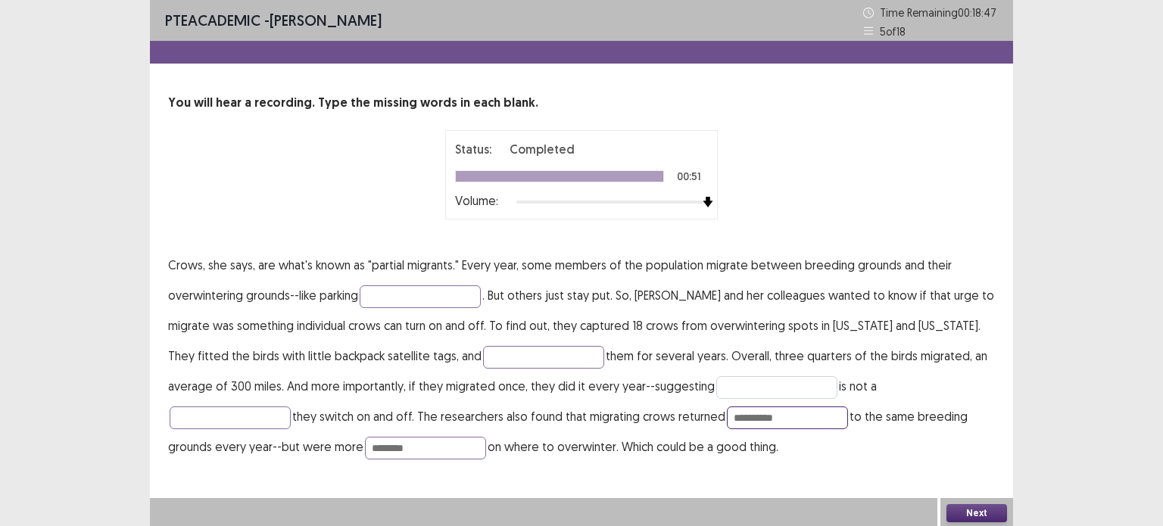
type input "**********"
click at [735, 385] on input "text" at bounding box center [777, 387] width 121 height 23
type input "**********"
click at [291, 407] on input "text" at bounding box center [230, 418] width 121 height 23
type input "*****"
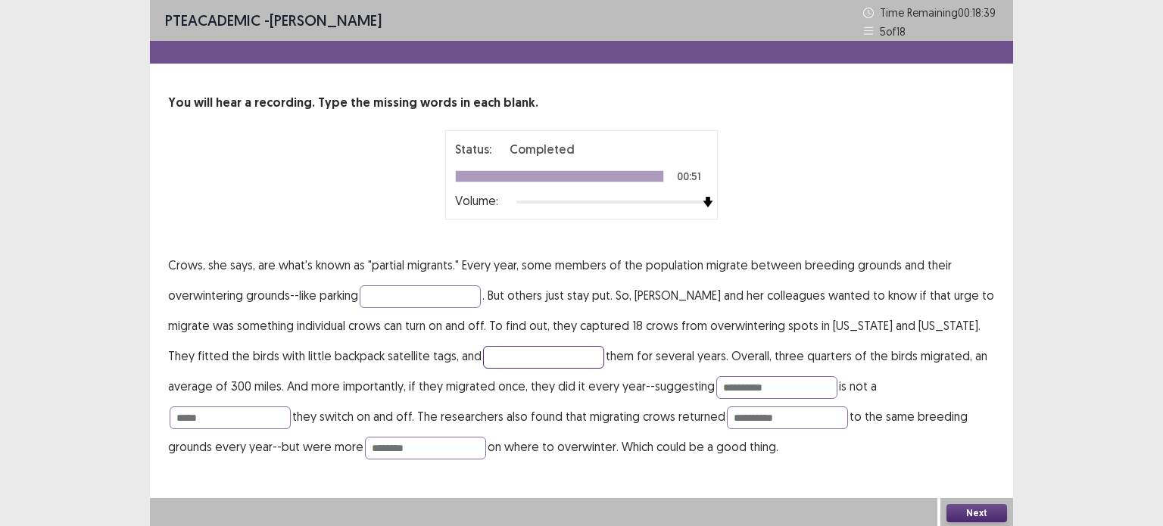
click at [501, 357] on input "text" at bounding box center [543, 357] width 121 height 23
type input "*******"
click at [445, 293] on input "text" at bounding box center [420, 297] width 121 height 23
type input "***"
click at [975, 514] on button "Next" at bounding box center [977, 513] width 61 height 18
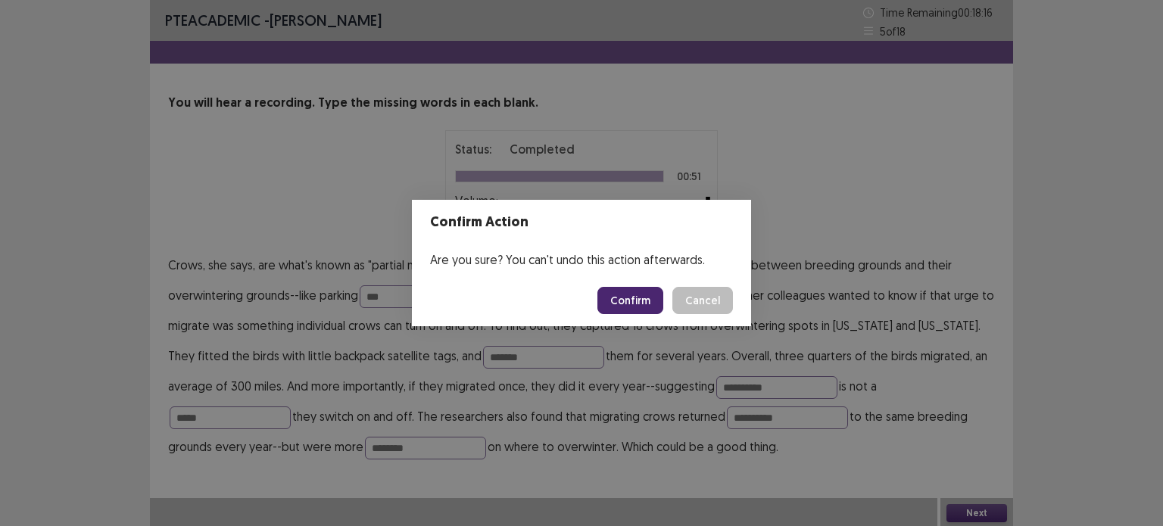
click at [654, 303] on button "Confirm" at bounding box center [631, 300] width 66 height 27
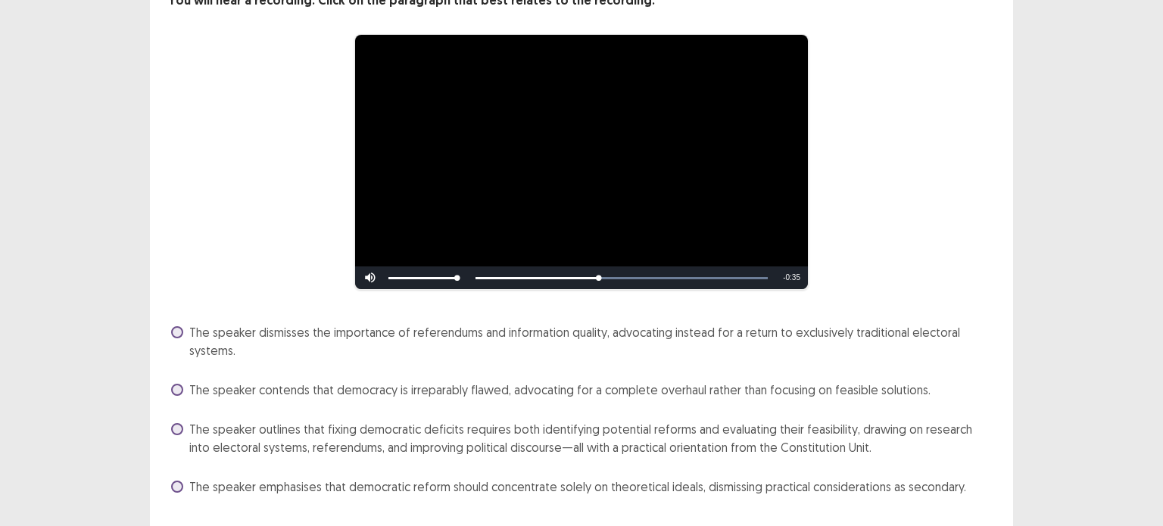
scroll to position [142, 0]
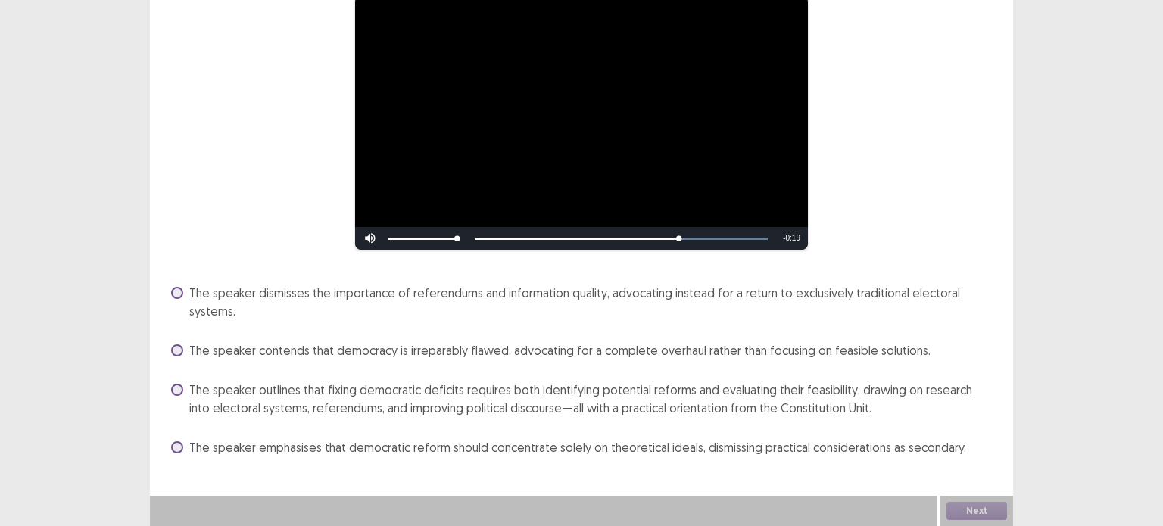
click at [363, 395] on span "The speaker outlines that fixing democratic deficits requires both identifying …" at bounding box center [592, 399] width 806 height 36
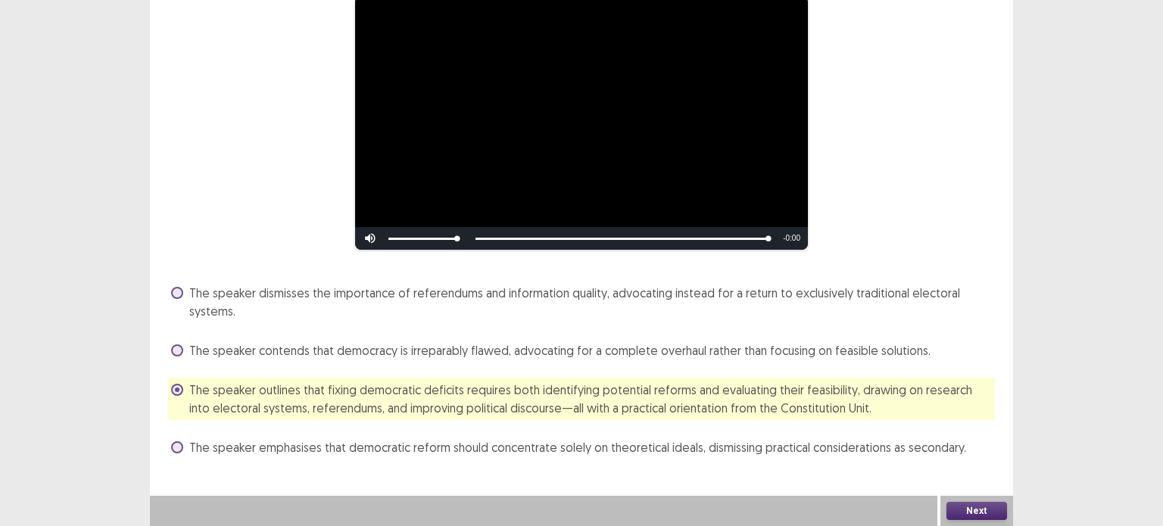
click at [991, 511] on button "Next" at bounding box center [977, 511] width 61 height 18
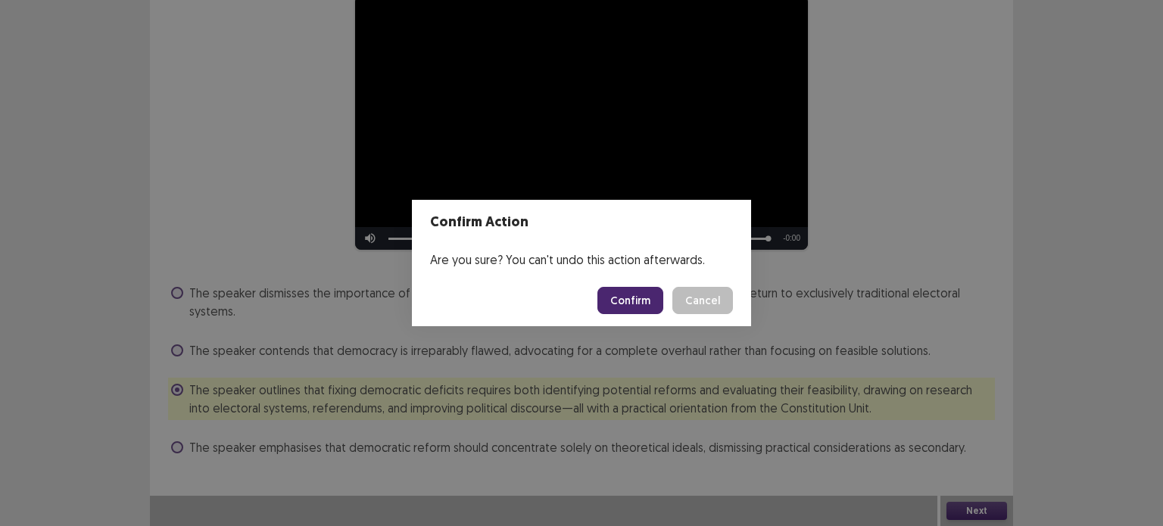
click at [654, 295] on button "Confirm" at bounding box center [631, 300] width 66 height 27
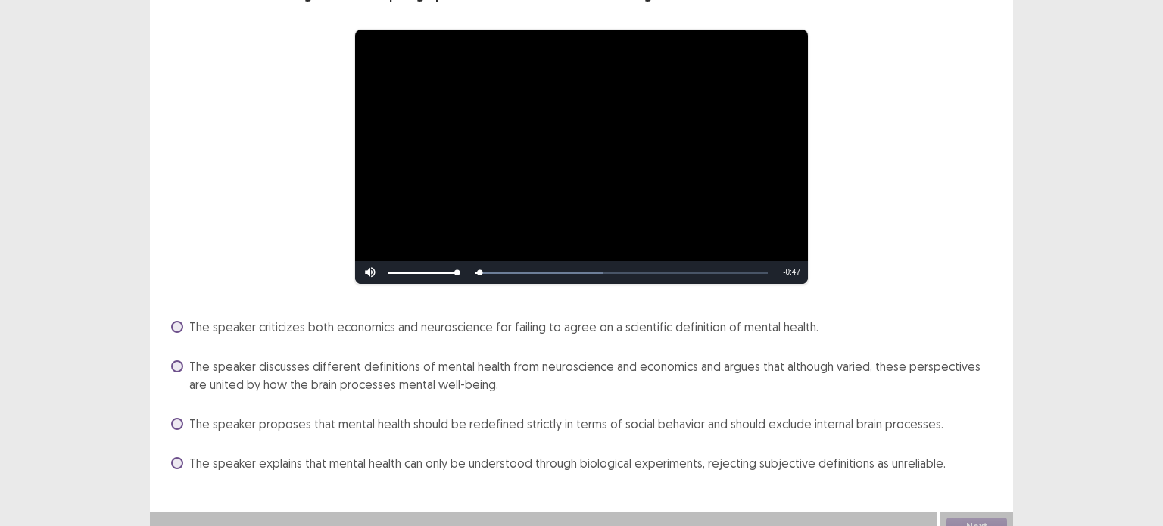
scroll to position [123, 0]
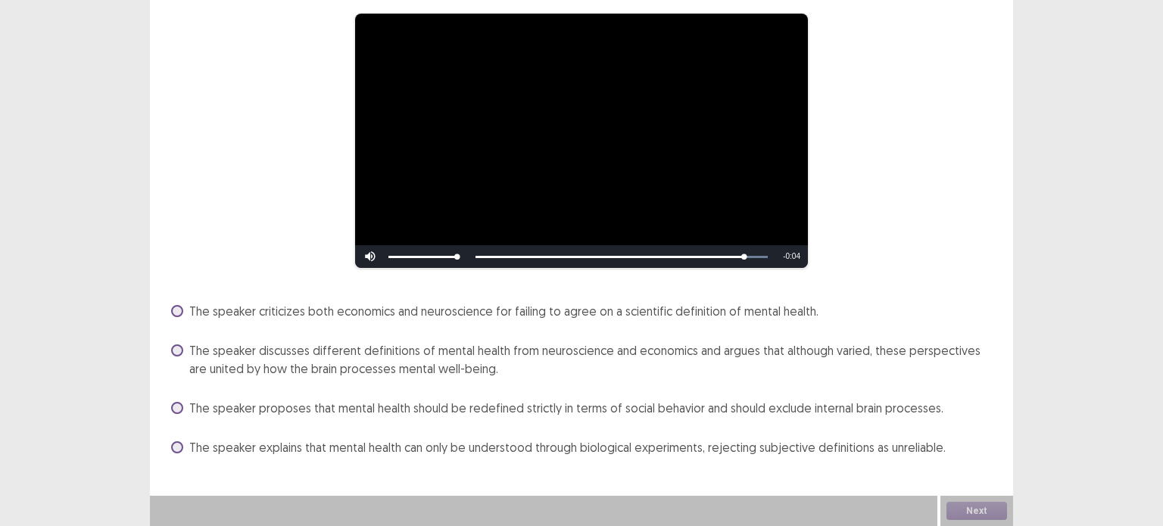
click at [641, 353] on span "The speaker discusses different definitions of mental health from neuroscience …" at bounding box center [592, 360] width 806 height 36
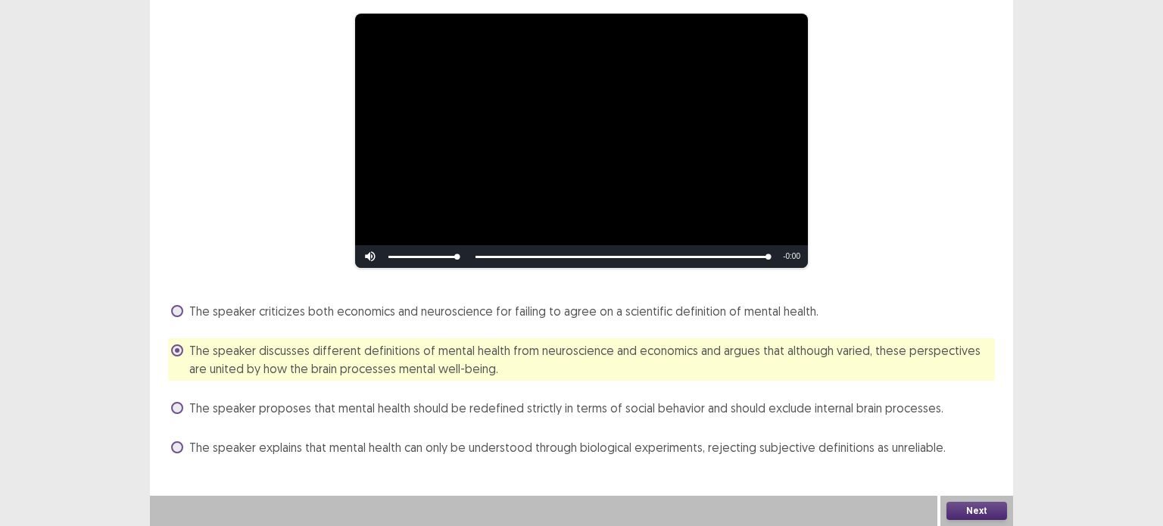
click at [985, 505] on button "Next" at bounding box center [977, 511] width 61 height 18
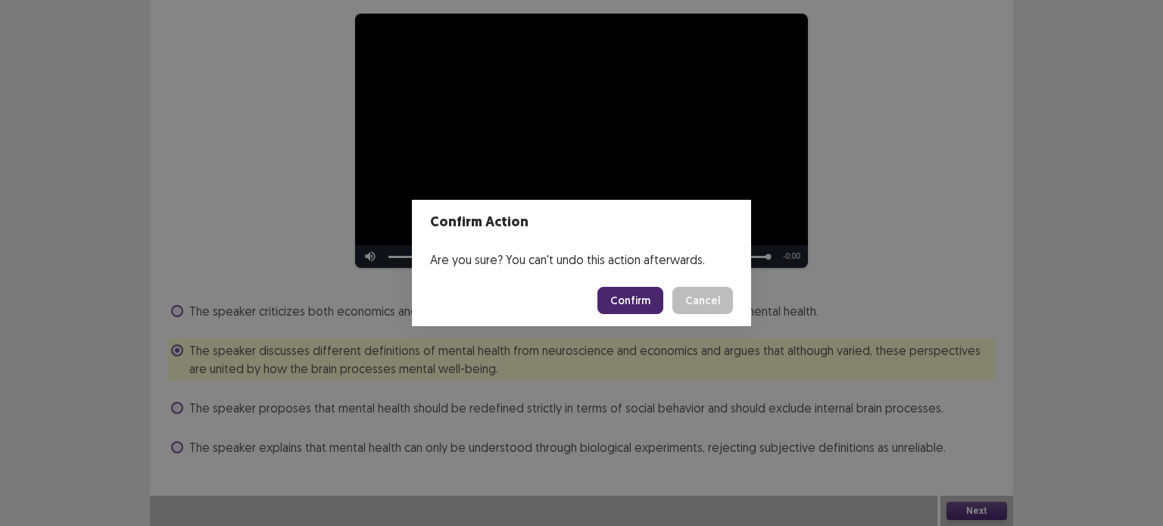
click at [639, 303] on button "Confirm" at bounding box center [631, 300] width 66 height 27
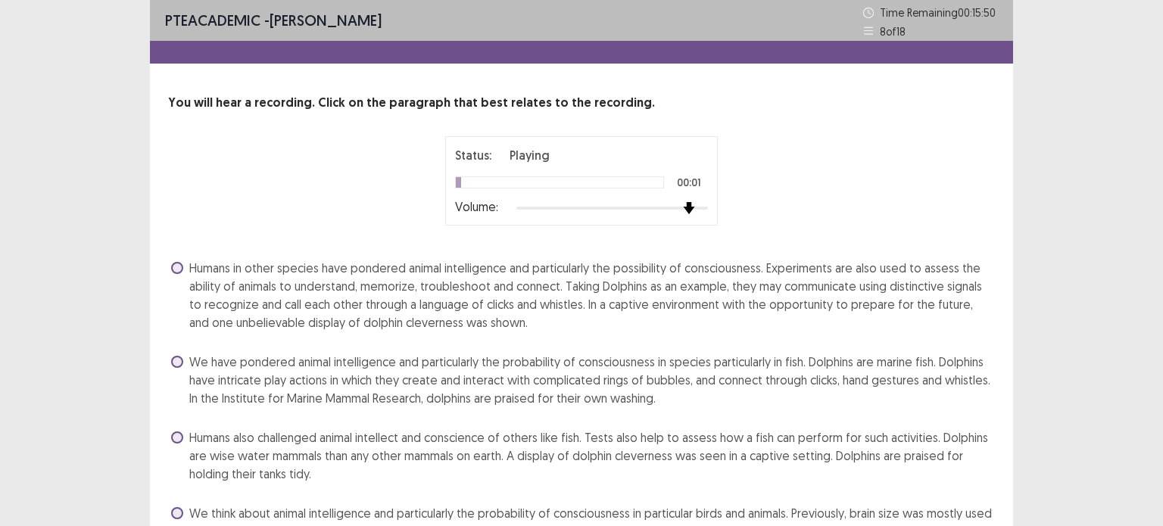
click at [697, 208] on div at bounding box center [613, 208] width 192 height 3
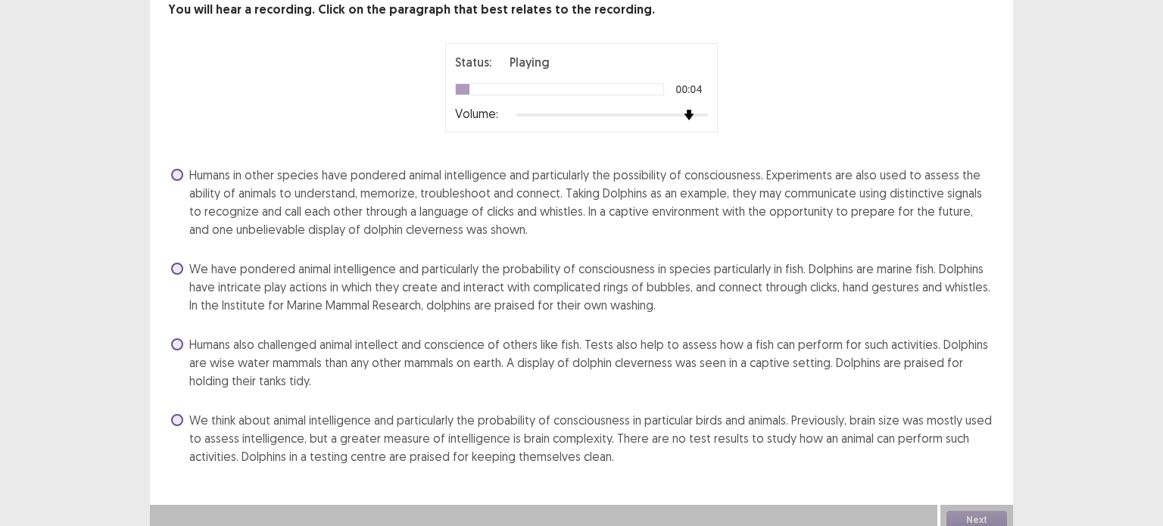
scroll to position [101, 0]
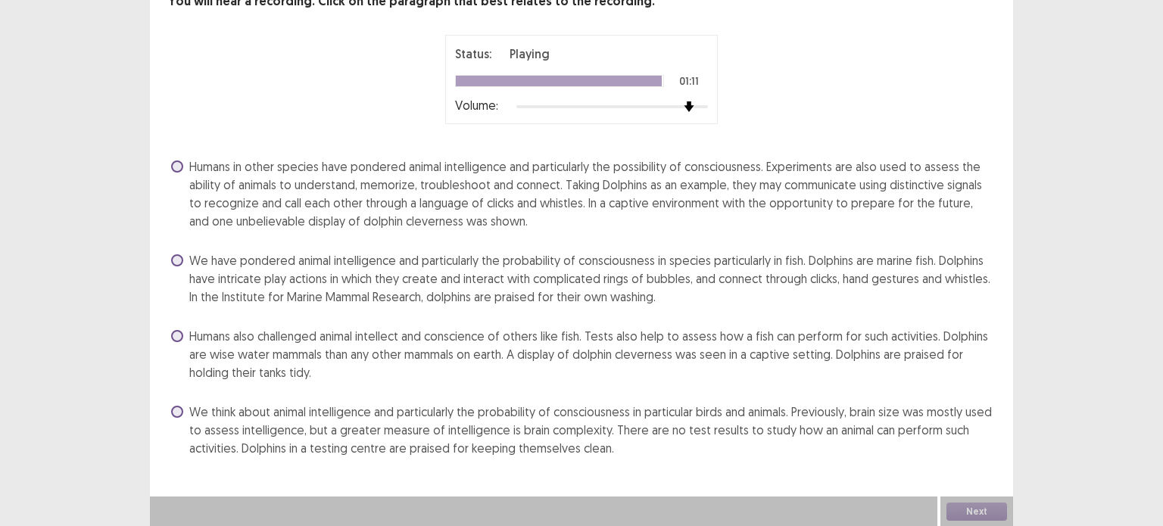
click at [698, 187] on span "Humans in other species have pondered animal intelligence and particularly the …" at bounding box center [592, 194] width 806 height 73
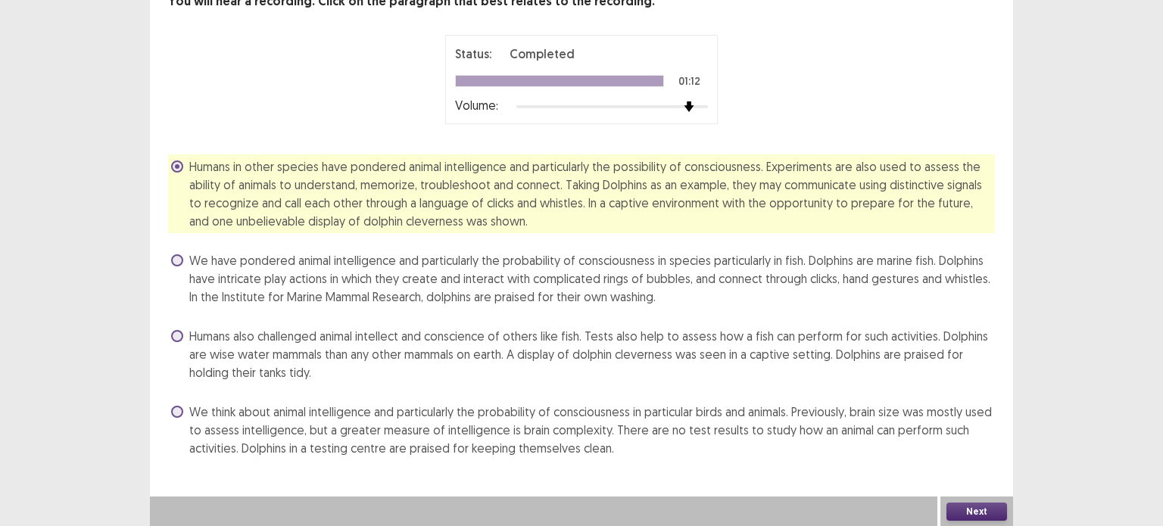
click at [993, 511] on button "Next" at bounding box center [977, 512] width 61 height 18
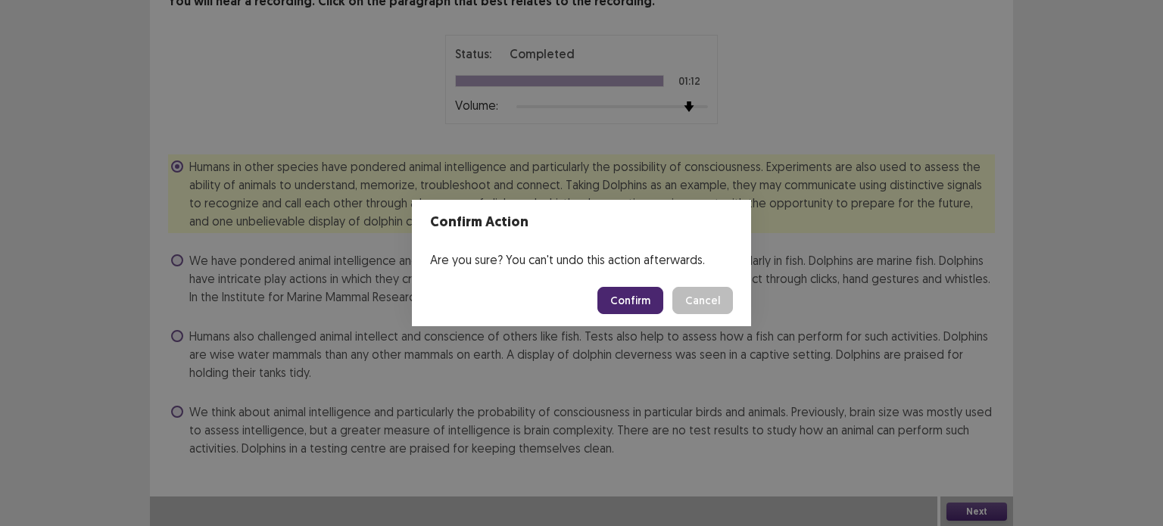
click at [631, 302] on button "Confirm" at bounding box center [631, 300] width 66 height 27
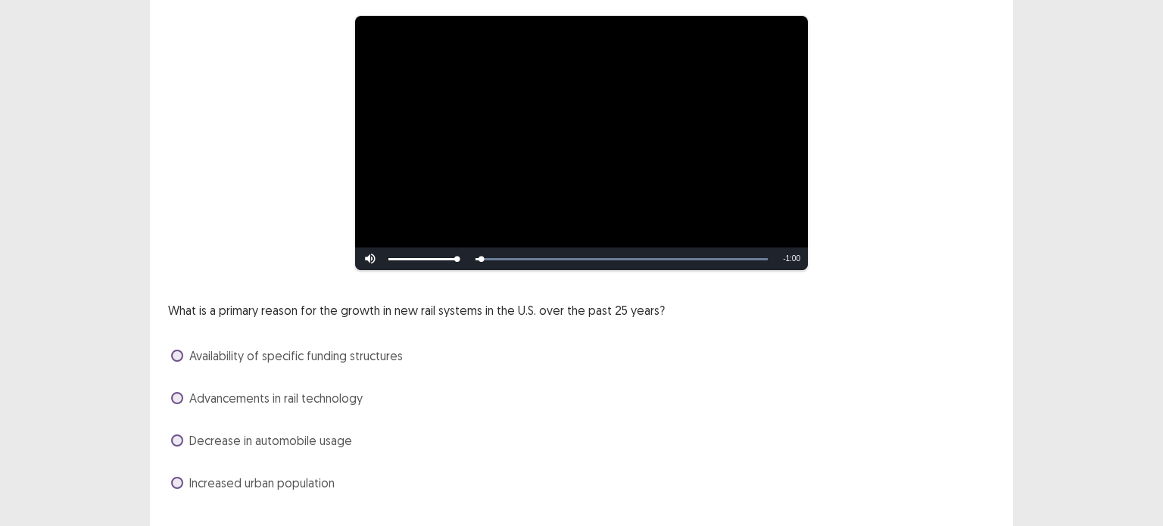
scroll to position [157, 0]
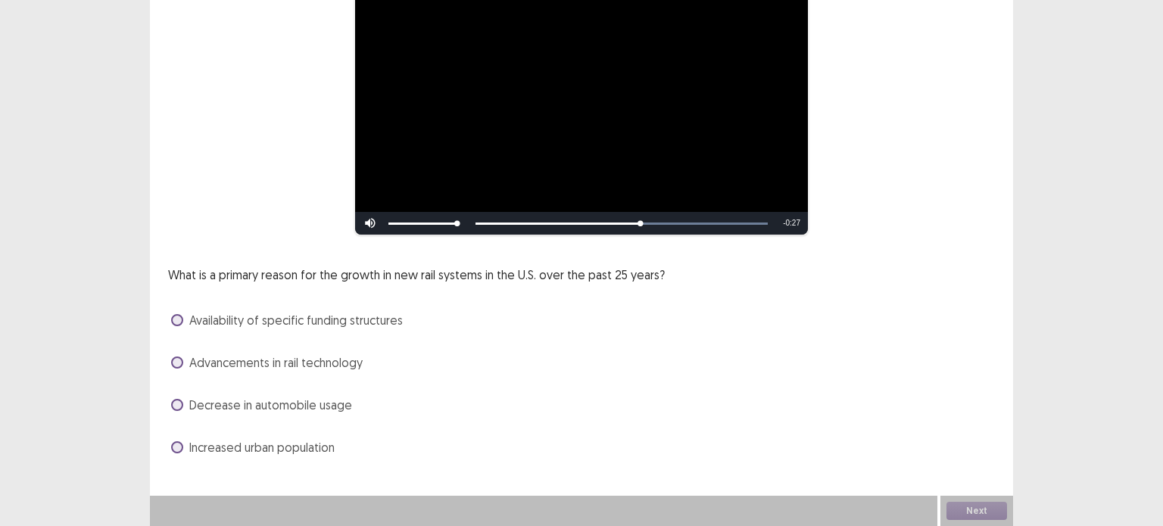
click at [382, 311] on span "Availability of specific funding structures" at bounding box center [296, 320] width 214 height 18
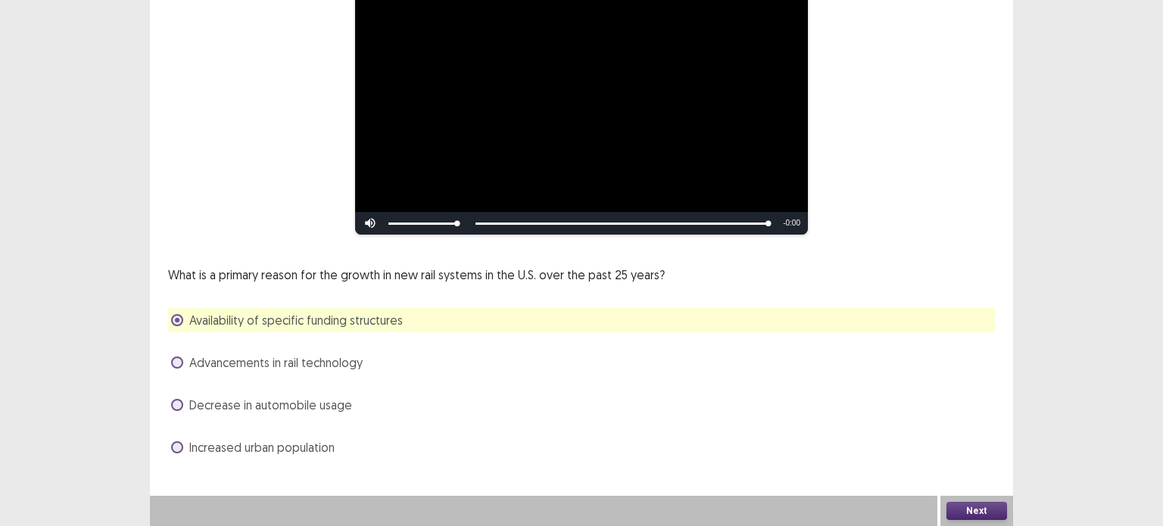
click at [978, 508] on button "Next" at bounding box center [977, 511] width 61 height 18
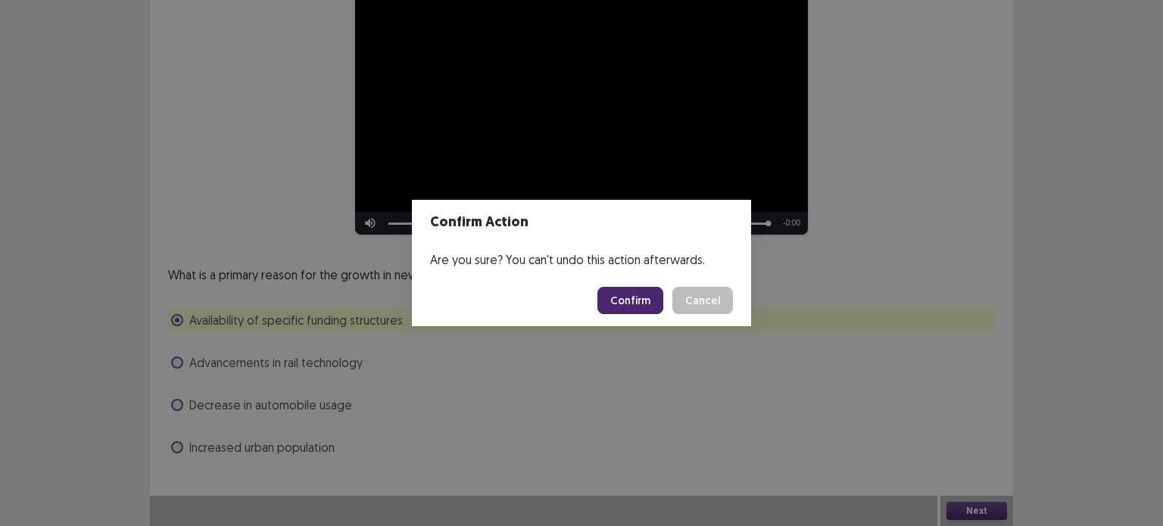
click at [627, 304] on button "Confirm" at bounding box center [631, 300] width 66 height 27
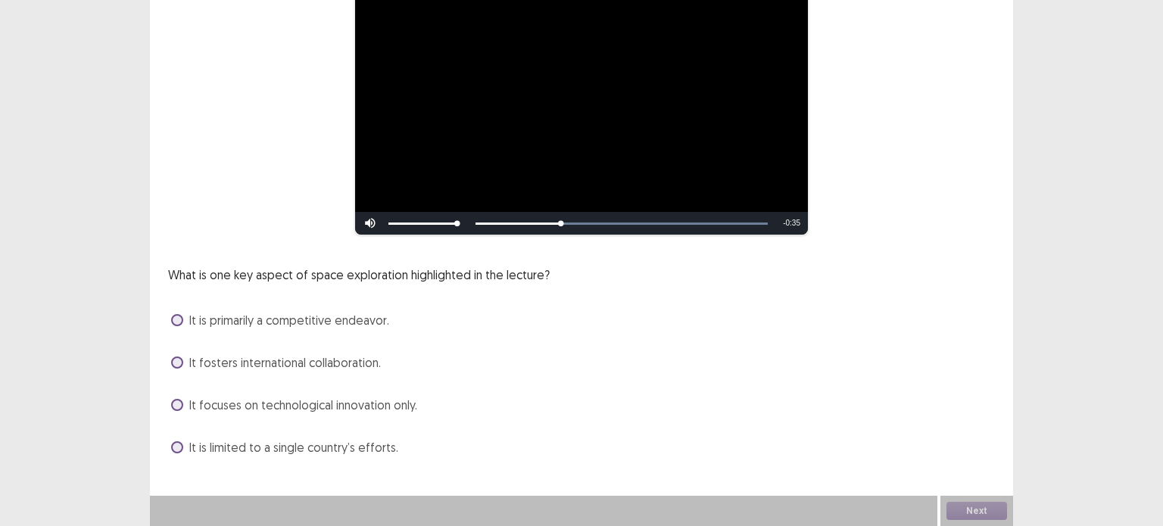
scroll to position [156, 0]
click at [342, 364] on span "It fosters international collaboration." at bounding box center [285, 363] width 192 height 18
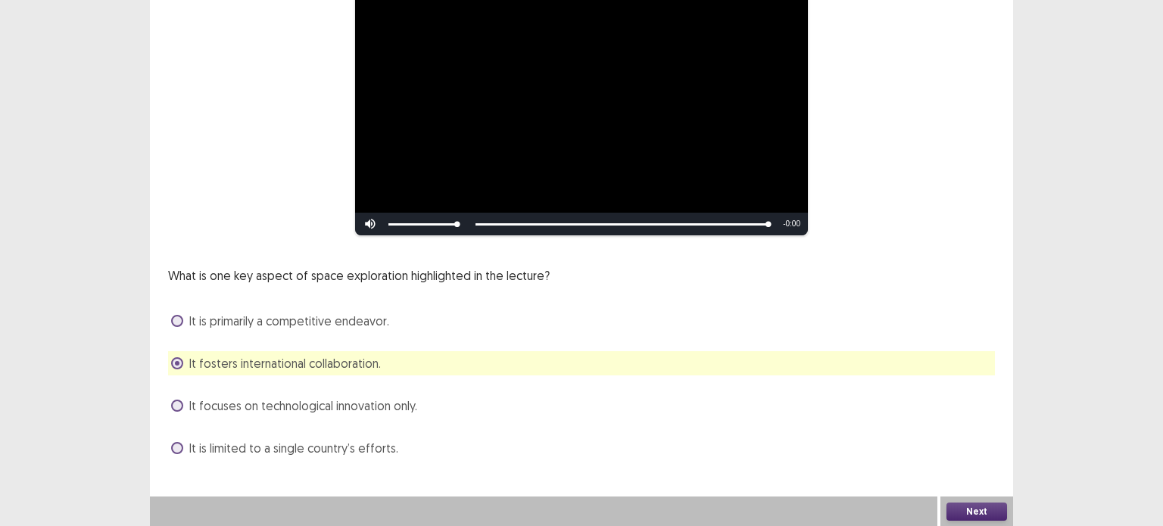
click at [968, 514] on button "Next" at bounding box center [977, 512] width 61 height 18
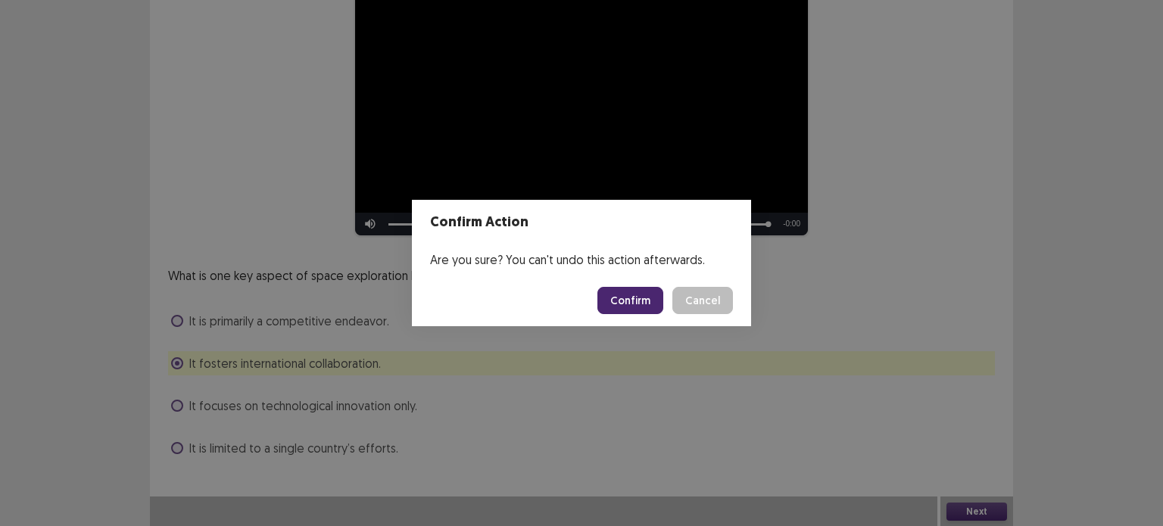
click at [642, 307] on button "Confirm" at bounding box center [631, 300] width 66 height 27
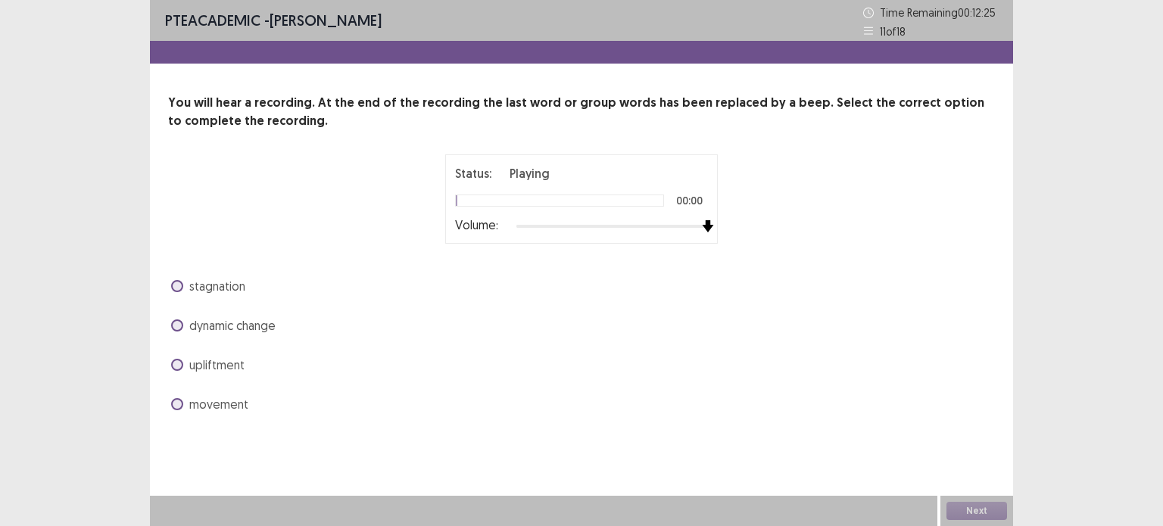
click at [703, 221] on div at bounding box center [613, 226] width 192 height 12
click at [179, 398] on span at bounding box center [177, 404] width 12 height 12
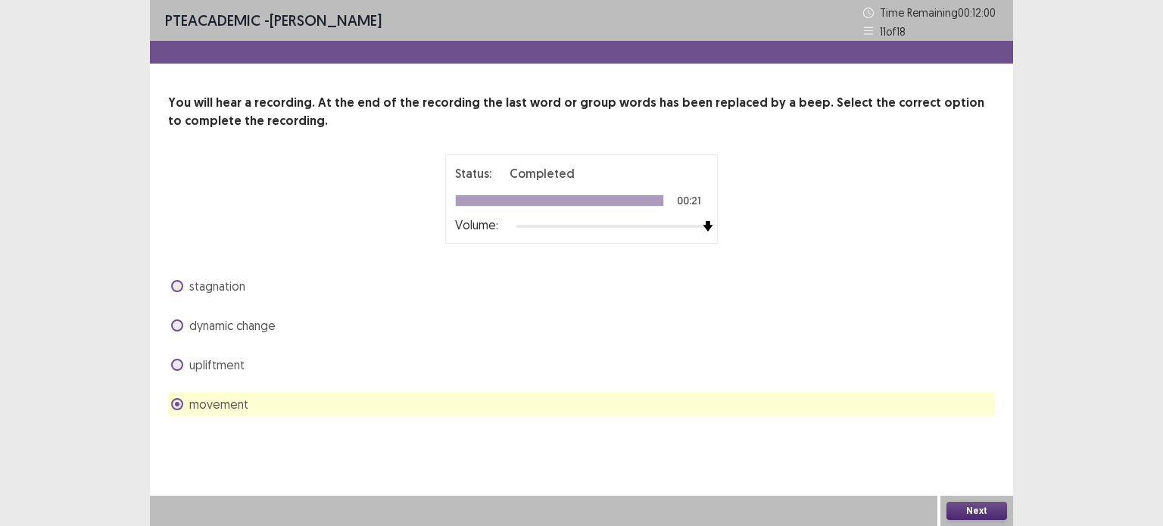
click at [965, 513] on button "Next" at bounding box center [977, 511] width 61 height 18
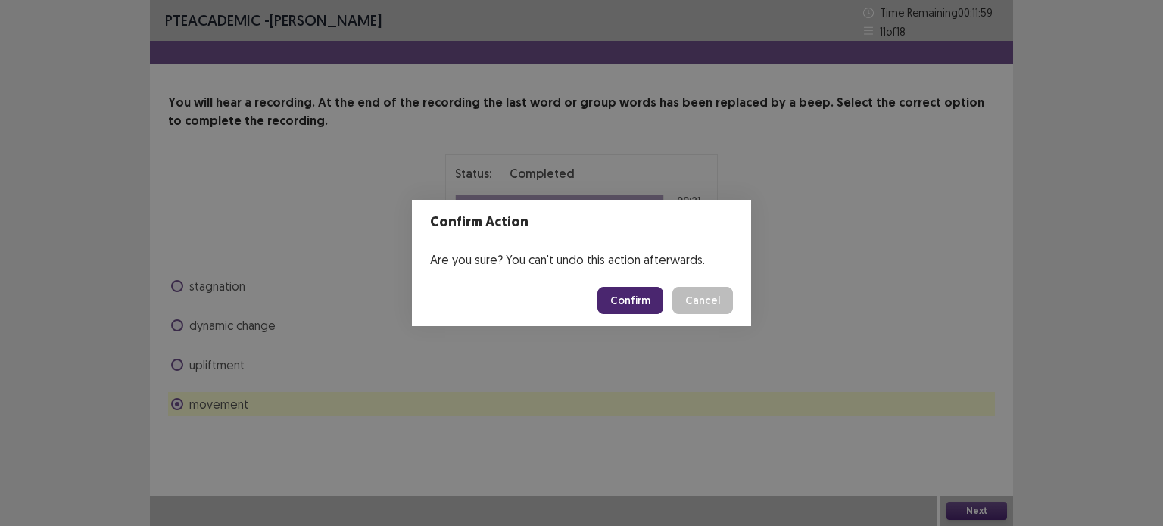
click at [632, 293] on button "Confirm" at bounding box center [631, 300] width 66 height 27
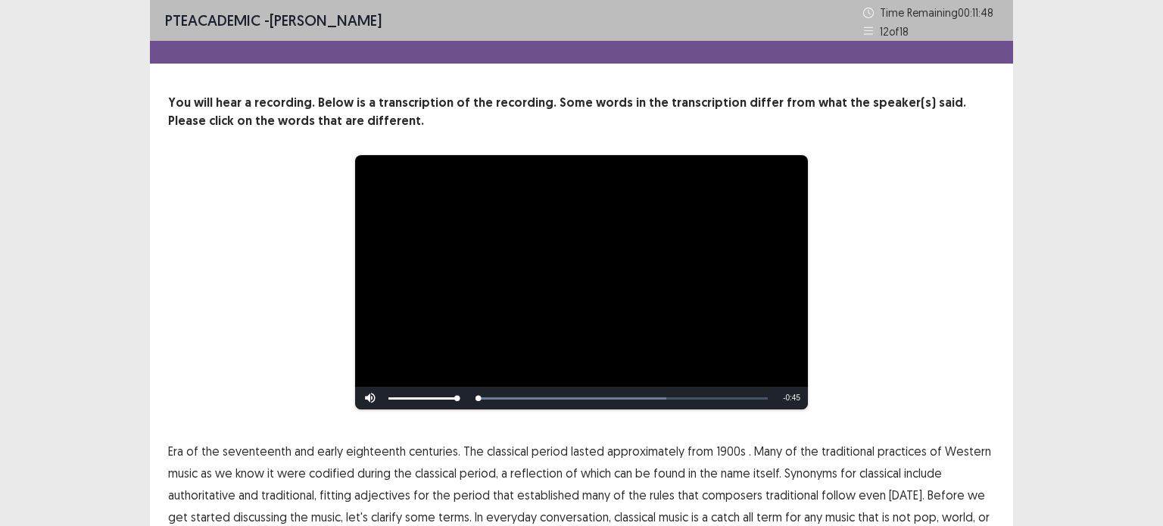
scroll to position [112, 0]
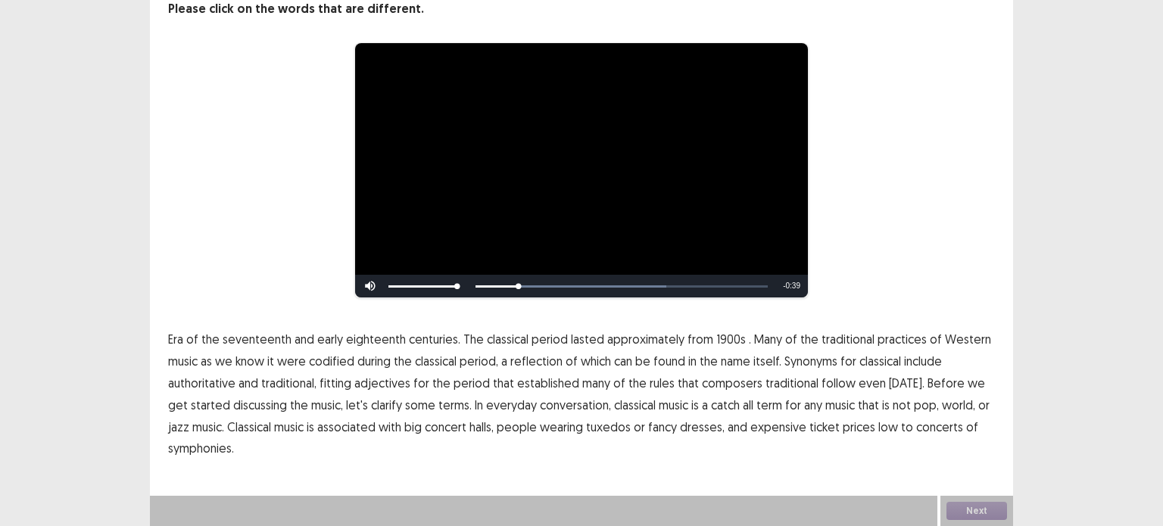
click at [727, 345] on span "1900s" at bounding box center [732, 339] width 30 height 18
click at [772, 382] on span "traditional" at bounding box center [792, 383] width 53 height 18
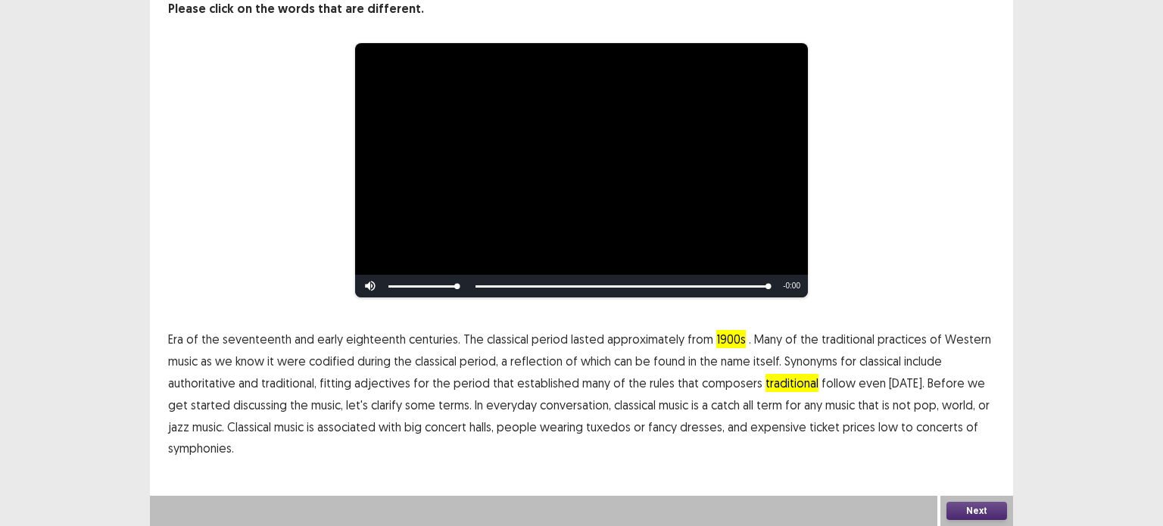
click at [879, 429] on span "low" at bounding box center [889, 427] width 20 height 18
click at [215, 445] on span "symphonies." at bounding box center [201, 448] width 66 height 18
click at [970, 507] on button "Next" at bounding box center [977, 511] width 61 height 18
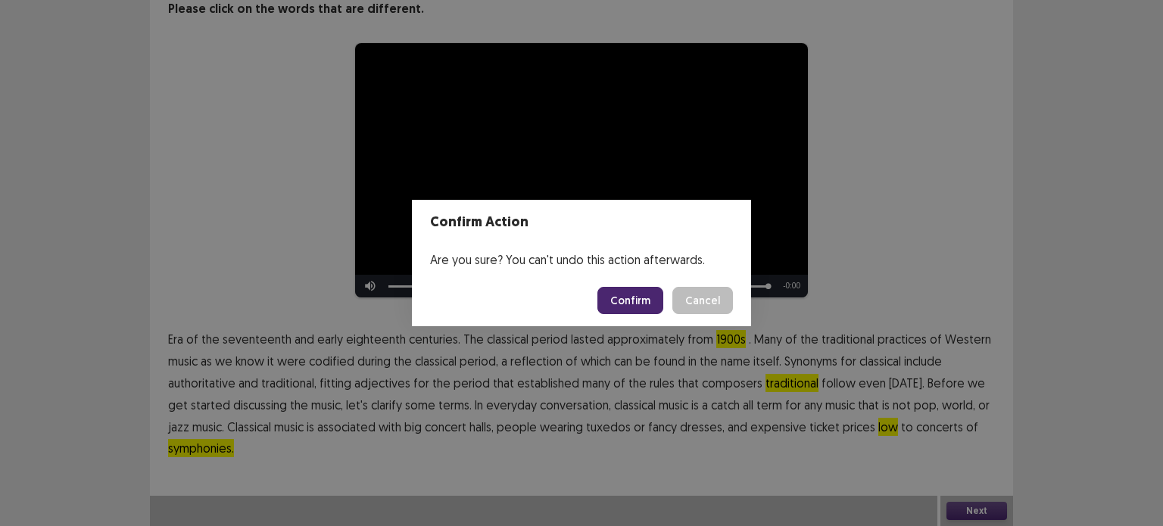
click at [637, 301] on button "Confirm" at bounding box center [631, 300] width 66 height 27
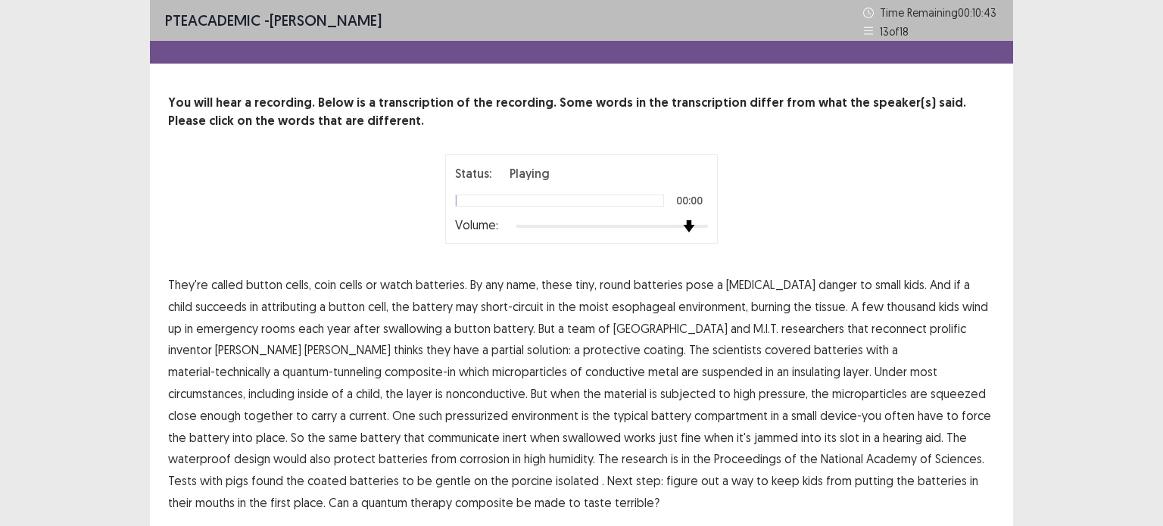
click at [688, 226] on div at bounding box center [613, 226] width 192 height 12
click at [269, 305] on span "attributing" at bounding box center [288, 307] width 55 height 18
click at [872, 336] on span "reconnect" at bounding box center [899, 329] width 55 height 18
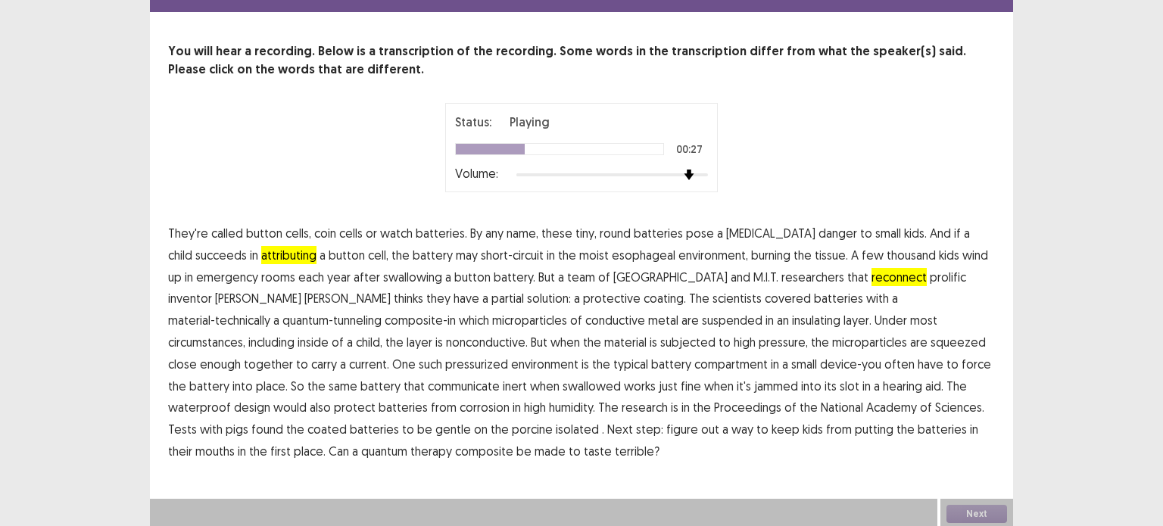
scroll to position [54, 0]
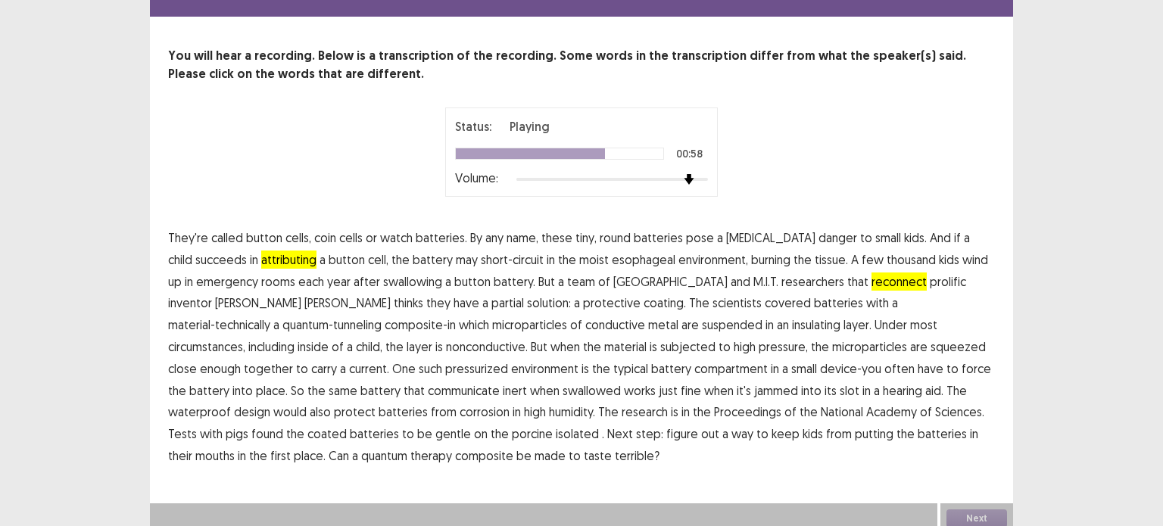
click at [500, 382] on span "communicate" at bounding box center [464, 391] width 72 height 18
click at [556, 429] on span "isolated" at bounding box center [577, 434] width 43 height 18
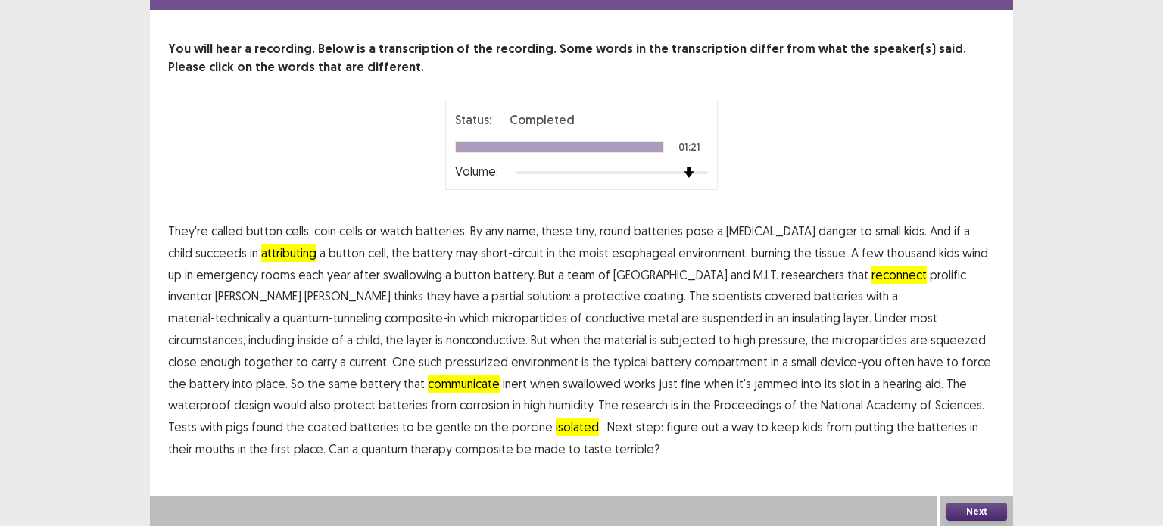
click at [452, 440] on span "therapy" at bounding box center [432, 449] width 42 height 18
click at [969, 504] on div "Next" at bounding box center [977, 512] width 73 height 30
click at [969, 504] on button "Next" at bounding box center [977, 512] width 61 height 18
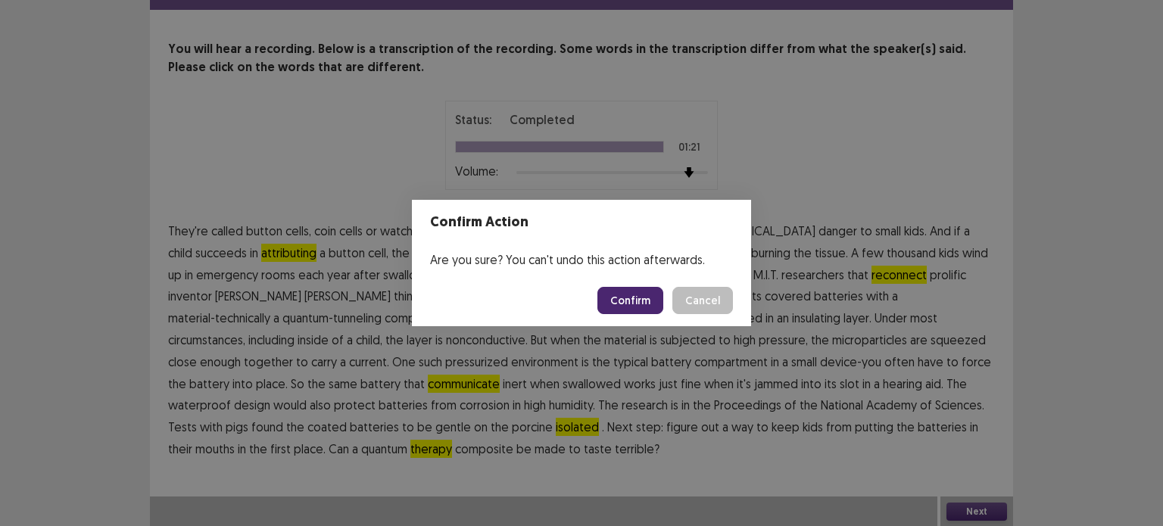
click at [635, 311] on button "Confirm" at bounding box center [631, 300] width 66 height 27
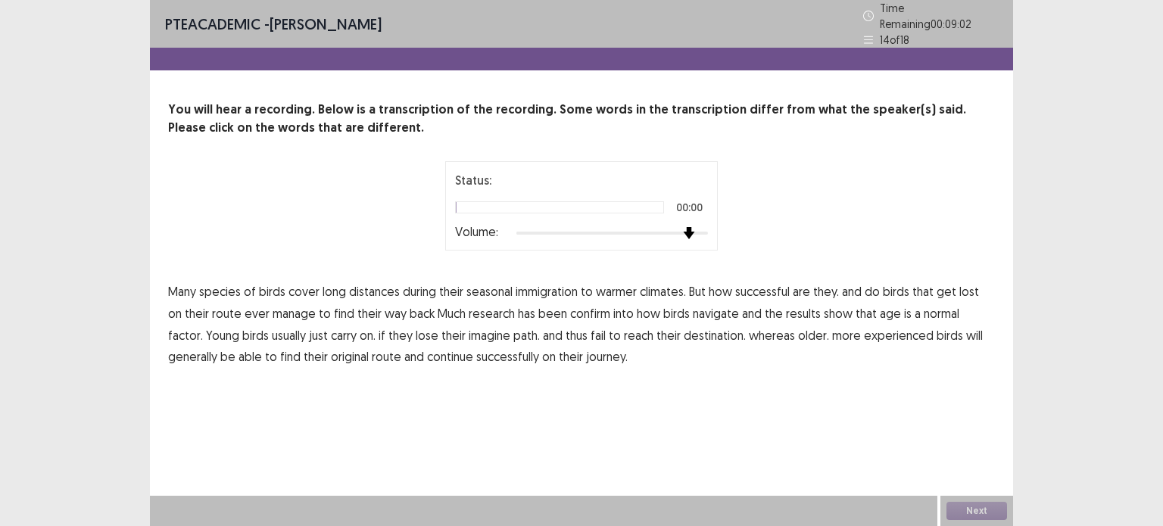
click at [690, 227] on div at bounding box center [613, 233] width 192 height 12
click at [571, 311] on span "confirm" at bounding box center [590, 313] width 40 height 18
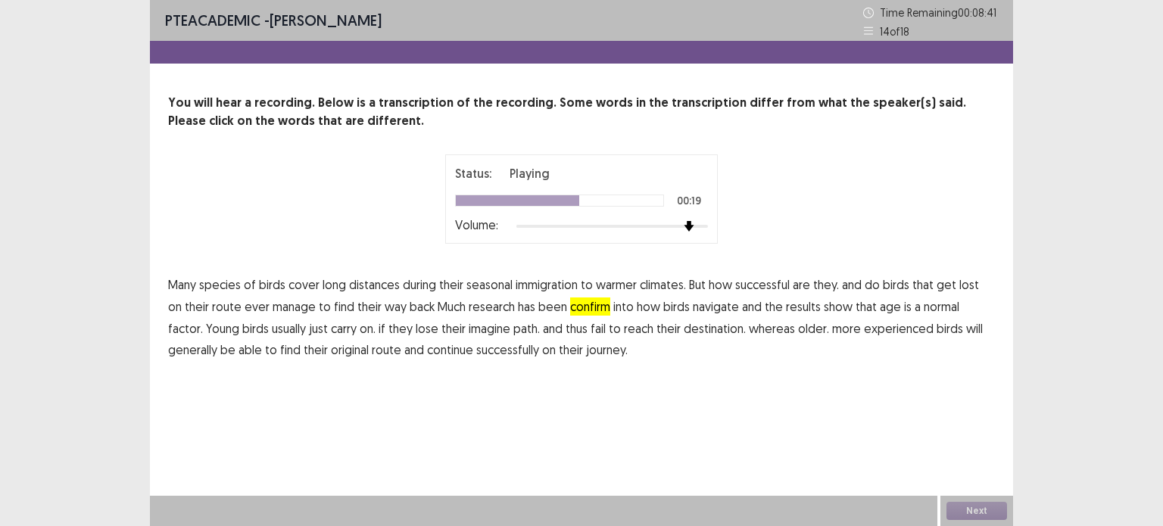
click at [924, 305] on span "normal" at bounding box center [942, 307] width 36 height 18
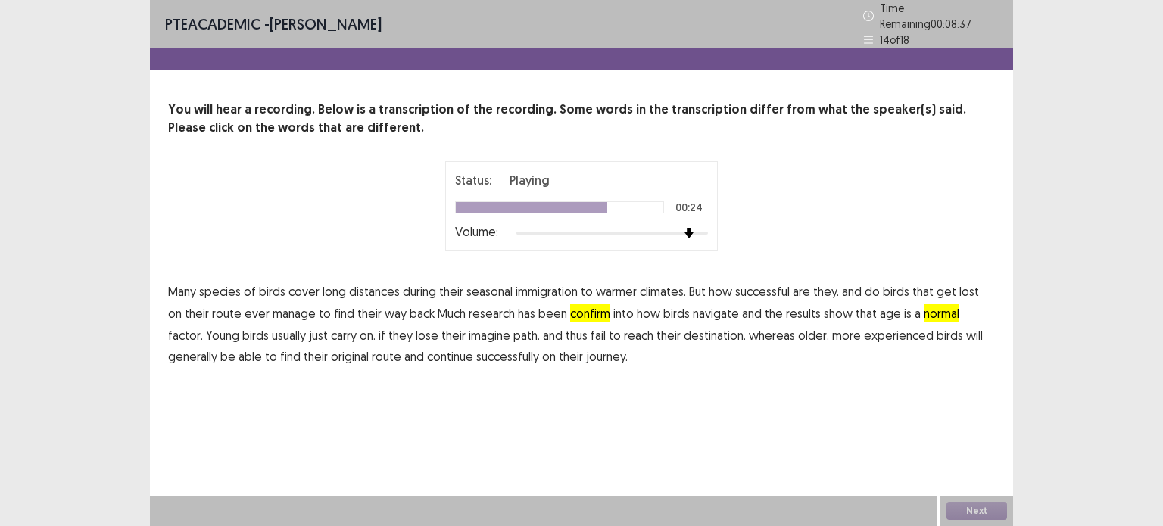
click at [469, 326] on span "imagine" at bounding box center [490, 335] width 42 height 18
drag, startPoint x: 794, startPoint y: 393, endPoint x: 994, endPoint y: 512, distance: 233.3
click at [994, 512] on div "PTE academic - [PERSON_NAME] Time Remaining 00 : 08 : 24 14 of 18 You will hear…" at bounding box center [581, 263] width 863 height 526
click at [994, 512] on button "Next" at bounding box center [977, 511] width 61 height 18
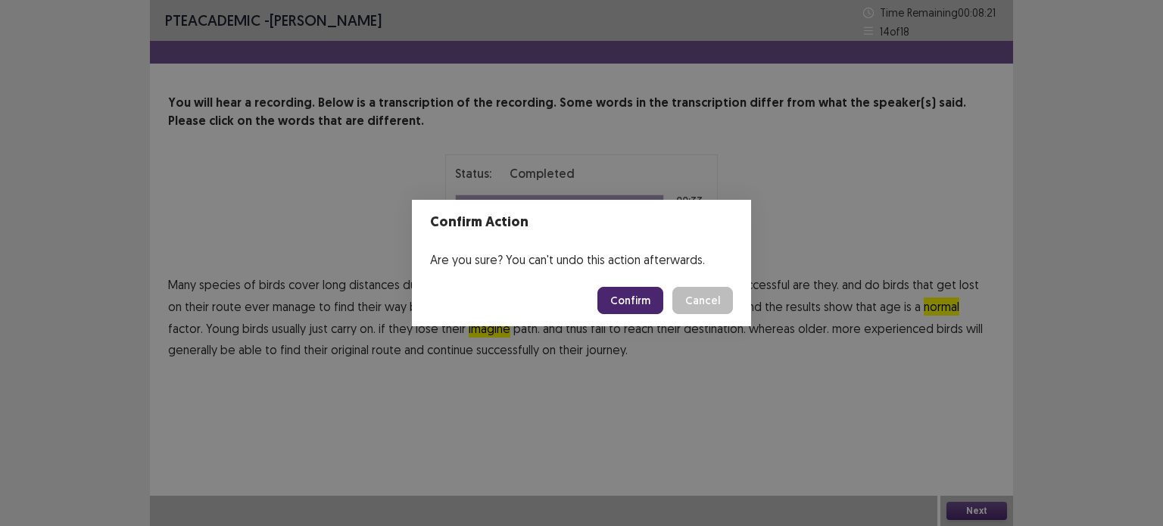
click at [707, 301] on button "Cancel" at bounding box center [703, 300] width 61 height 27
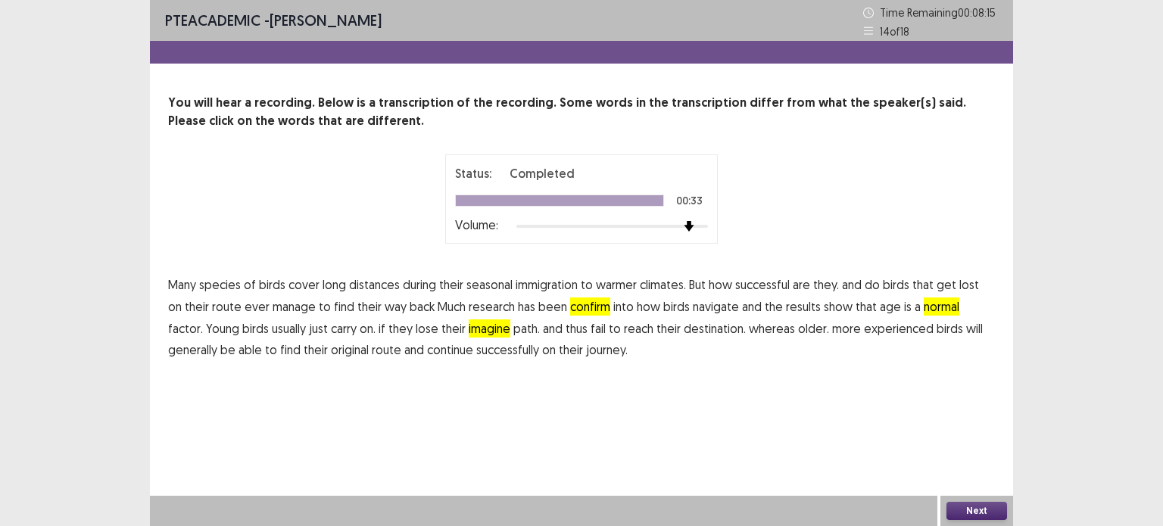
click at [963, 501] on div "Next" at bounding box center [977, 511] width 73 height 30
click at [972, 502] on button "Next" at bounding box center [977, 511] width 61 height 18
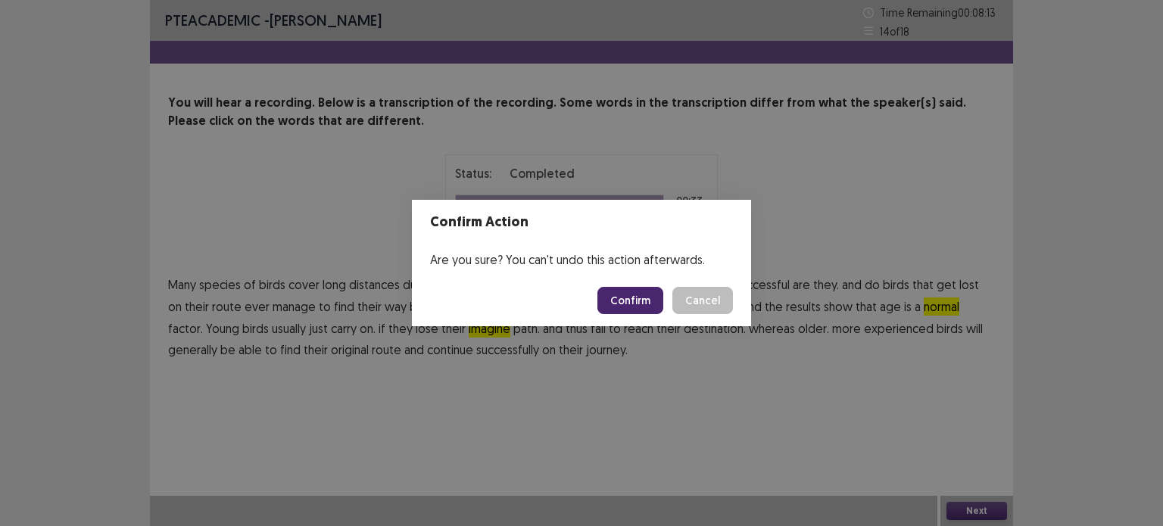
click at [624, 307] on button "Confirm" at bounding box center [631, 300] width 66 height 27
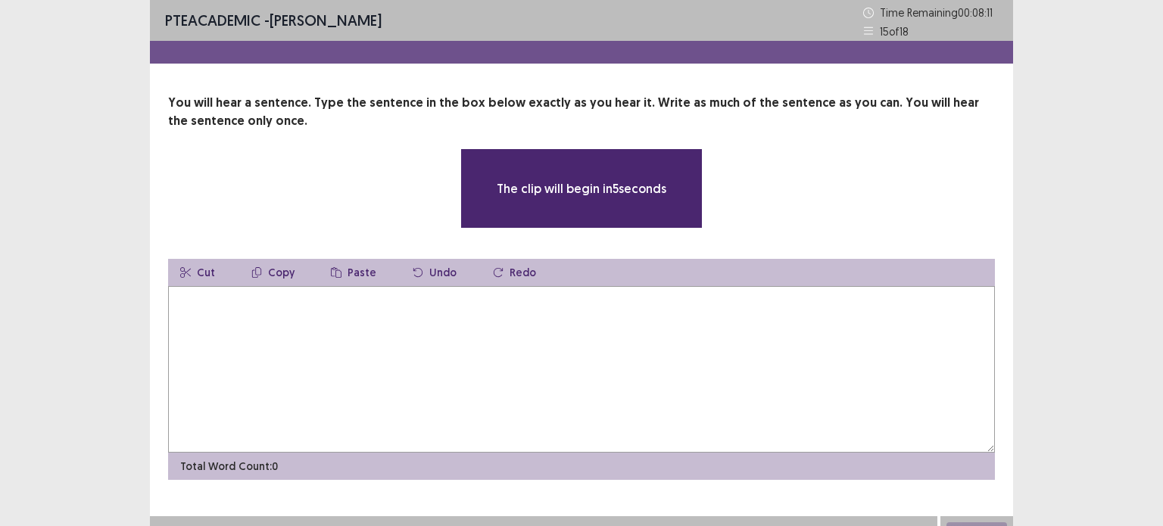
drag, startPoint x: 624, startPoint y: 307, endPoint x: 607, endPoint y: 308, distance: 17.4
click at [607, 308] on textarea at bounding box center [581, 369] width 827 height 167
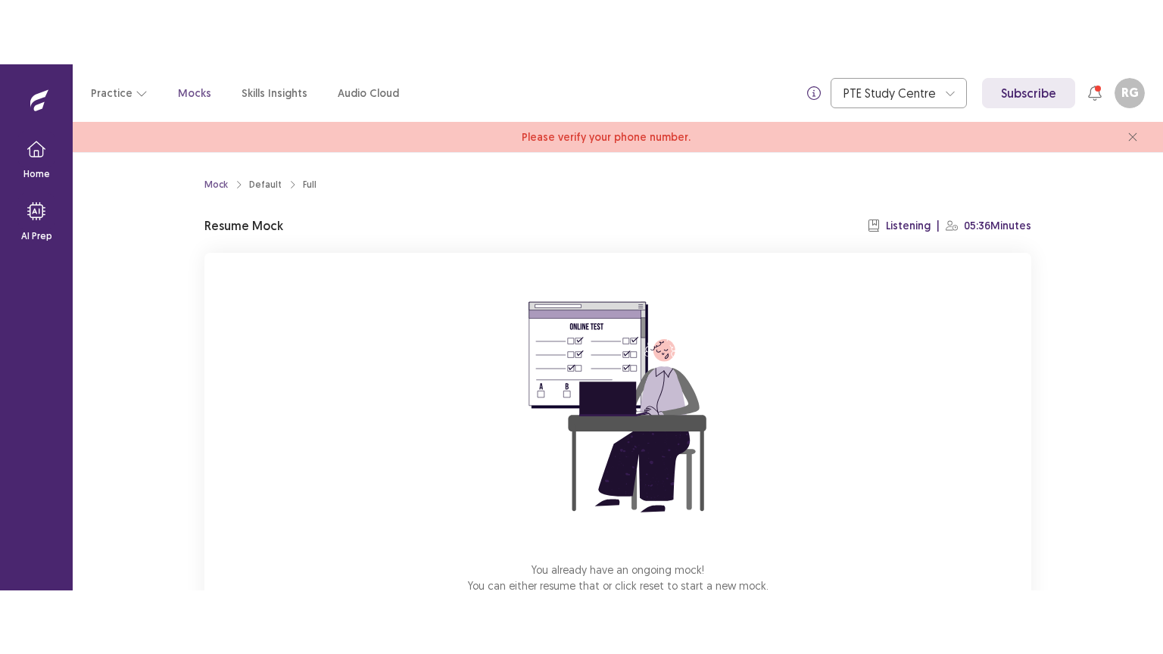
scroll to position [103, 0]
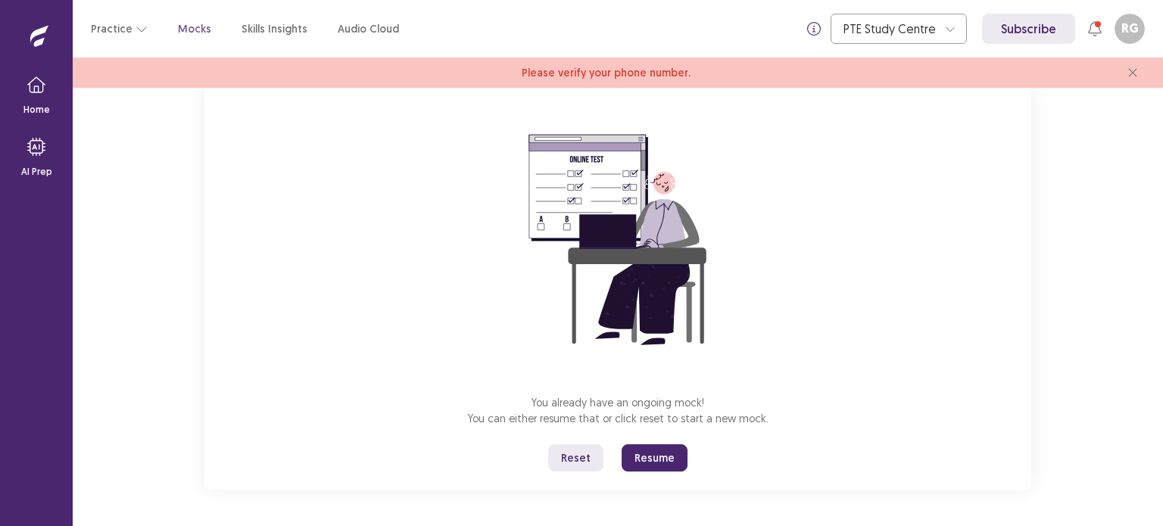
click at [646, 462] on button "Resume" at bounding box center [655, 458] width 66 height 27
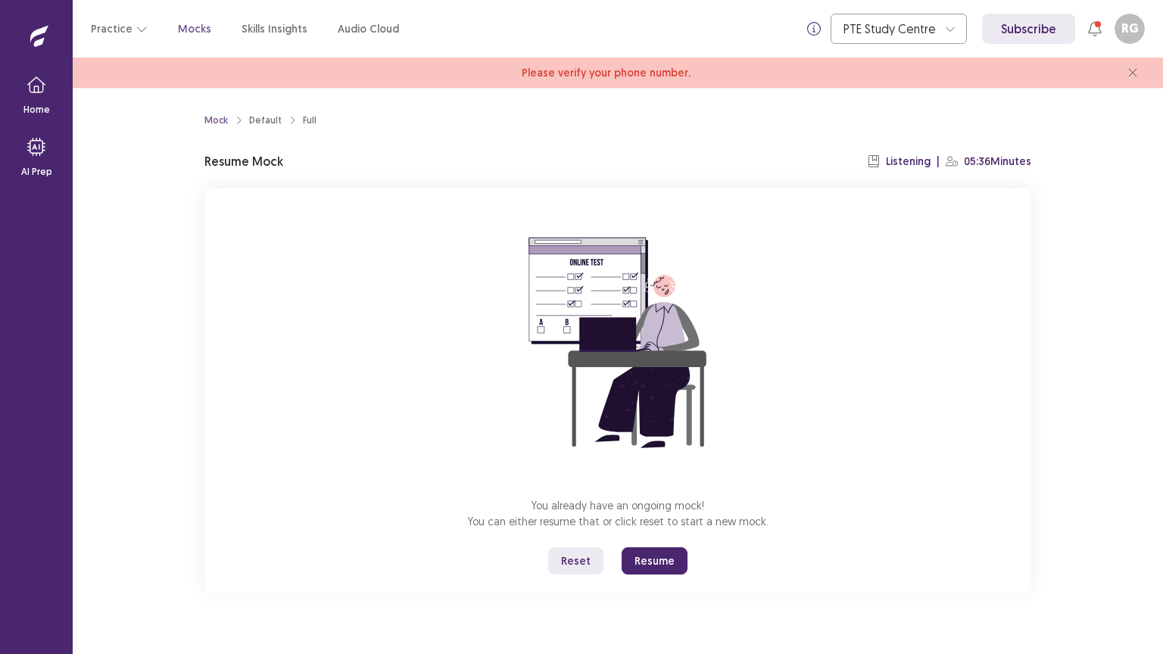
scroll to position [0, 0]
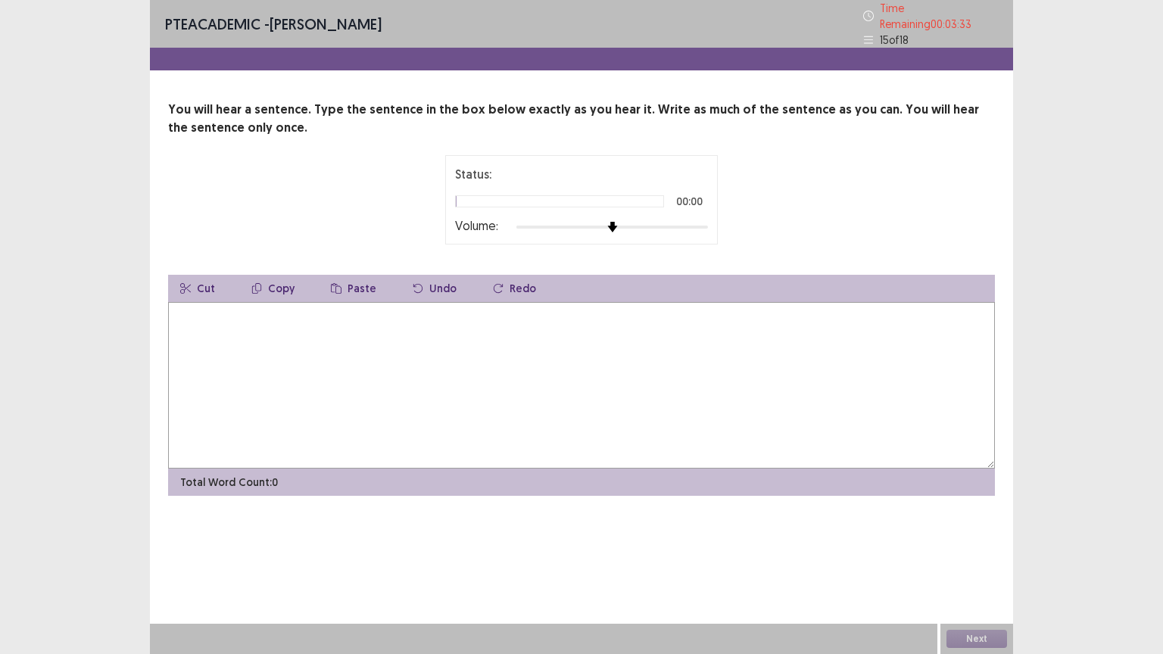
click at [695, 224] on div at bounding box center [613, 227] width 192 height 12
click at [703, 224] on div at bounding box center [613, 227] width 192 height 12
drag, startPoint x: 703, startPoint y: 224, endPoint x: 764, endPoint y: 209, distance: 63.2
click at [764, 209] on div "You will hear a sentence. Type the sentence in the box below exactly as you hea…" at bounding box center [581, 298] width 863 height 395
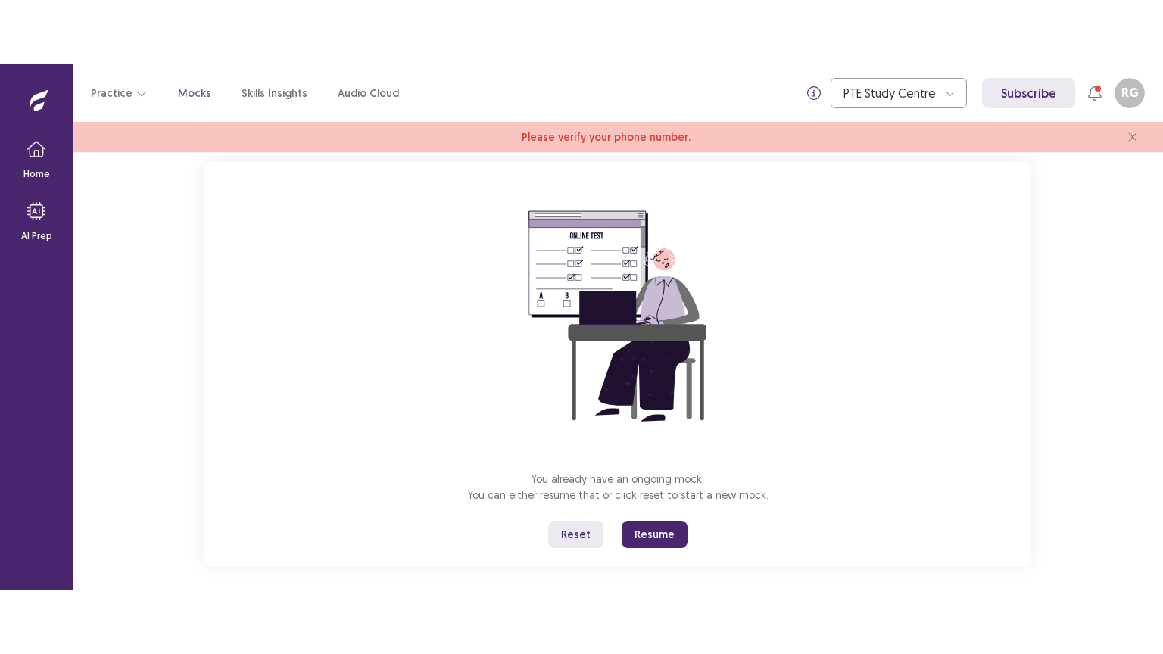
scroll to position [103, 0]
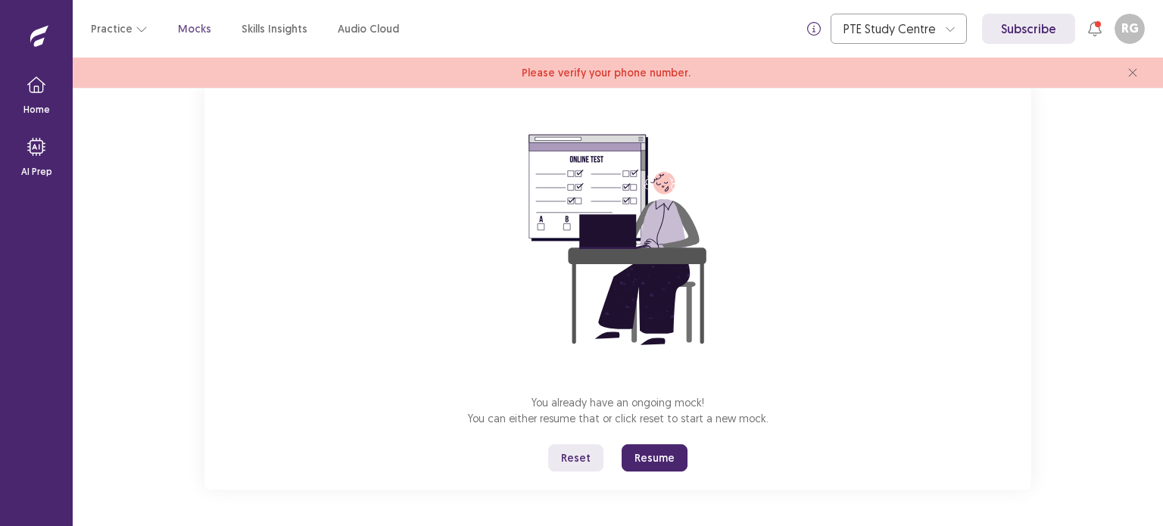
click at [662, 464] on button "Resume" at bounding box center [655, 458] width 66 height 27
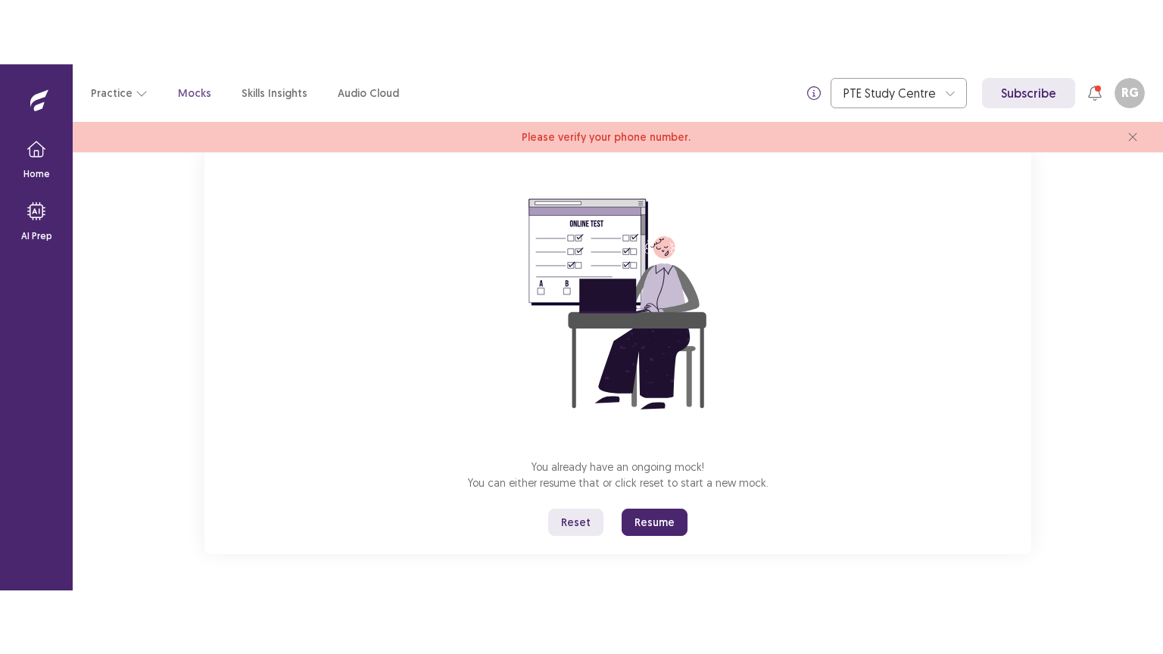
scroll to position [0, 0]
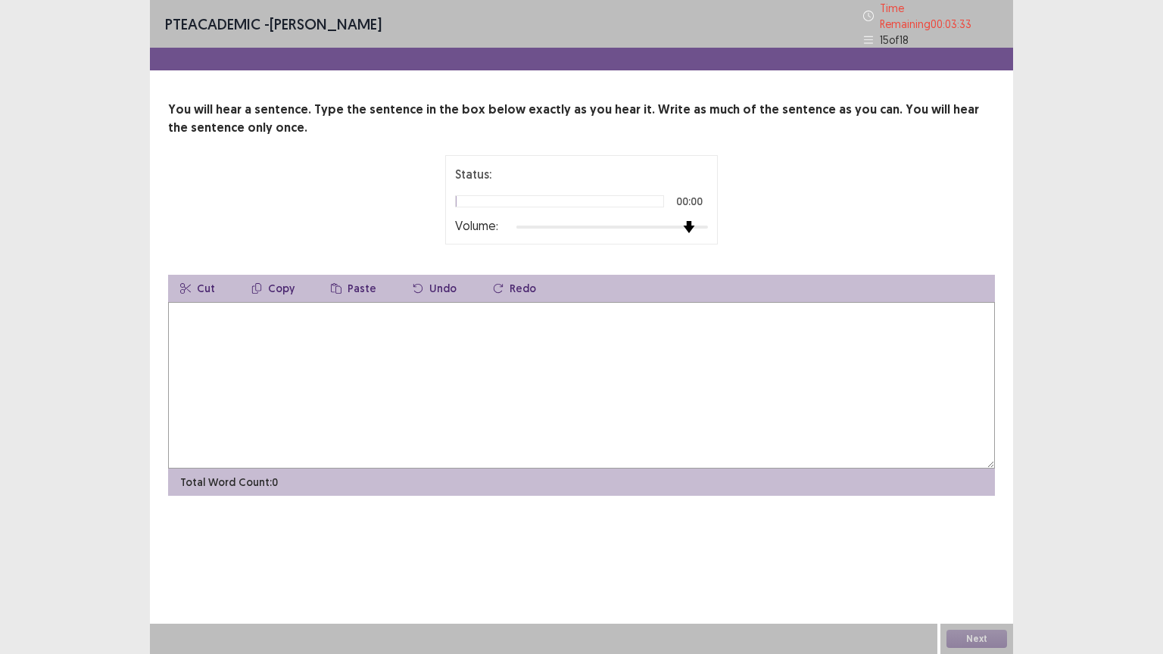
click at [697, 221] on div at bounding box center [613, 227] width 192 height 12
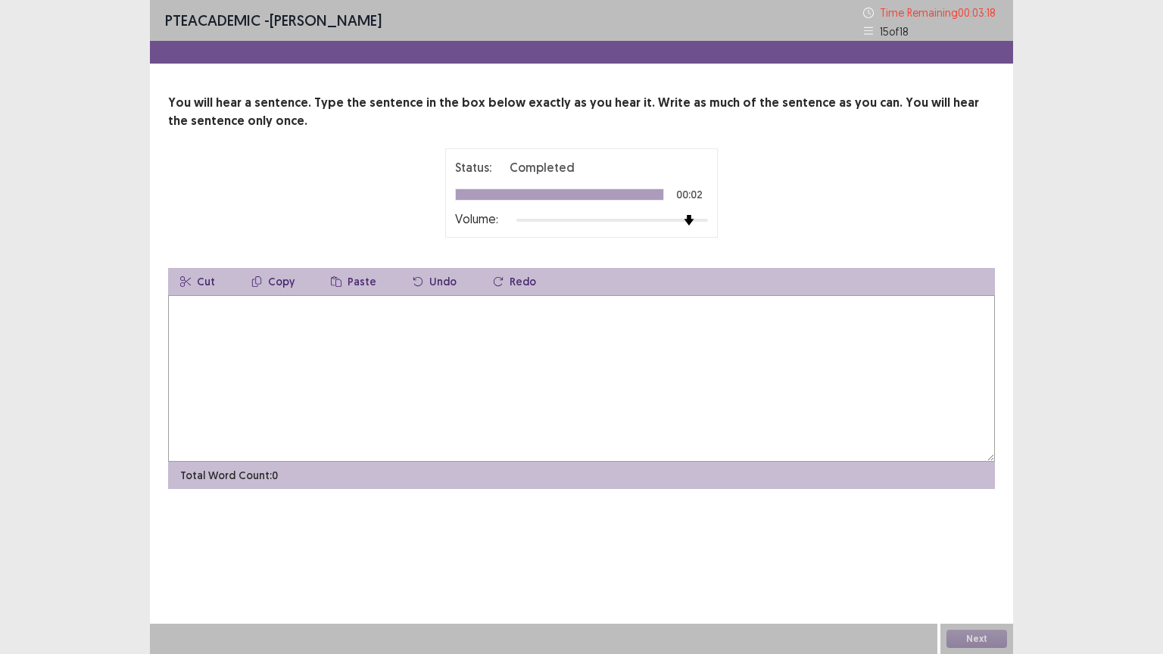
click at [597, 338] on textarea at bounding box center [581, 378] width 827 height 167
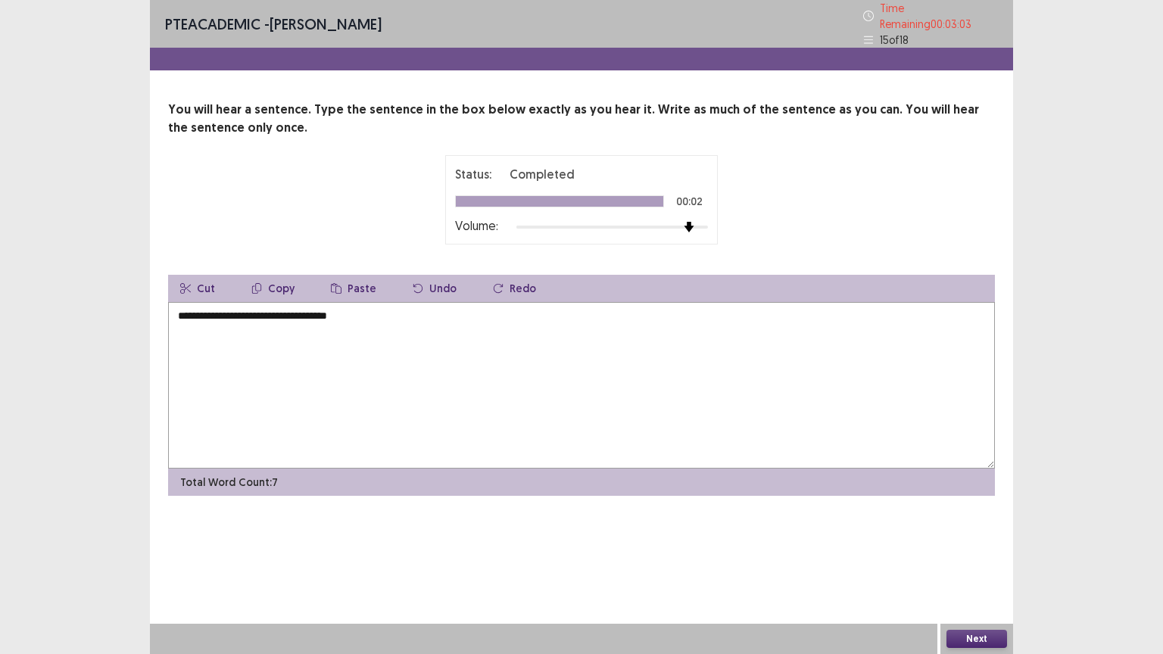
type textarea "**********"
click at [999, 526] on button "Next" at bounding box center [977, 639] width 61 height 18
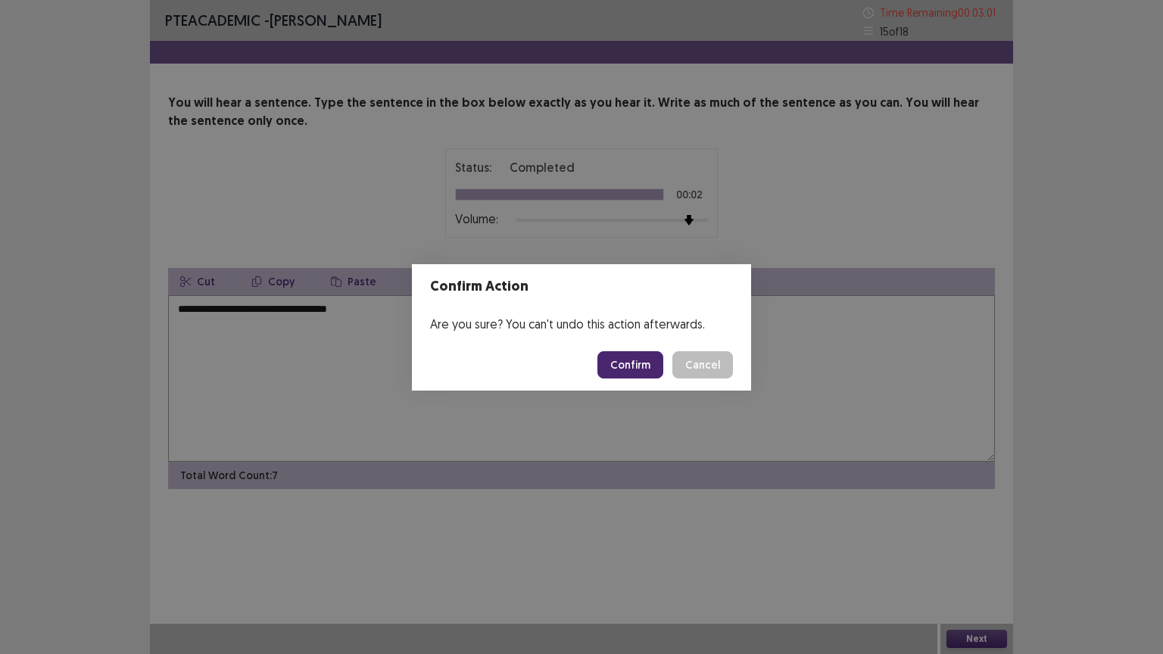
click at [649, 354] on button "Confirm" at bounding box center [631, 364] width 66 height 27
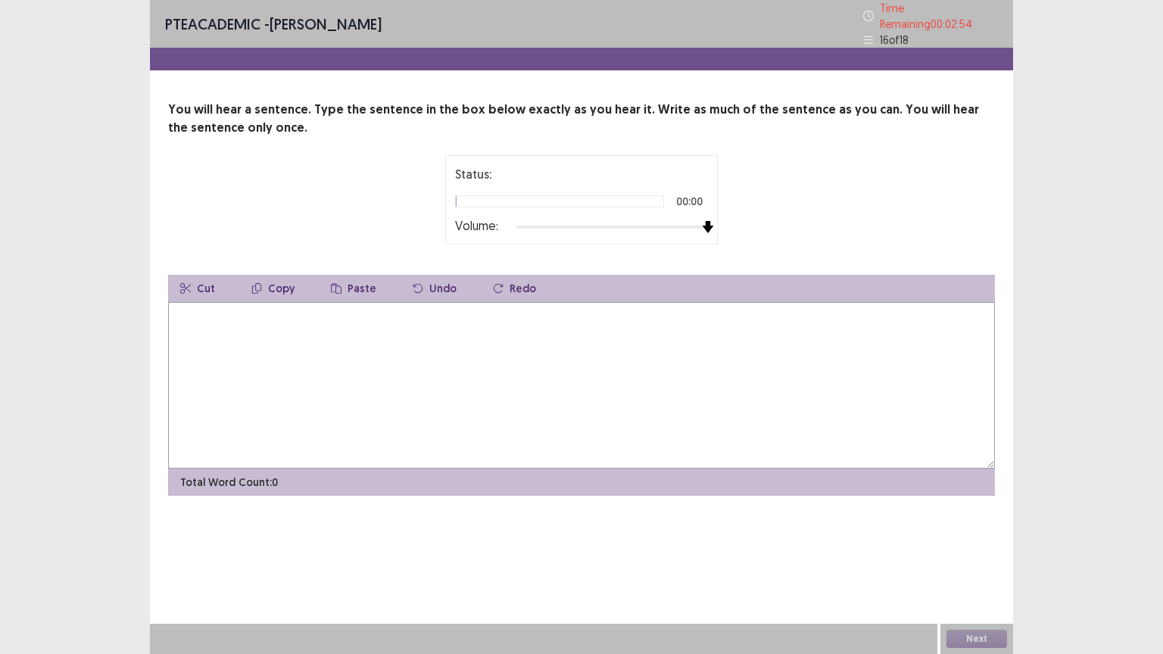
click at [708, 221] on div at bounding box center [613, 227] width 192 height 12
click at [709, 221] on img at bounding box center [708, 227] width 12 height 12
click at [493, 340] on textarea at bounding box center [581, 385] width 827 height 167
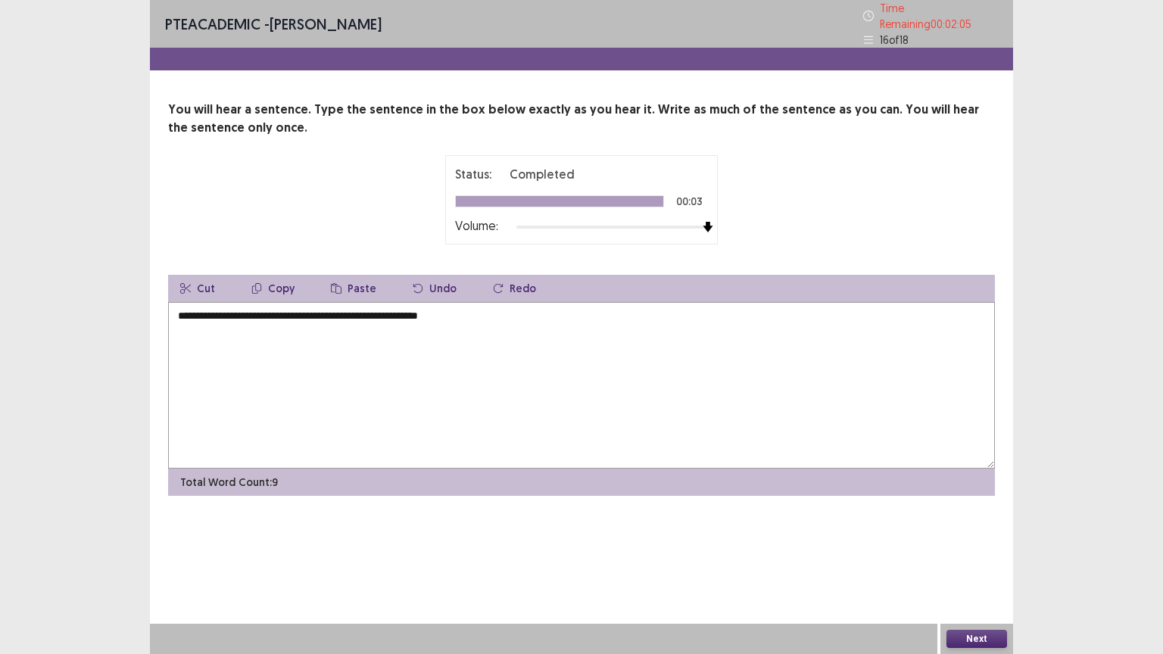
click at [345, 307] on textarea "**********" at bounding box center [581, 385] width 827 height 167
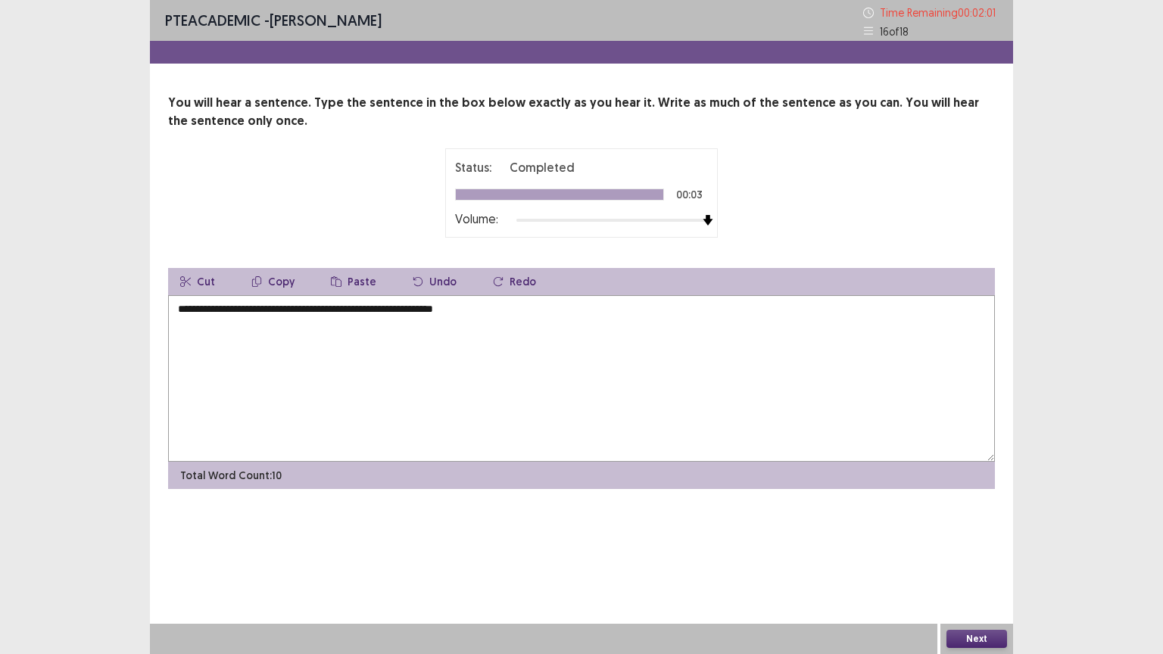
type textarea "**********"
click at [963, 526] on button "Next" at bounding box center [977, 639] width 61 height 18
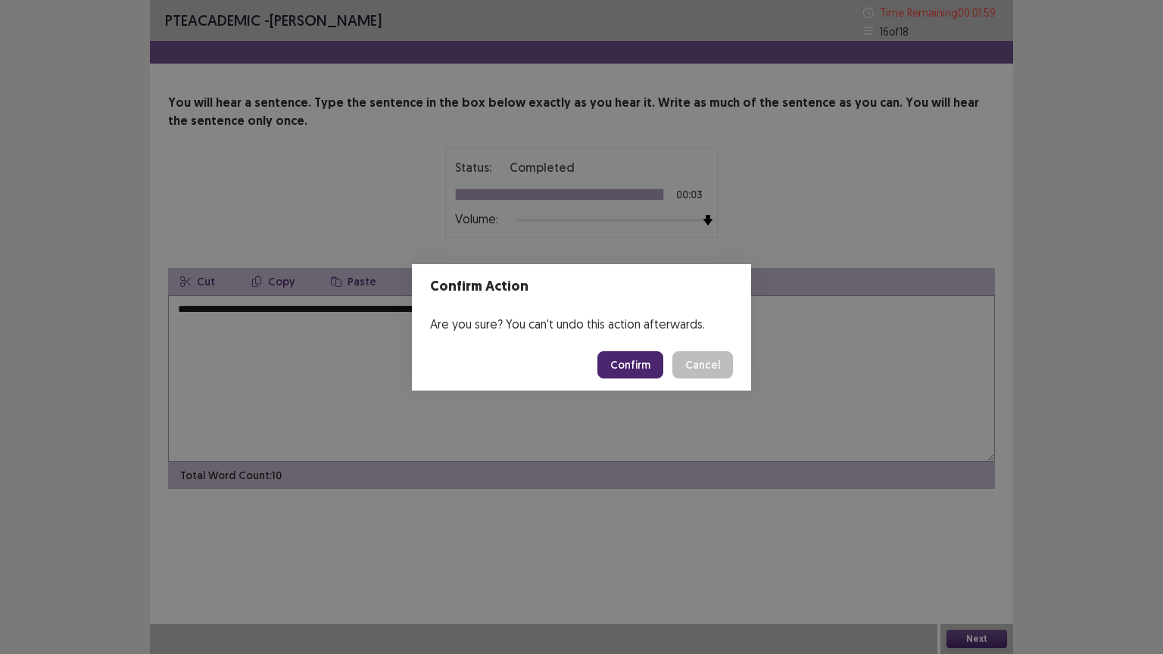
click at [648, 361] on button "Confirm" at bounding box center [631, 364] width 66 height 27
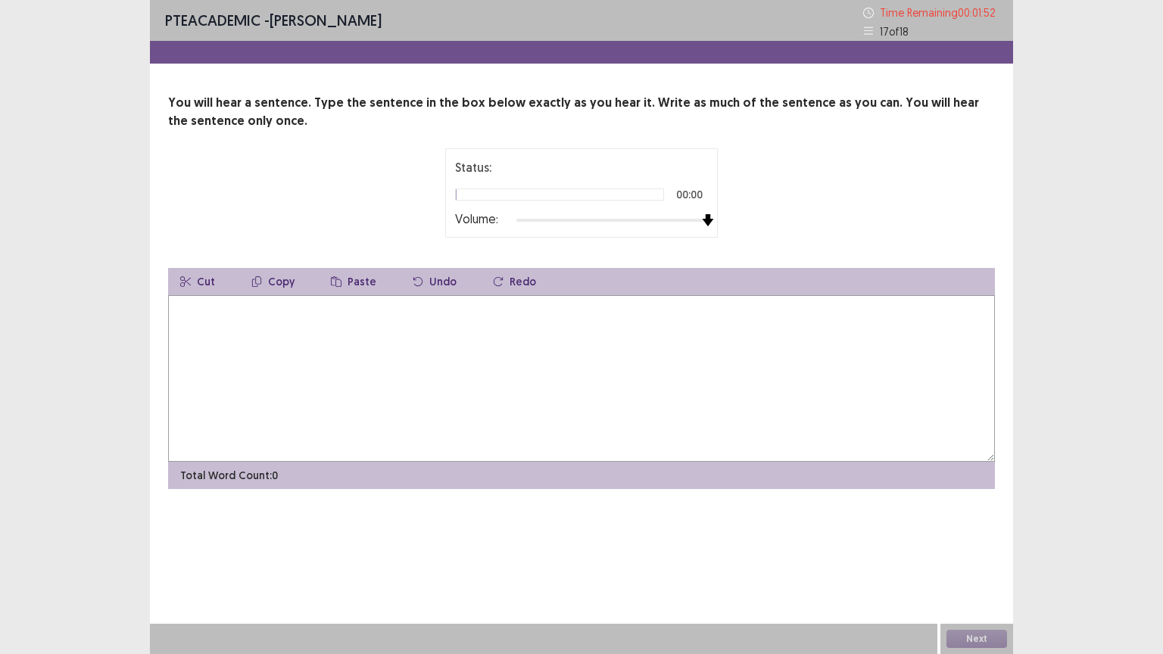
click at [704, 218] on div at bounding box center [613, 220] width 192 height 12
click at [560, 314] on textarea at bounding box center [581, 378] width 827 height 167
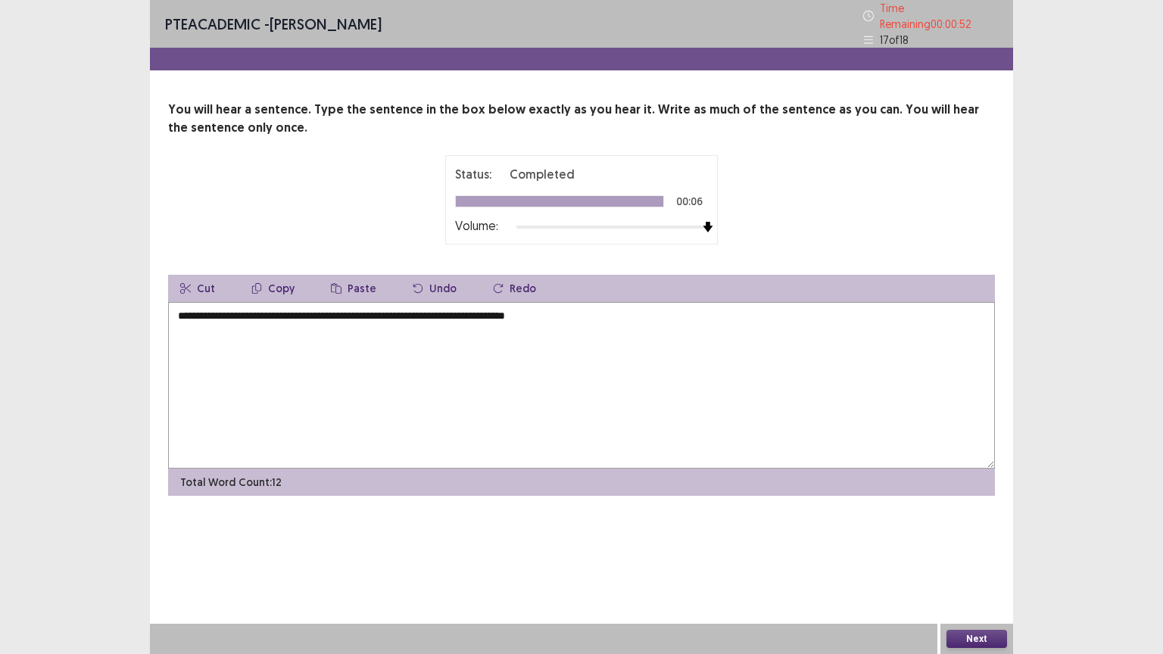
click at [417, 304] on textarea "**********" at bounding box center [581, 385] width 827 height 167
type textarea "**********"
click at [961, 526] on button "Next" at bounding box center [977, 639] width 61 height 18
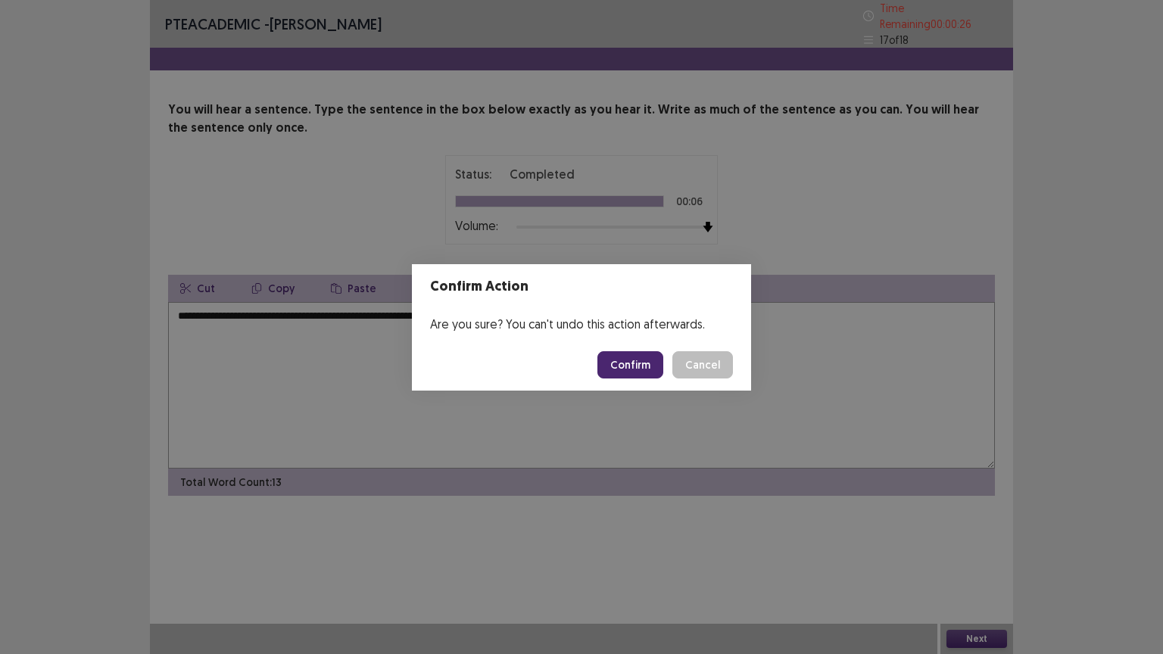
click at [646, 373] on button "Confirm" at bounding box center [631, 364] width 66 height 27
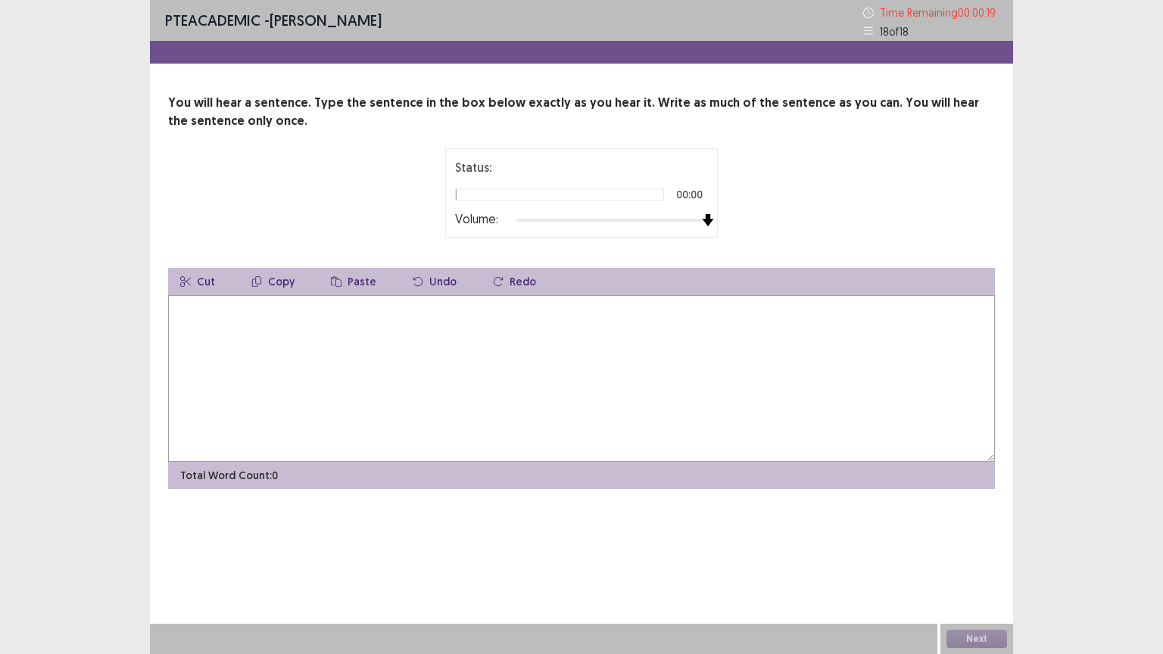
click at [707, 219] on div at bounding box center [613, 220] width 192 height 12
click at [645, 365] on textarea at bounding box center [581, 378] width 827 height 167
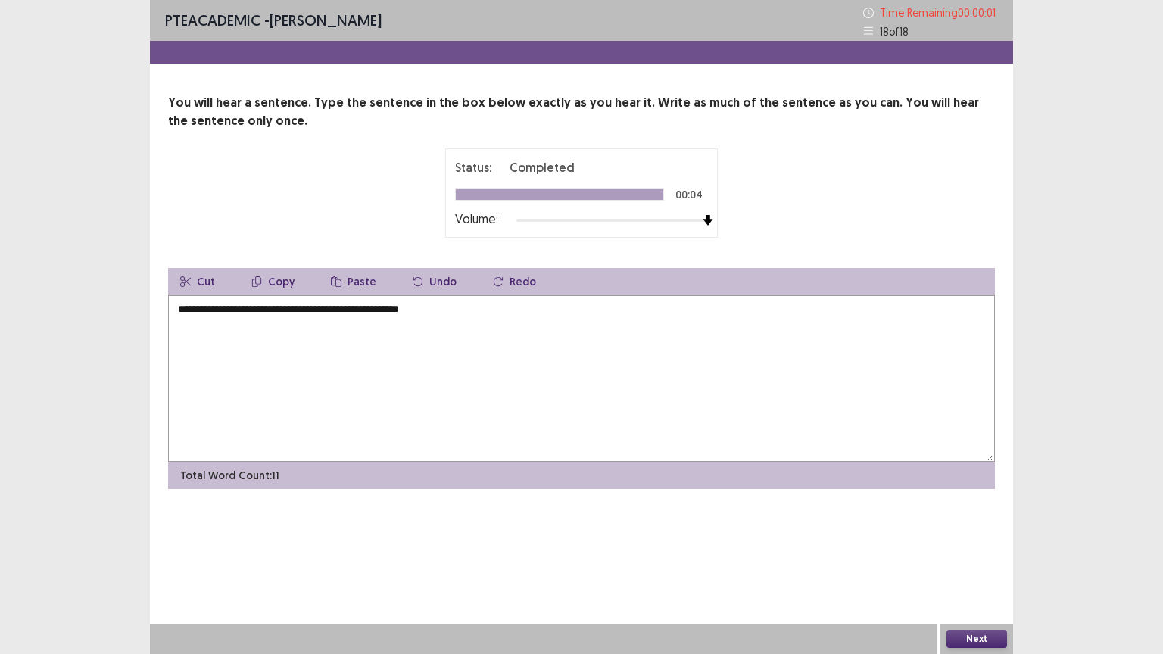
type textarea "**********"
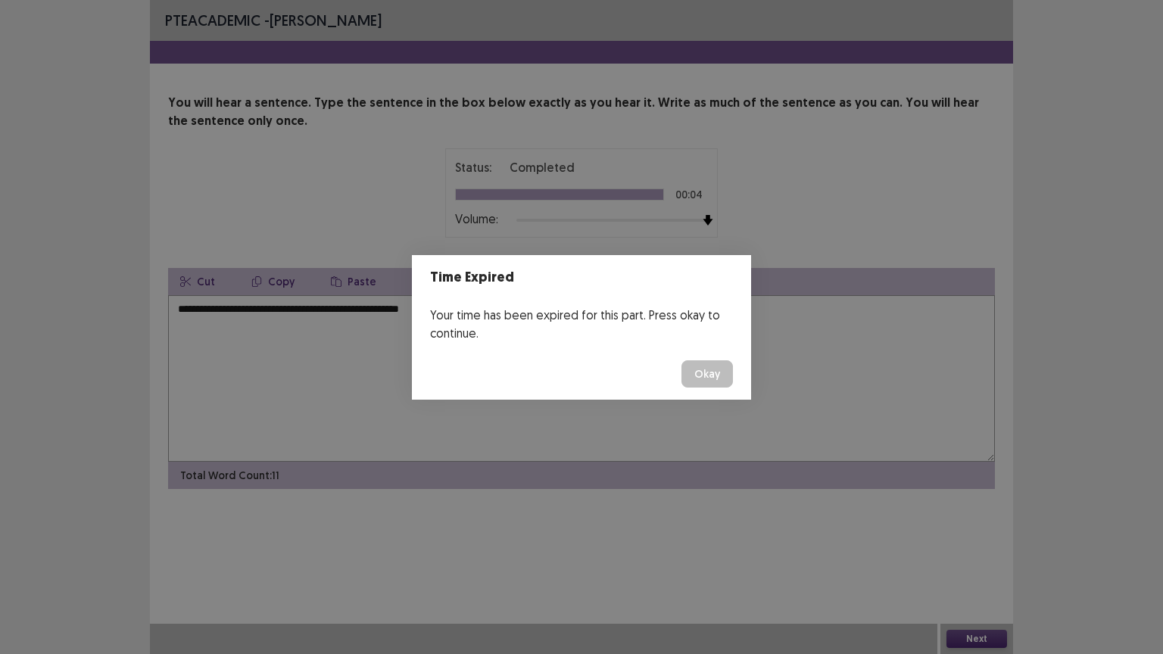
click at [715, 378] on button "Okay" at bounding box center [708, 374] width 52 height 27
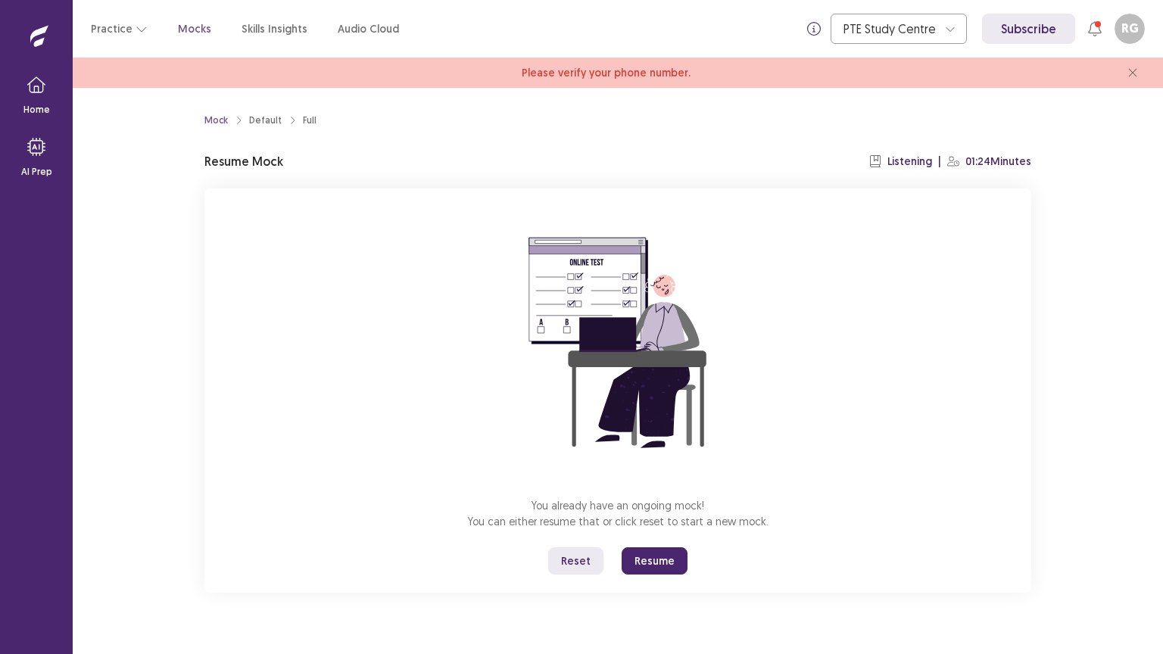
click at [619, 526] on div "You already have an ongoing mock! You can either resume that or click reset to …" at bounding box center [618, 391] width 827 height 404
click at [661, 526] on button "Resume" at bounding box center [655, 561] width 66 height 27
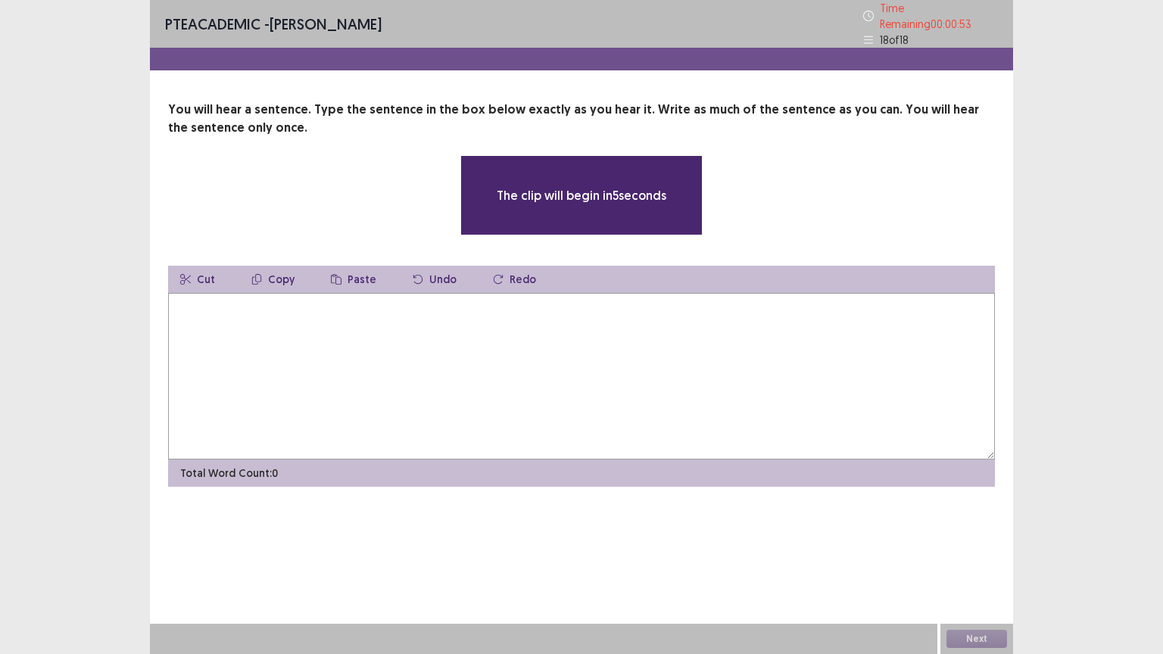
click at [536, 301] on textarea at bounding box center [581, 376] width 827 height 167
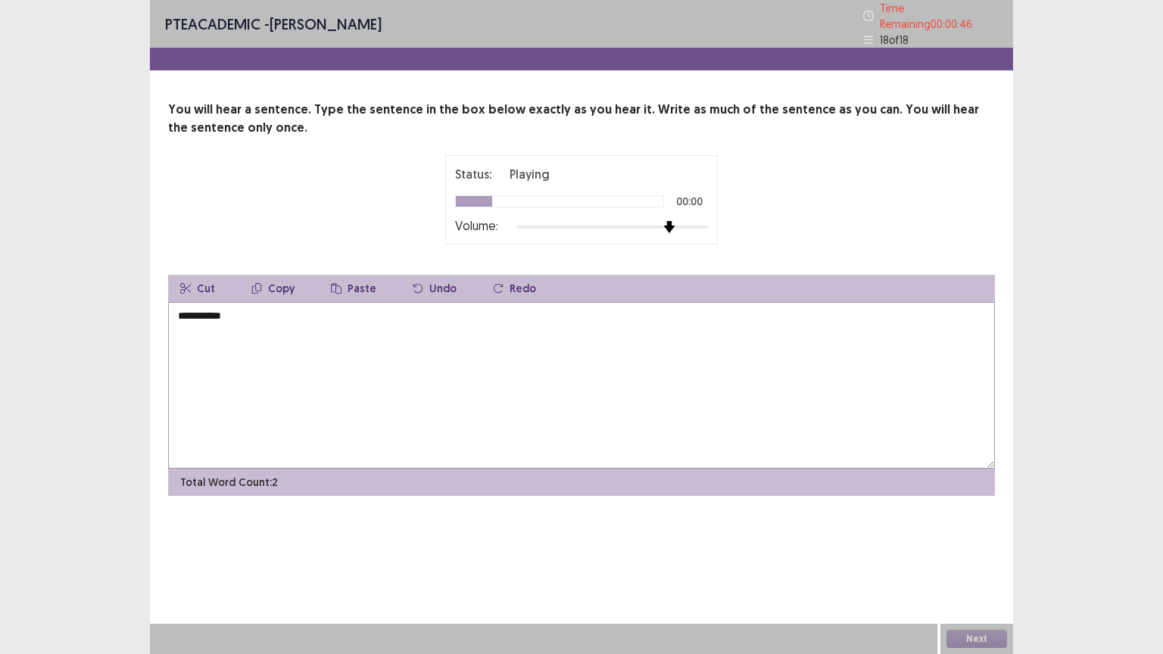
click at [664, 223] on div at bounding box center [613, 227] width 192 height 12
click at [293, 317] on textarea "**********" at bounding box center [581, 385] width 827 height 167
type textarea "**********"
click at [988, 526] on button "Next" at bounding box center [977, 639] width 61 height 18
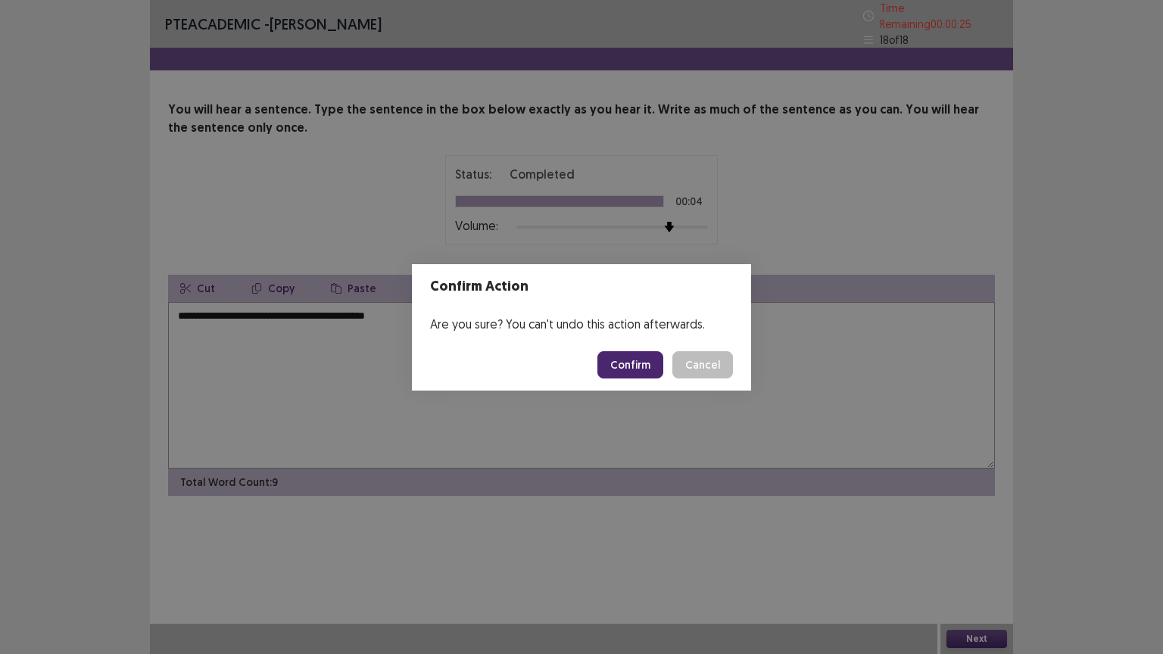
click at [633, 364] on button "Confirm" at bounding box center [631, 364] width 66 height 27
